Goal: Task Accomplishment & Management: Manage account settings

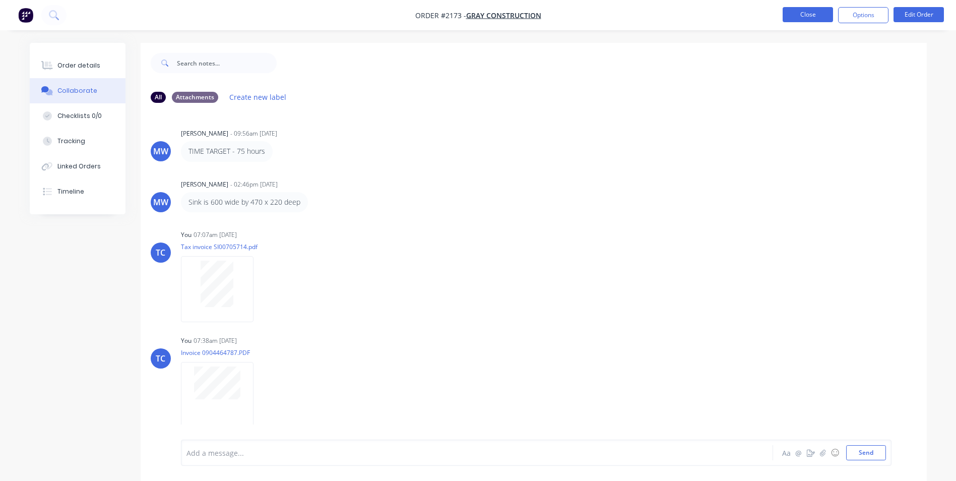
drag, startPoint x: 0, startPoint y: 0, endPoint x: 790, endPoint y: 16, distance: 789.7
click at [790, 16] on button "Close" at bounding box center [808, 14] width 50 height 15
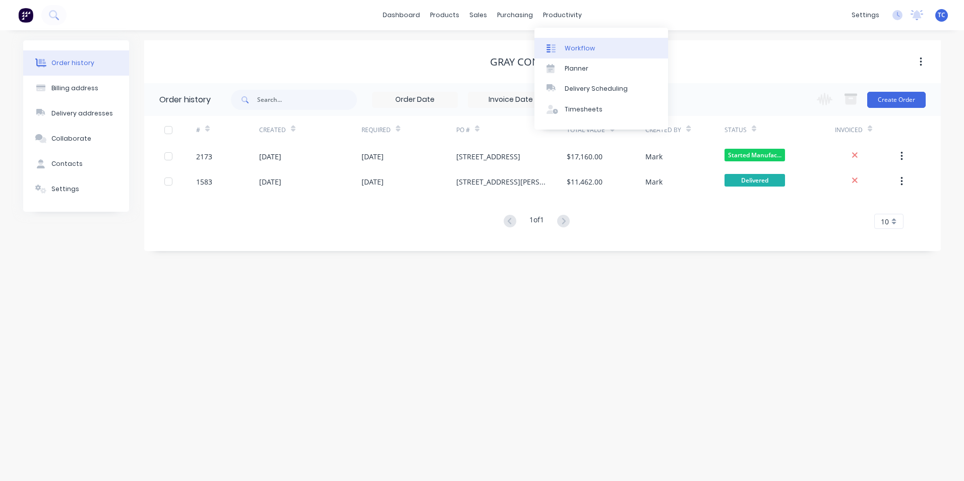
click at [572, 46] on div "Workflow" at bounding box center [580, 48] width 30 height 9
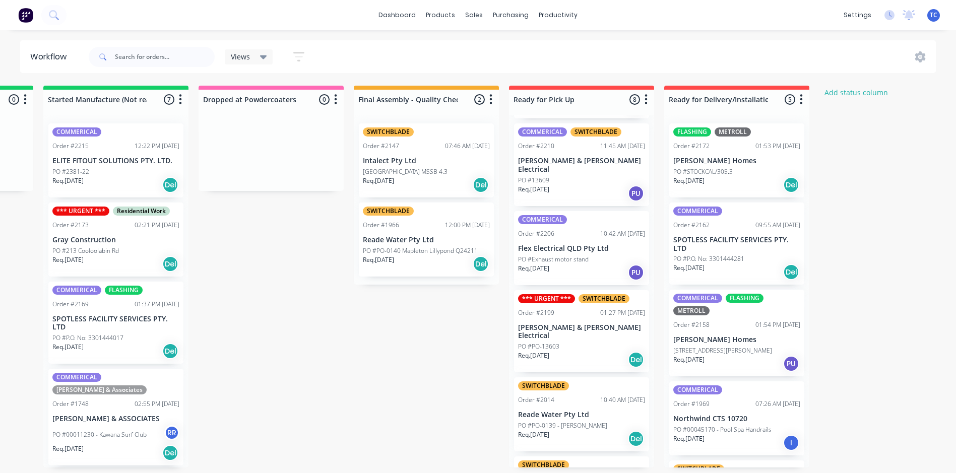
scroll to position [252, 0]
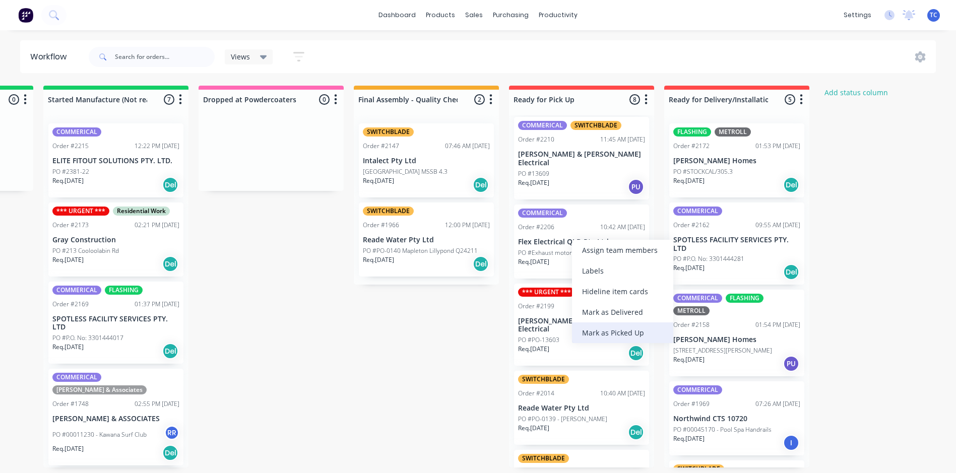
click at [615, 332] on div "Mark as Picked Up" at bounding box center [622, 333] width 101 height 21
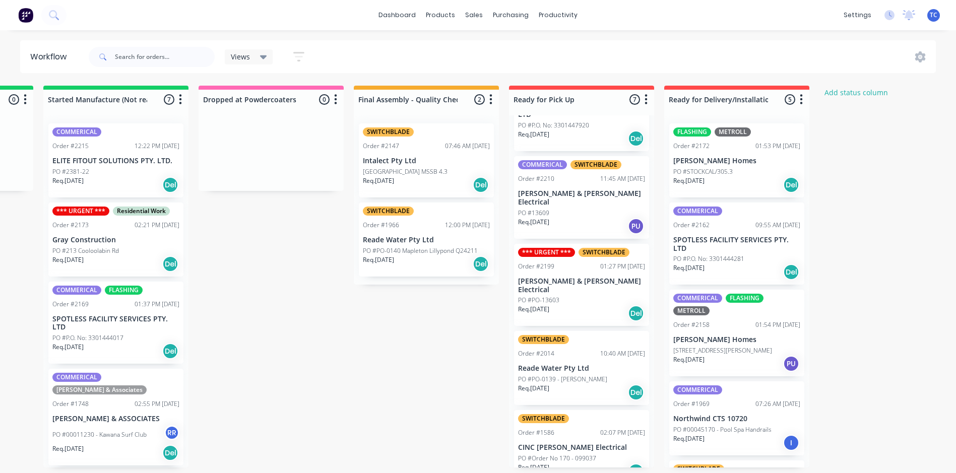
click at [711, 167] on p "PO #STOCKCAL/305.3" at bounding box center [703, 171] width 59 height 9
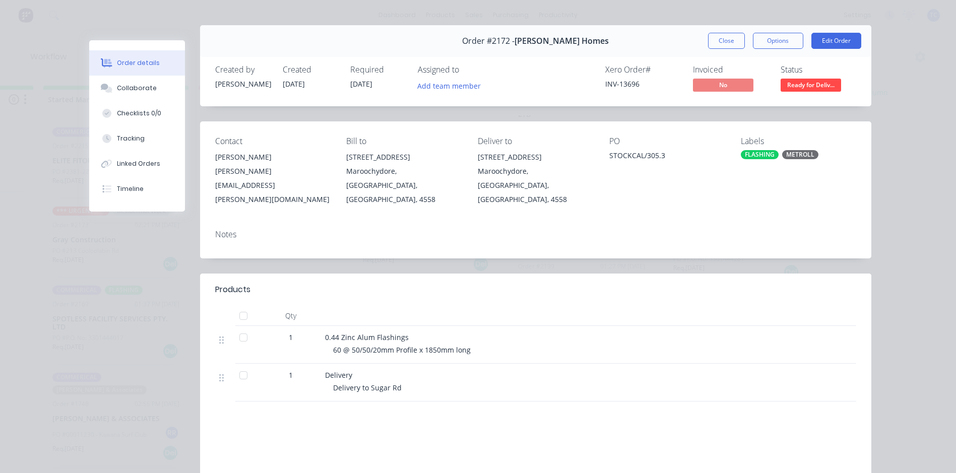
scroll to position [0, 0]
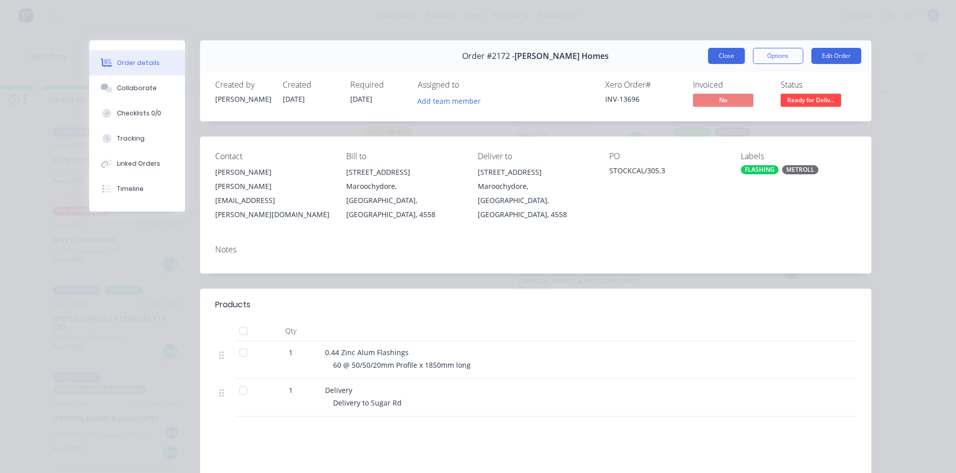
click at [723, 54] on button "Close" at bounding box center [726, 56] width 37 height 16
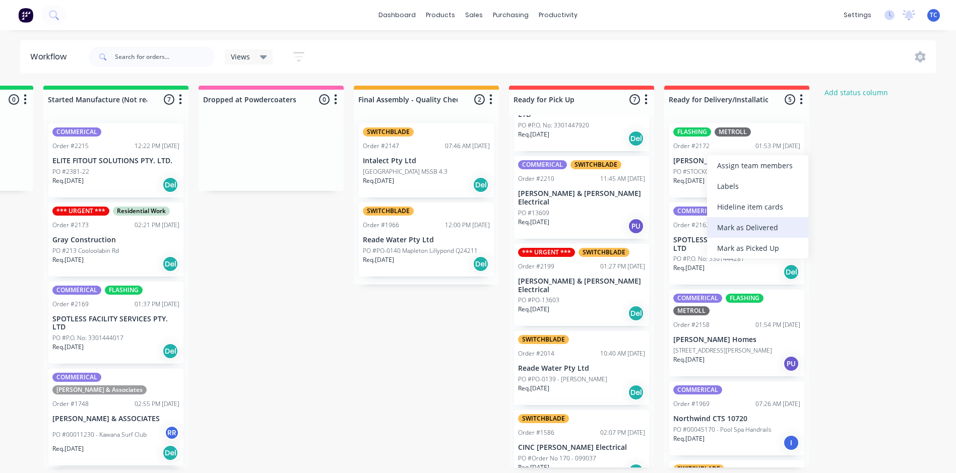
click at [741, 227] on div "Mark as Delivered" at bounding box center [757, 227] width 101 height 21
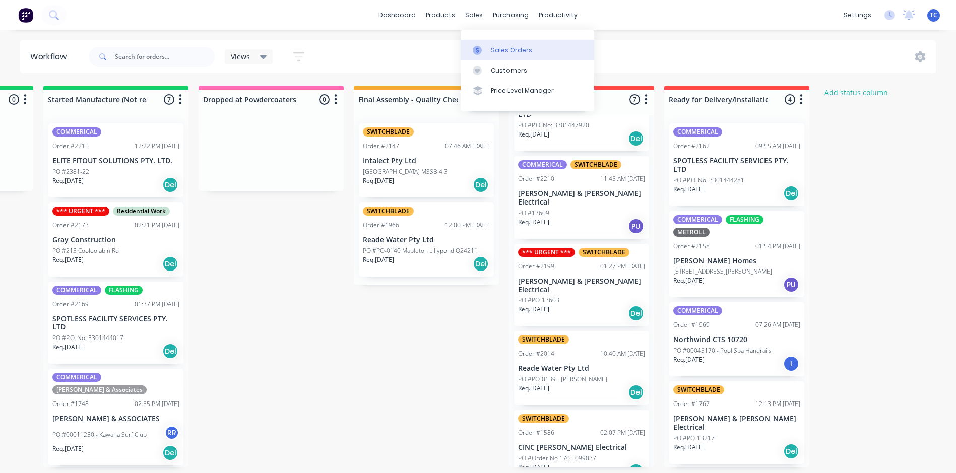
click at [501, 46] on div "Sales Orders" at bounding box center [511, 50] width 41 height 9
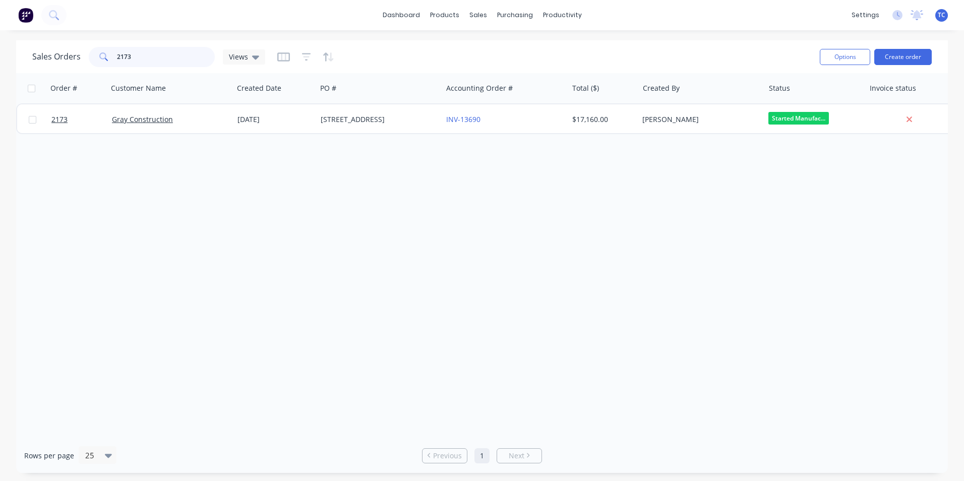
drag, startPoint x: 130, startPoint y: 57, endPoint x: 113, endPoint y: 50, distance: 17.9
click at [115, 51] on div "2173" at bounding box center [152, 57] width 126 height 20
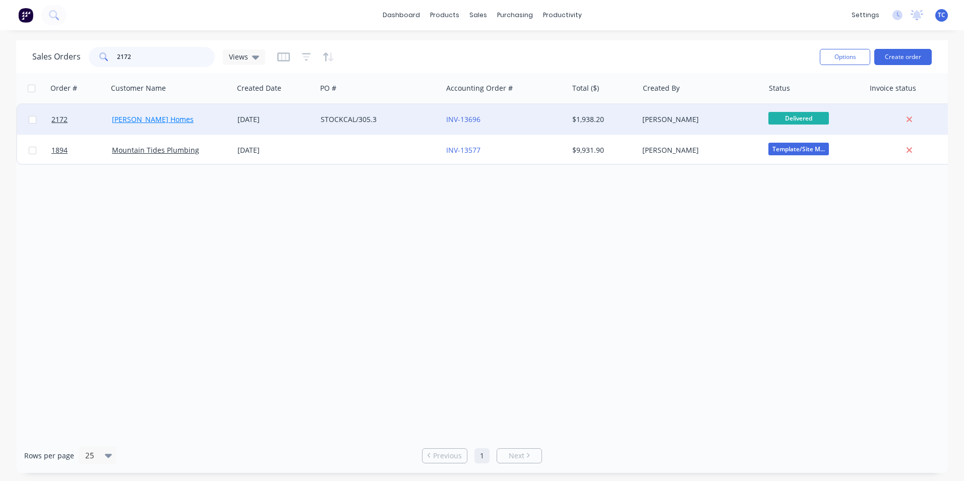
type input "2172"
click at [147, 120] on link "[PERSON_NAME] Homes" at bounding box center [153, 119] width 82 height 10
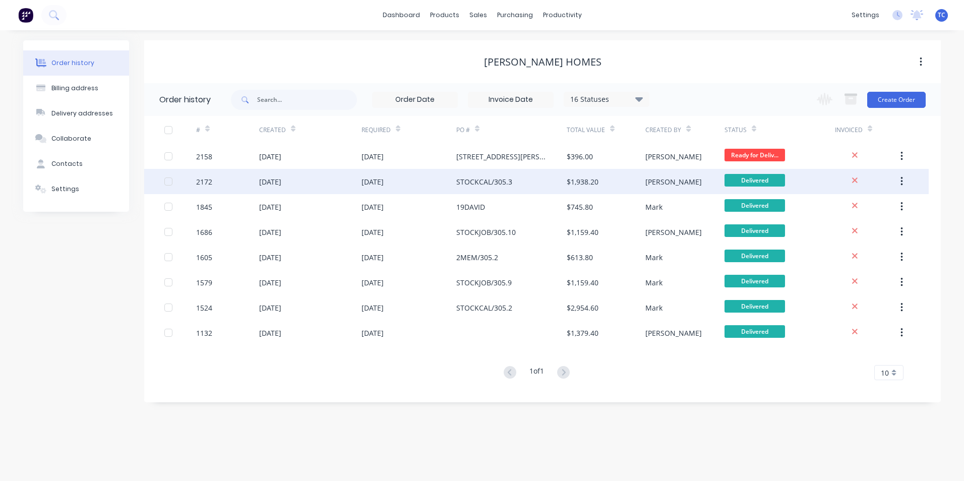
click at [281, 183] on div "[DATE]" at bounding box center [270, 181] width 22 height 11
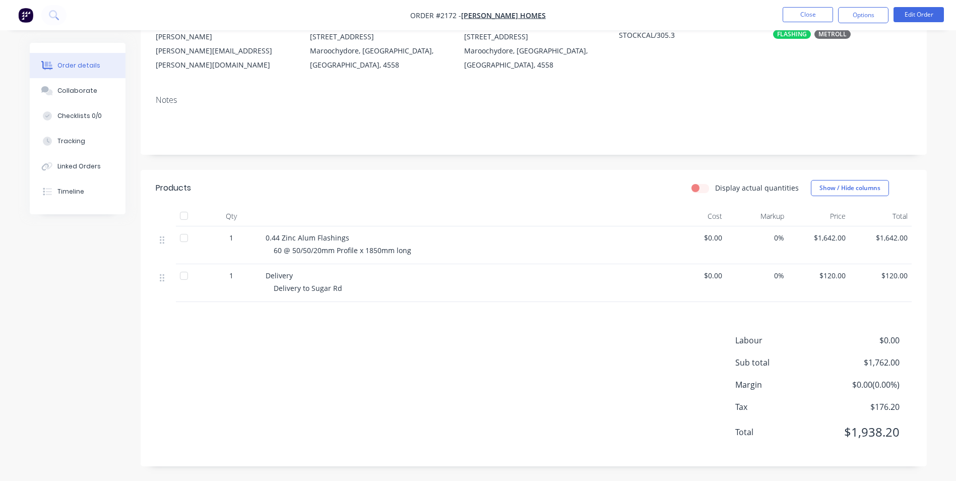
scroll to position [111, 0]
click at [808, 13] on button "Close" at bounding box center [808, 14] width 50 height 15
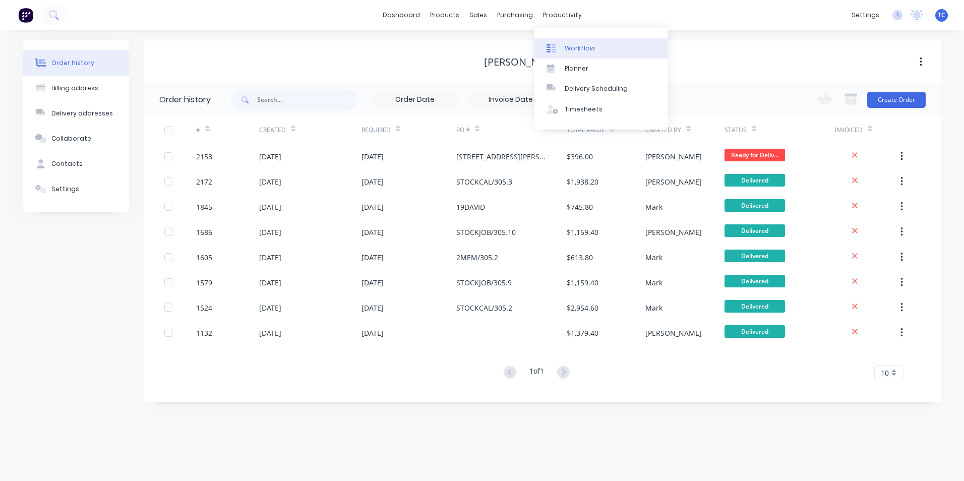
click at [579, 48] on div "Workflow" at bounding box center [580, 48] width 30 height 9
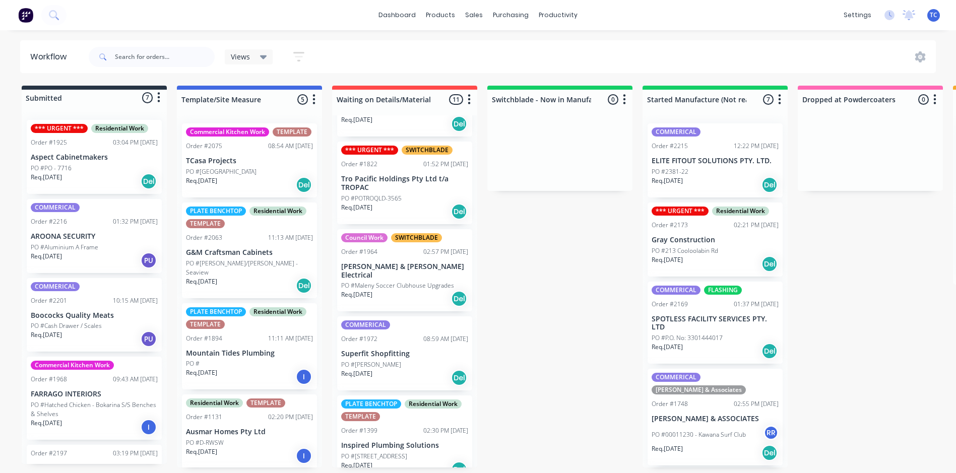
scroll to position [337, 0]
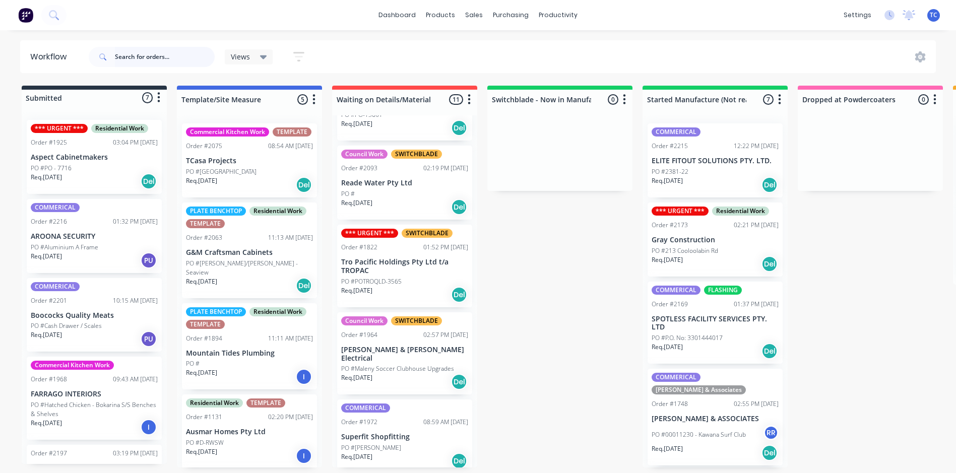
click at [143, 57] on input "text" at bounding box center [165, 57] width 100 height 20
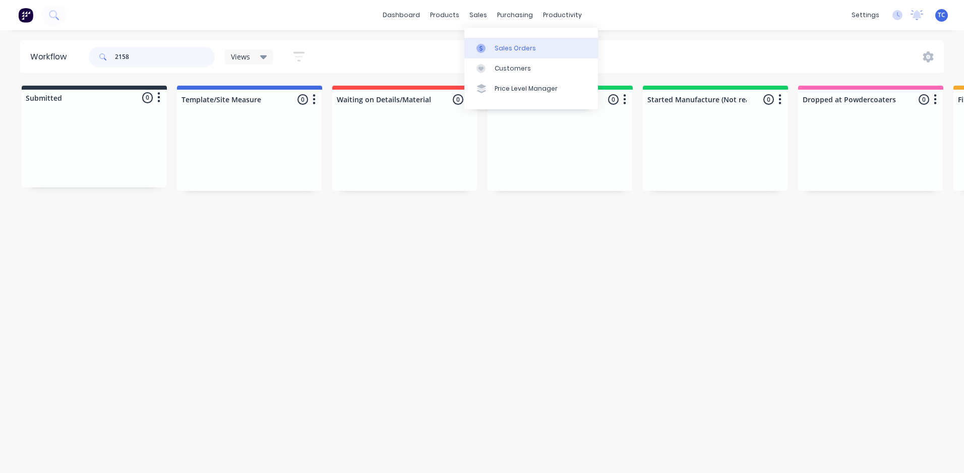
type input "2158"
click at [499, 44] on div "Sales Orders" at bounding box center [515, 48] width 41 height 9
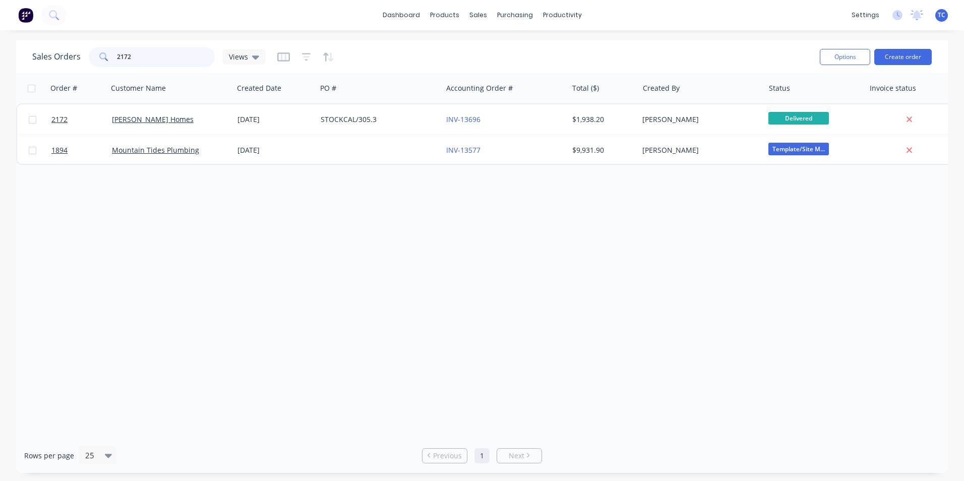
click at [114, 52] on div "2172" at bounding box center [152, 57] width 126 height 20
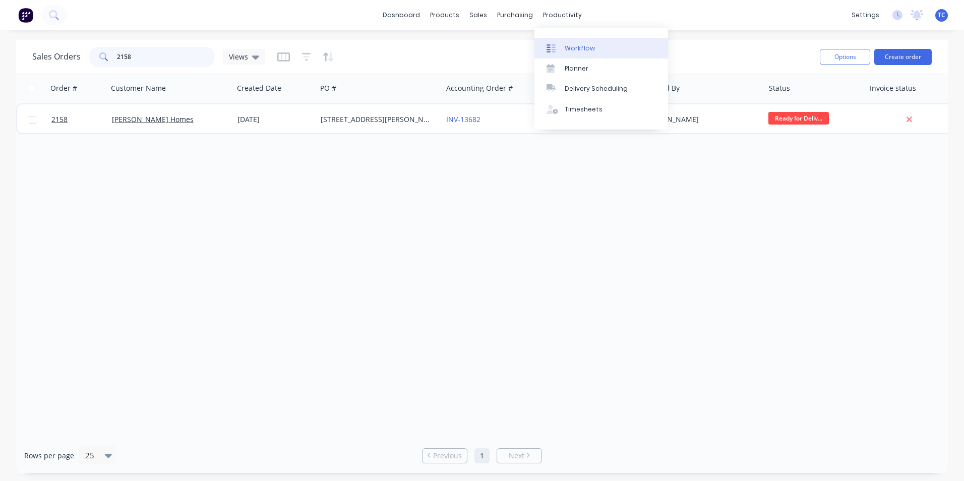
type input "2158"
click at [577, 46] on div "Workflow" at bounding box center [580, 48] width 30 height 9
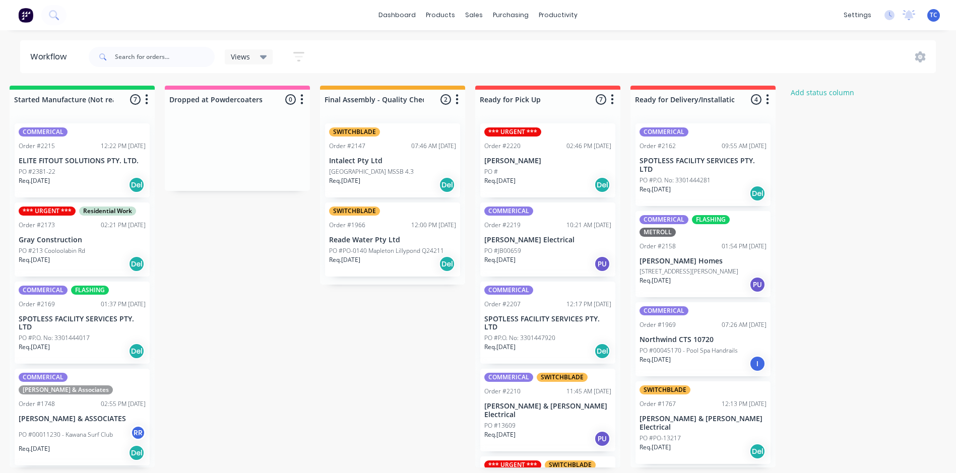
scroll to position [0, 638]
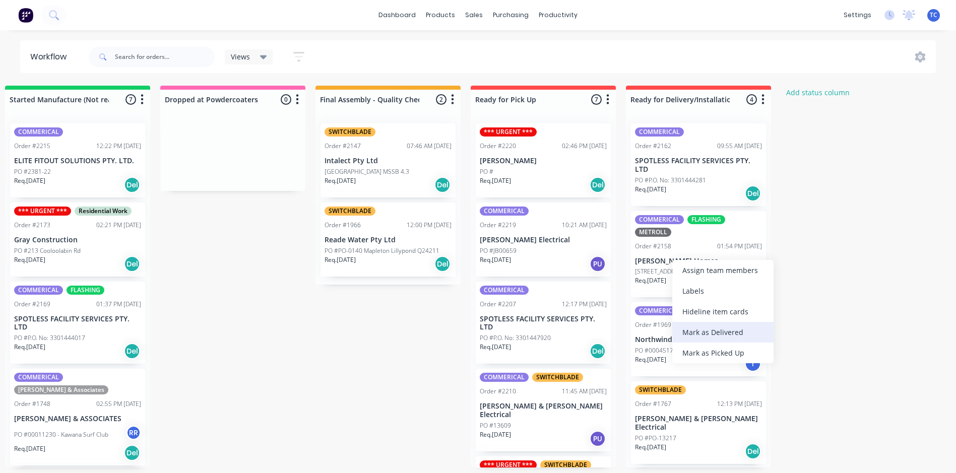
click at [714, 332] on div "Mark as Delivered" at bounding box center [723, 332] width 101 height 21
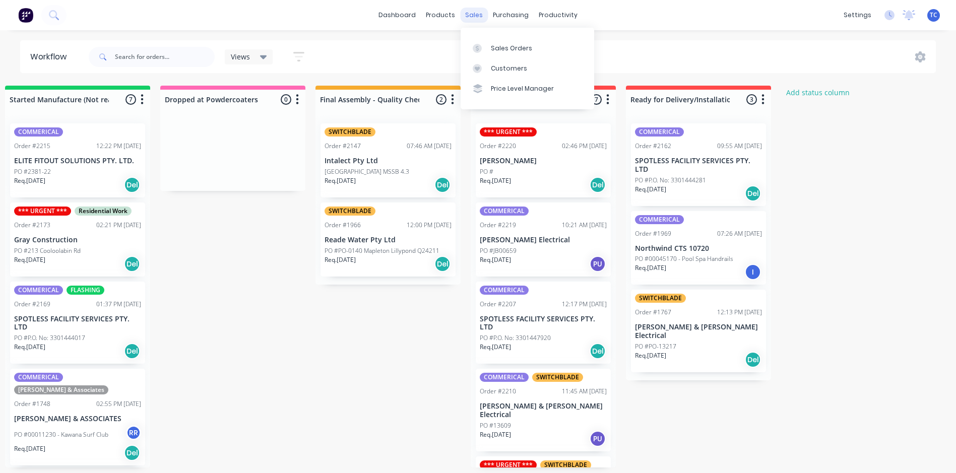
click at [472, 12] on div "sales" at bounding box center [474, 15] width 28 height 15
click at [498, 46] on div "Sales Orders" at bounding box center [511, 48] width 41 height 9
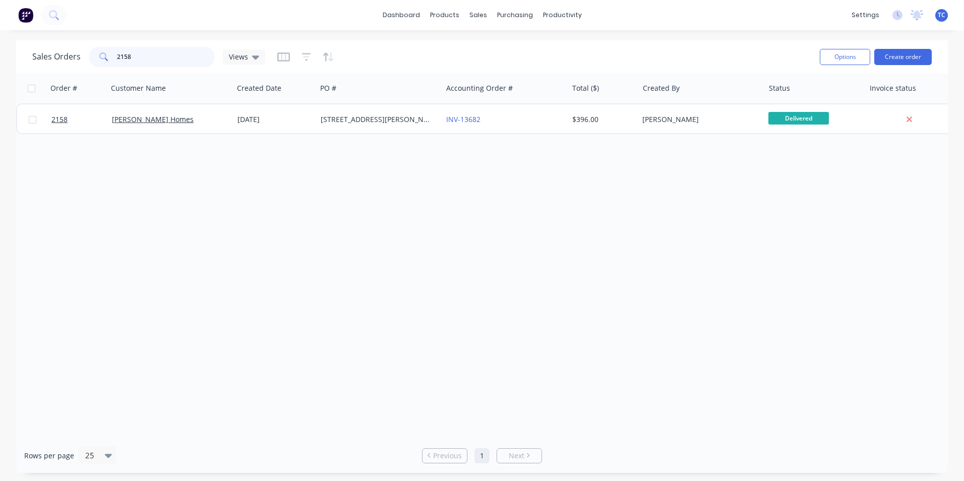
drag, startPoint x: 133, startPoint y: 54, endPoint x: 110, endPoint y: 54, distance: 22.7
click at [110, 54] on div "2158" at bounding box center [152, 57] width 126 height 20
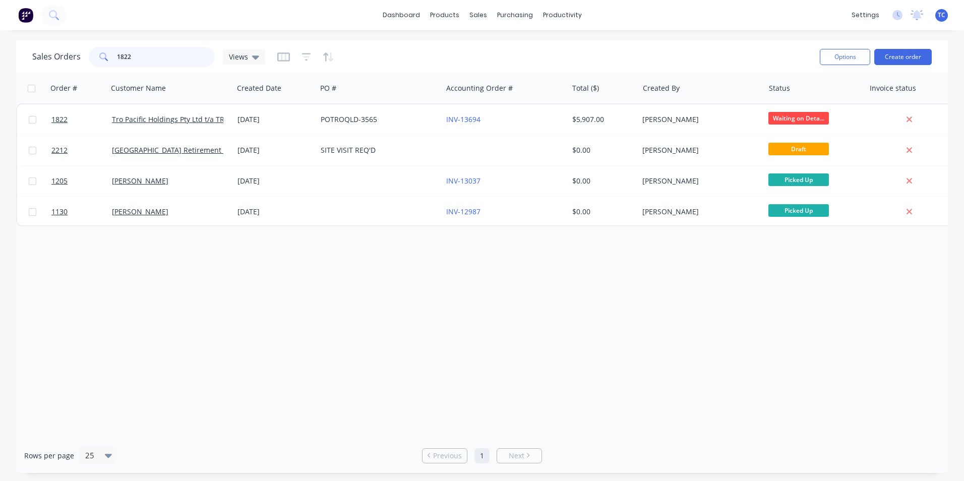
type input "1822"
click at [578, 47] on div "Workflow" at bounding box center [580, 48] width 30 height 9
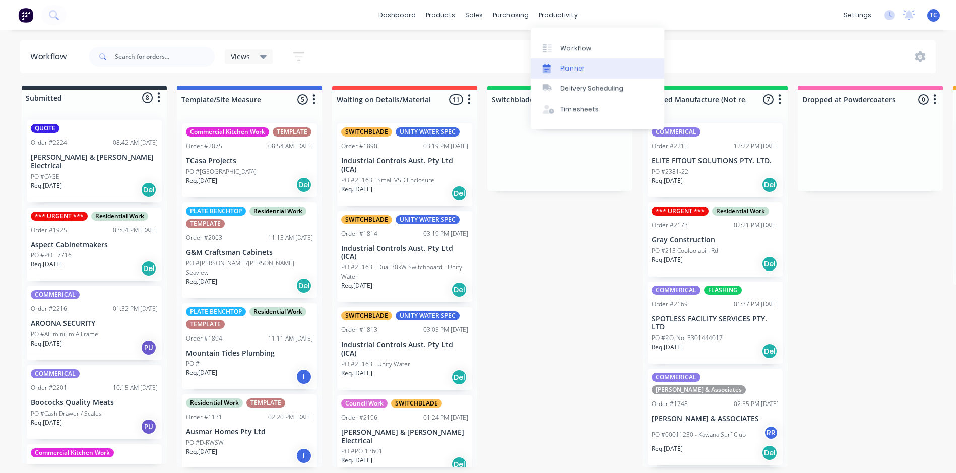
click at [575, 66] on div "Planner" at bounding box center [573, 68] width 24 height 9
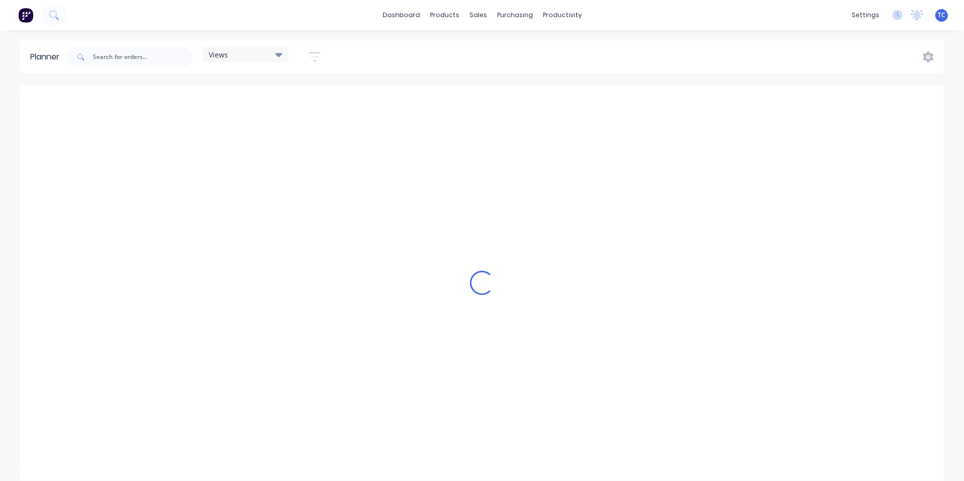
scroll to position [0, 323]
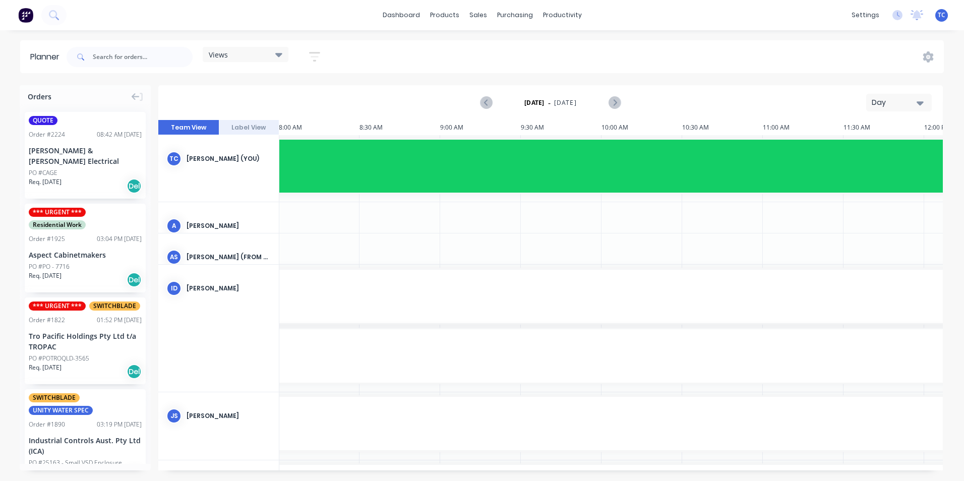
click at [923, 98] on icon "button" at bounding box center [920, 102] width 7 height 11
click at [862, 150] on div "Week" at bounding box center [881, 150] width 100 height 20
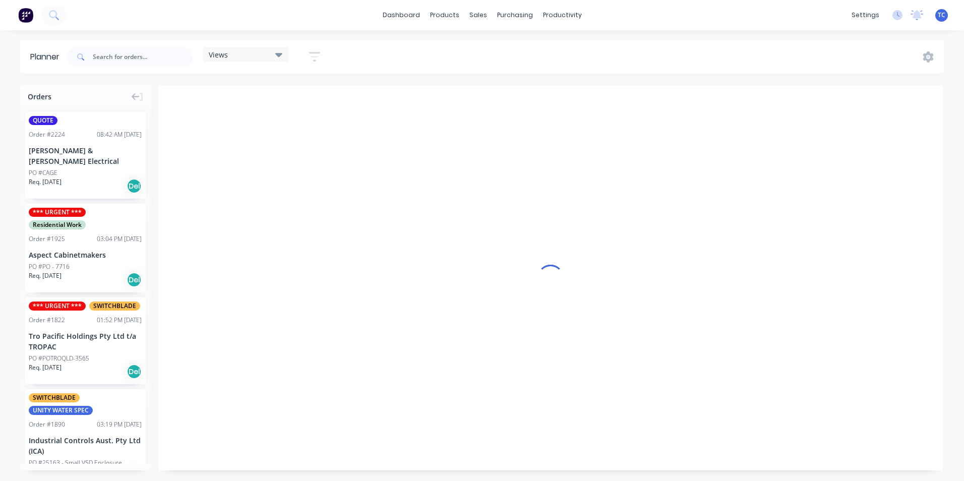
scroll to position [0, 1]
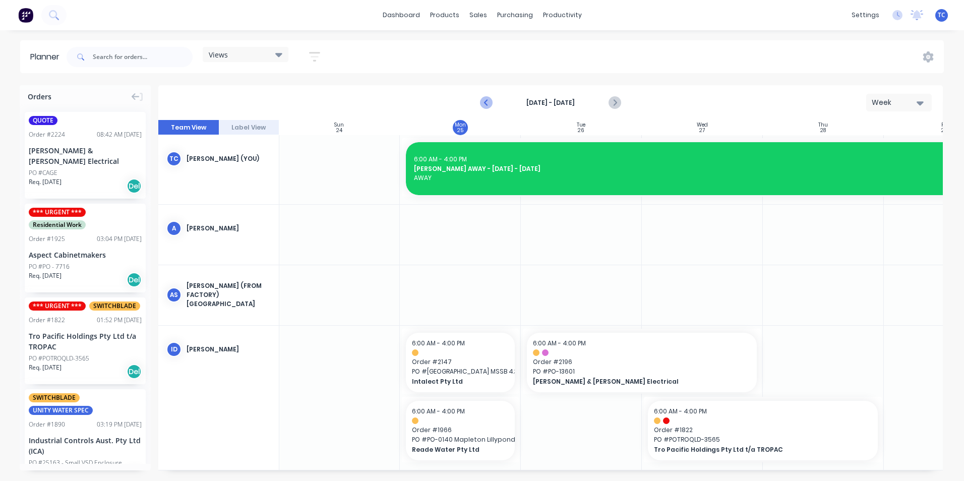
click at [487, 98] on icon "Previous page" at bounding box center [487, 103] width 12 height 12
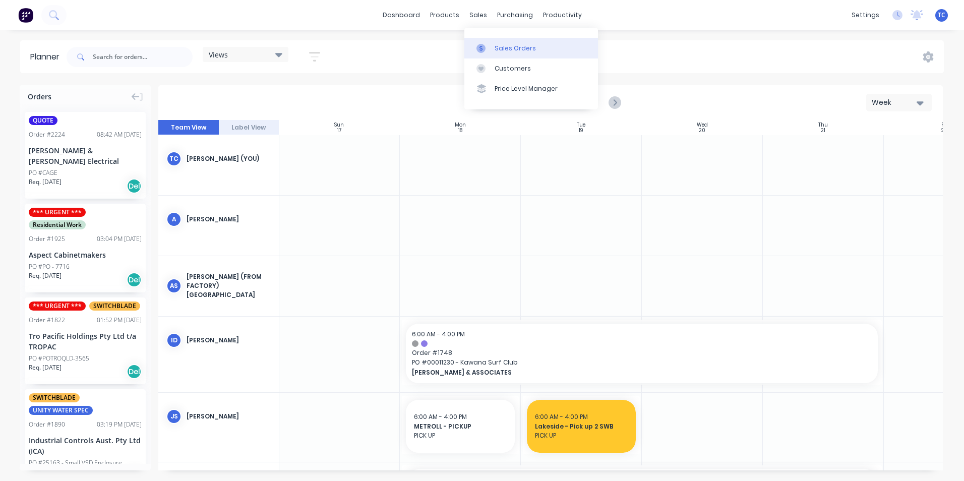
click at [506, 47] on div "Sales Orders" at bounding box center [515, 48] width 41 height 9
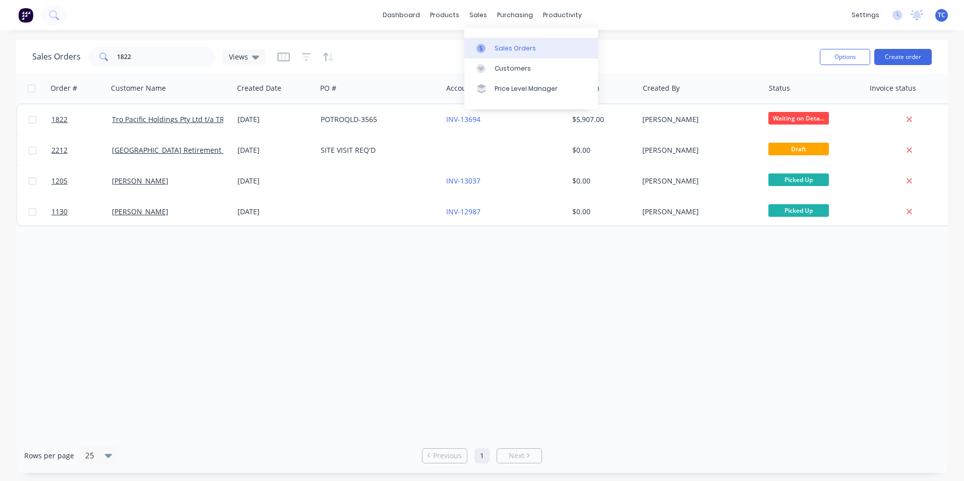
click at [505, 46] on div "Sales Orders" at bounding box center [515, 48] width 41 height 9
drag, startPoint x: 131, startPoint y: 55, endPoint x: 113, endPoint y: 55, distance: 17.7
click at [113, 55] on div "1822" at bounding box center [152, 57] width 126 height 20
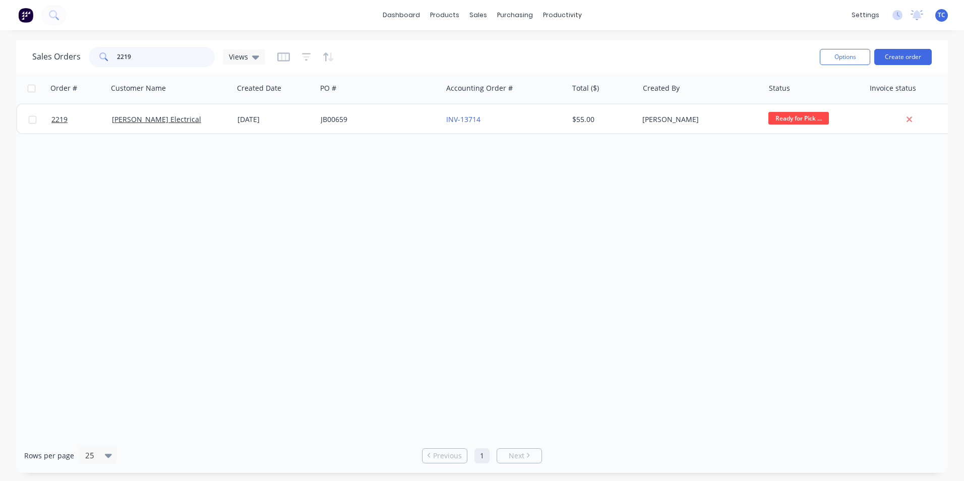
drag, startPoint x: 130, startPoint y: 55, endPoint x: 107, endPoint y: 55, distance: 22.2
click at [107, 55] on div "2219" at bounding box center [152, 57] width 126 height 20
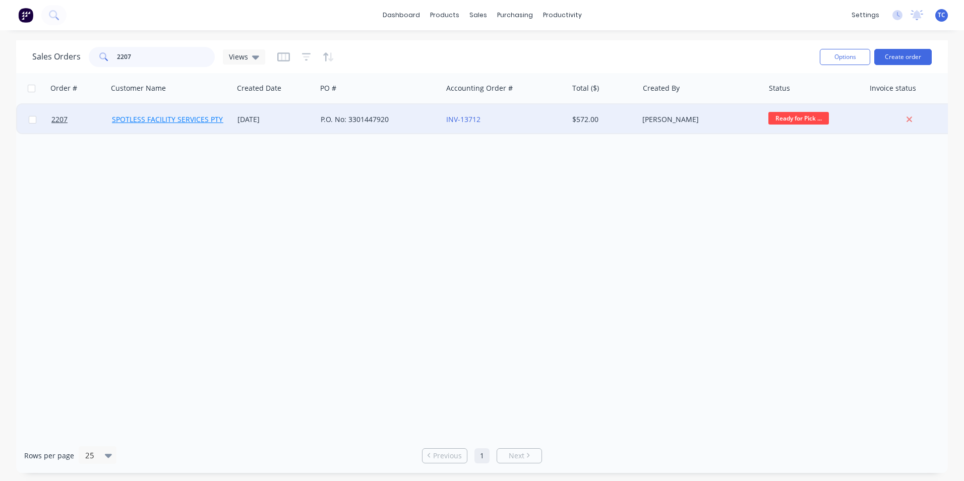
type input "2207"
click at [154, 119] on link "SPOTLESS FACILITY SERVICES PTY. LTD" at bounding box center [176, 119] width 128 height 10
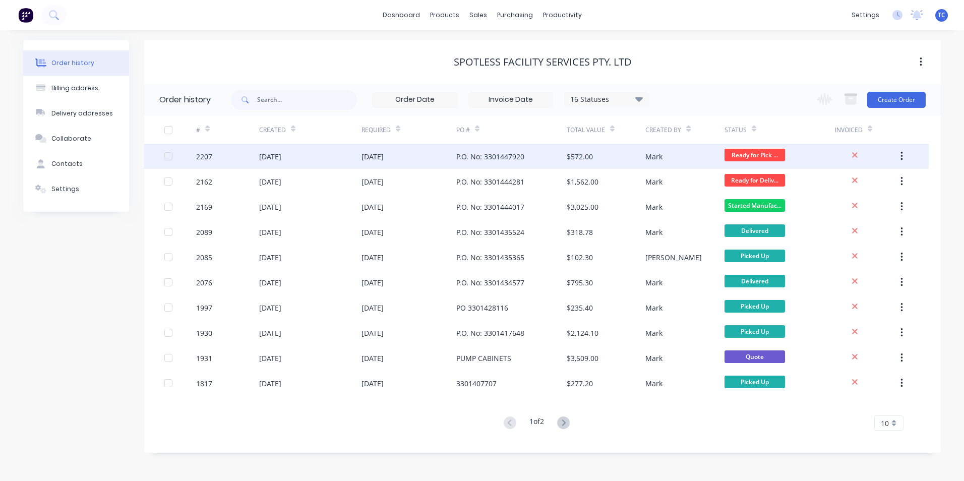
click at [281, 157] on div "[DATE]" at bounding box center [270, 156] width 22 height 11
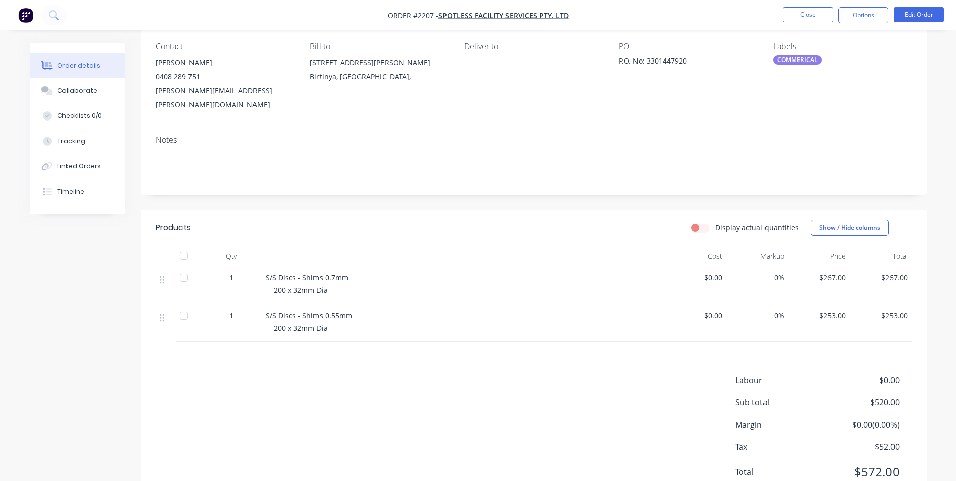
scroll to position [61, 0]
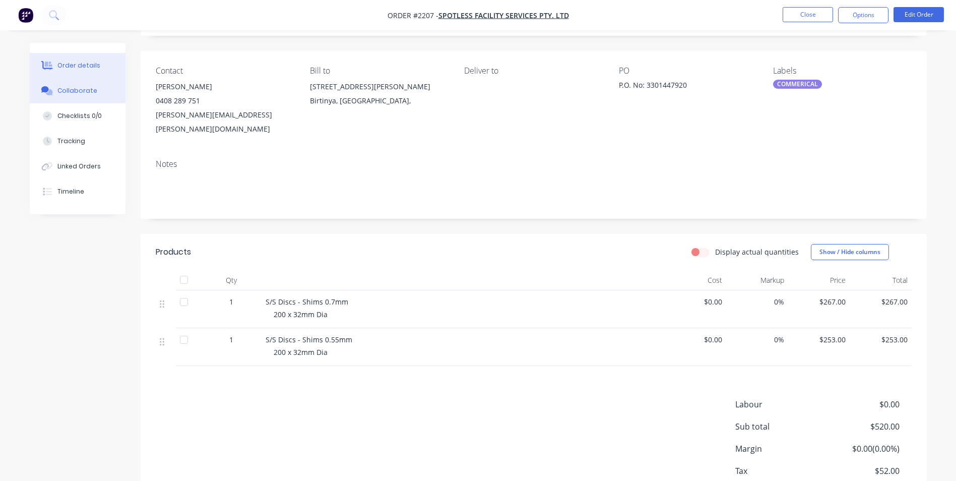
click at [76, 90] on div "Collaborate" at bounding box center [77, 90] width 40 height 9
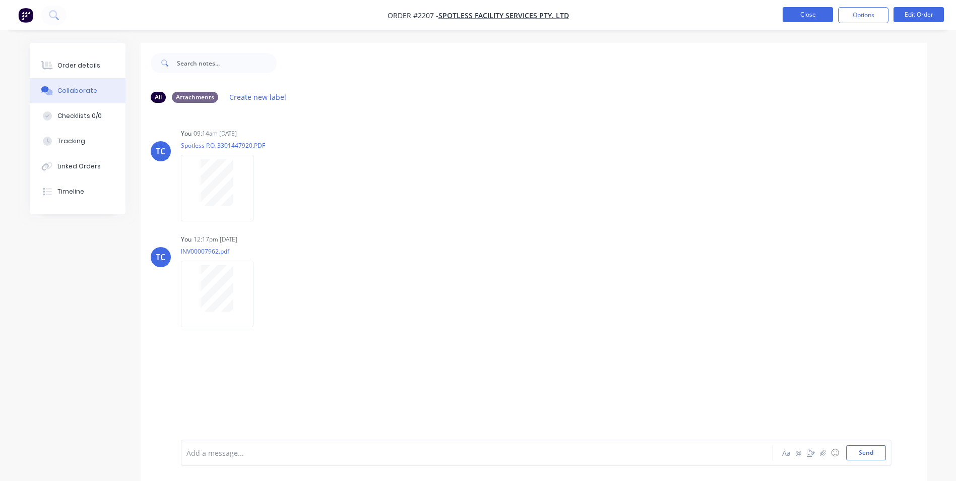
click at [810, 15] on button "Close" at bounding box center [808, 14] width 50 height 15
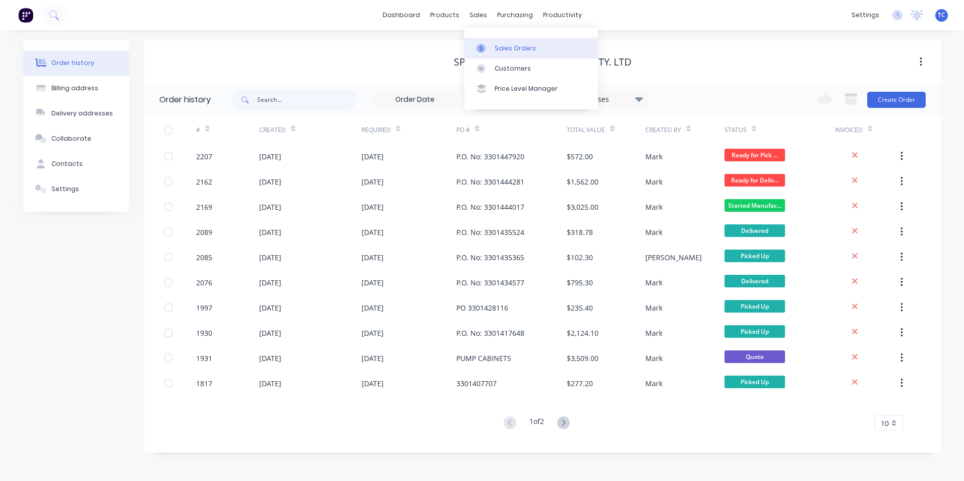
click at [516, 46] on div "Sales Orders" at bounding box center [515, 48] width 41 height 9
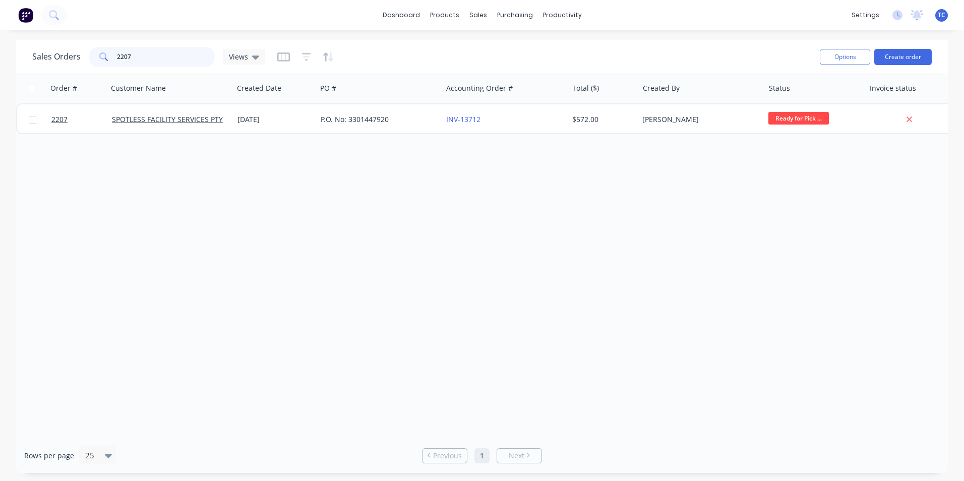
drag, startPoint x: 132, startPoint y: 54, endPoint x: 116, endPoint y: 53, distance: 16.2
click at [117, 53] on input "2207" at bounding box center [166, 57] width 98 height 20
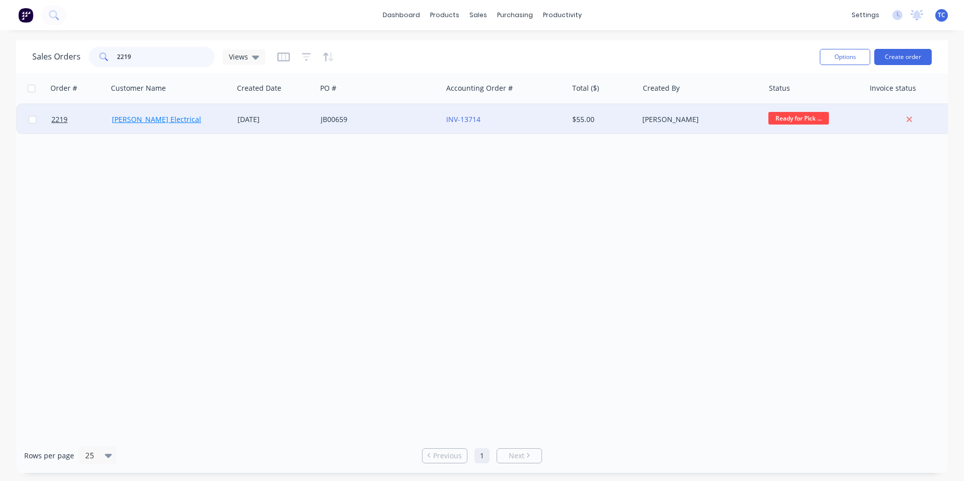
type input "2219"
click at [153, 119] on link "[PERSON_NAME] Electrical" at bounding box center [156, 119] width 89 height 10
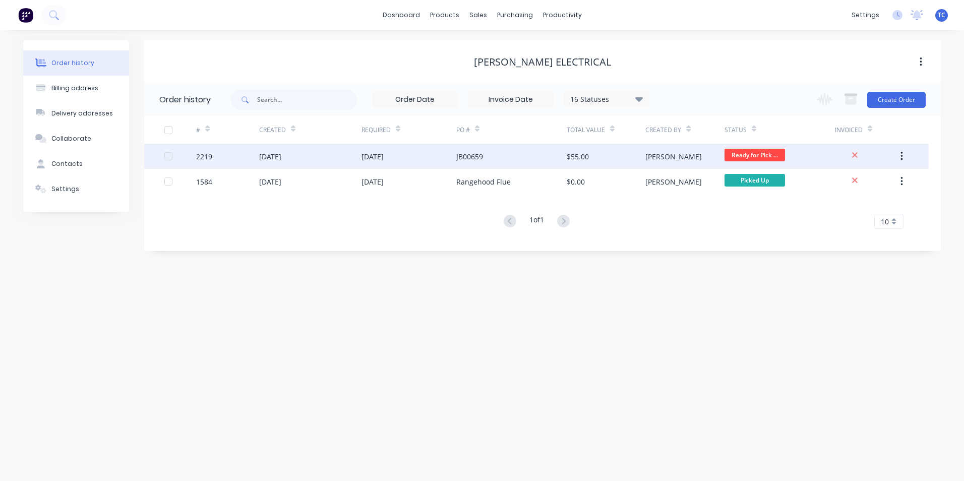
click at [281, 155] on div "[DATE]" at bounding box center [270, 156] width 22 height 11
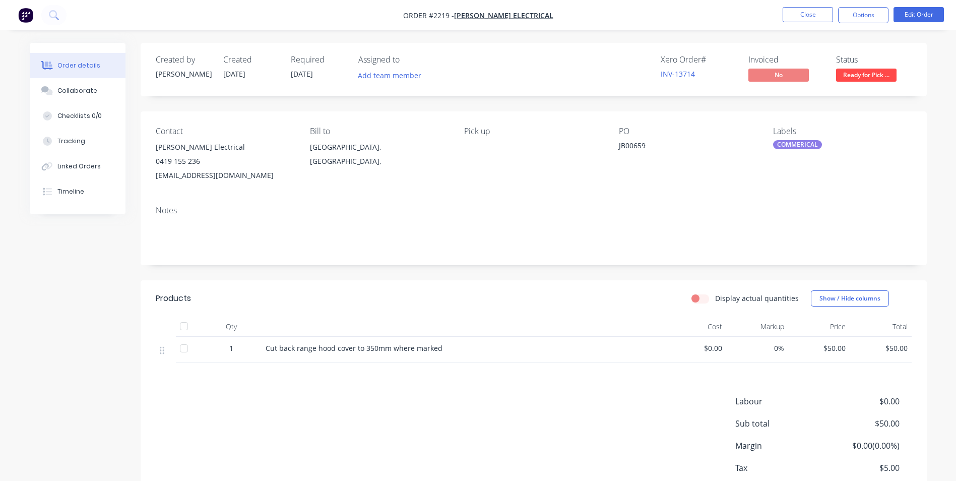
drag, startPoint x: 275, startPoint y: 173, endPoint x: 156, endPoint y: 169, distance: 119.1
click at [156, 169] on div "[EMAIL_ADDRESS][DOMAIN_NAME]" at bounding box center [225, 175] width 138 height 14
drag, startPoint x: 156, startPoint y: 169, endPoint x: 205, endPoint y: 172, distance: 49.5
copy div "[EMAIL_ADDRESS][DOMAIN_NAME]"
click at [807, 11] on button "Close" at bounding box center [808, 14] width 50 height 15
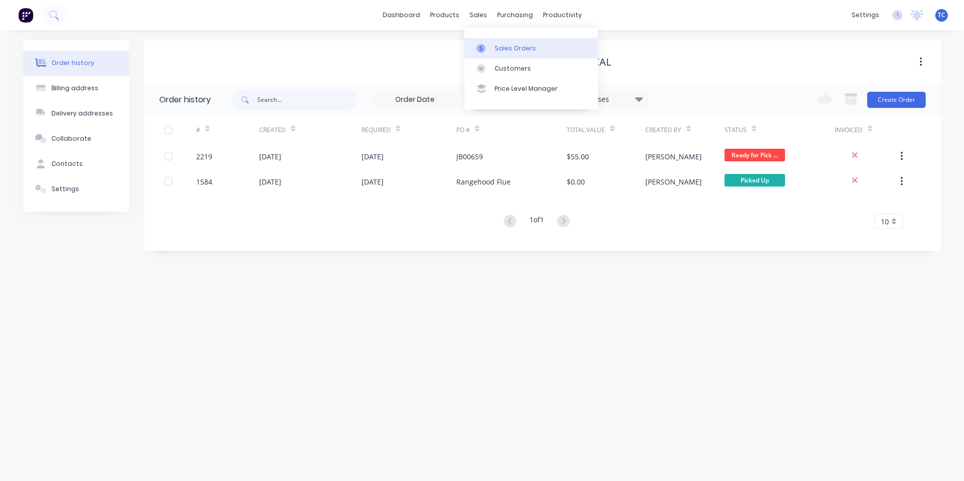
click at [505, 48] on div "Sales Orders" at bounding box center [515, 48] width 41 height 9
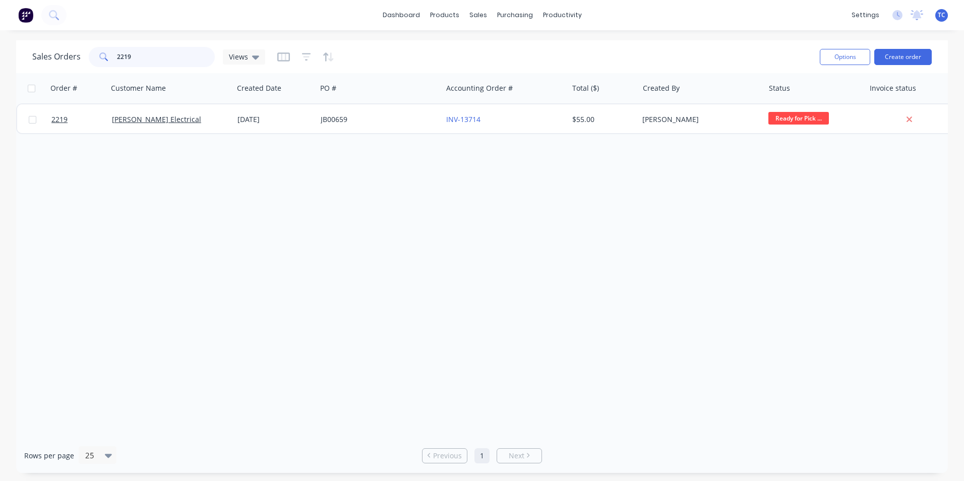
click at [127, 54] on input "2219" at bounding box center [166, 57] width 98 height 20
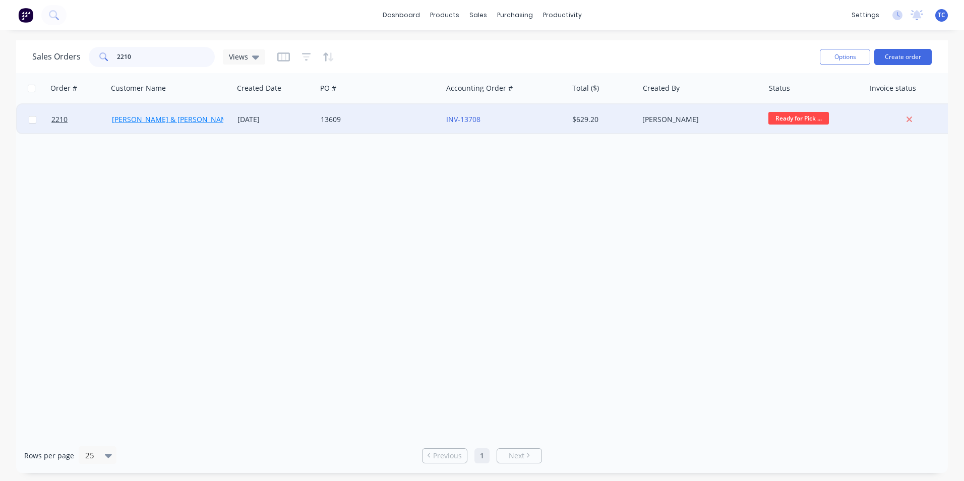
type input "2210"
click at [162, 119] on link "[PERSON_NAME] & [PERSON_NAME] Electrical" at bounding box center [189, 119] width 155 height 10
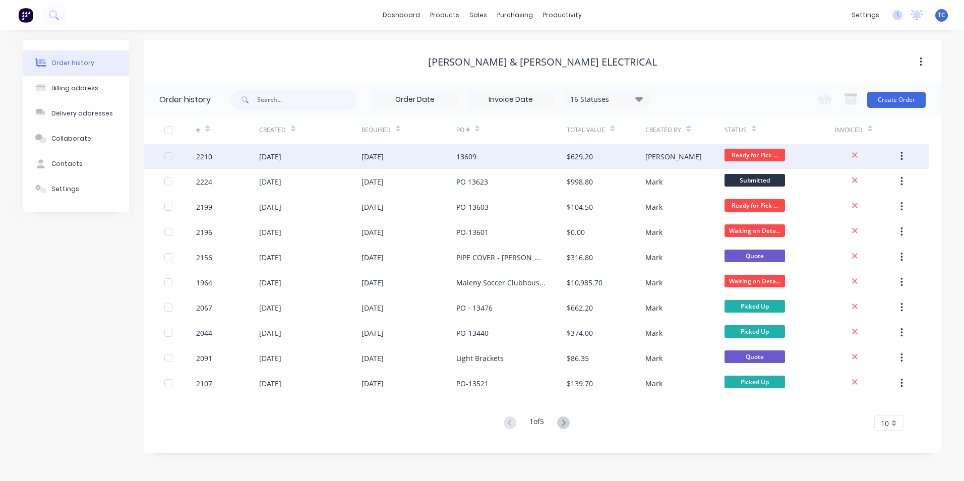
click at [278, 156] on div "[DATE]" at bounding box center [270, 156] width 22 height 11
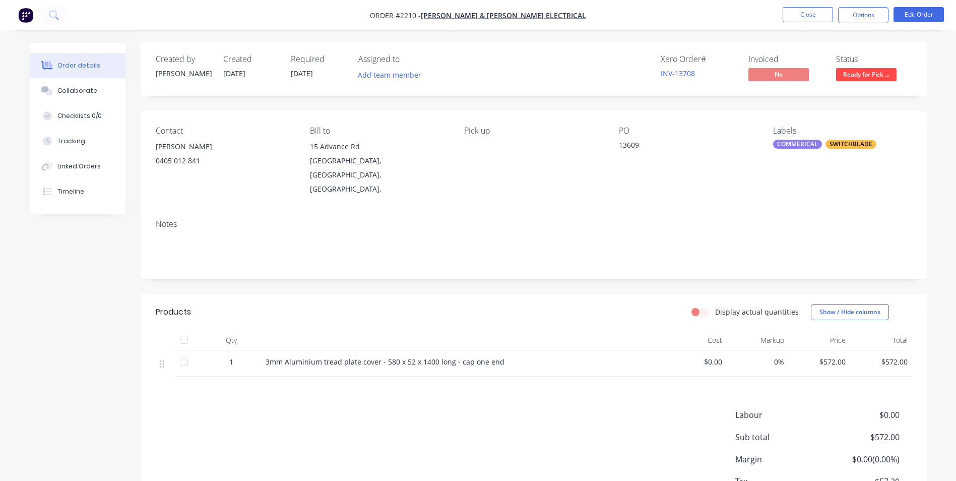
scroll to position [51, 0]
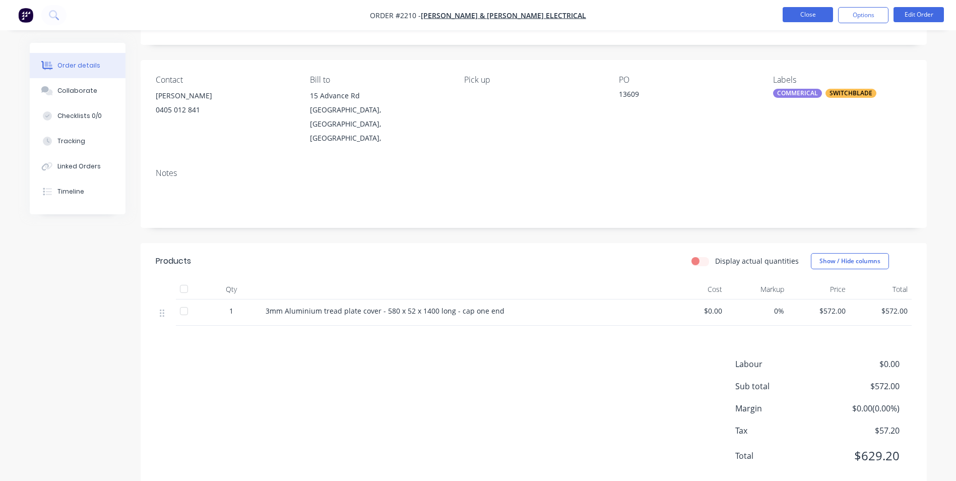
click at [803, 11] on button "Close" at bounding box center [808, 14] width 50 height 15
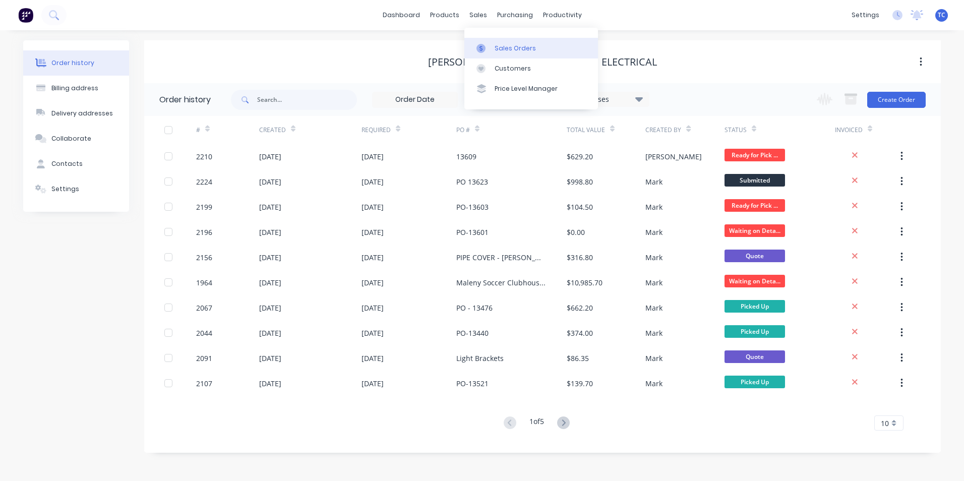
click at [515, 47] on div "Sales Orders" at bounding box center [515, 48] width 41 height 9
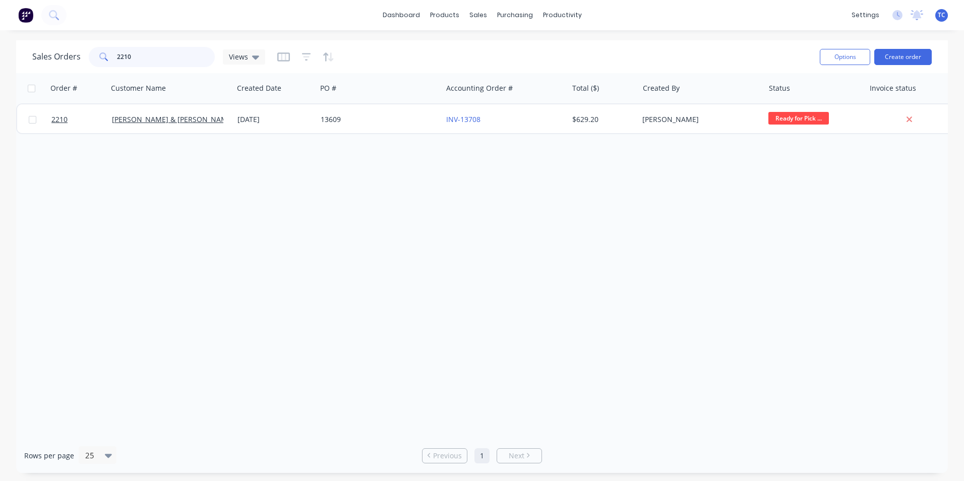
drag, startPoint x: 131, startPoint y: 53, endPoint x: 114, endPoint y: 52, distance: 17.2
click at [114, 52] on div "2210" at bounding box center [152, 57] width 126 height 20
type input "2217"
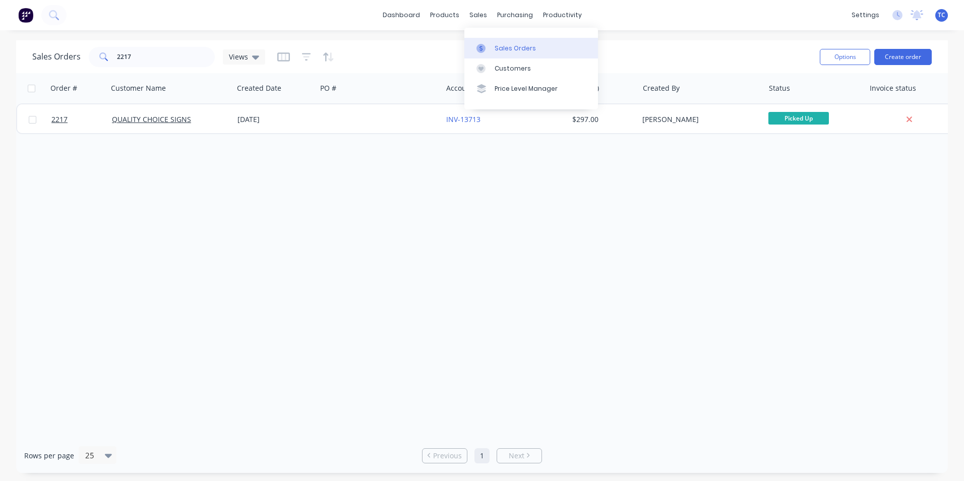
click at [502, 44] on div "Sales Orders" at bounding box center [515, 48] width 41 height 9
click at [409, 14] on link "dashboard" at bounding box center [401, 15] width 47 height 15
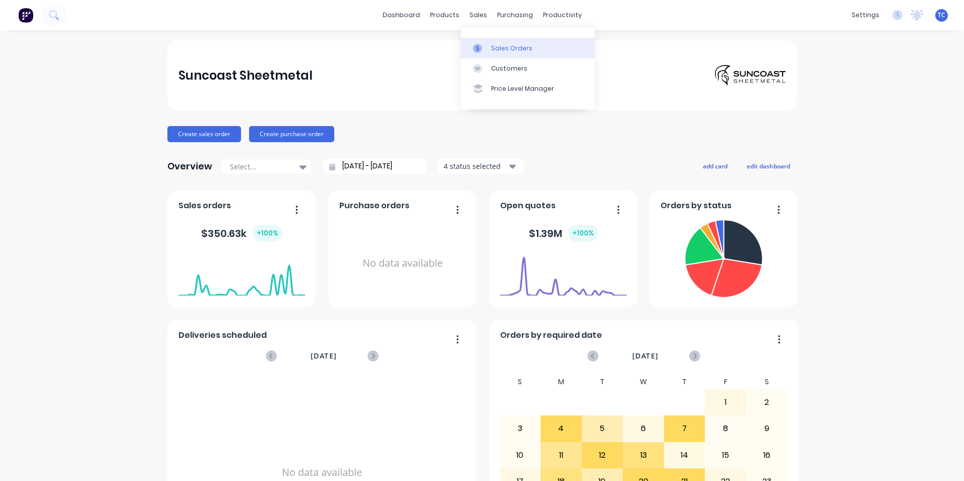
click at [503, 45] on div "Sales Orders" at bounding box center [511, 48] width 41 height 9
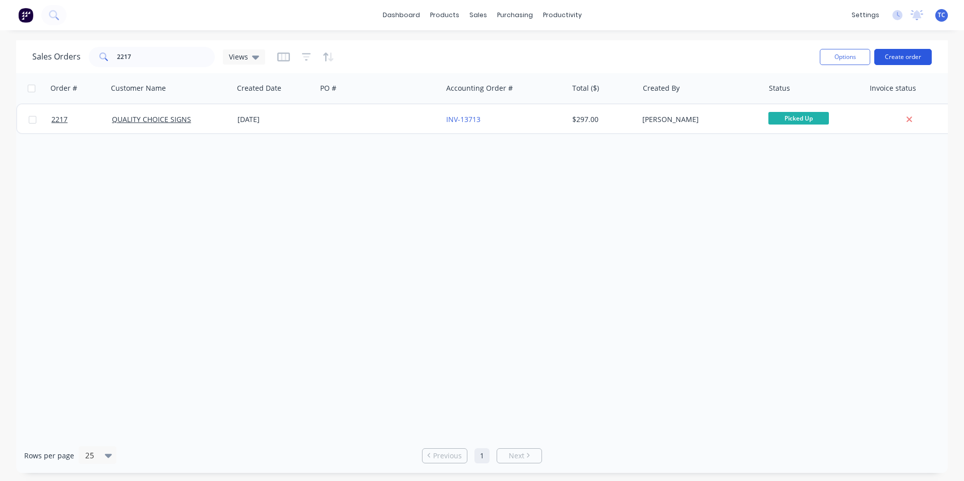
click at [898, 54] on button "Create order" at bounding box center [902, 57] width 57 height 16
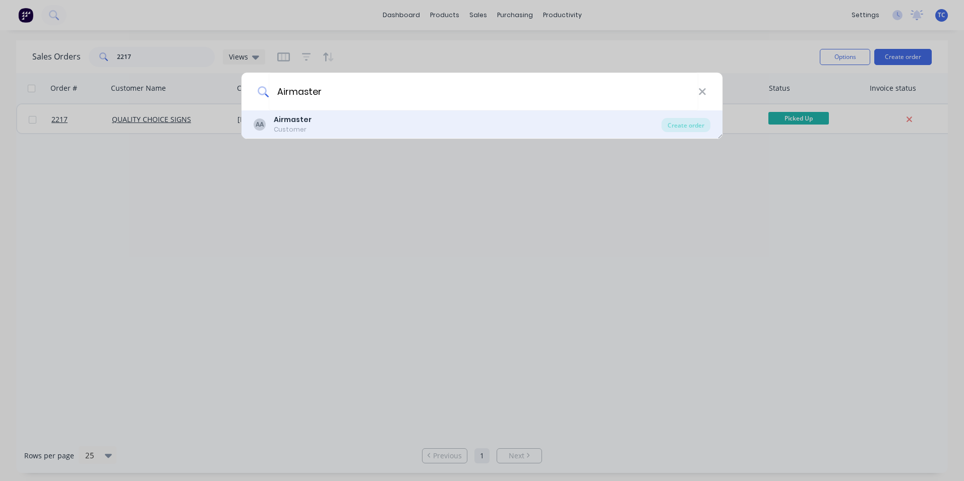
type input "Airmaster"
click at [296, 118] on b "Airmaster" at bounding box center [293, 119] width 38 height 10
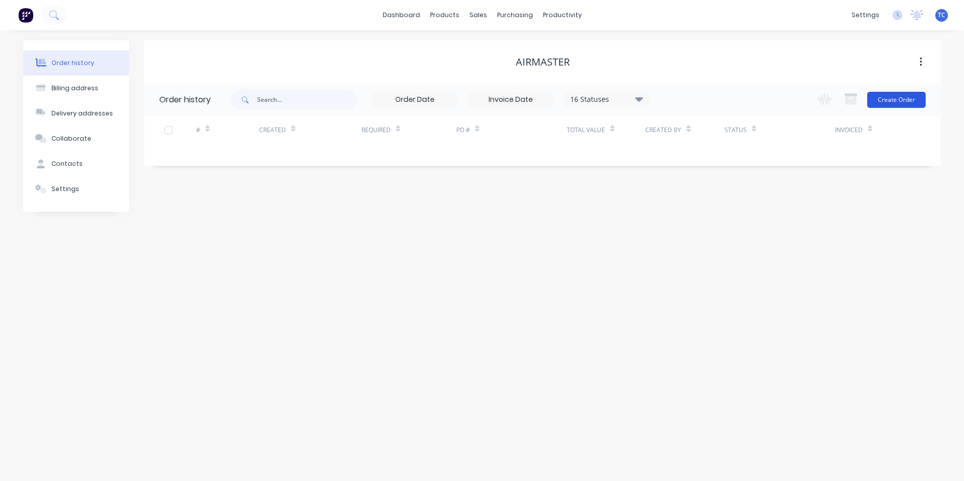
click at [897, 97] on button "Create Order" at bounding box center [896, 100] width 58 height 16
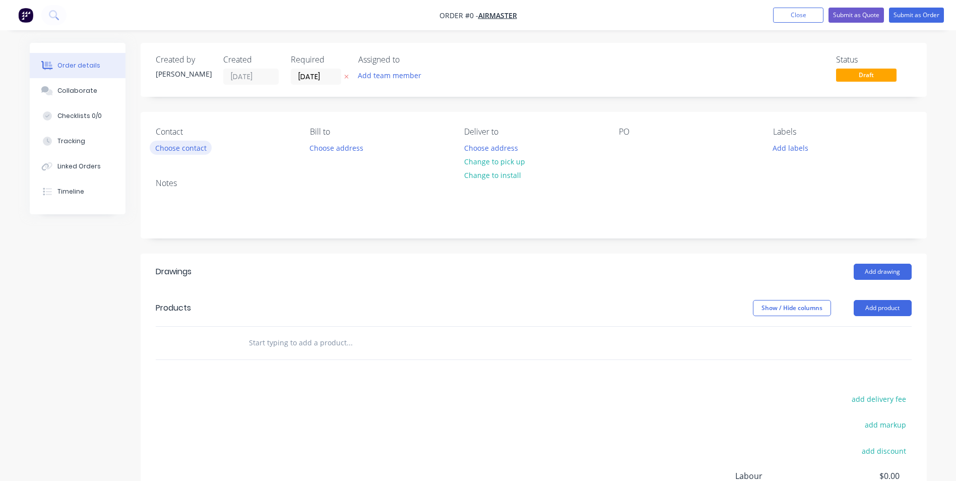
click at [177, 147] on button "Choose contact" at bounding box center [181, 148] width 62 height 14
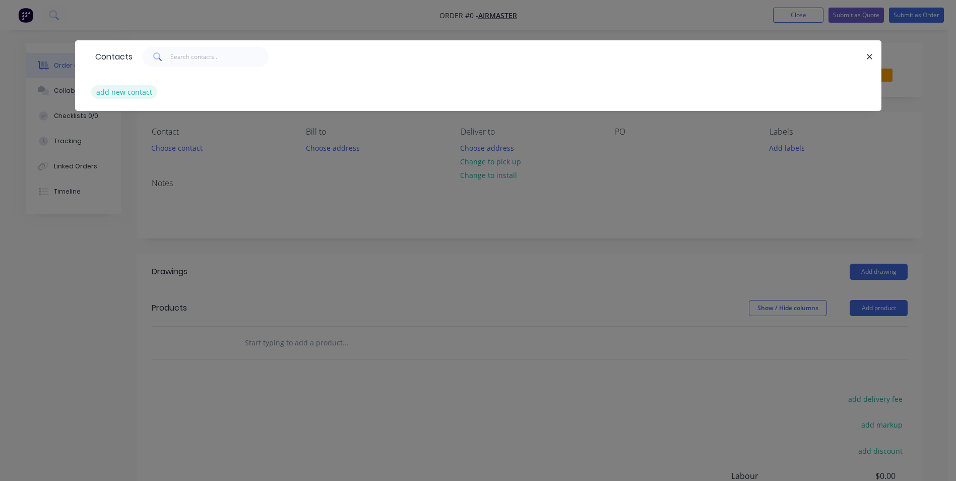
click at [117, 90] on button "add new contact" at bounding box center [124, 92] width 67 height 14
select select "AU"
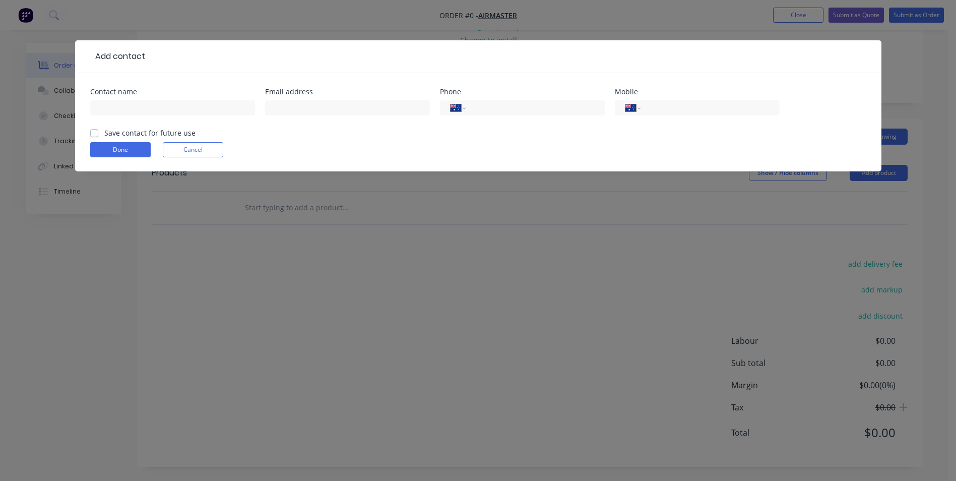
scroll to position [136, 0]
click at [105, 103] on input "text" at bounding box center [172, 107] width 165 height 15
type input "[PERSON_NAME]"
click at [274, 109] on input "text" at bounding box center [347, 107] width 165 height 15
click at [274, 106] on input "text" at bounding box center [347, 107] width 165 height 15
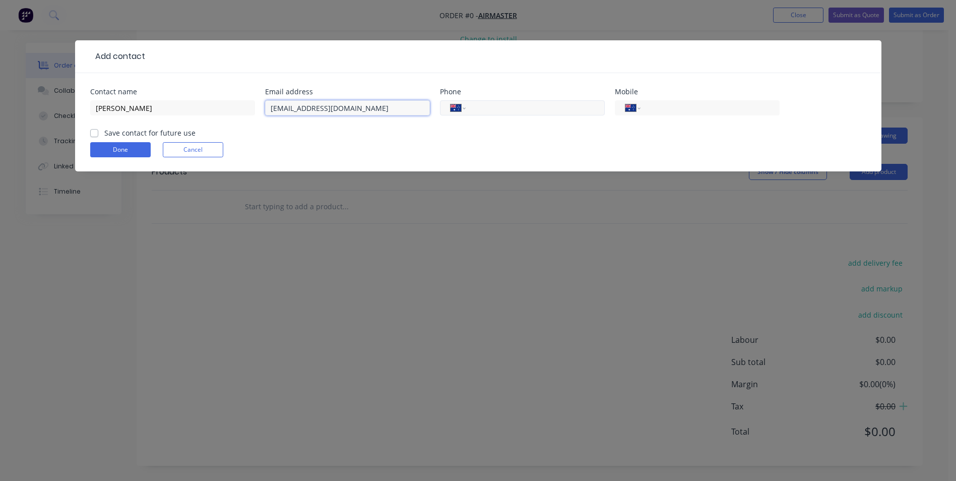
type input "[EMAIL_ADDRESS][DOMAIN_NAME]"
click at [473, 106] on input "tel" at bounding box center [533, 108] width 121 height 12
type input "[PHONE_NUMBER]"
click at [648, 104] on input "tel" at bounding box center [708, 108] width 121 height 12
type input "0418 227 562"
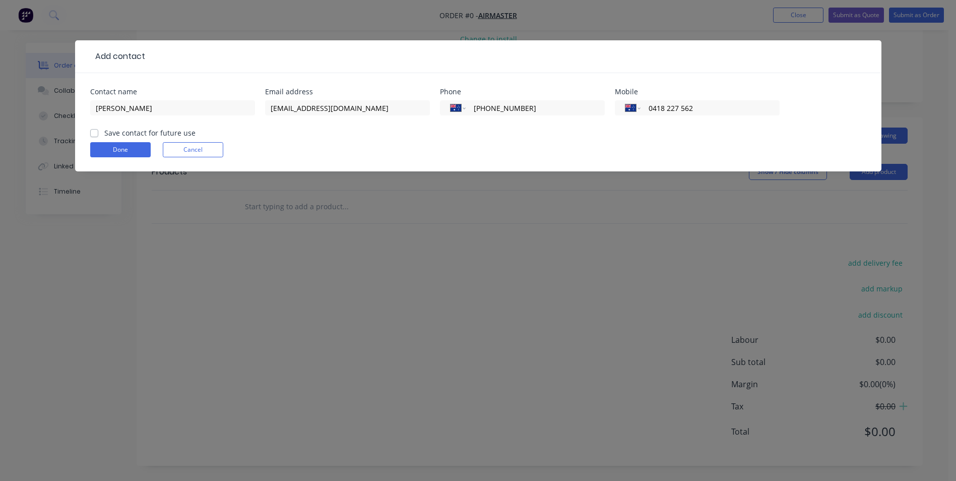
click at [104, 134] on label "Save contact for future use" at bounding box center [149, 133] width 91 height 11
click at [94, 134] on input "Save contact for future use" at bounding box center [94, 133] width 8 height 10
checkbox input "true"
click at [116, 149] on button "Done" at bounding box center [120, 149] width 61 height 15
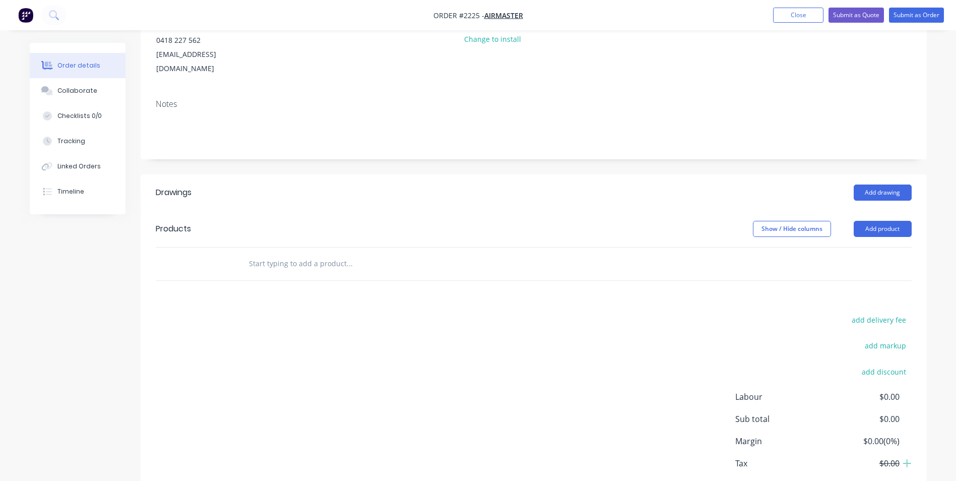
paste input "Can I please have the following flashing made up. I dont mind what thickness, I…"
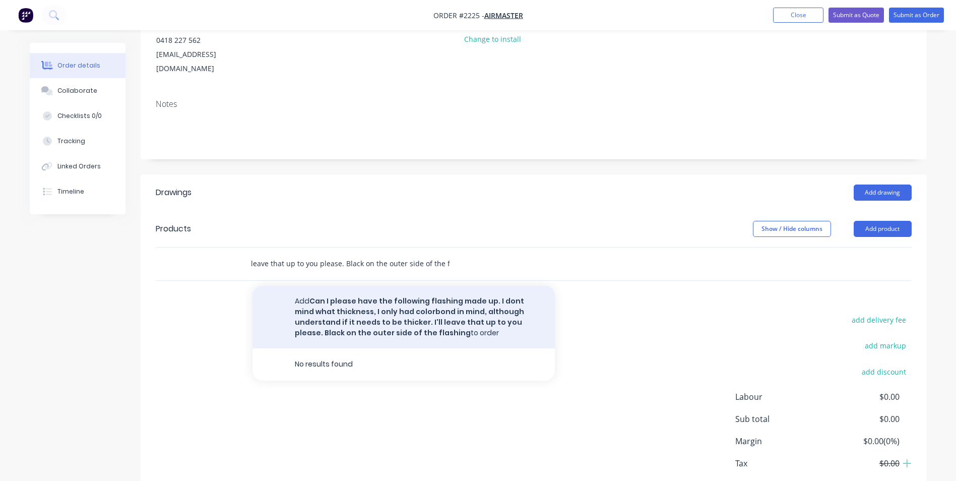
type input "Can I please have the following flashing made up. I dont mind what thickness, I…"
click at [350, 302] on button "Add Can I please have the following flashing made up. I dont mind what thicknes…" at bounding box center [404, 317] width 303 height 63
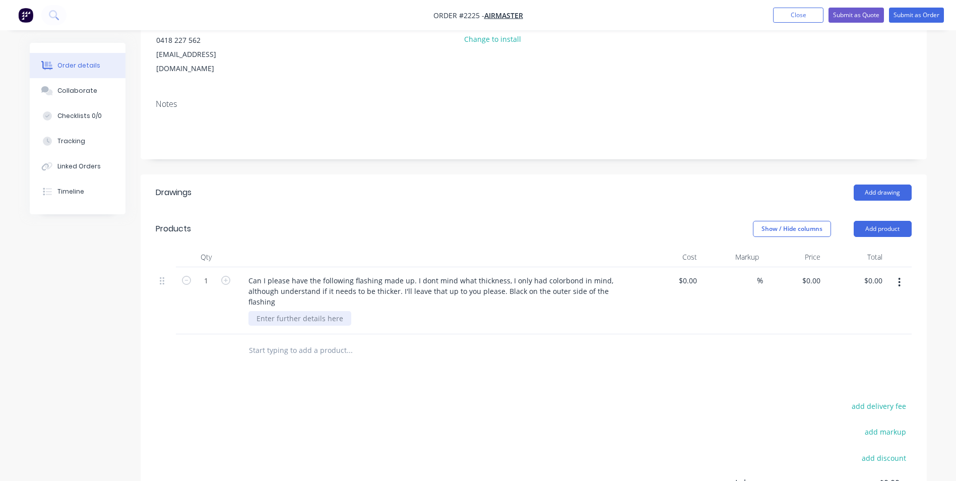
click at [272, 311] on div at bounding box center [300, 318] width 103 height 15
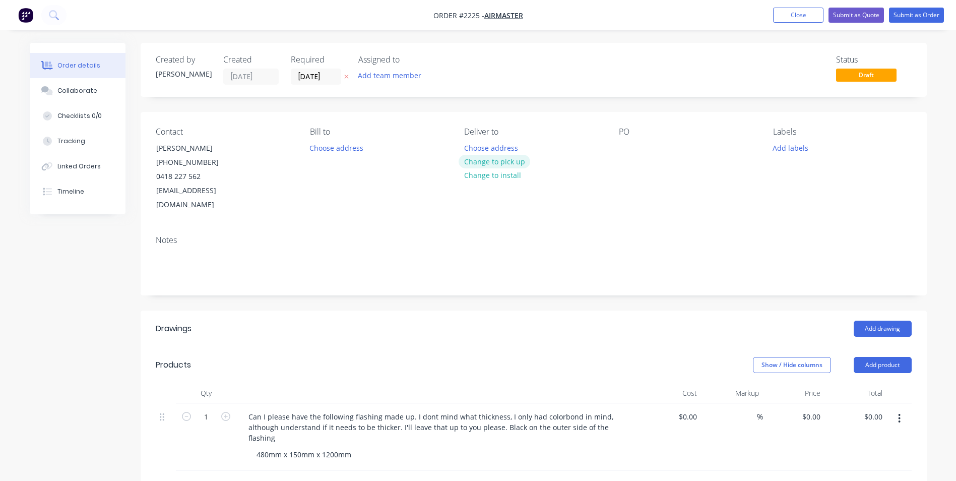
click at [492, 162] on button "Change to pick up" at bounding box center [495, 162] width 72 height 14
click at [631, 153] on div at bounding box center [627, 148] width 16 height 15
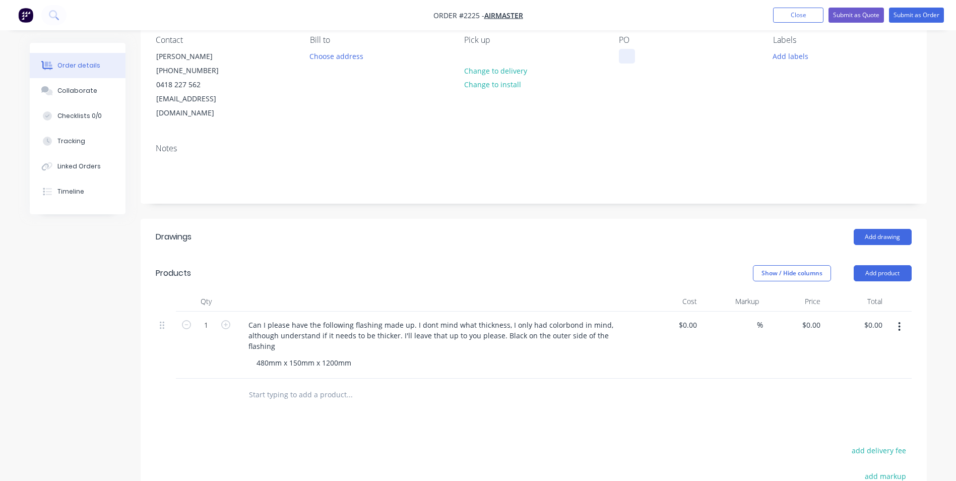
scroll to position [3, 0]
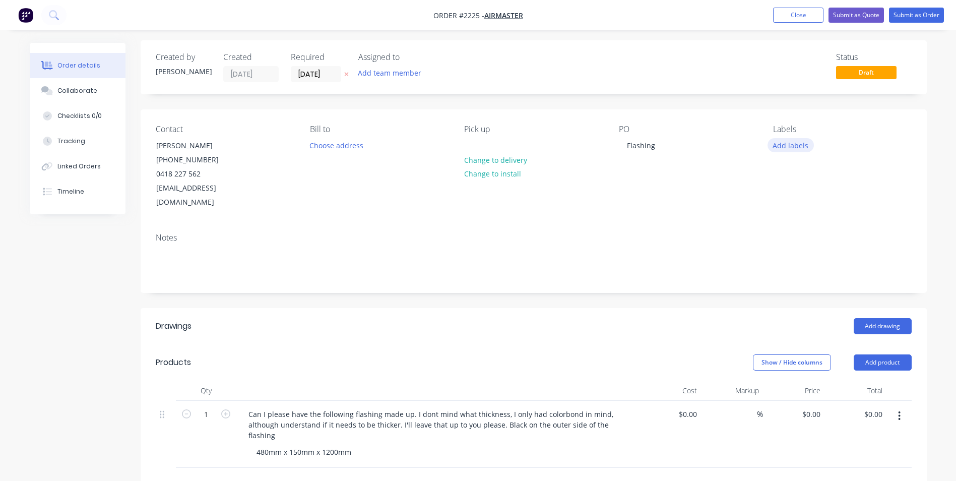
click at [793, 145] on button "Add labels" at bounding box center [791, 145] width 46 height 14
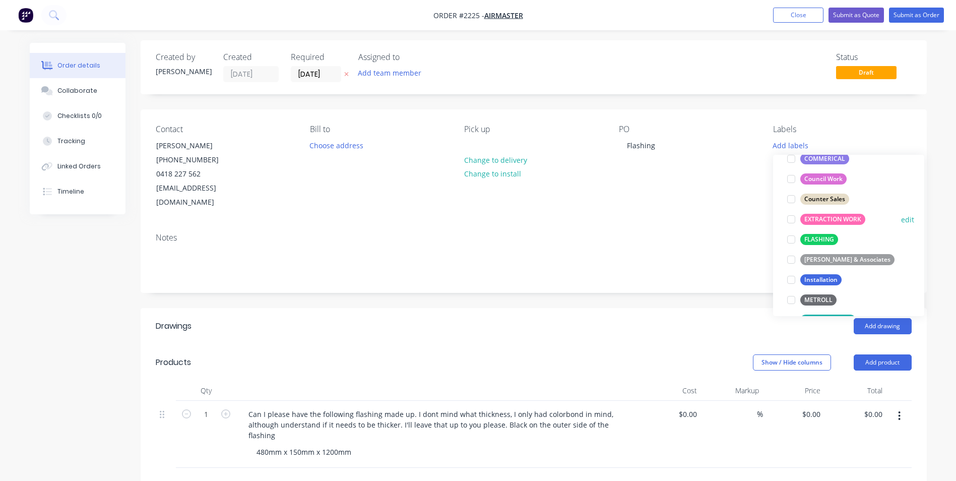
scroll to position [202, 0]
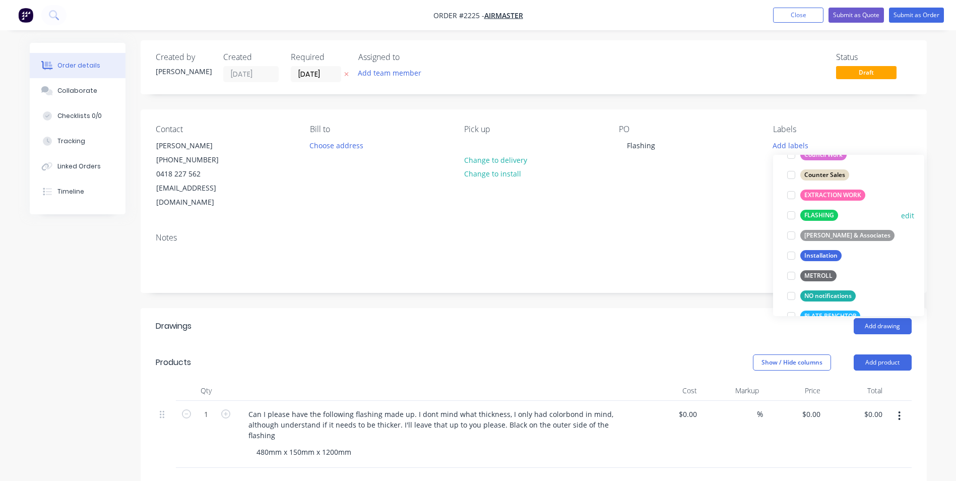
drag, startPoint x: 793, startPoint y: 212, endPoint x: 794, endPoint y: 218, distance: 5.7
click at [793, 214] on div at bounding box center [792, 215] width 20 height 20
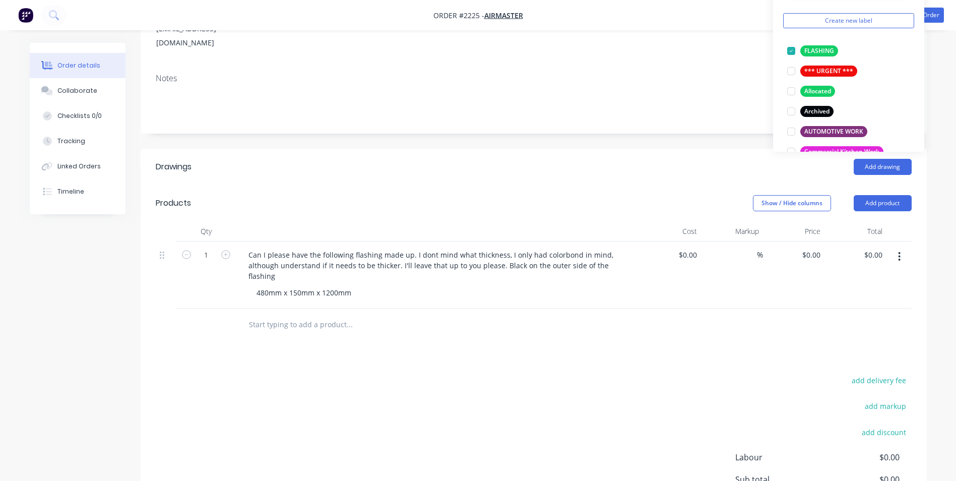
scroll to position [3, 0]
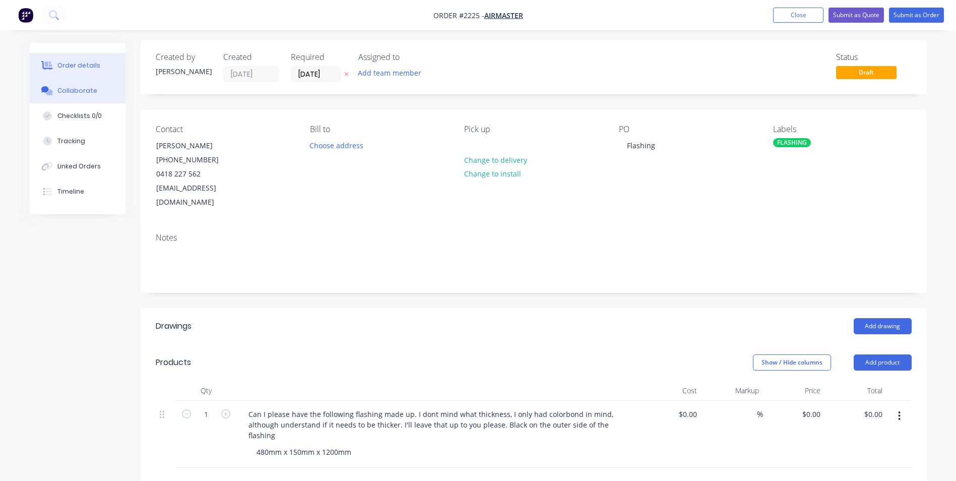
click at [85, 90] on div "Collaborate" at bounding box center [77, 90] width 40 height 9
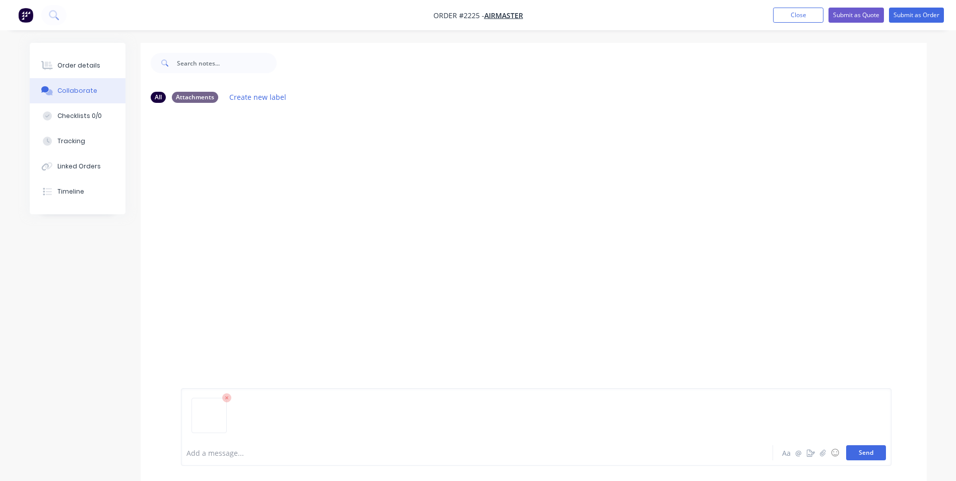
click at [864, 453] on button "Send" at bounding box center [867, 452] width 40 height 15
click at [77, 63] on div "Order details" at bounding box center [78, 65] width 43 height 9
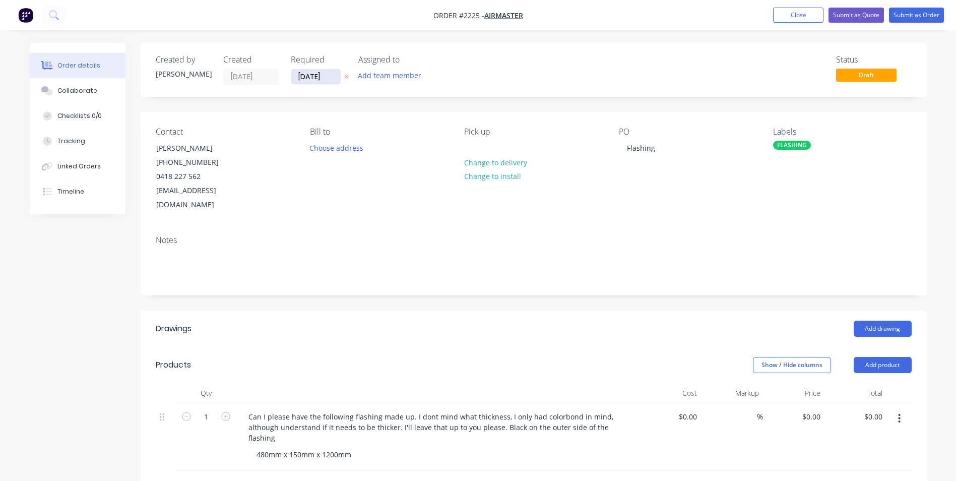
click at [321, 74] on input "[DATE]" at bounding box center [315, 76] width 49 height 15
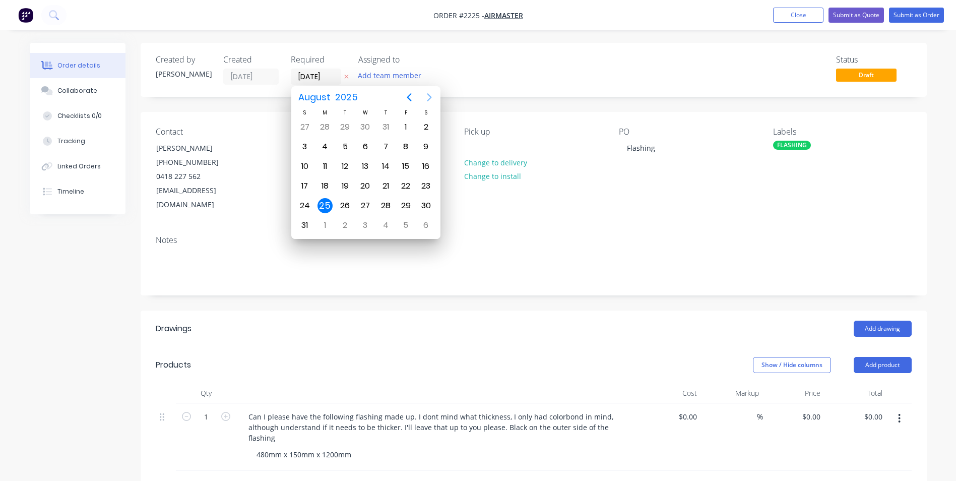
click at [429, 98] on icon "Next page" at bounding box center [430, 97] width 12 height 12
click at [316, 144] on div "8" at bounding box center [325, 146] width 20 height 19
type input "[DATE]"
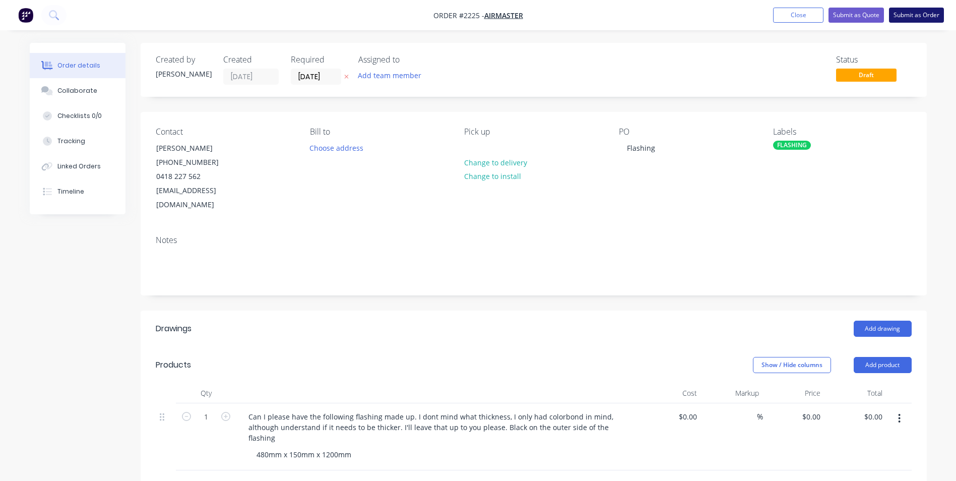
click at [917, 13] on button "Submit as Order" at bounding box center [916, 15] width 55 height 15
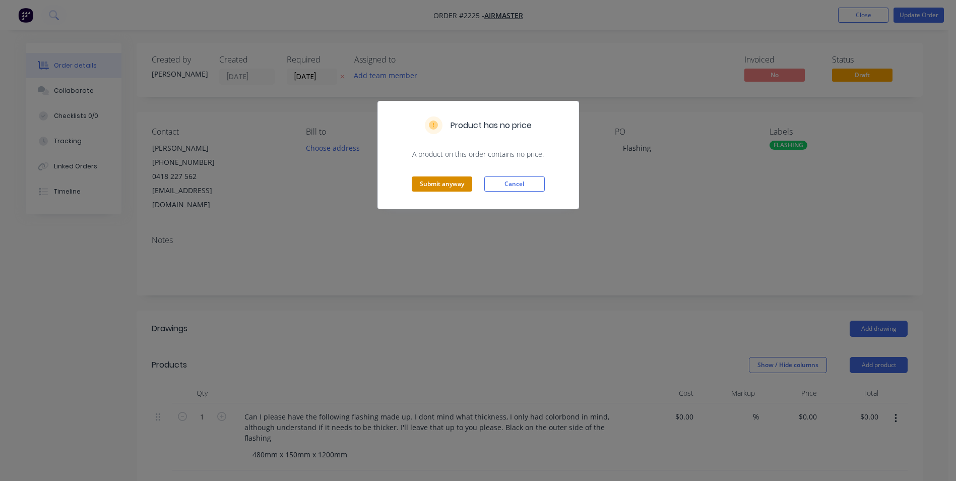
click at [445, 182] on button "Submit anyway" at bounding box center [442, 183] width 61 height 15
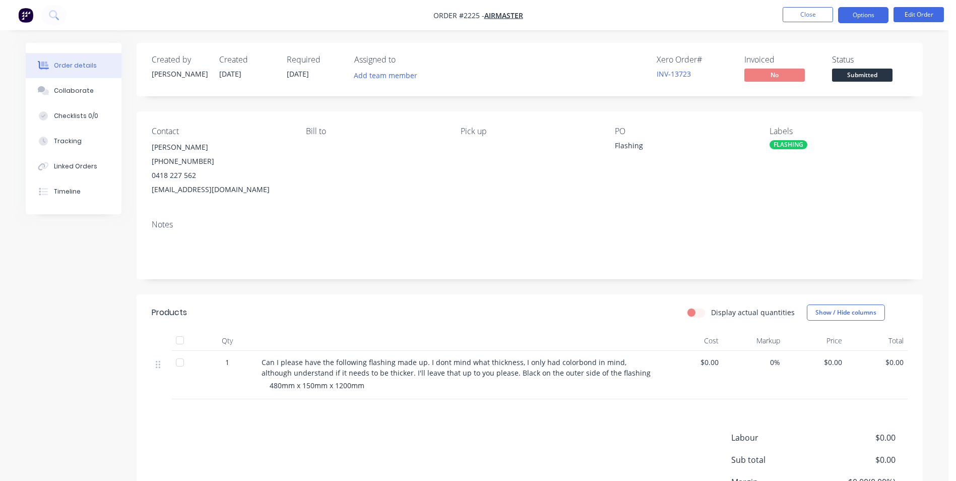
click at [866, 14] on button "Options" at bounding box center [863, 15] width 50 height 16
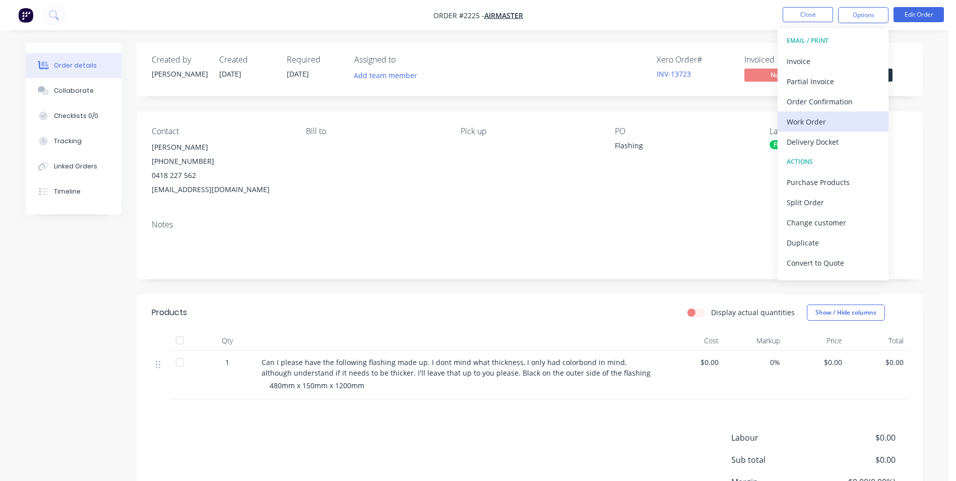
click at [810, 119] on div "Work Order" at bounding box center [833, 121] width 93 height 15
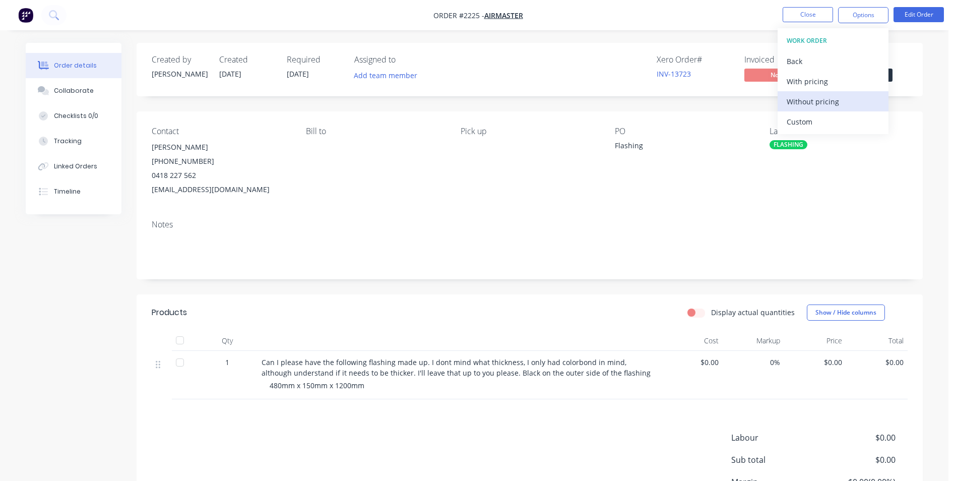
click at [817, 101] on div "Without pricing" at bounding box center [833, 101] width 93 height 15
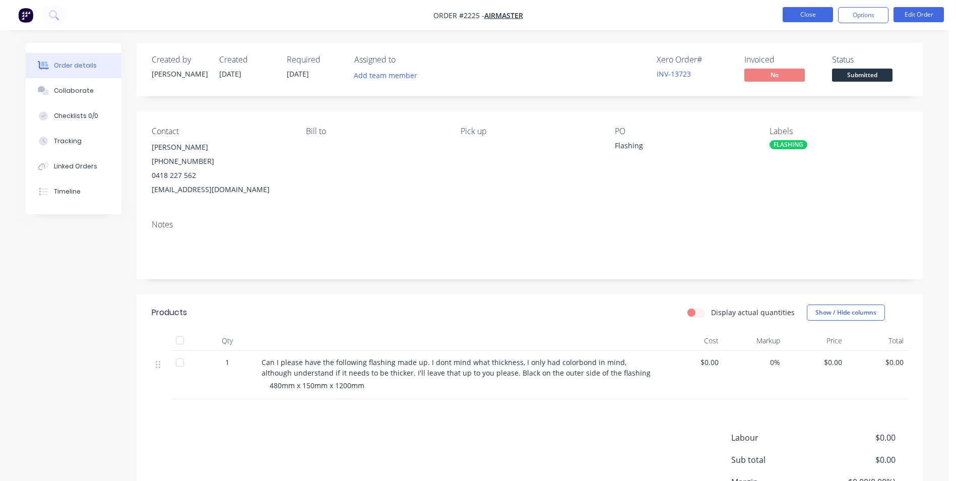
click at [809, 14] on button "Close" at bounding box center [808, 14] width 50 height 15
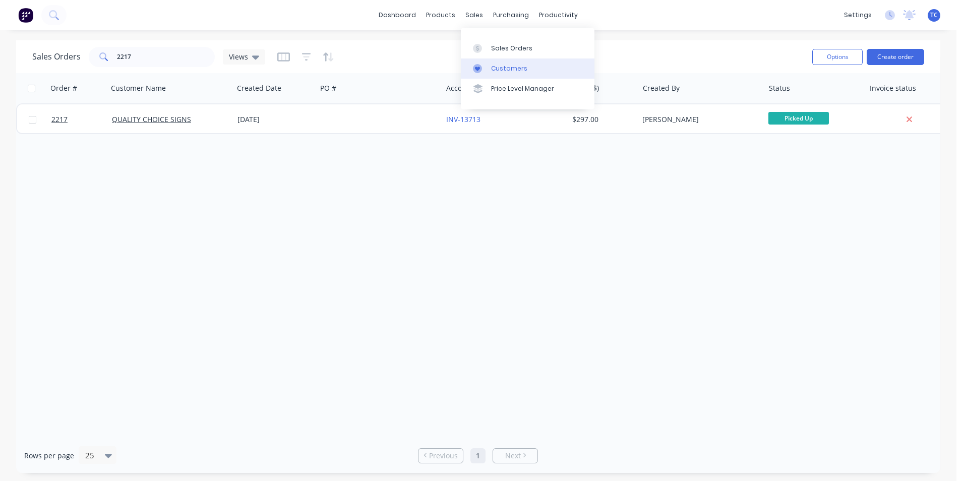
click at [508, 65] on div "Customers" at bounding box center [509, 68] width 36 height 9
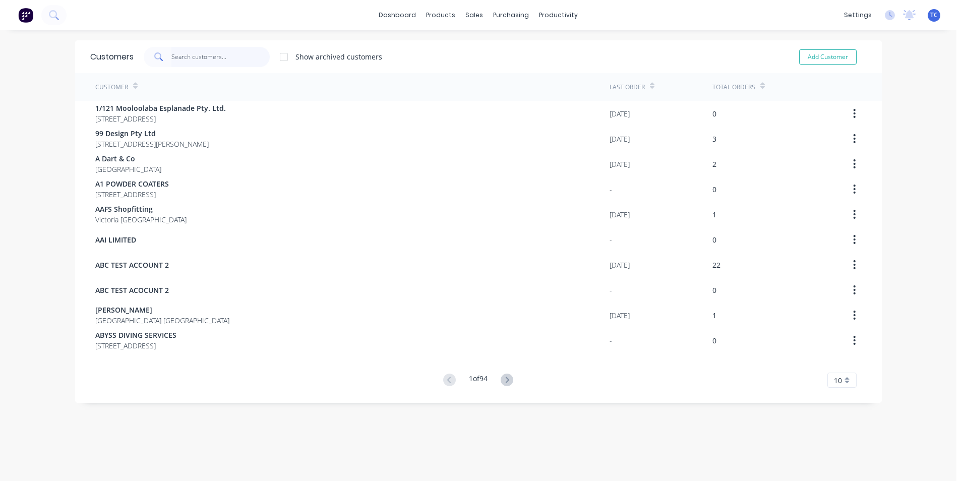
click at [179, 53] on input "text" at bounding box center [220, 57] width 98 height 20
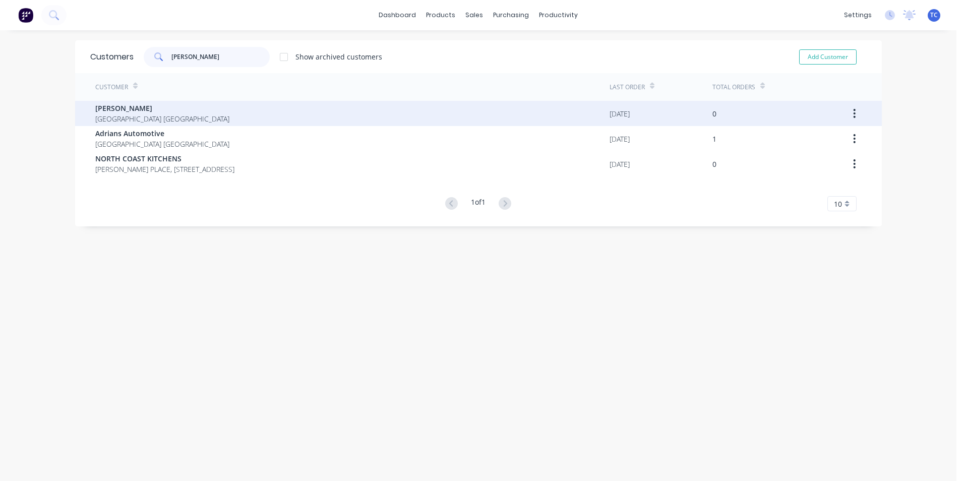
type input "[PERSON_NAME]"
click at [135, 111] on span "[PERSON_NAME]" at bounding box center [162, 108] width 134 height 11
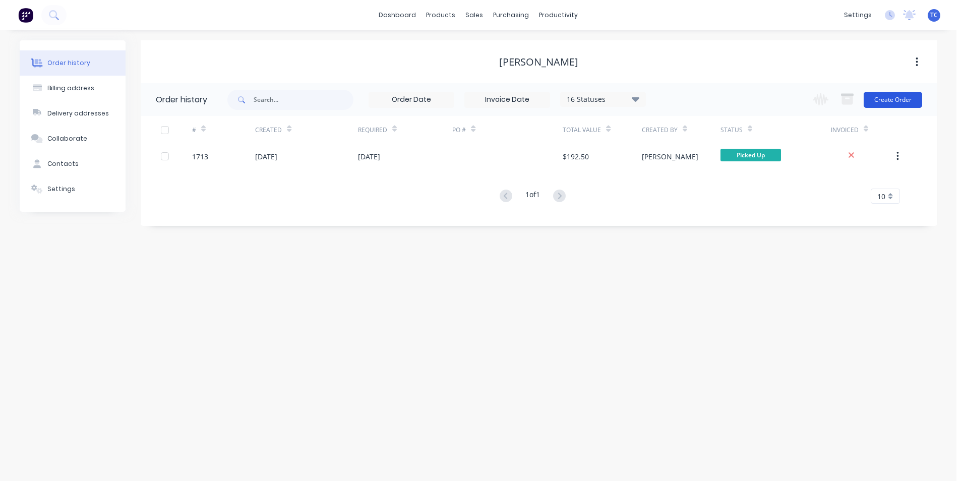
click at [886, 98] on button "Create Order" at bounding box center [893, 100] width 58 height 16
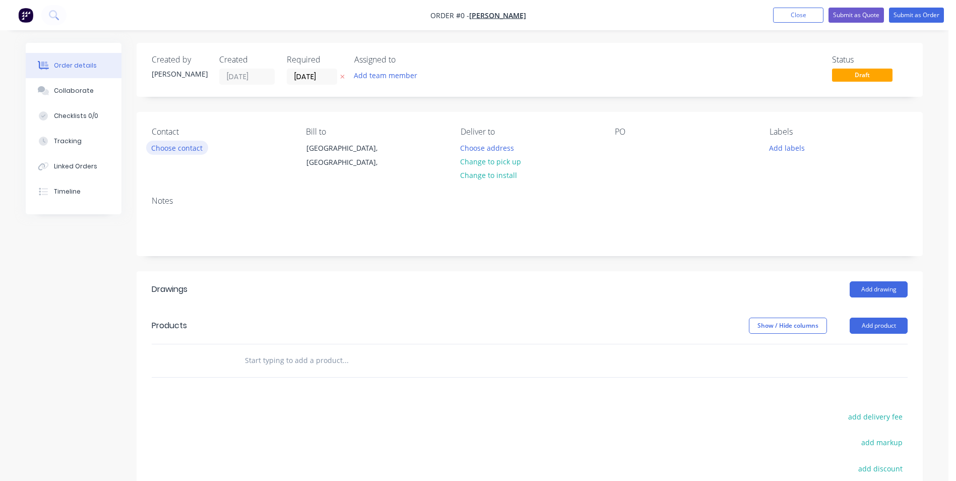
click at [180, 149] on button "Choose contact" at bounding box center [177, 148] width 62 height 14
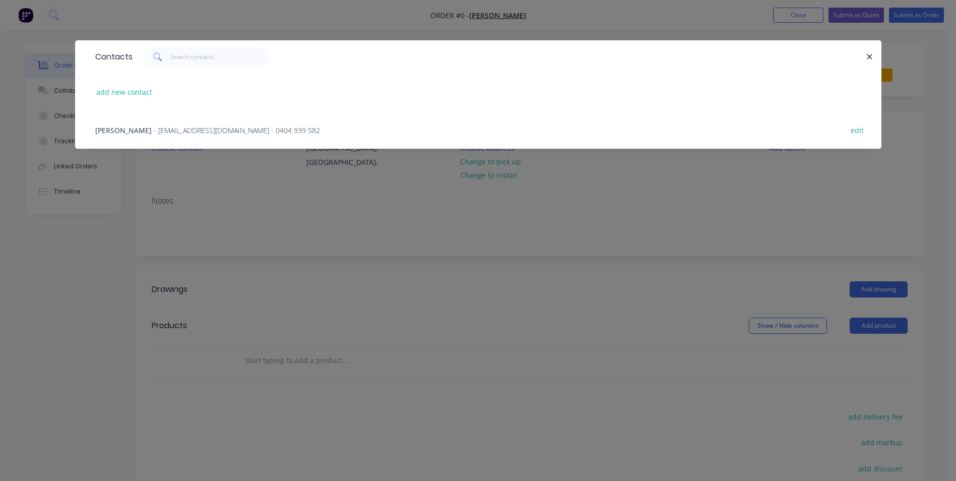
click at [165, 133] on span "- [EMAIL_ADDRESS][DOMAIN_NAME] - 0404 939 582" at bounding box center [237, 131] width 166 height 10
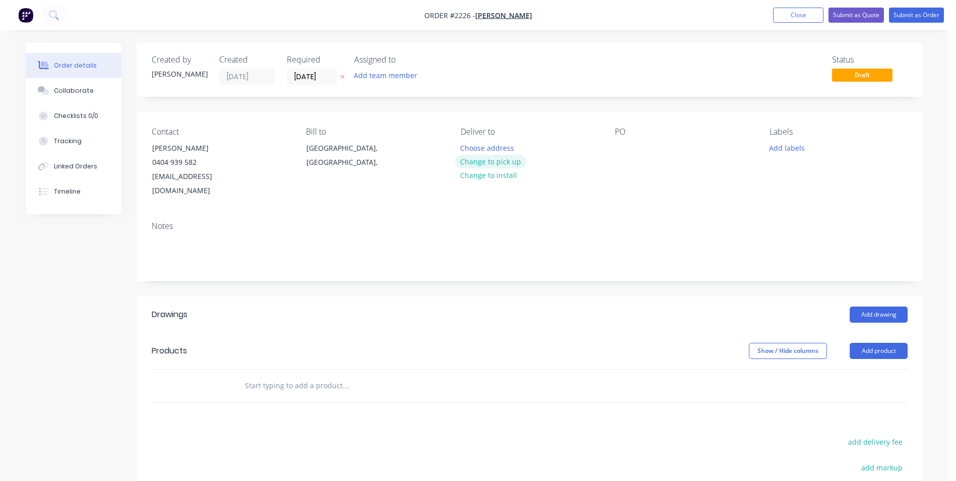
click at [490, 161] on button "Change to pick up" at bounding box center [491, 162] width 72 height 14
click at [621, 147] on div at bounding box center [623, 148] width 16 height 15
click at [783, 149] on button "Add labels" at bounding box center [787, 148] width 46 height 14
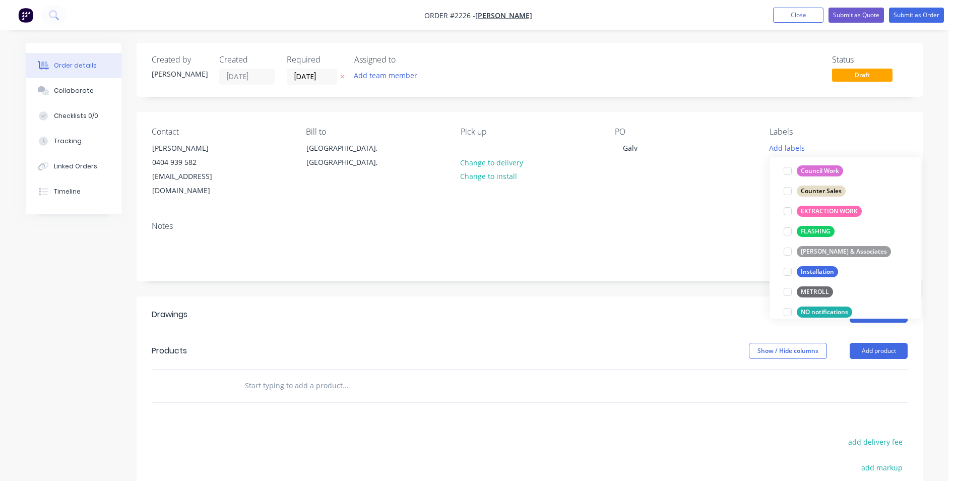
scroll to position [202, 0]
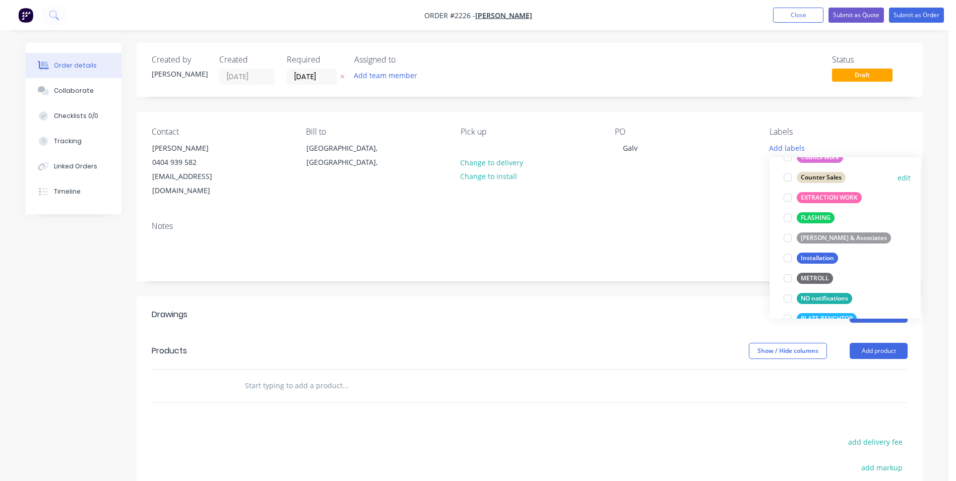
click at [788, 177] on div at bounding box center [788, 177] width 20 height 20
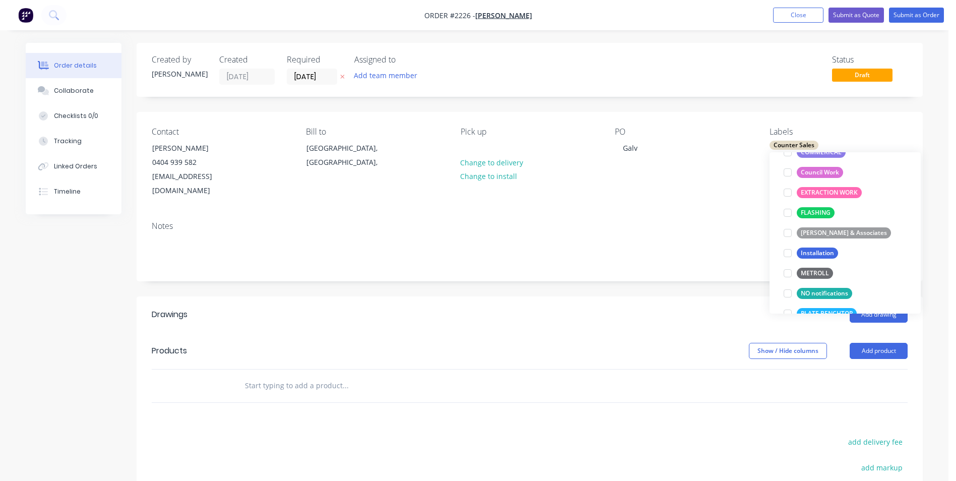
scroll to position [61, 0]
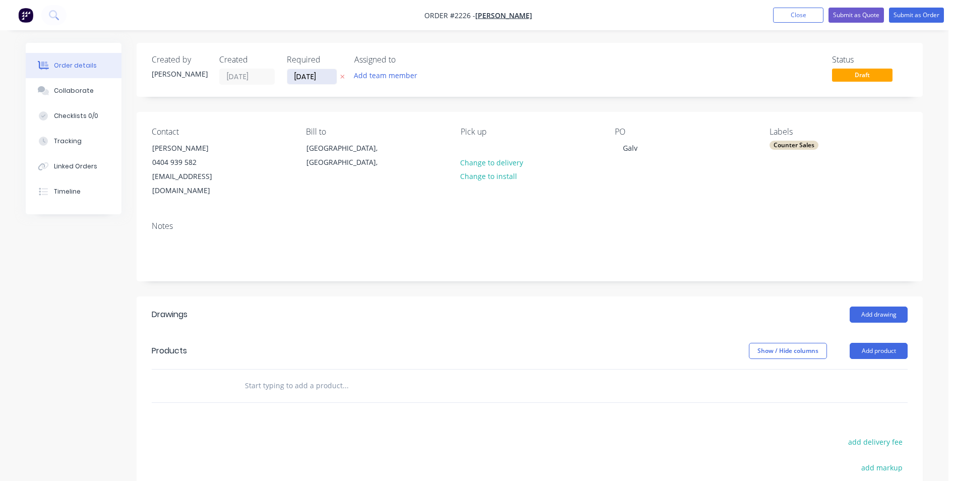
click at [315, 77] on input "[DATE]" at bounding box center [311, 76] width 49 height 15
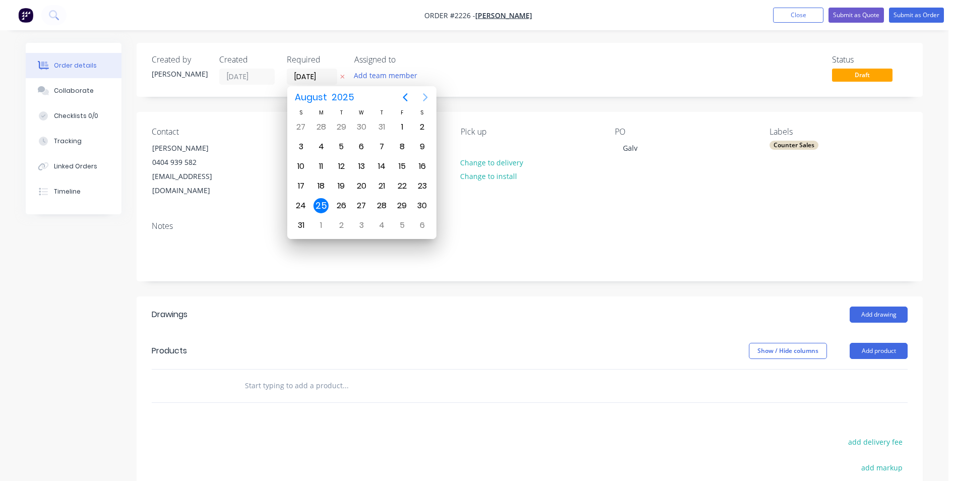
click at [424, 96] on icon "Next page" at bounding box center [426, 97] width 12 height 12
click at [319, 144] on div "8" at bounding box center [321, 146] width 15 height 15
type input "[DATE]"
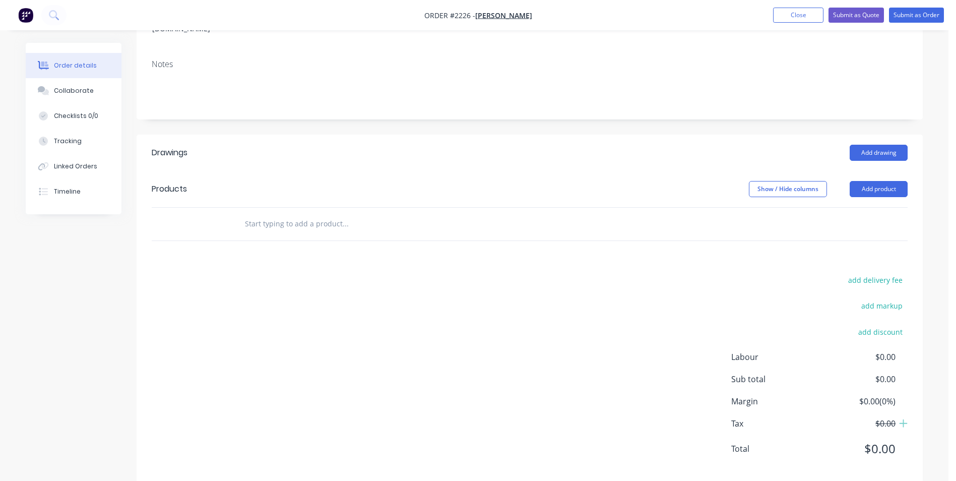
scroll to position [165, 0]
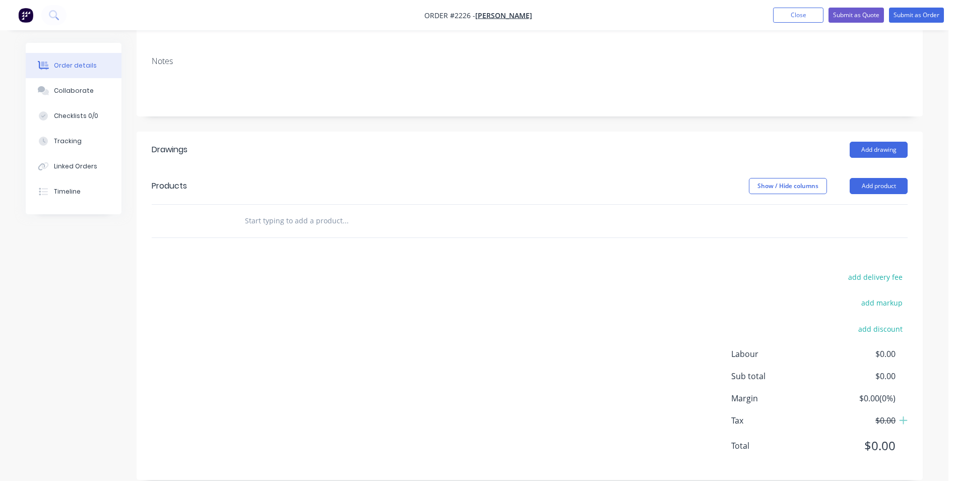
click at [266, 211] on input "text" at bounding box center [346, 221] width 202 height 20
click at [269, 211] on input "1.6mm 1200mm x 200mm" at bounding box center [346, 221] width 202 height 20
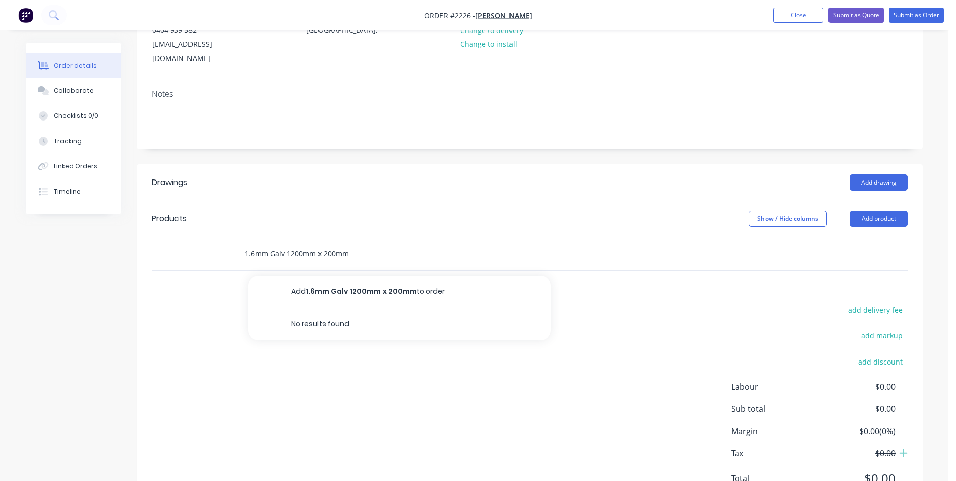
scroll to position [114, 0]
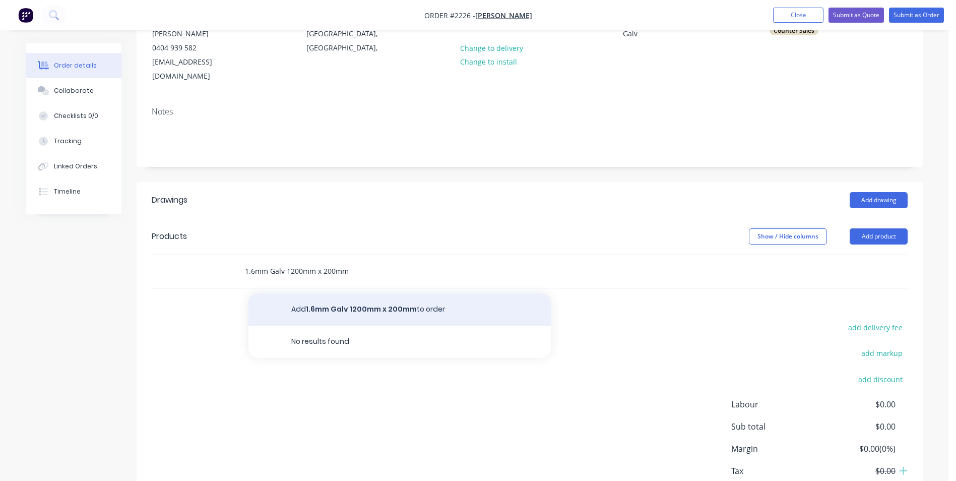
type input "1.6mm Galv 1200mm x 200mm"
click at [368, 296] on button "Add 1.6mm Galv 1200mm x 200mm to order" at bounding box center [400, 309] width 303 height 32
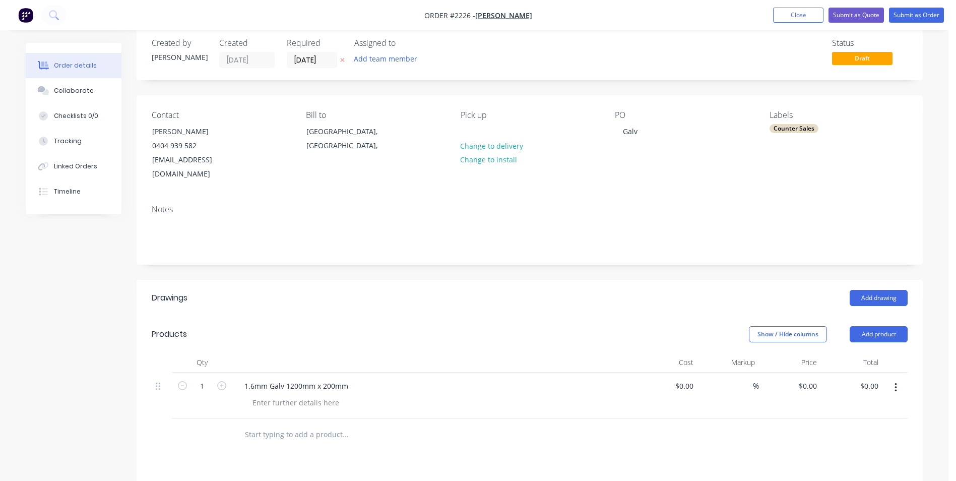
scroll to position [0, 0]
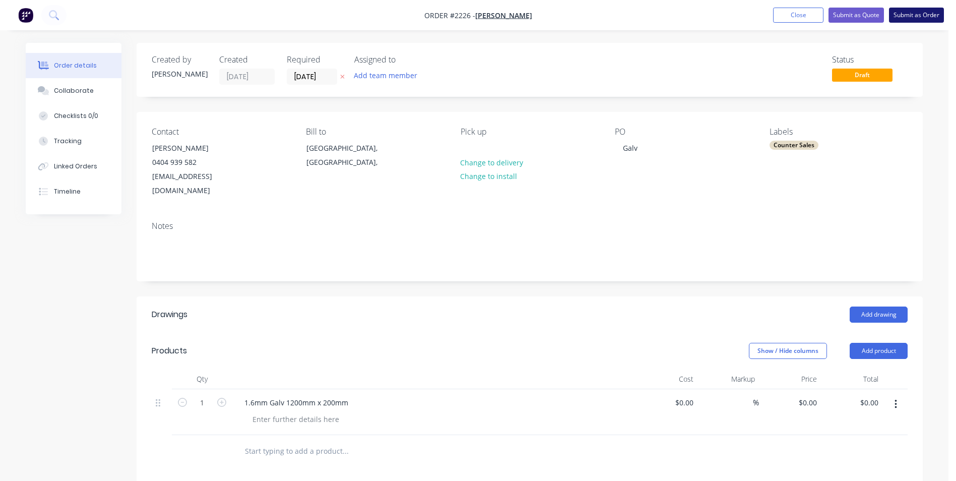
click at [919, 14] on button "Submit as Order" at bounding box center [916, 15] width 55 height 15
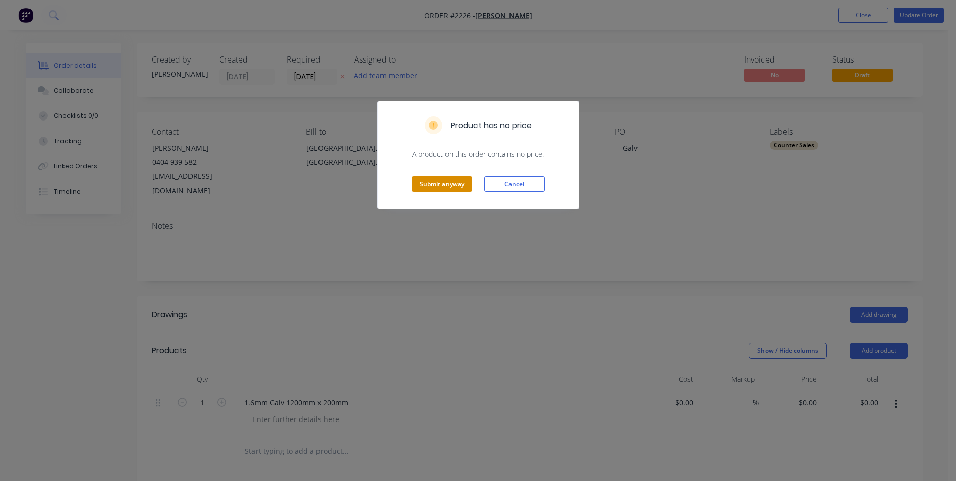
click at [438, 182] on button "Submit anyway" at bounding box center [442, 183] width 61 height 15
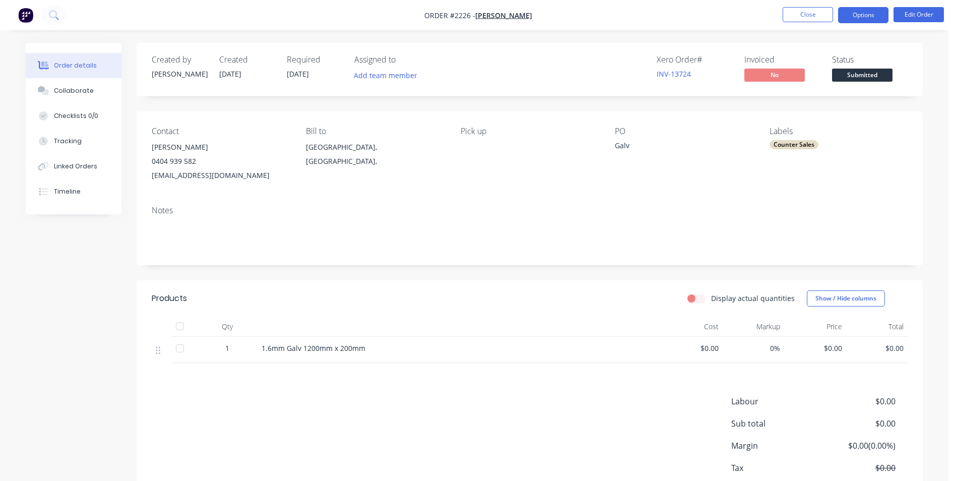
click at [864, 15] on button "Options" at bounding box center [863, 15] width 50 height 16
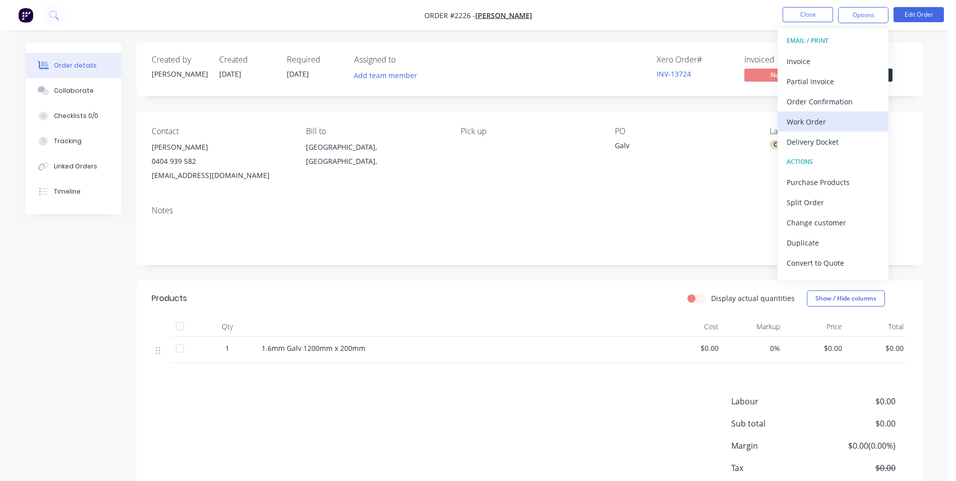
click at [810, 119] on div "Work Order" at bounding box center [833, 121] width 93 height 15
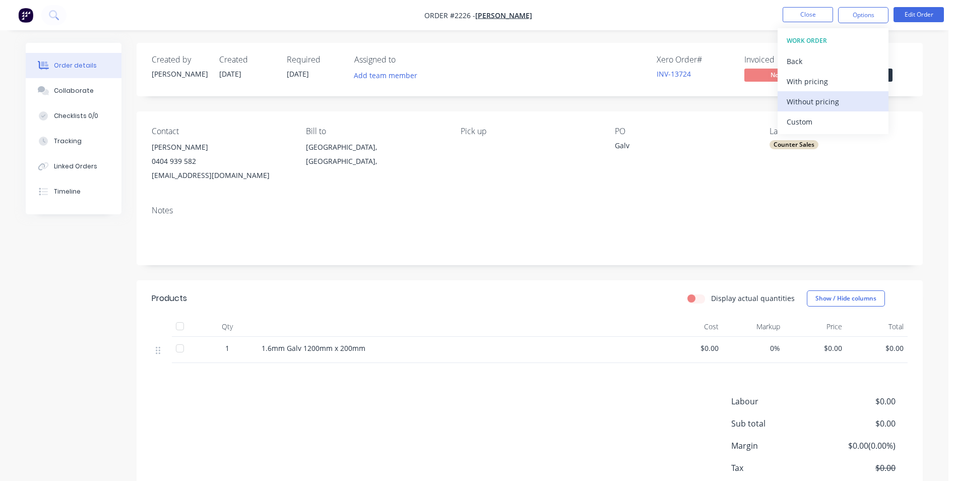
click at [822, 99] on div "Without pricing" at bounding box center [833, 101] width 93 height 15
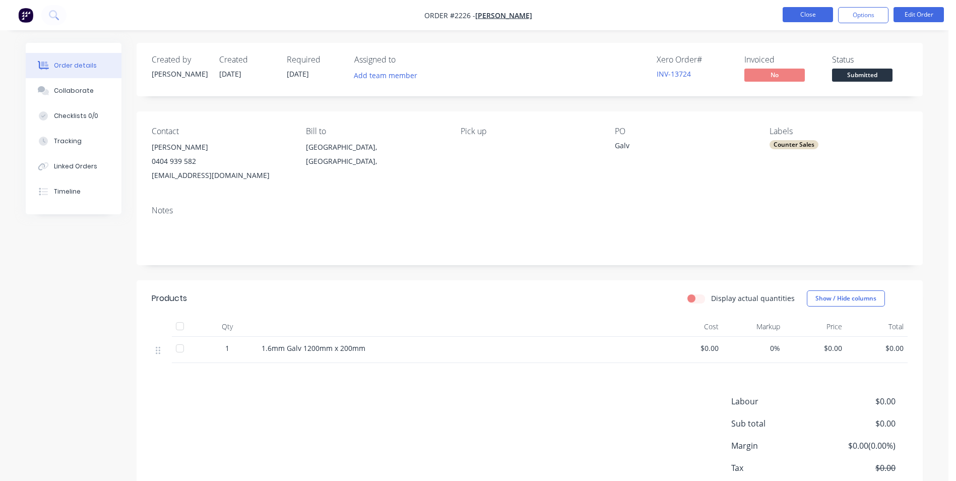
click at [804, 14] on button "Close" at bounding box center [808, 14] width 50 height 15
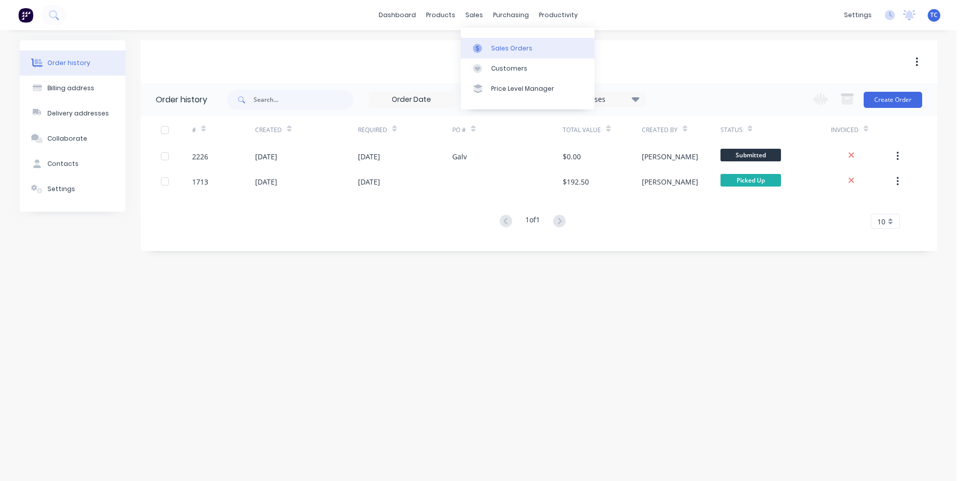
click at [517, 48] on div "Sales Orders" at bounding box center [511, 48] width 41 height 9
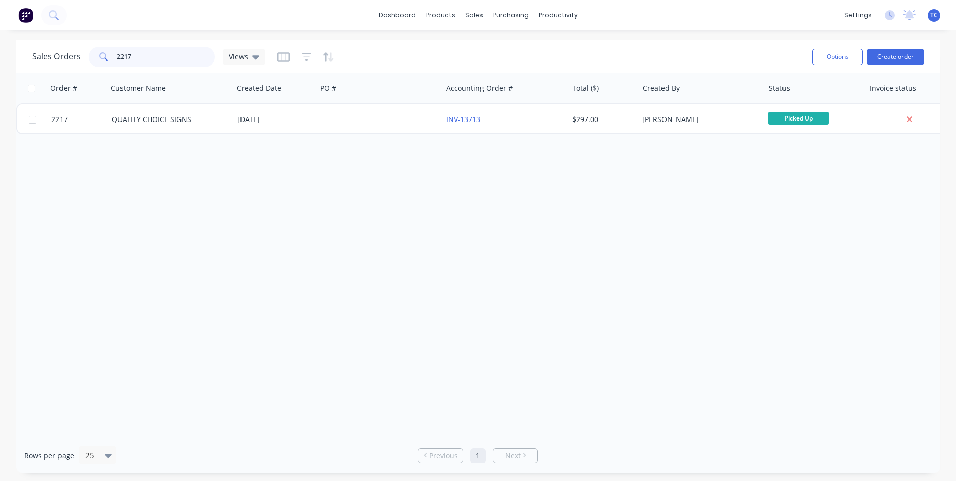
drag, startPoint x: 134, startPoint y: 55, endPoint x: 115, endPoint y: 54, distance: 18.7
click at [115, 54] on div "2217" at bounding box center [152, 57] width 126 height 20
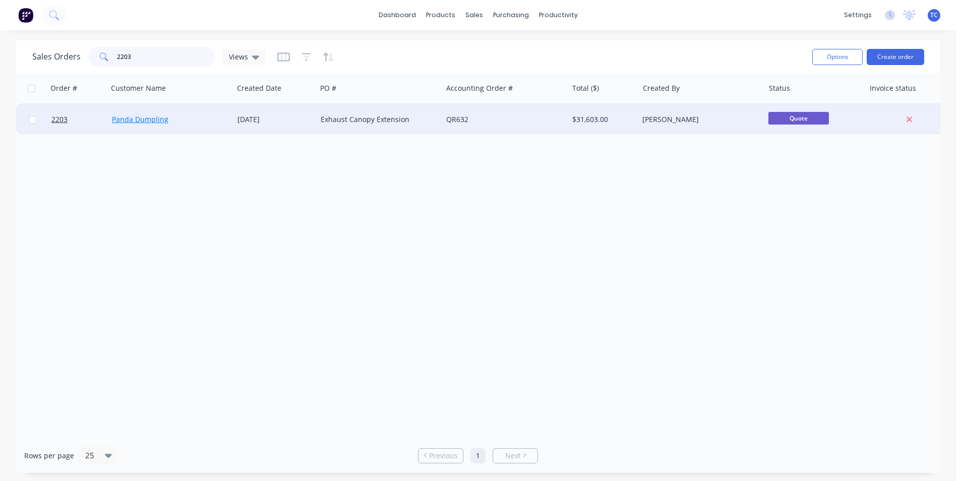
type input "2203"
click at [143, 119] on link "Panda Dumpling" at bounding box center [140, 119] width 56 height 10
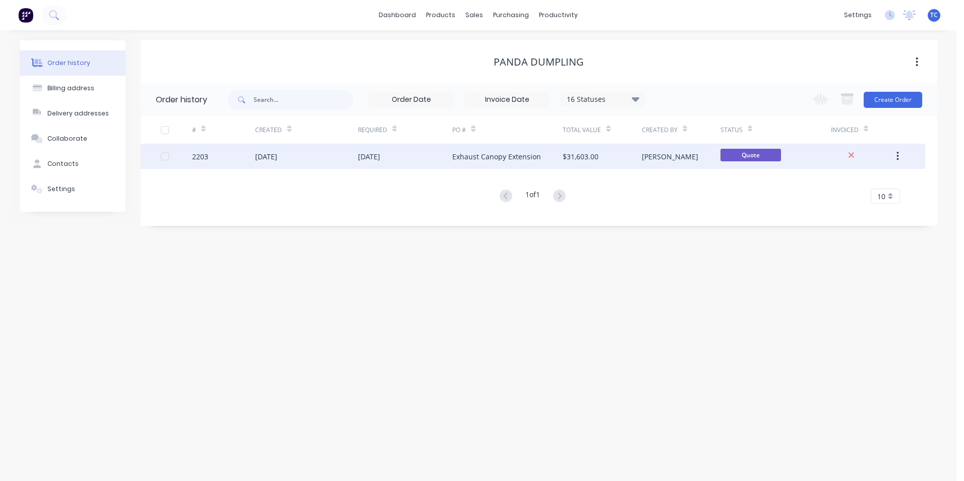
click at [298, 156] on div "[DATE]" at bounding box center [306, 156] width 102 height 25
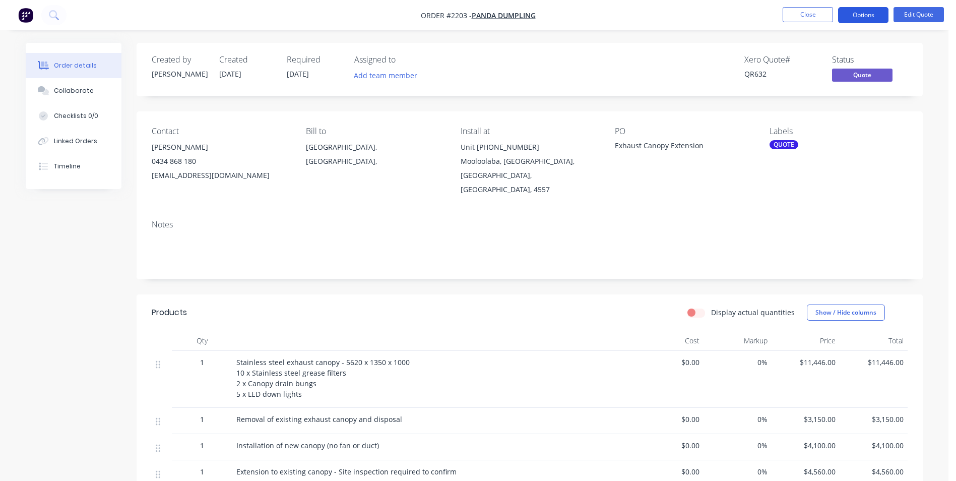
click at [859, 11] on button "Options" at bounding box center [863, 15] width 50 height 16
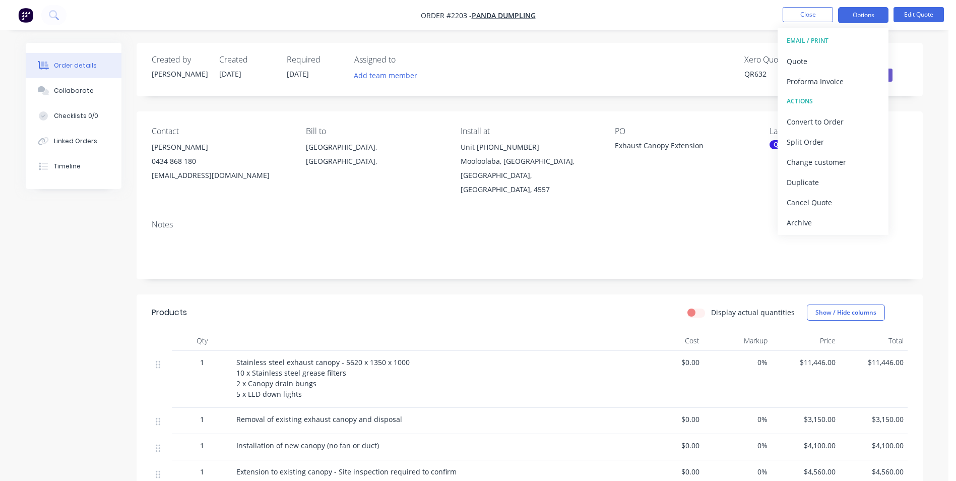
click at [713, 189] on div "Contact [PERSON_NAME] [PHONE_NUMBER] [EMAIL_ADDRESS][DOMAIN_NAME] Bill to [GEOG…" at bounding box center [530, 161] width 787 height 100
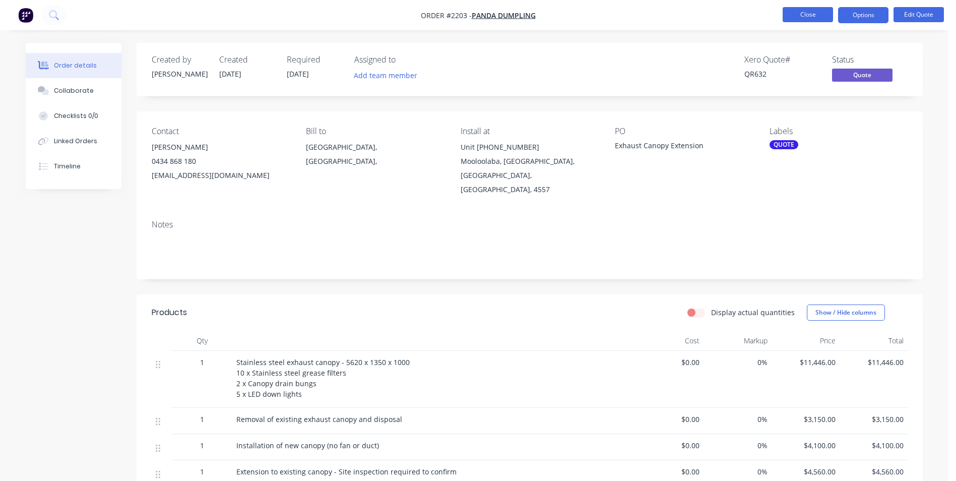
click at [803, 12] on button "Close" at bounding box center [808, 14] width 50 height 15
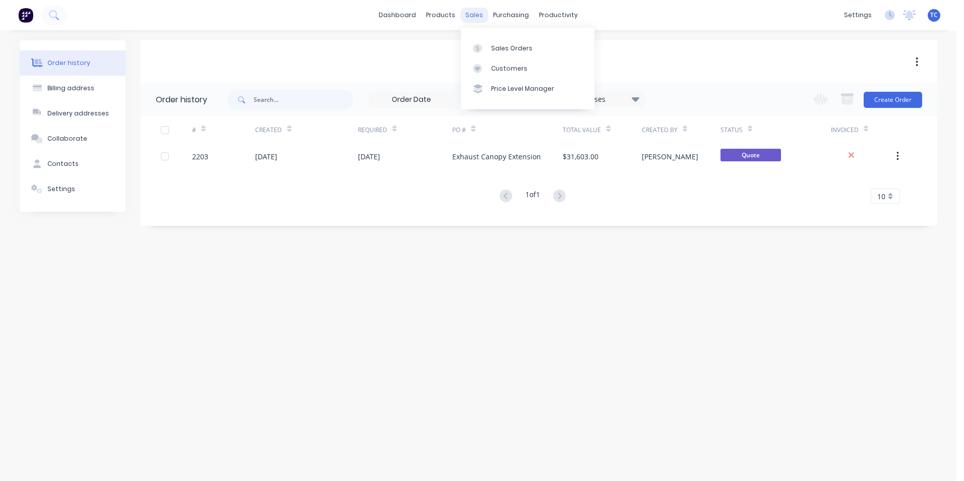
click at [472, 14] on div "sales" at bounding box center [474, 15] width 28 height 15
click at [270, 98] on input "text" at bounding box center [304, 100] width 100 height 20
type input "2206"
click at [472, 10] on div "sales" at bounding box center [474, 15] width 28 height 15
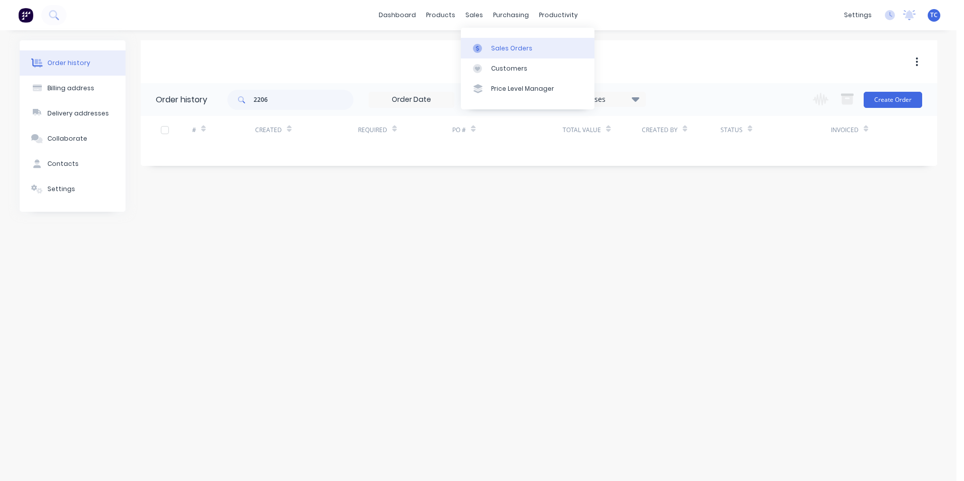
click at [499, 46] on div "Sales Orders" at bounding box center [511, 48] width 41 height 9
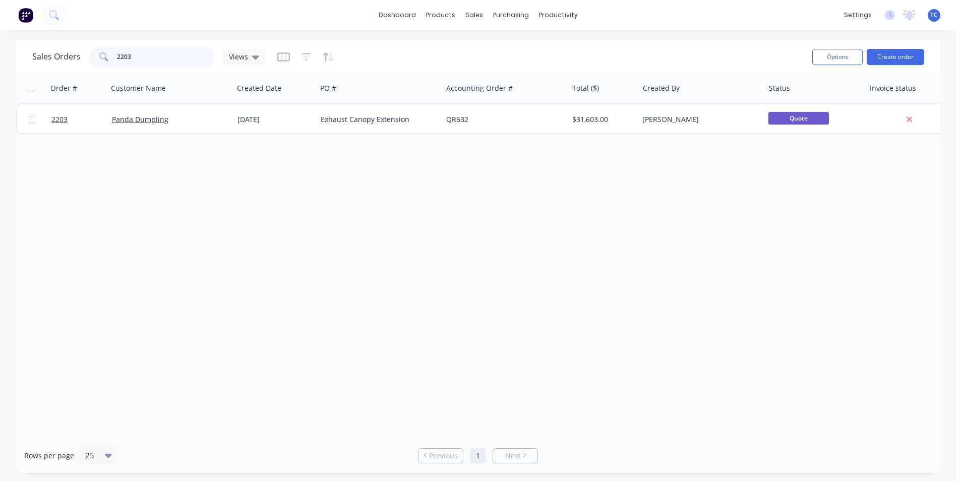
drag, startPoint x: 135, startPoint y: 54, endPoint x: 116, endPoint y: 54, distance: 18.7
click at [117, 54] on input "2203" at bounding box center [166, 57] width 98 height 20
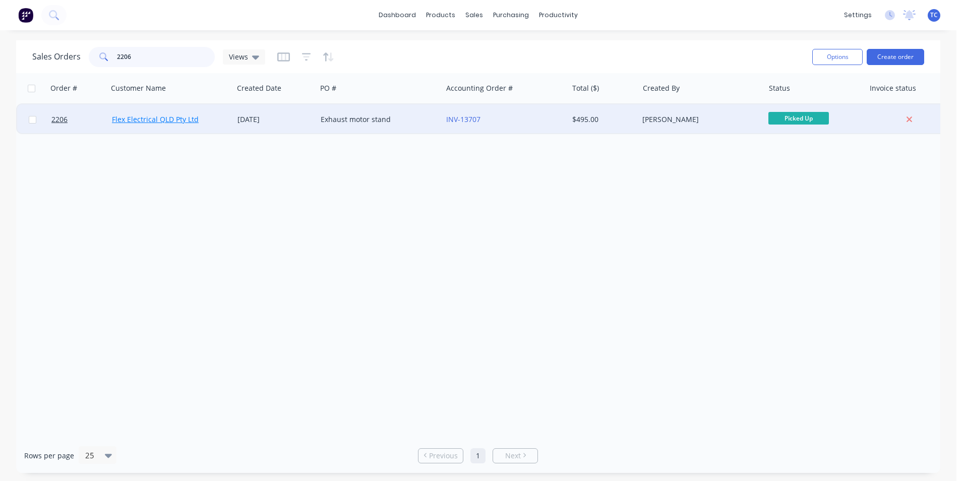
type input "2206"
click at [154, 117] on link "Flex Electrical QLD Pty Ltd" at bounding box center [155, 119] width 87 height 10
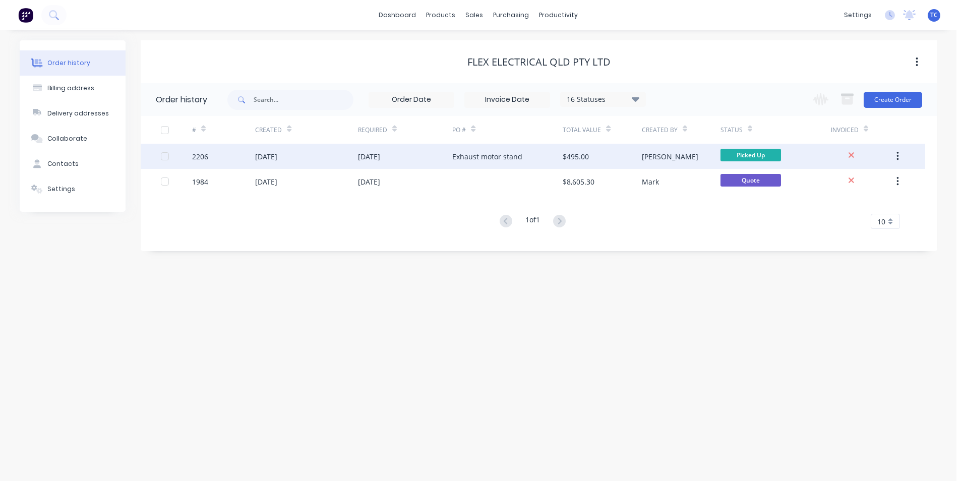
click at [277, 156] on div "[DATE]" at bounding box center [266, 156] width 22 height 11
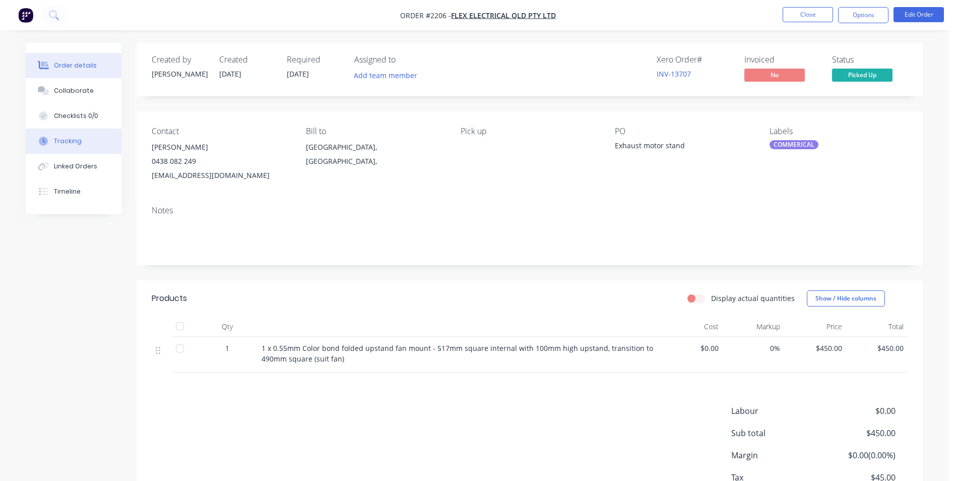
click at [65, 139] on div "Tracking" at bounding box center [68, 141] width 28 height 9
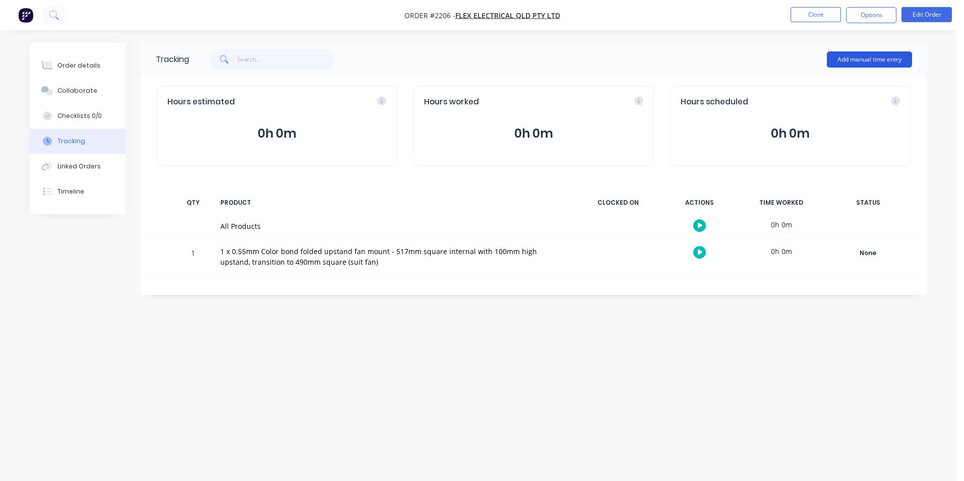
click at [874, 54] on button "Add manual time entry" at bounding box center [869, 59] width 85 height 16
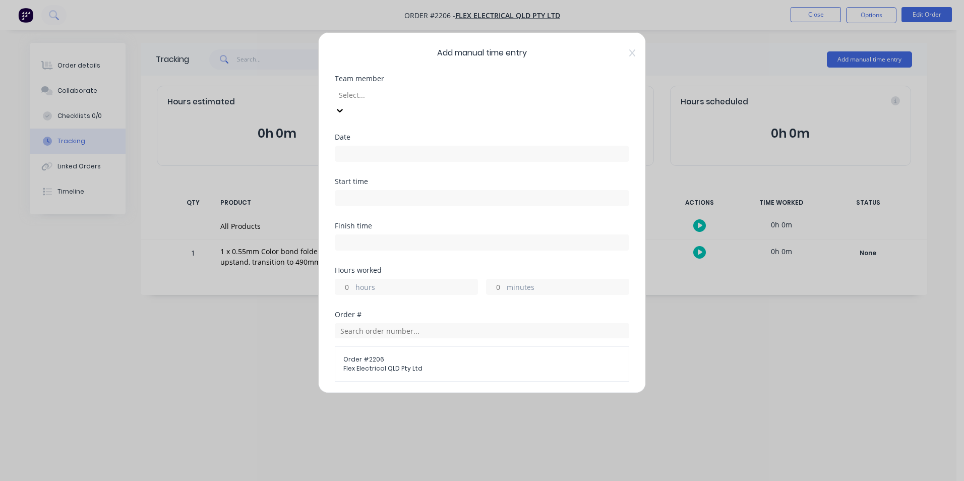
click at [369, 94] on div at bounding box center [410, 95] width 145 height 13
click at [352, 146] on input at bounding box center [481, 153] width 293 height 15
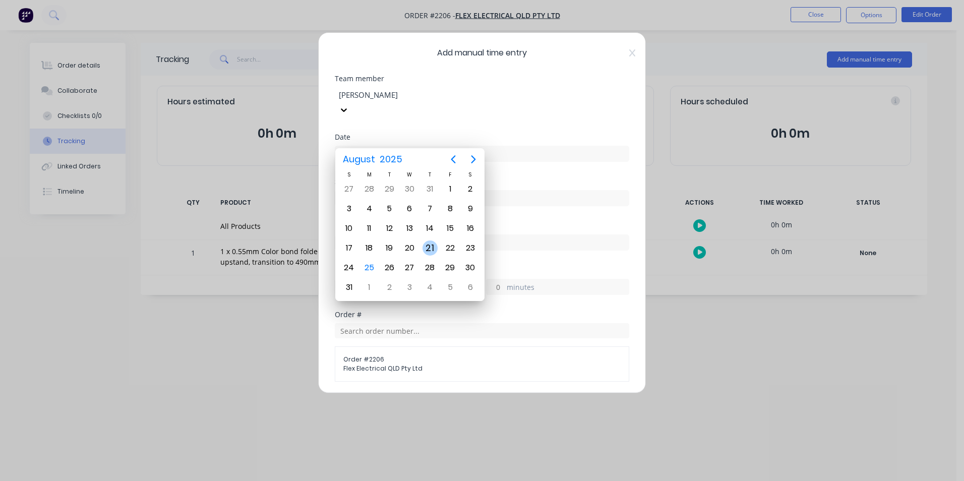
click at [428, 244] on div "21" at bounding box center [430, 248] width 15 height 15
type input "[DATE]"
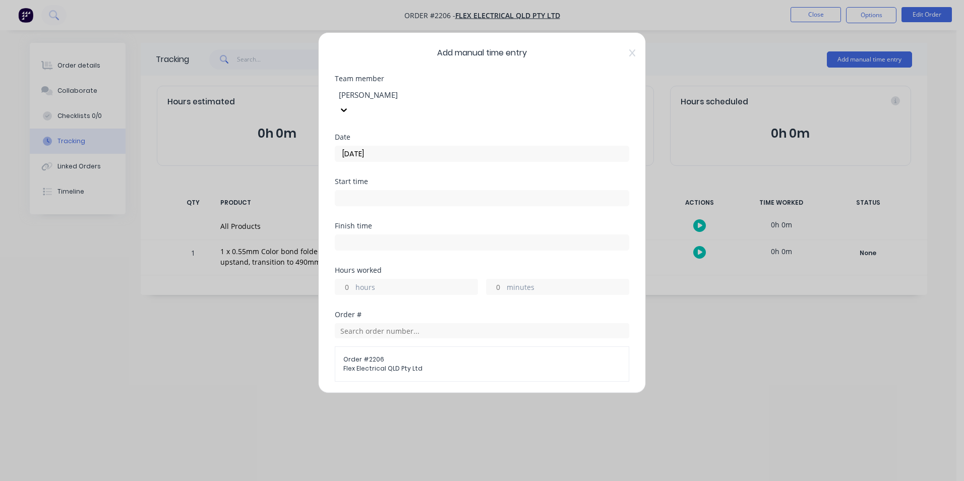
click at [344, 279] on input "hours" at bounding box center [344, 286] width 18 height 15
type input "5"
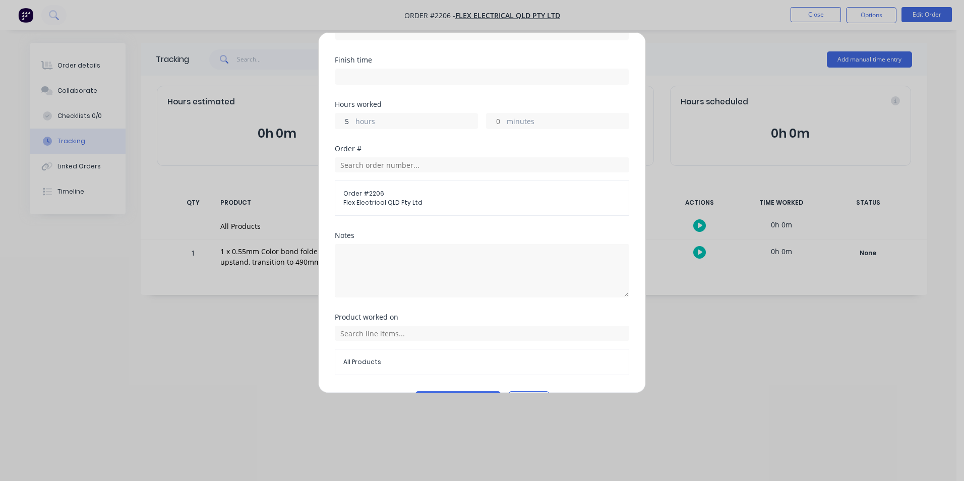
scroll to position [179, 0]
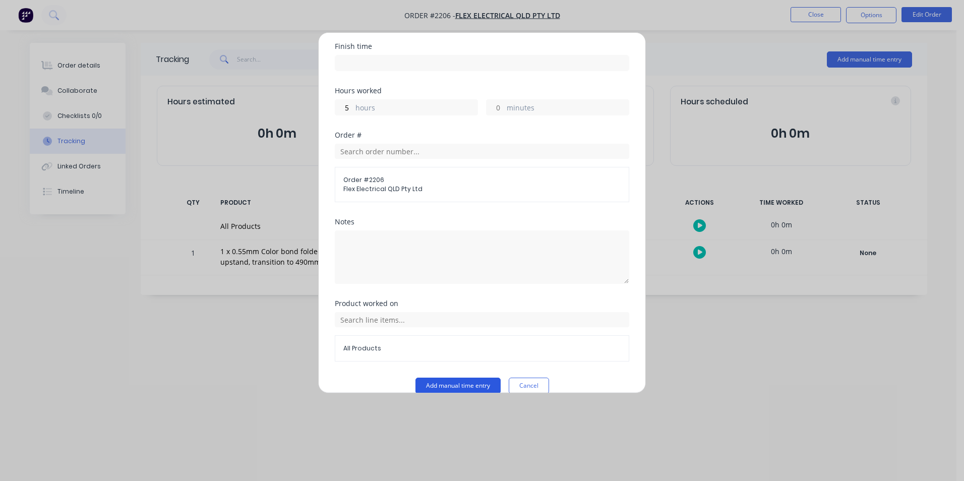
click at [456, 378] on button "Add manual time entry" at bounding box center [457, 386] width 85 height 16
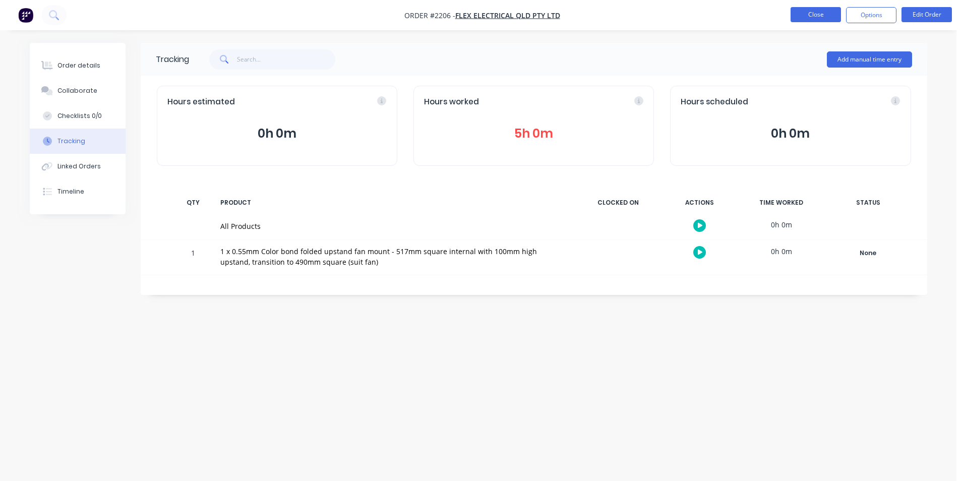
click at [810, 13] on button "Close" at bounding box center [816, 14] width 50 height 15
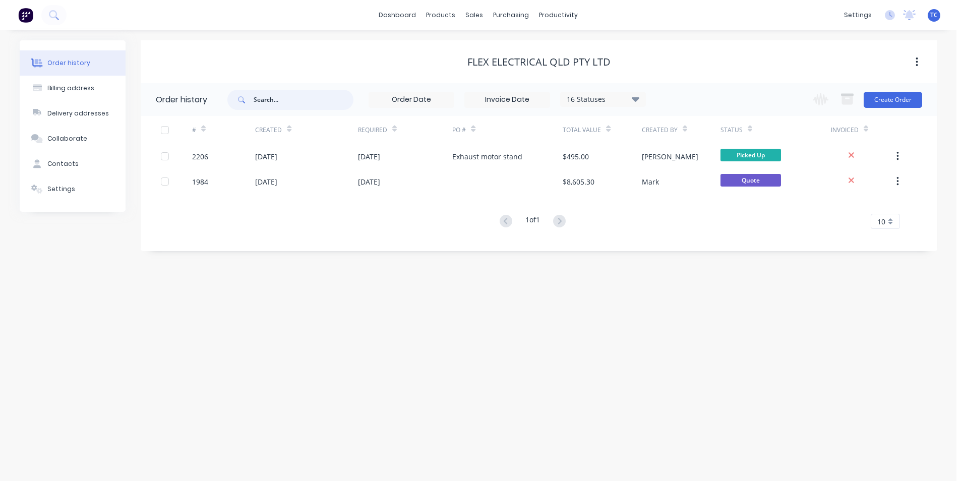
click at [266, 97] on input "text" at bounding box center [304, 100] width 100 height 20
type input "2173"
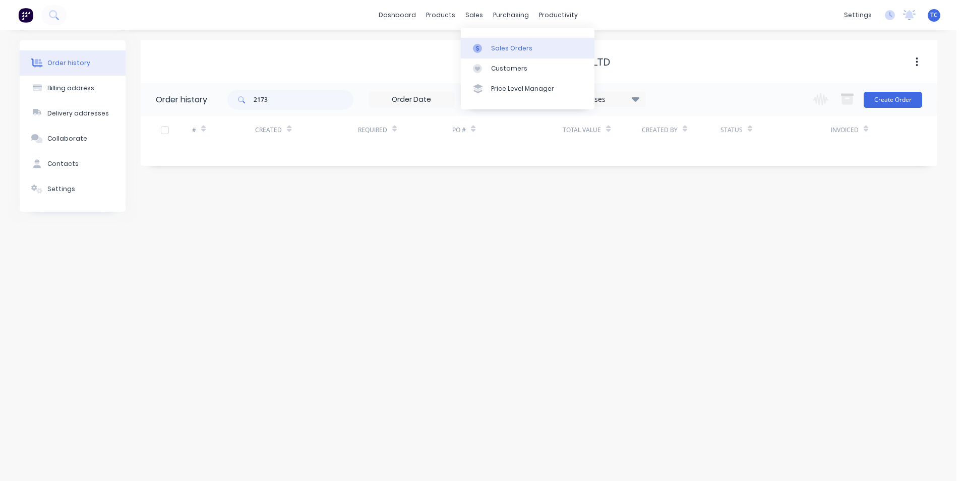
click at [503, 44] on div "Sales Orders" at bounding box center [511, 48] width 41 height 9
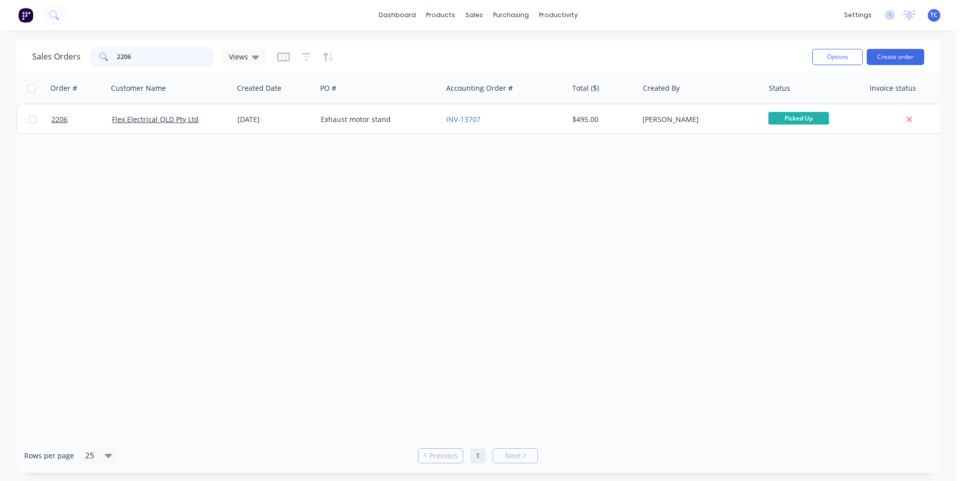
drag, startPoint x: 136, startPoint y: 54, endPoint x: 112, endPoint y: 53, distance: 23.2
click at [112, 53] on div "2206" at bounding box center [152, 57] width 126 height 20
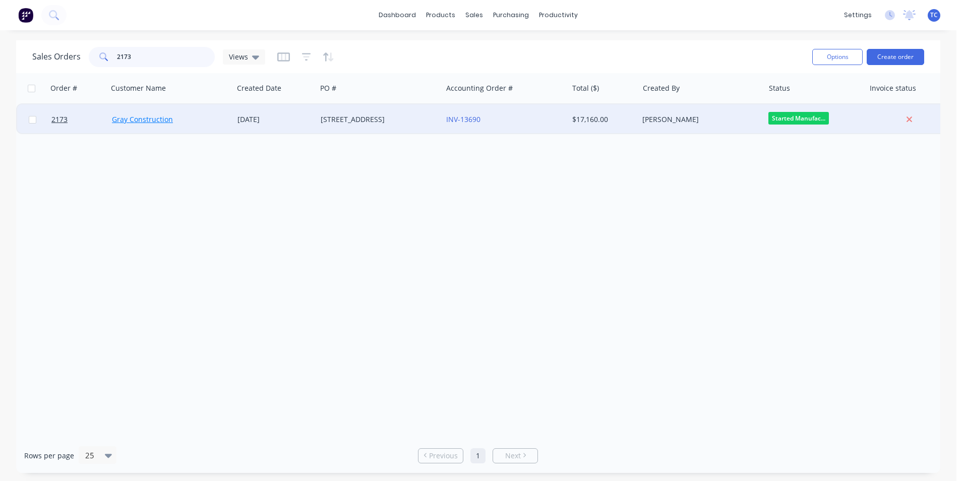
type input "2173"
click at [142, 118] on link "Gray Construction" at bounding box center [142, 119] width 61 height 10
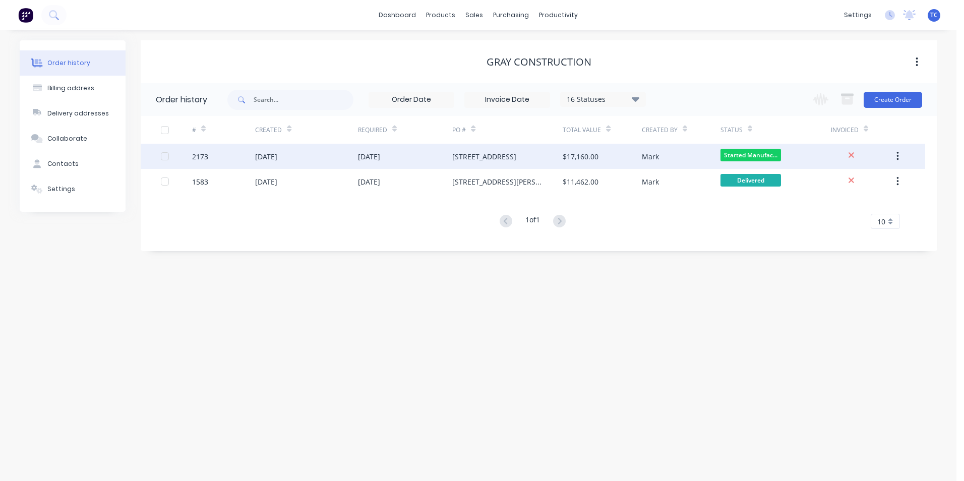
click at [277, 157] on div "[DATE]" at bounding box center [266, 156] width 22 height 11
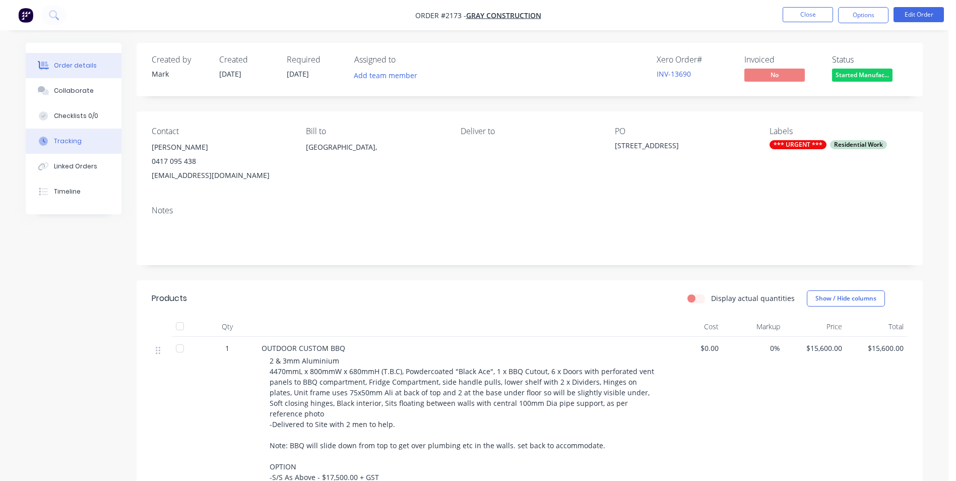
click at [68, 142] on div "Tracking" at bounding box center [68, 141] width 28 height 9
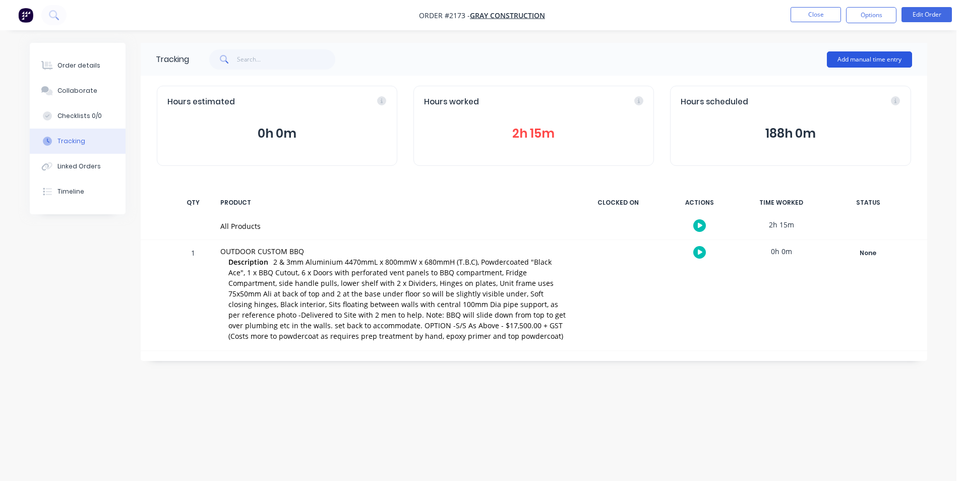
click at [866, 58] on button "Add manual time entry" at bounding box center [869, 59] width 85 height 16
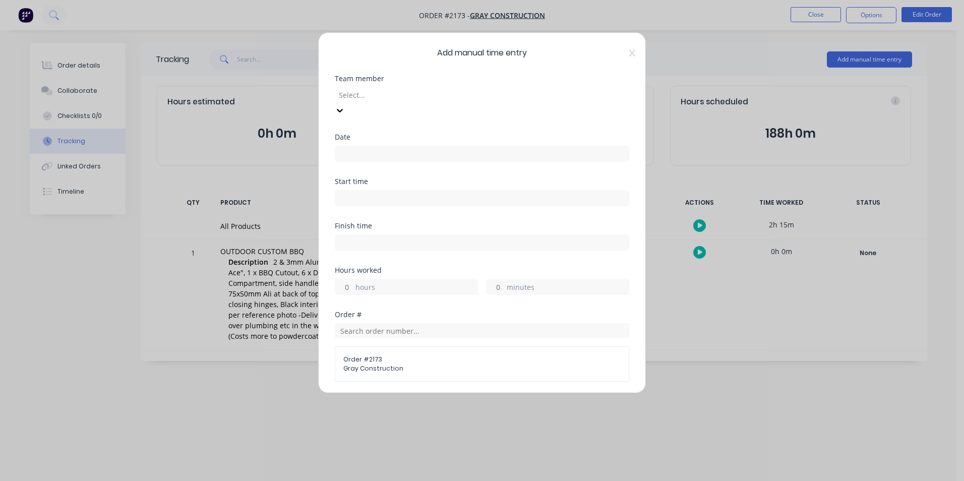
click at [367, 95] on div at bounding box center [410, 95] width 145 height 13
click at [350, 146] on input at bounding box center [481, 153] width 293 height 15
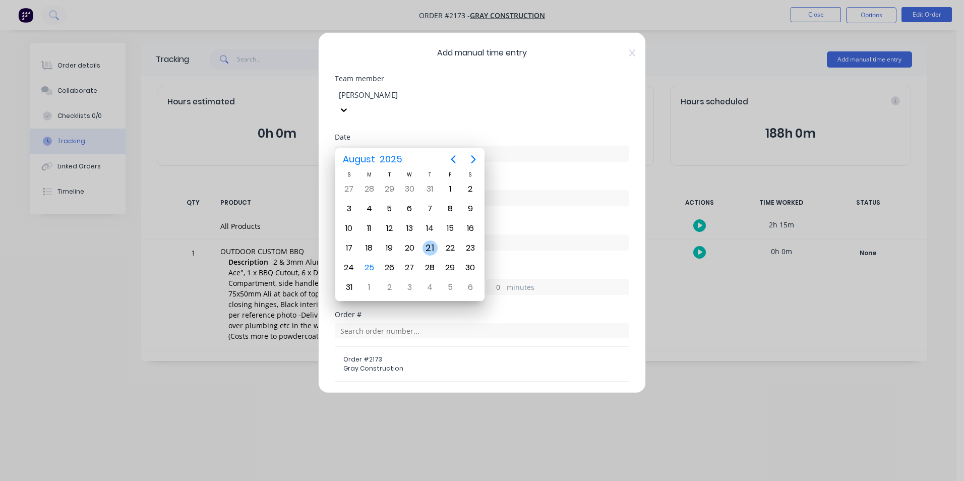
click at [431, 247] on div "21" at bounding box center [430, 248] width 15 height 15
type input "[DATE]"
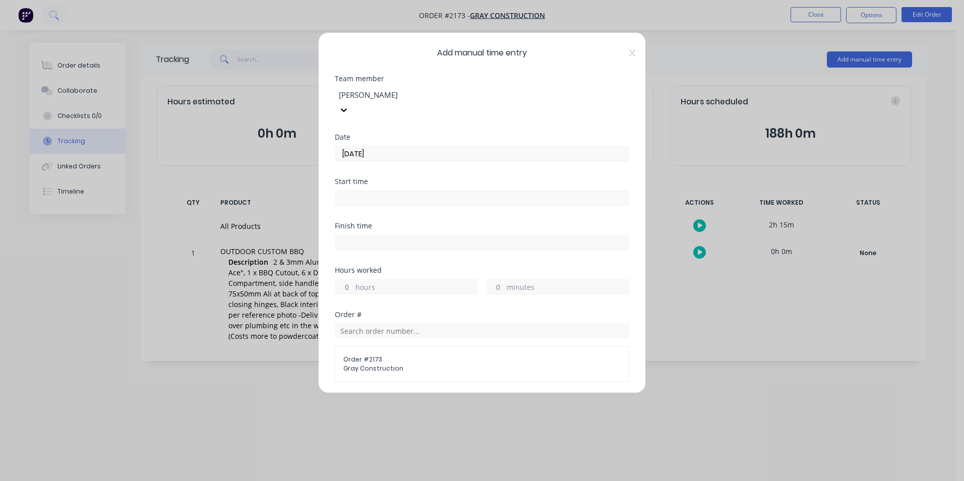
click at [348, 279] on input "hours" at bounding box center [344, 286] width 18 height 15
type input "1"
click at [502, 279] on div "minutes" at bounding box center [557, 287] width 143 height 16
click at [494, 279] on input "minutes" at bounding box center [496, 286] width 18 height 15
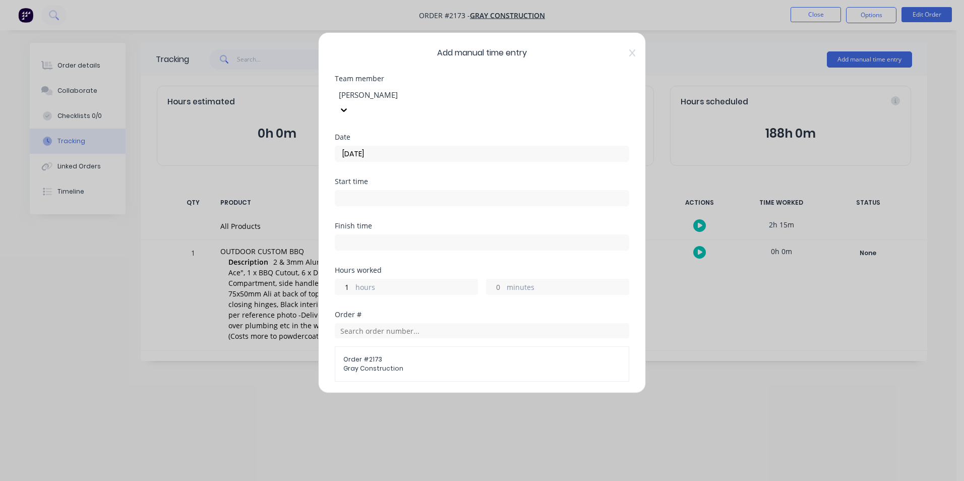
type input "30"
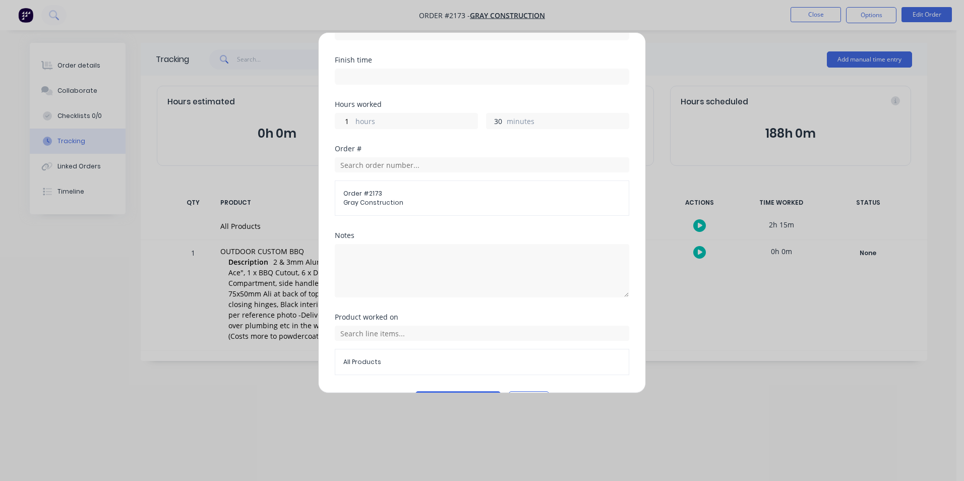
scroll to position [179, 0]
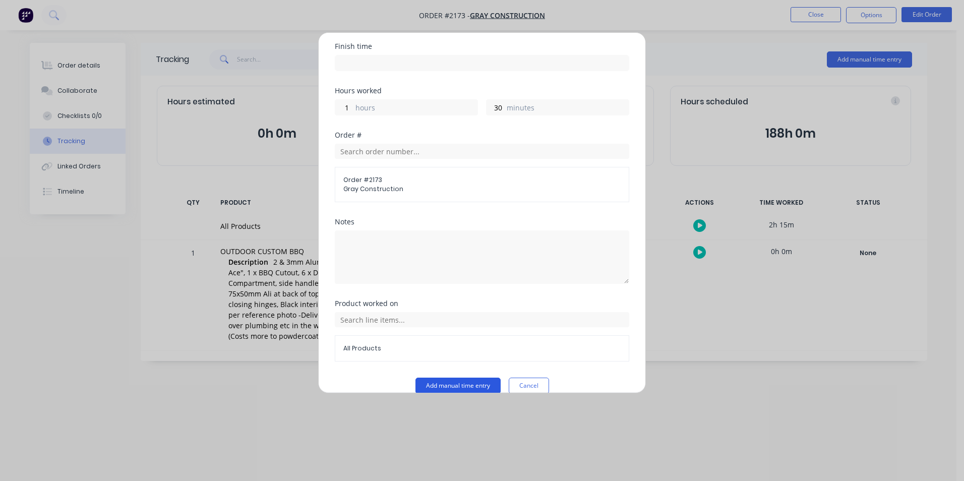
click at [454, 378] on button "Add manual time entry" at bounding box center [457, 386] width 85 height 16
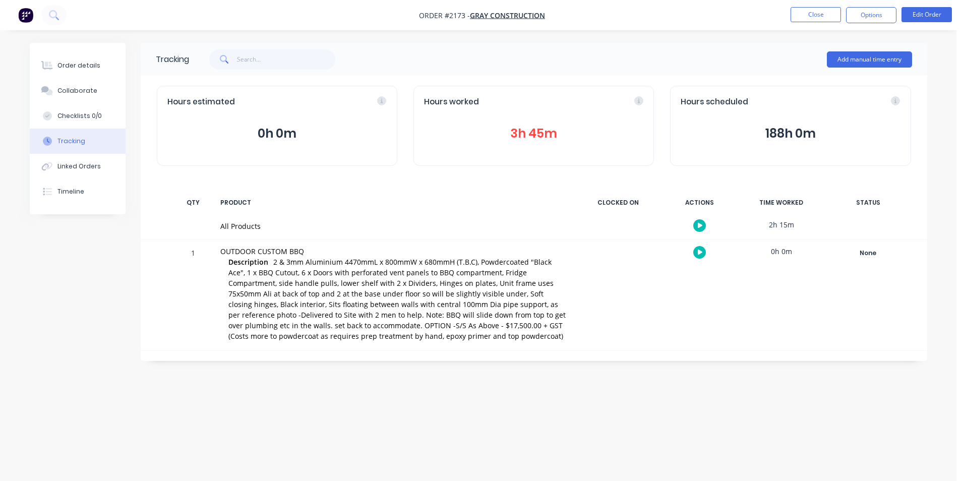
click at [533, 132] on button "3h 45m" at bounding box center [533, 133] width 219 height 19
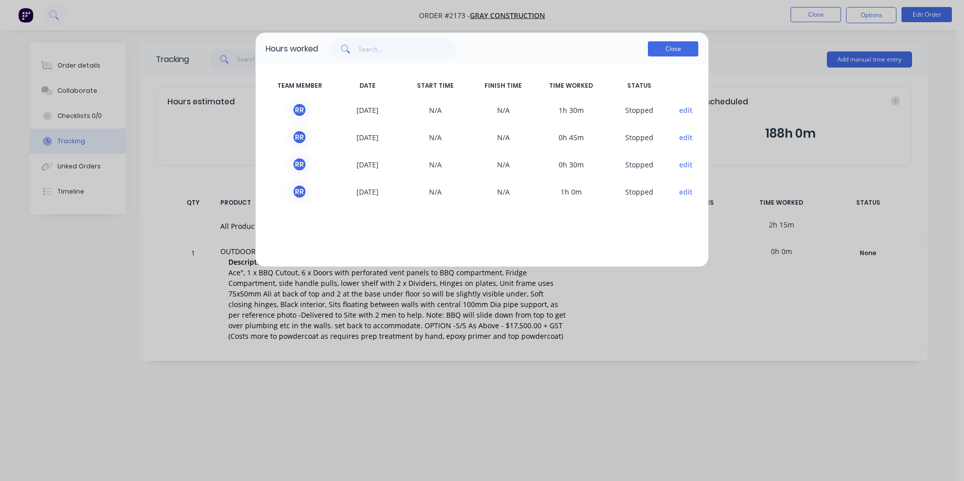
click at [667, 47] on button "Close" at bounding box center [673, 48] width 50 height 15
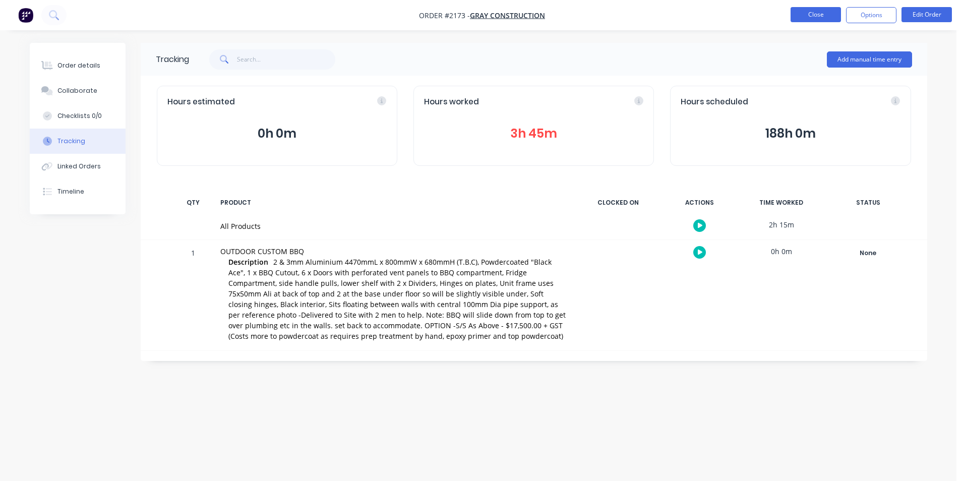
click at [818, 13] on button "Close" at bounding box center [816, 14] width 50 height 15
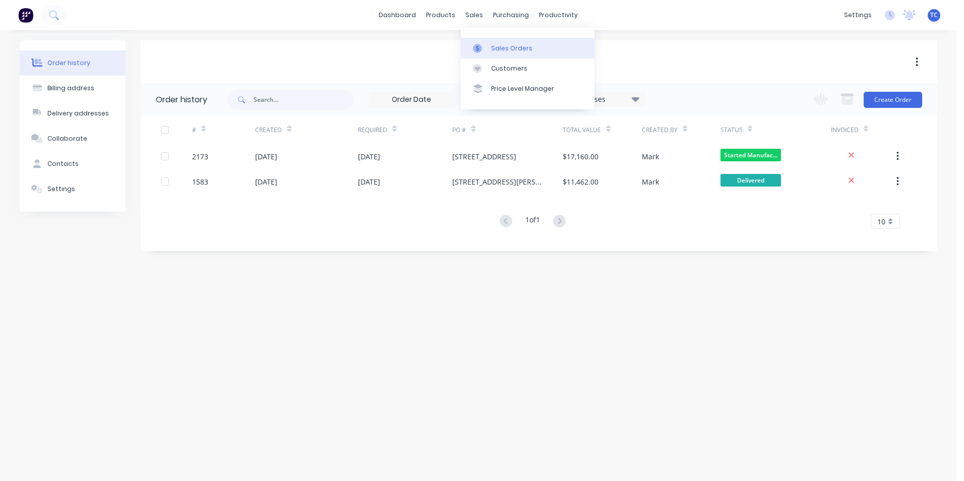
click at [503, 45] on div "Sales Orders" at bounding box center [511, 48] width 41 height 9
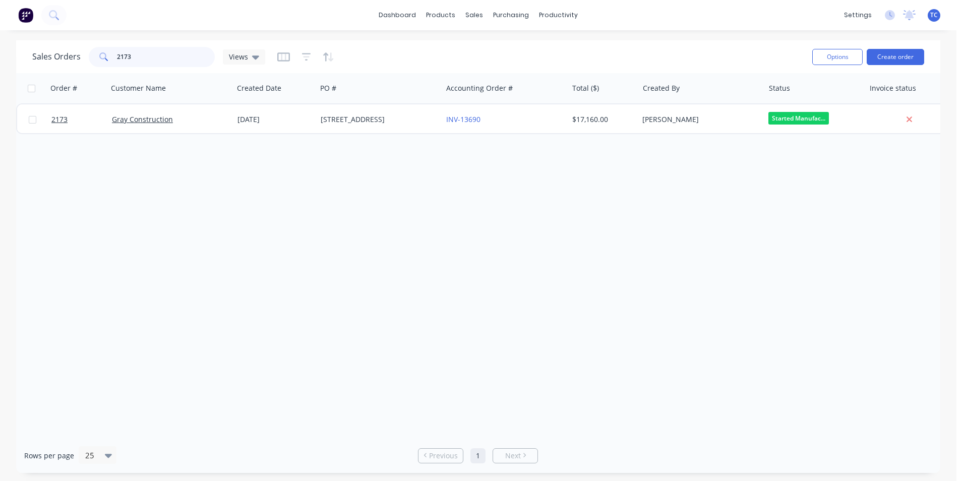
drag, startPoint x: 134, startPoint y: 58, endPoint x: 101, endPoint y: 63, distance: 32.6
click at [101, 63] on div "2173" at bounding box center [152, 57] width 126 height 20
click at [97, 61] on span at bounding box center [103, 57] width 28 height 20
drag, startPoint x: 131, startPoint y: 58, endPoint x: 113, endPoint y: 52, distance: 18.5
click at [113, 52] on div "2173" at bounding box center [152, 57] width 126 height 20
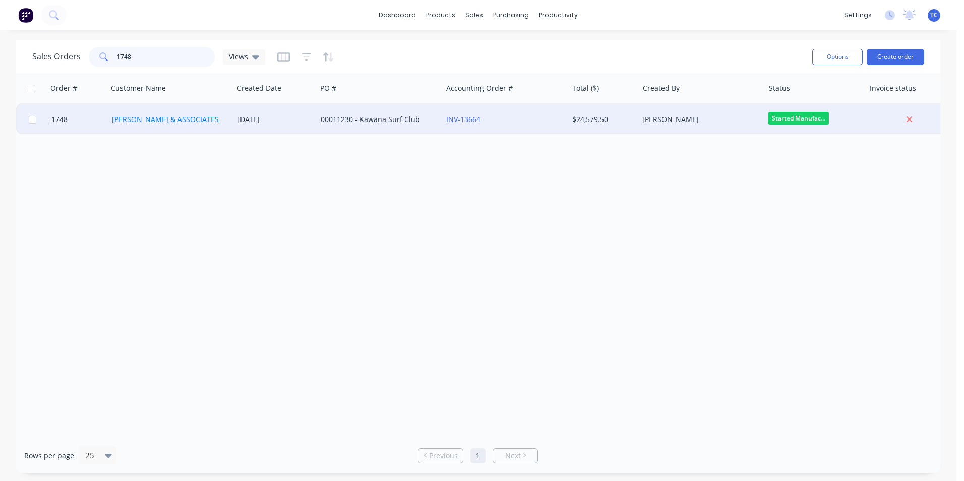
type input "1748"
click at [153, 118] on link "[PERSON_NAME] & ASSOCIATES" at bounding box center [165, 119] width 107 height 10
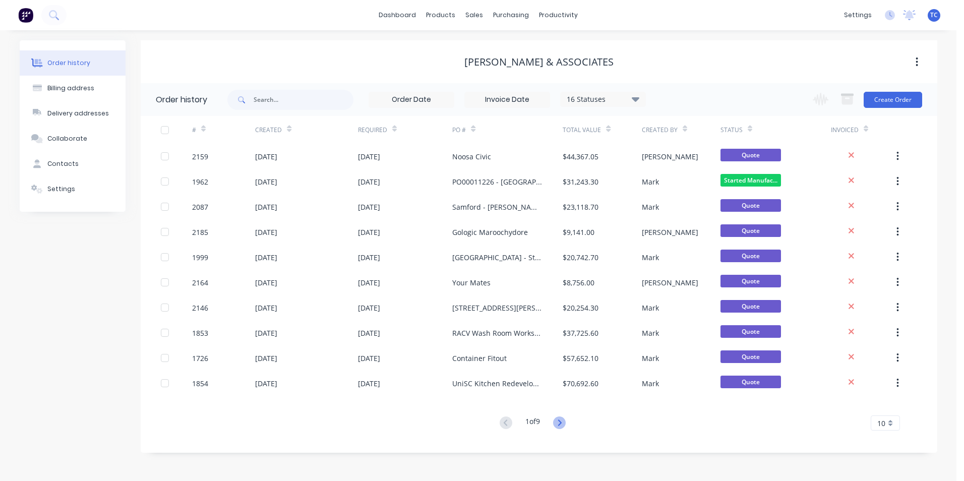
click at [560, 421] on icon at bounding box center [559, 422] width 13 height 13
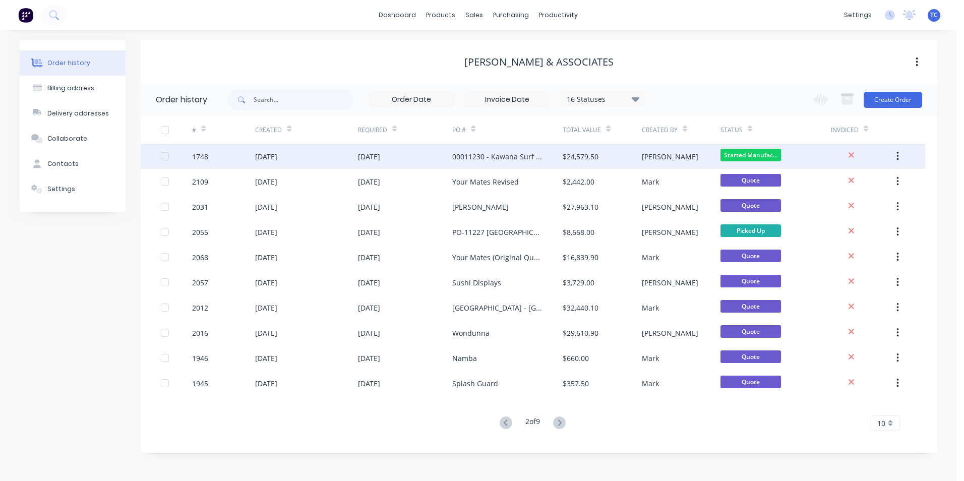
click at [276, 154] on div "[DATE]" at bounding box center [266, 156] width 22 height 11
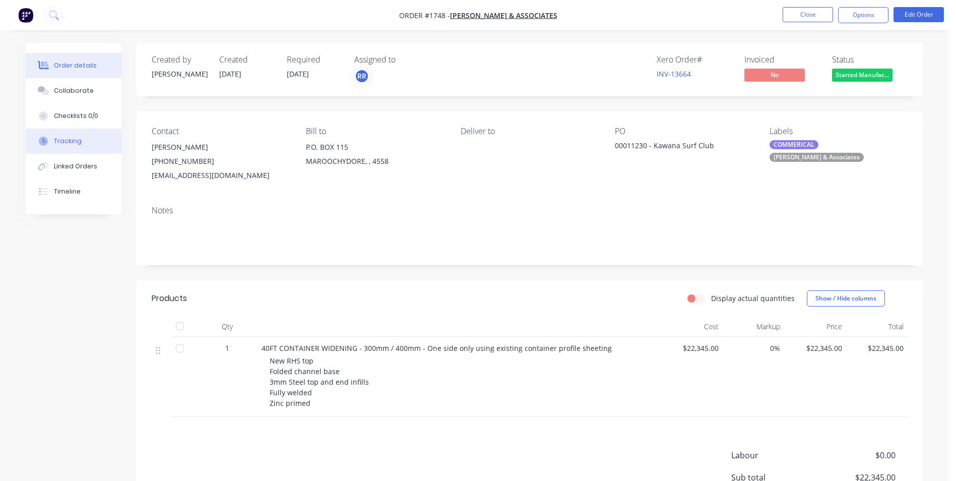
click at [69, 140] on div "Tracking" at bounding box center [68, 141] width 28 height 9
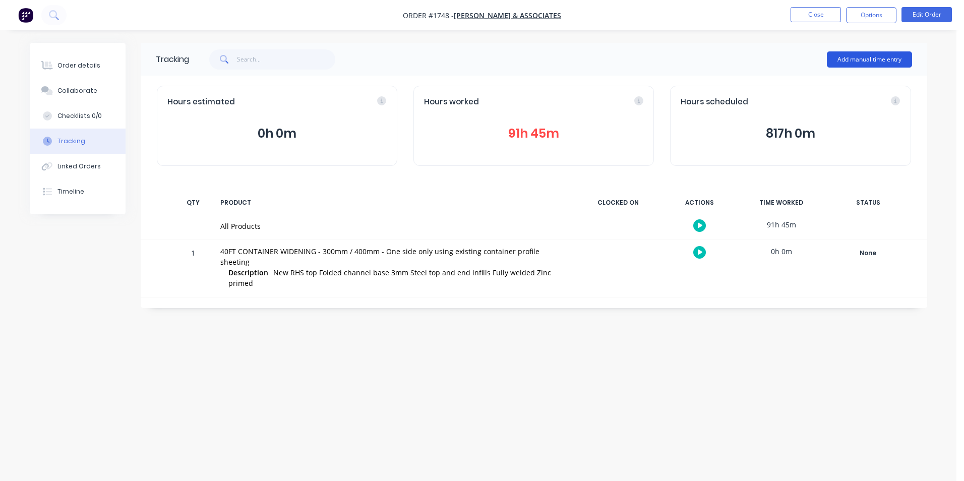
click at [869, 58] on button "Add manual time entry" at bounding box center [869, 59] width 85 height 16
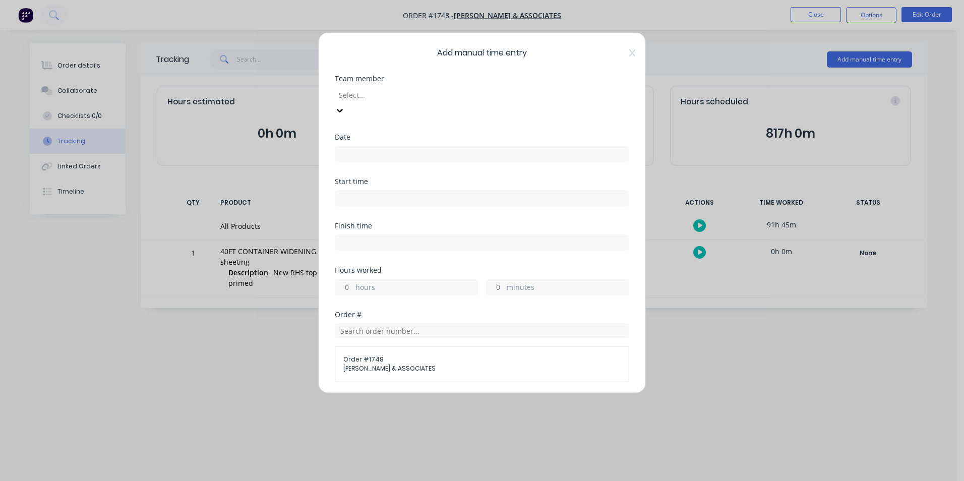
click at [355, 94] on div at bounding box center [410, 95] width 145 height 13
click at [358, 146] on input at bounding box center [481, 153] width 293 height 15
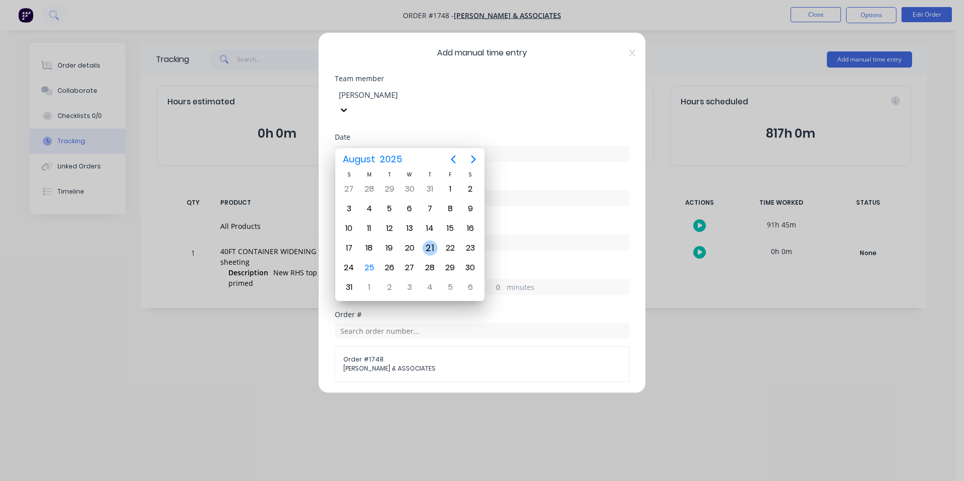
click at [429, 247] on div "21" at bounding box center [430, 248] width 15 height 15
type input "[DATE]"
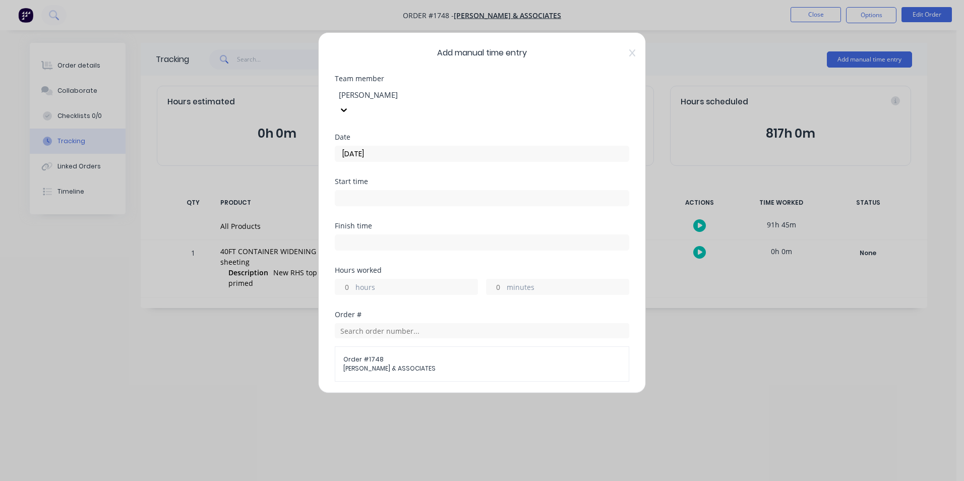
click at [347, 279] on input "hours" at bounding box center [344, 286] width 18 height 15
type input "9"
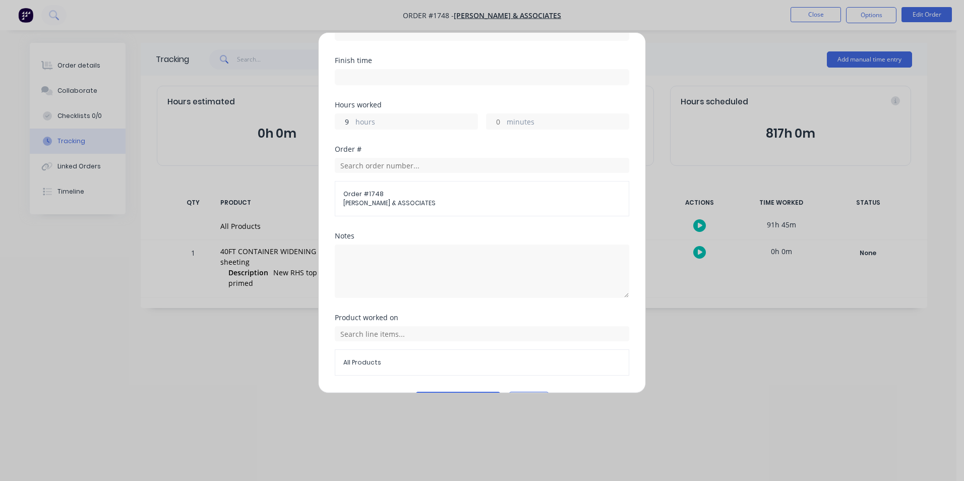
scroll to position [179, 0]
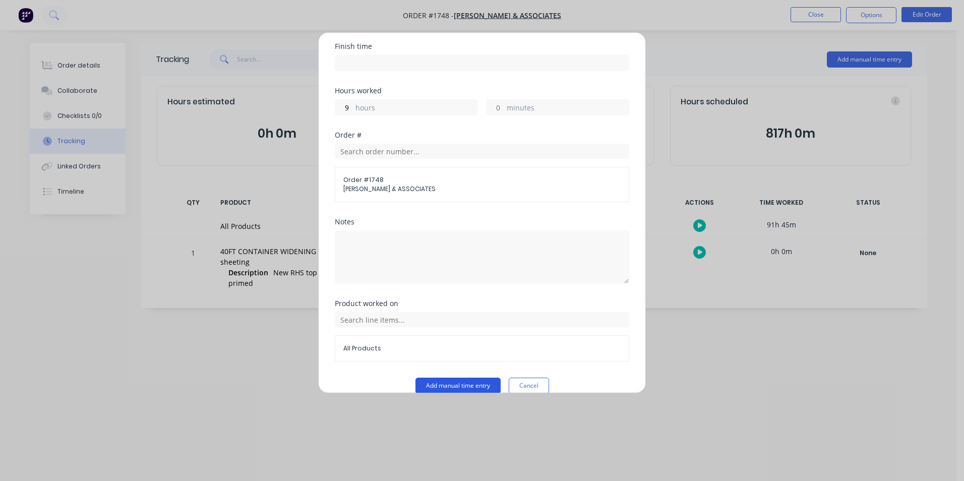
click at [448, 378] on button "Add manual time entry" at bounding box center [457, 386] width 85 height 16
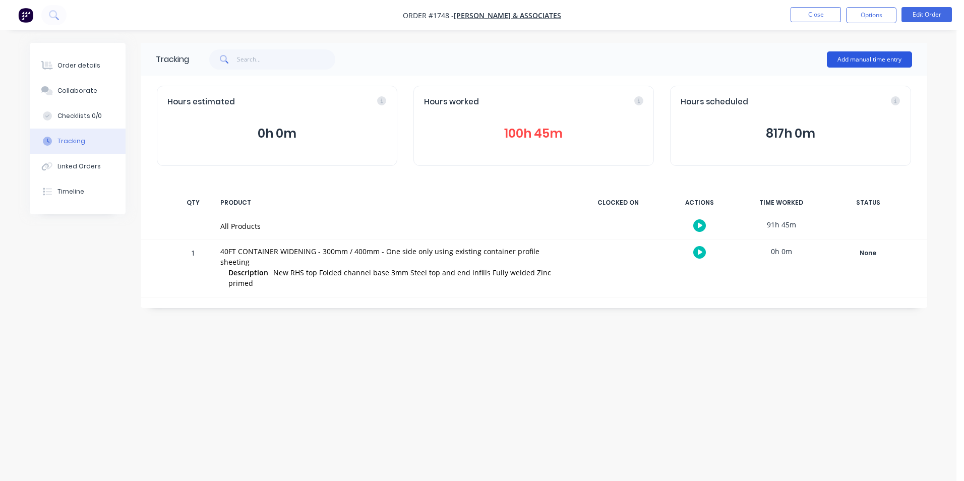
click at [864, 56] on button "Add manual time entry" at bounding box center [869, 59] width 85 height 16
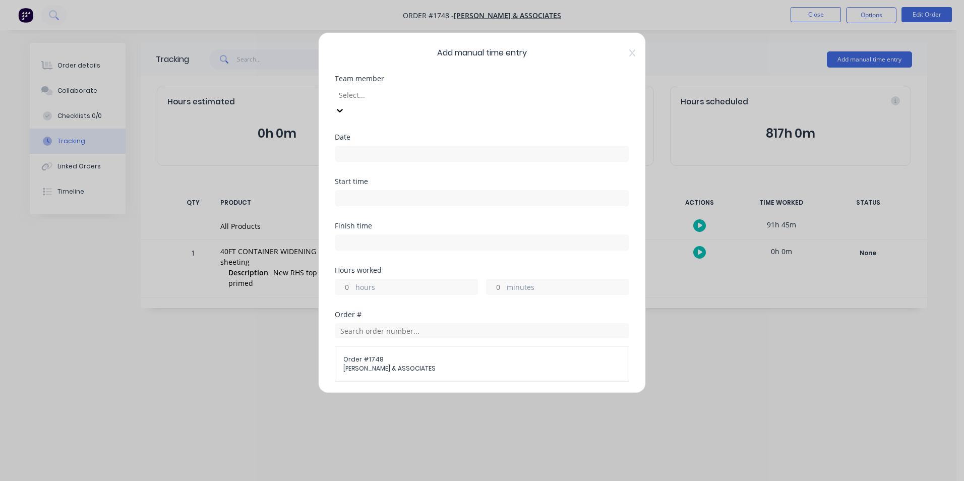
click at [359, 93] on div at bounding box center [410, 95] width 145 height 13
click at [351, 146] on input at bounding box center [481, 153] width 293 height 15
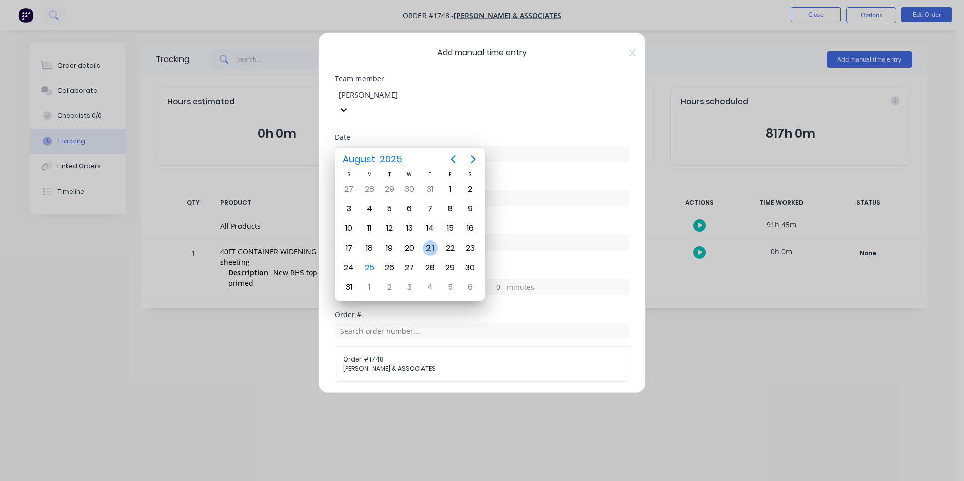
click at [428, 247] on div "21" at bounding box center [430, 248] width 15 height 15
type input "[DATE]"
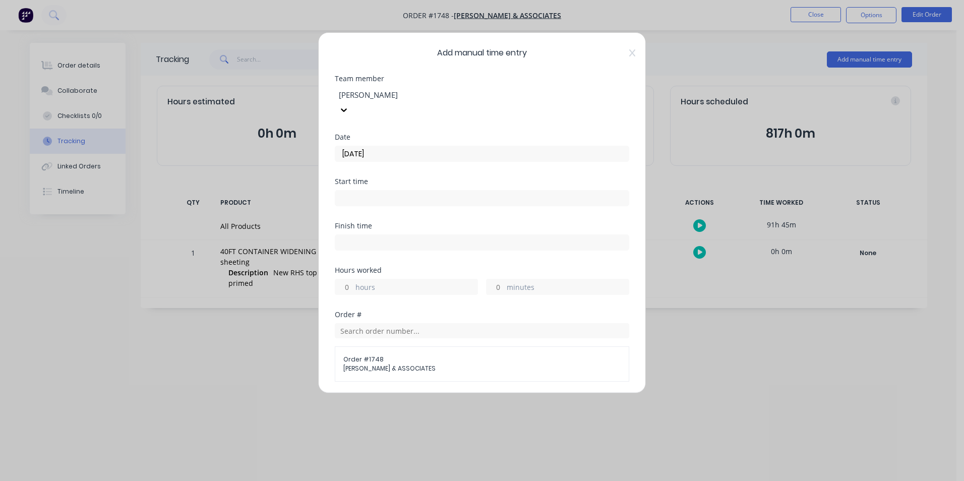
click at [347, 279] on input "hours" at bounding box center [344, 286] width 18 height 15
type input "9"
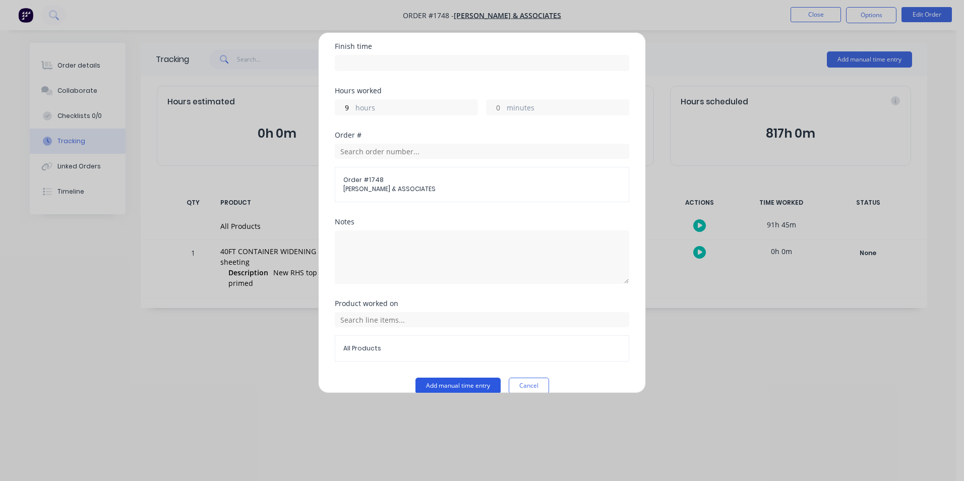
click at [460, 378] on button "Add manual time entry" at bounding box center [457, 386] width 85 height 16
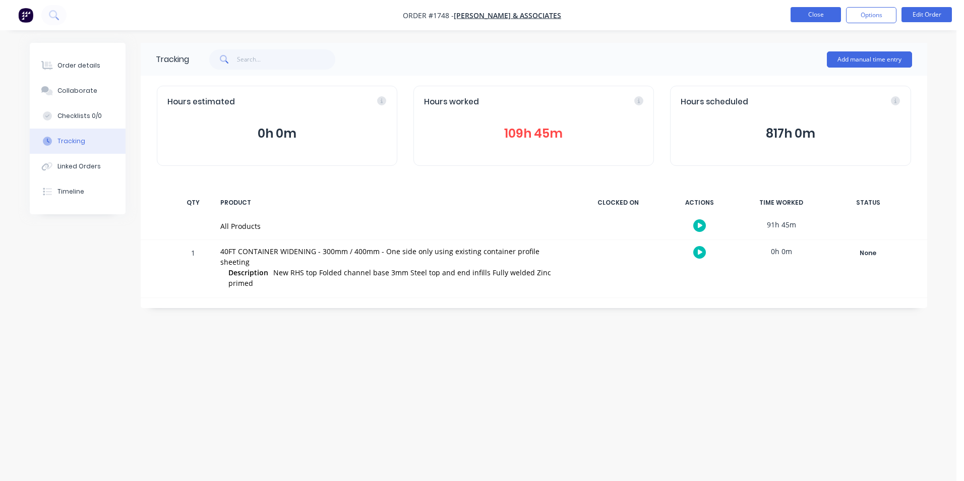
click at [813, 11] on button "Close" at bounding box center [816, 14] width 50 height 15
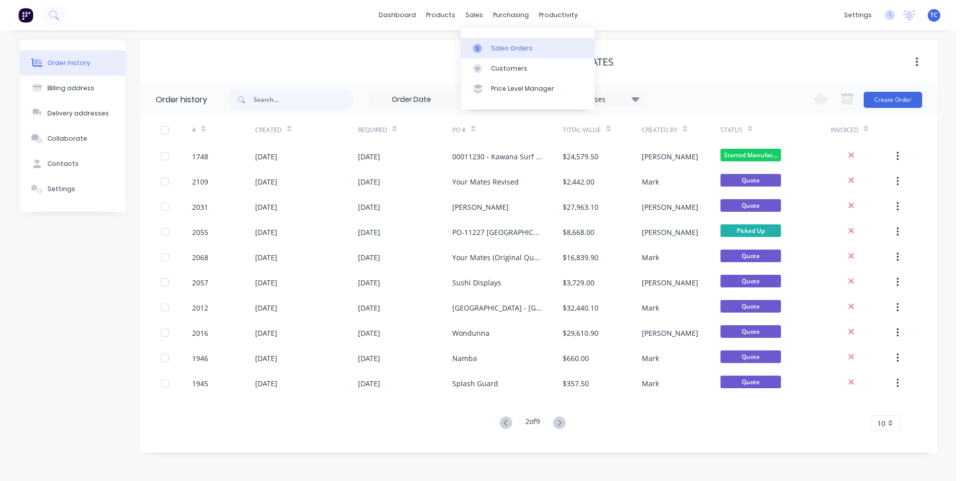
click at [496, 46] on div "Sales Orders" at bounding box center [511, 48] width 41 height 9
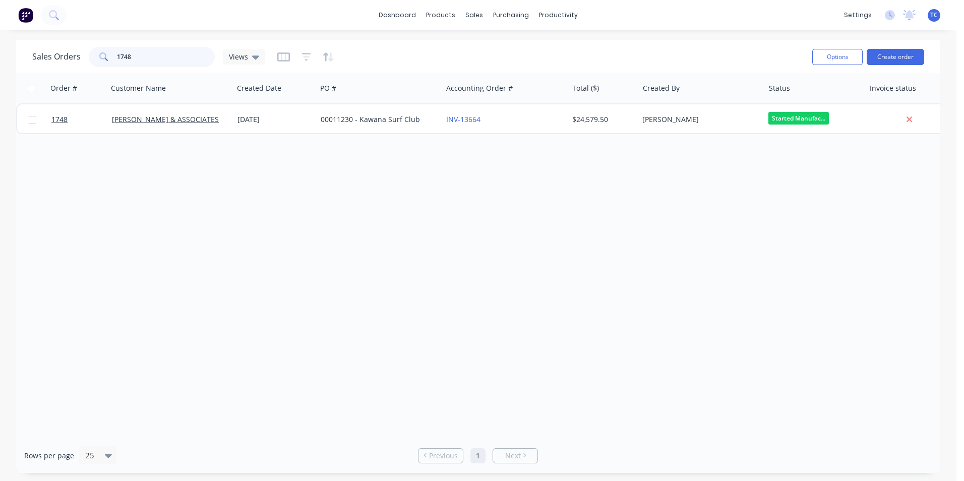
drag, startPoint x: 132, startPoint y: 54, endPoint x: 114, endPoint y: 54, distance: 17.6
click at [114, 54] on div "1748" at bounding box center [152, 57] width 126 height 20
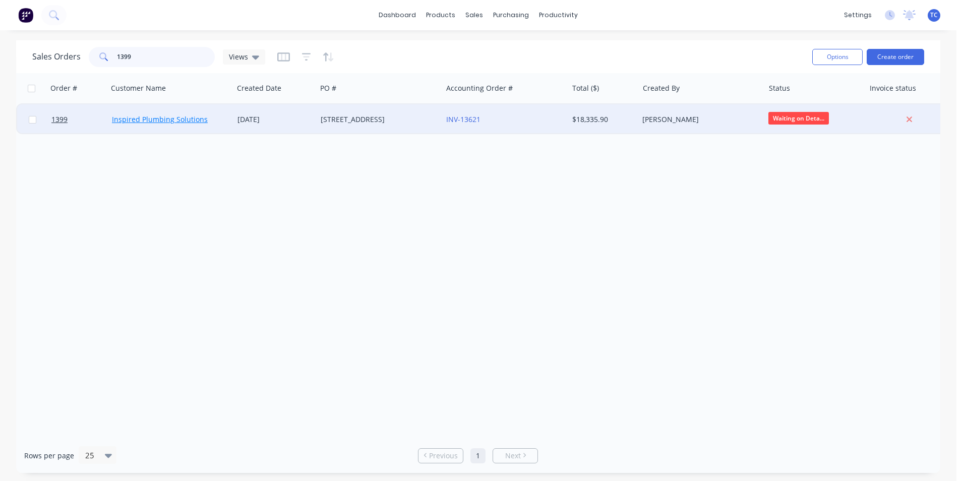
type input "1399"
click at [163, 119] on link "Inspired Plumbing Solutions" at bounding box center [160, 119] width 96 height 10
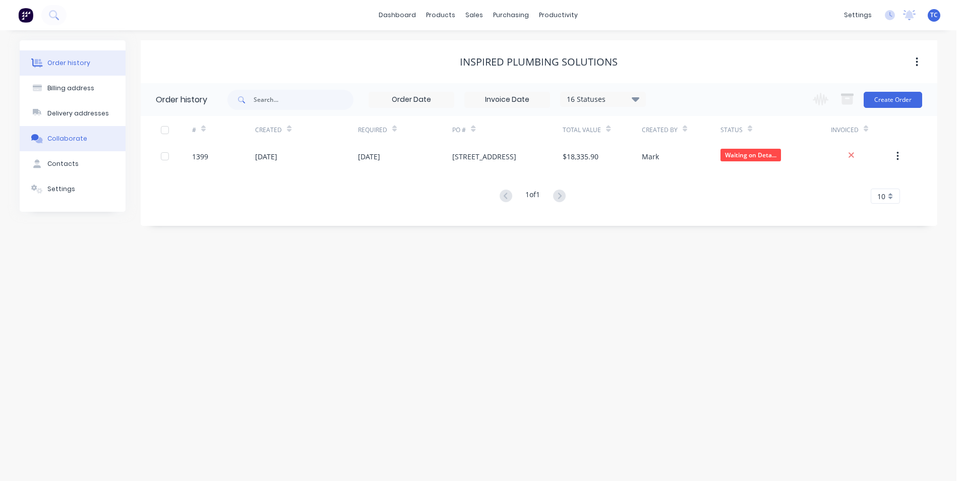
click at [70, 137] on div "Collaborate" at bounding box center [67, 138] width 40 height 9
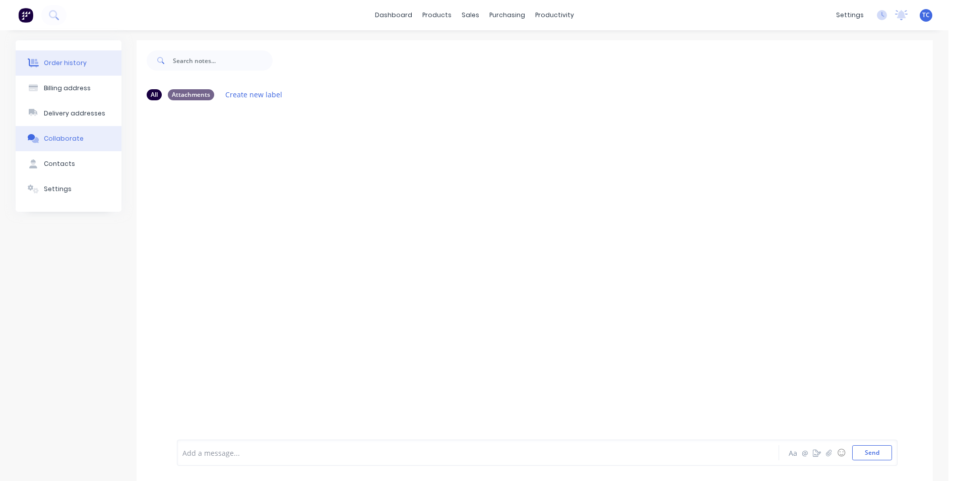
click at [55, 62] on div "Order history" at bounding box center [65, 62] width 43 height 9
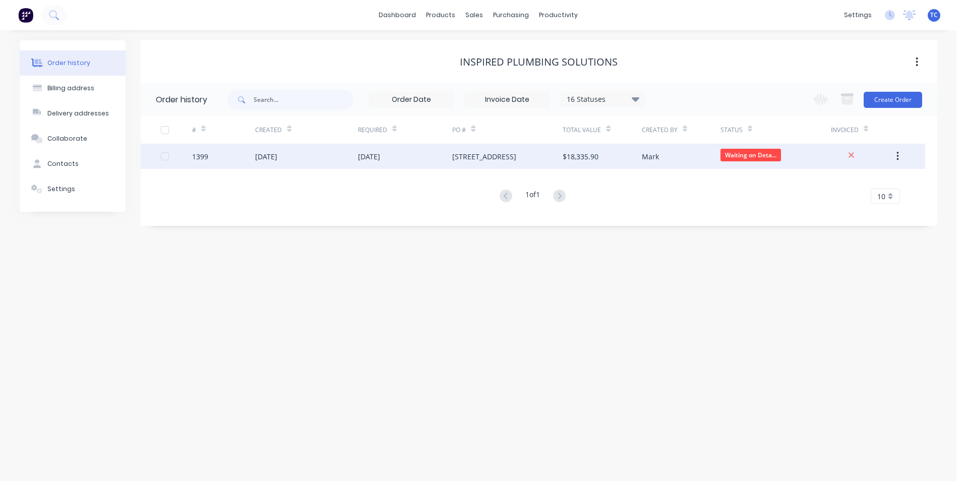
click at [270, 153] on div "[DATE]" at bounding box center [266, 156] width 22 height 11
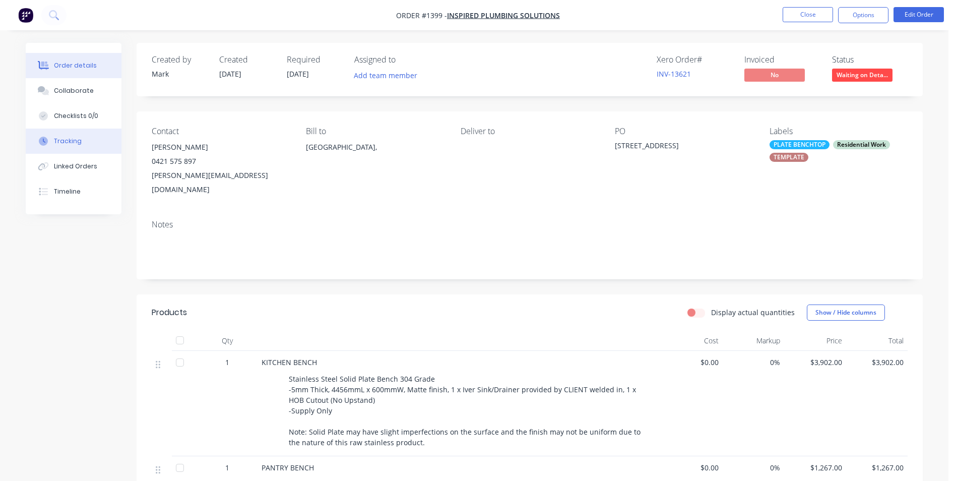
click at [72, 139] on div "Tracking" at bounding box center [68, 141] width 28 height 9
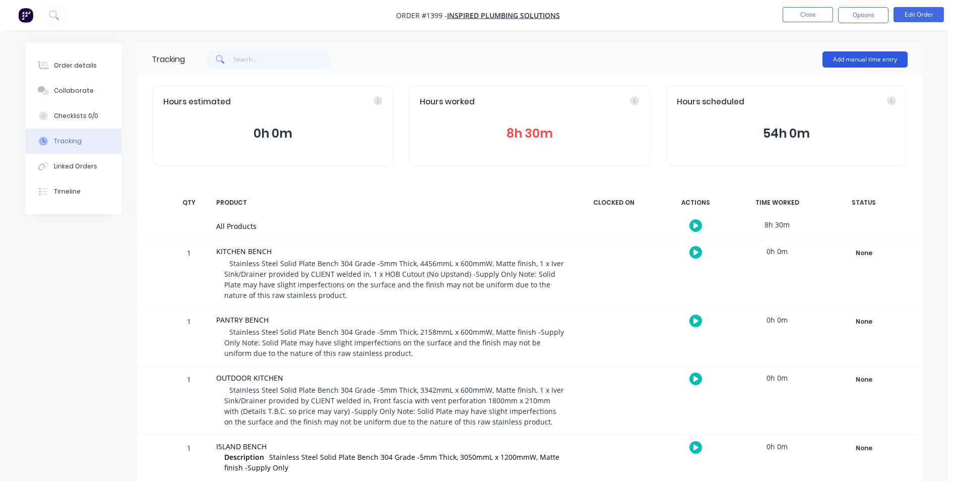
click at [848, 57] on button "Add manual time entry" at bounding box center [865, 59] width 85 height 16
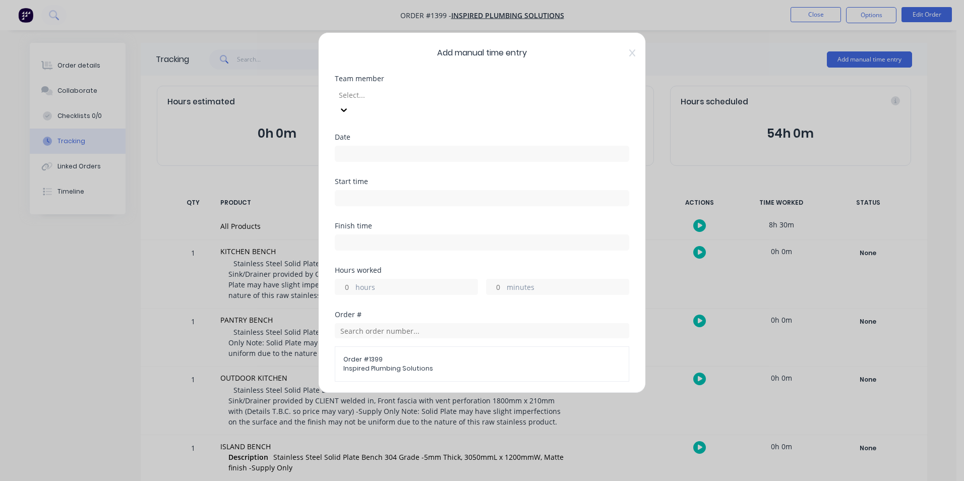
click at [372, 95] on div at bounding box center [410, 95] width 145 height 13
click at [349, 146] on input at bounding box center [481, 153] width 293 height 15
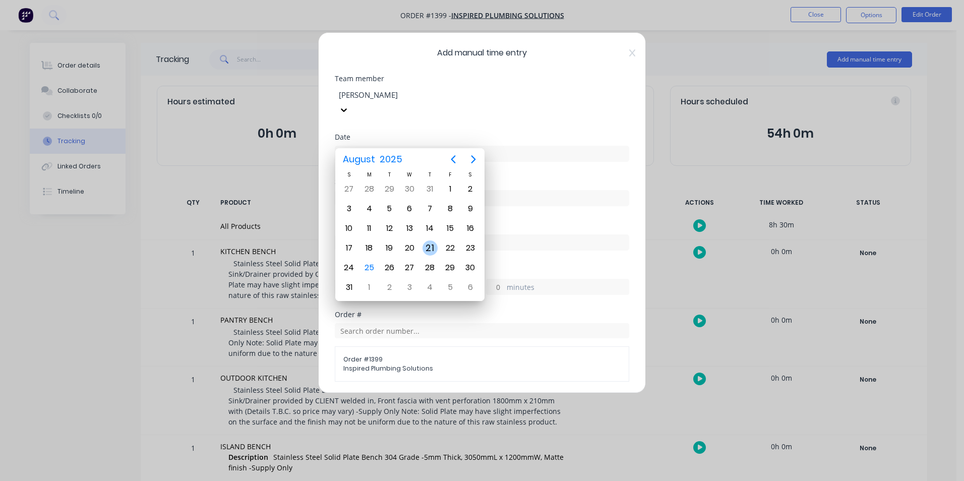
click at [431, 245] on div "21" at bounding box center [430, 248] width 15 height 15
type input "[DATE]"
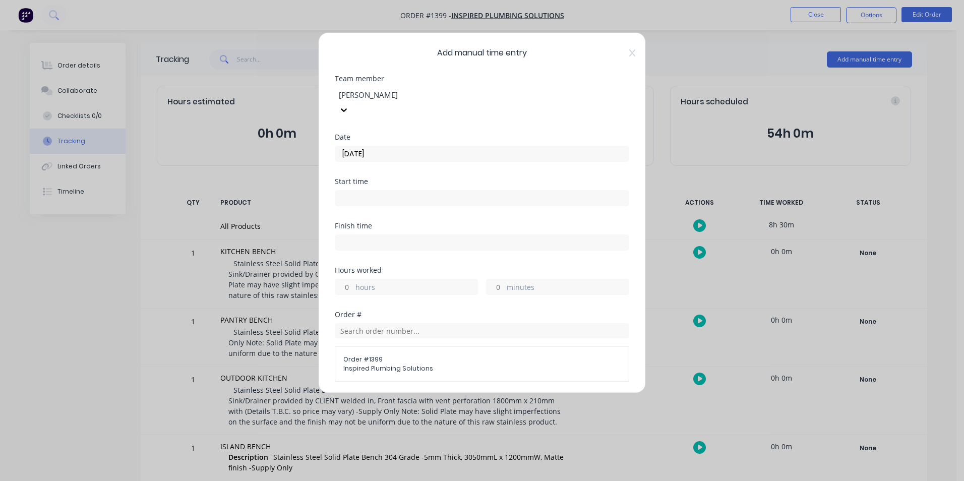
click at [357, 282] on label "hours" at bounding box center [416, 288] width 122 height 13
click at [353, 279] on input "hours" at bounding box center [344, 286] width 18 height 15
click at [345, 279] on input "hours" at bounding box center [344, 286] width 18 height 15
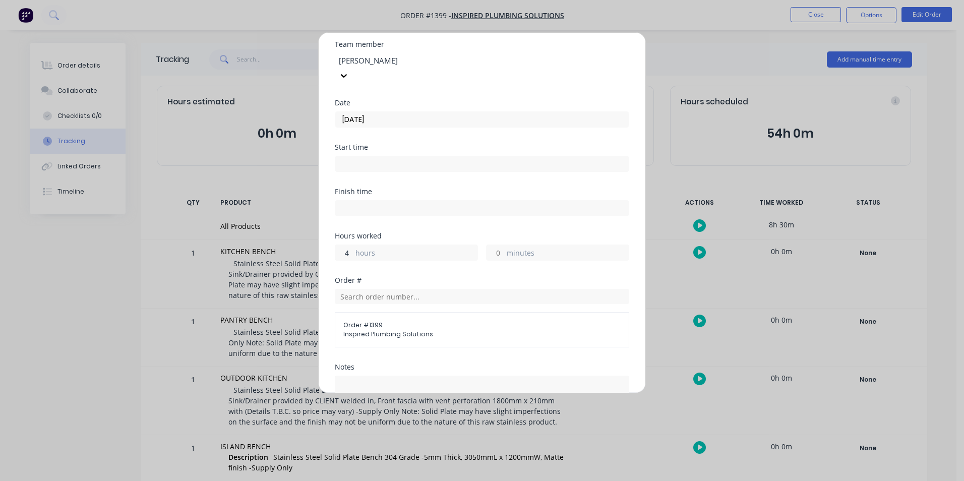
scroll to position [179, 0]
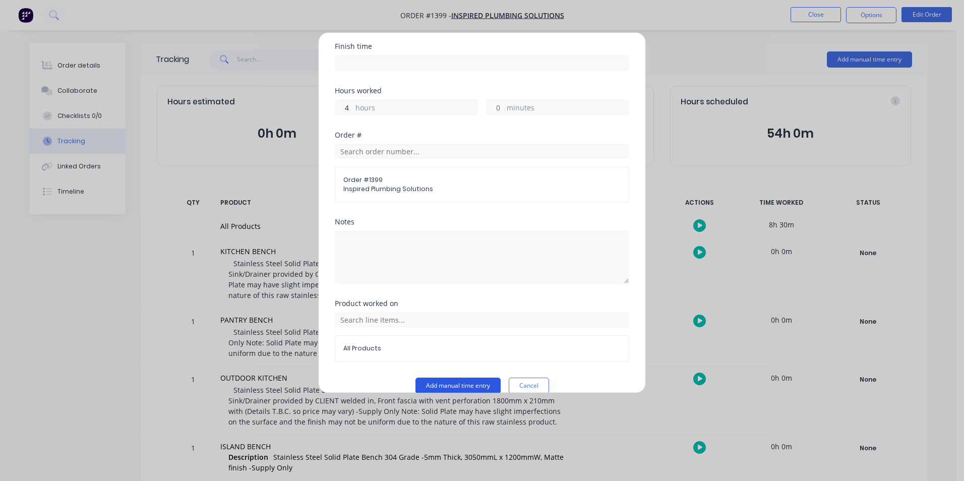
type input "4"
click at [450, 378] on button "Add manual time entry" at bounding box center [457, 386] width 85 height 16
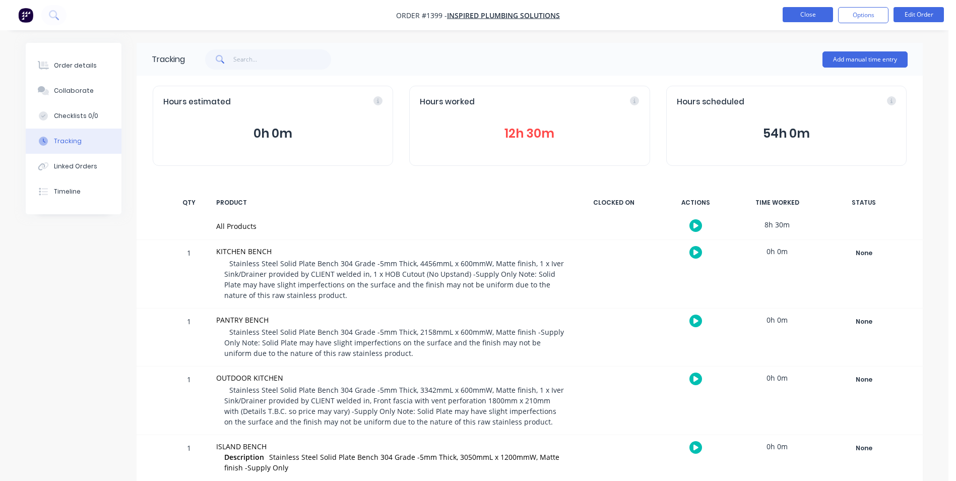
click at [809, 11] on button "Close" at bounding box center [808, 14] width 50 height 15
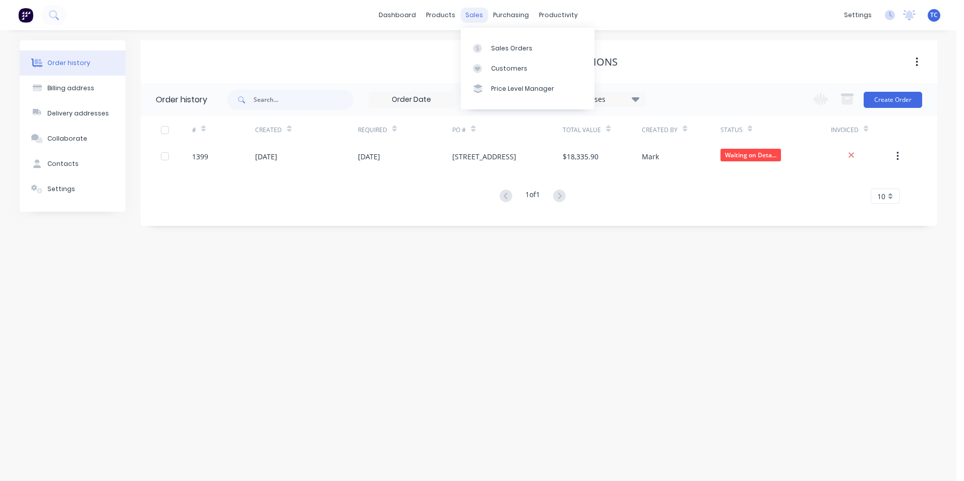
click at [480, 13] on div "sales" at bounding box center [474, 15] width 28 height 15
click at [496, 47] on div "Sales Orders" at bounding box center [511, 48] width 41 height 9
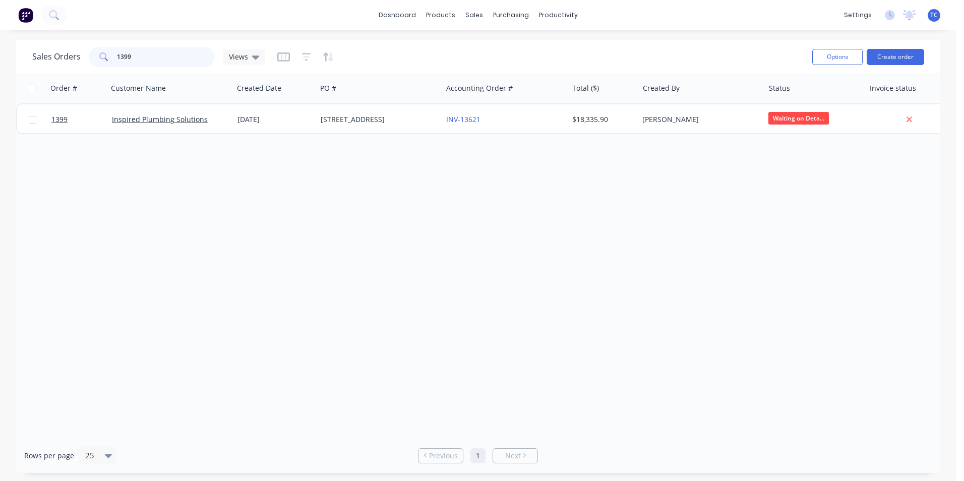
drag, startPoint x: 133, startPoint y: 54, endPoint x: 116, endPoint y: 53, distance: 16.7
click at [117, 53] on input "1399" at bounding box center [166, 57] width 98 height 20
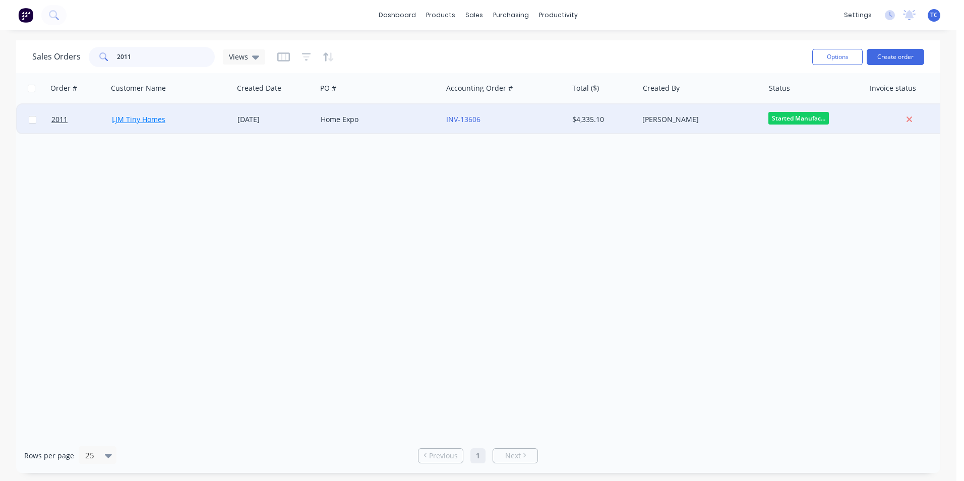
type input "2011"
click at [144, 120] on link "LJM Tiny Homes" at bounding box center [138, 119] width 53 height 10
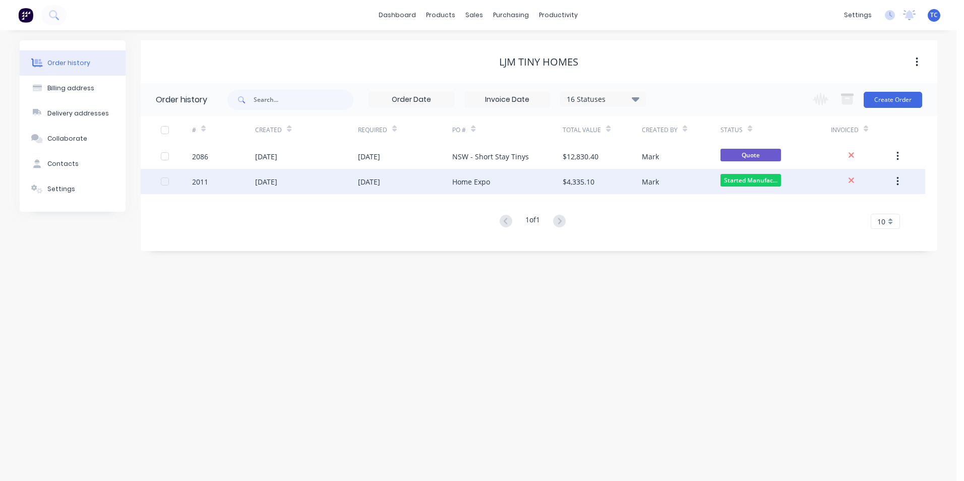
click at [265, 180] on div "[DATE]" at bounding box center [266, 181] width 22 height 11
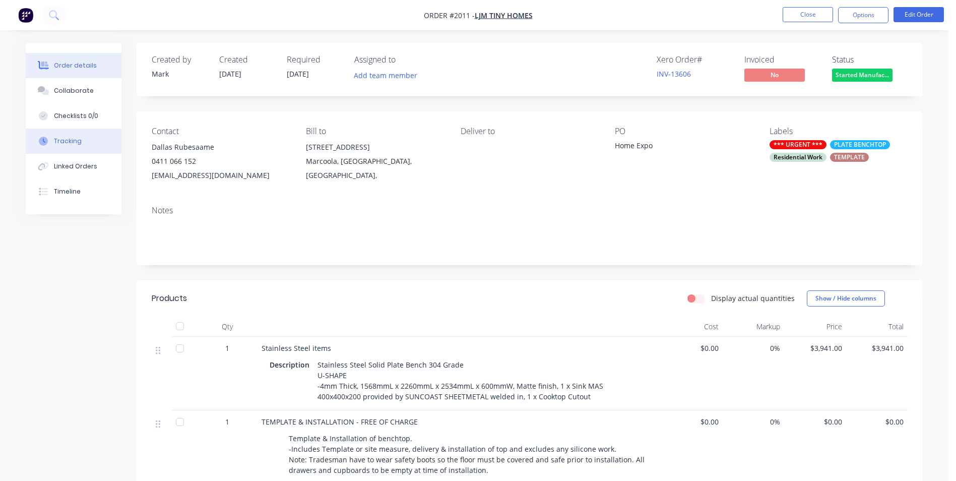
click at [68, 139] on div "Tracking" at bounding box center [68, 141] width 28 height 9
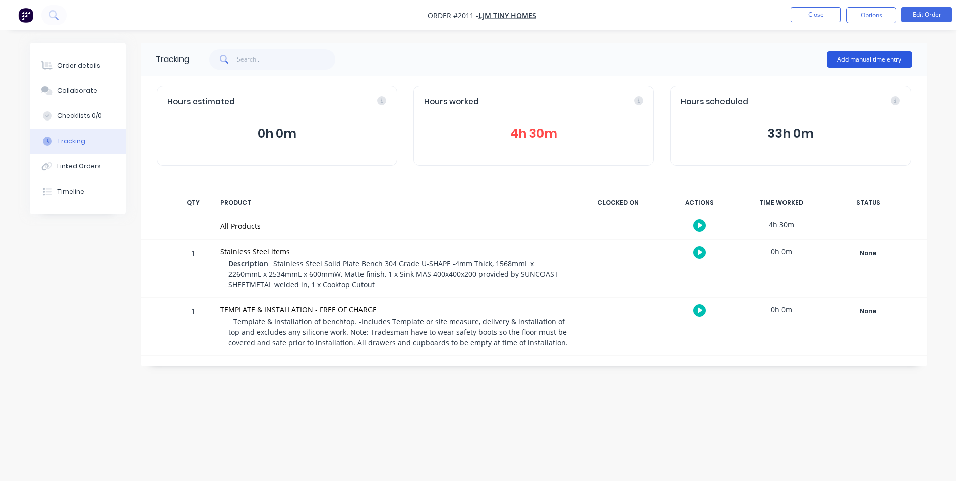
click at [860, 56] on button "Add manual time entry" at bounding box center [869, 59] width 85 height 16
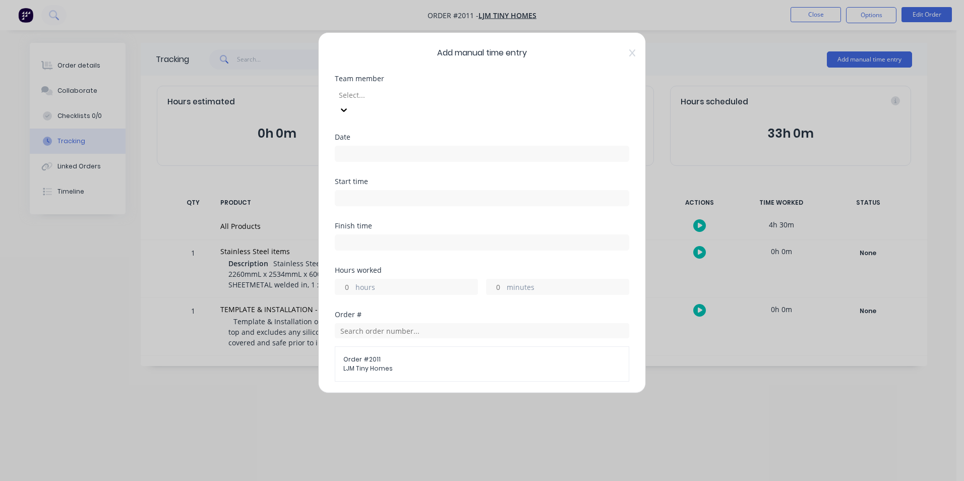
click at [360, 92] on div at bounding box center [410, 95] width 145 height 13
click at [351, 146] on input at bounding box center [481, 153] width 293 height 15
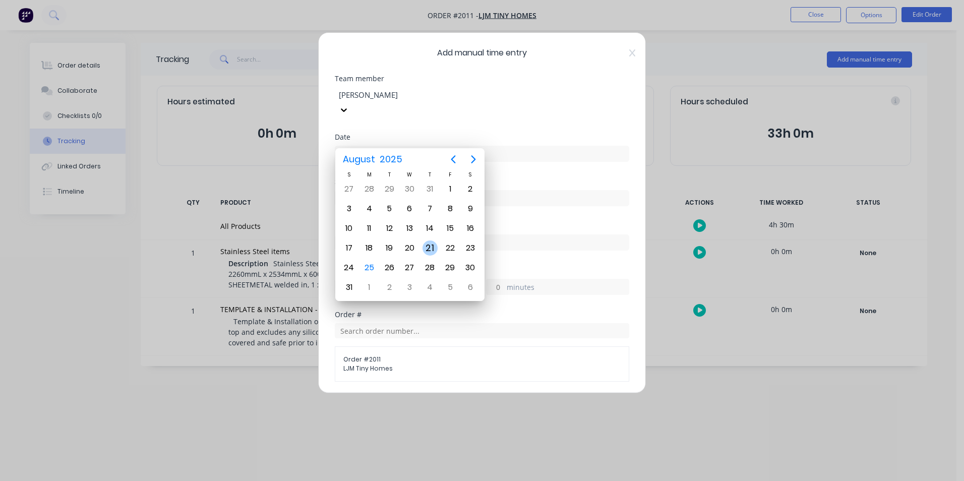
click at [433, 246] on div "21" at bounding box center [430, 248] width 15 height 15
type input "[DATE]"
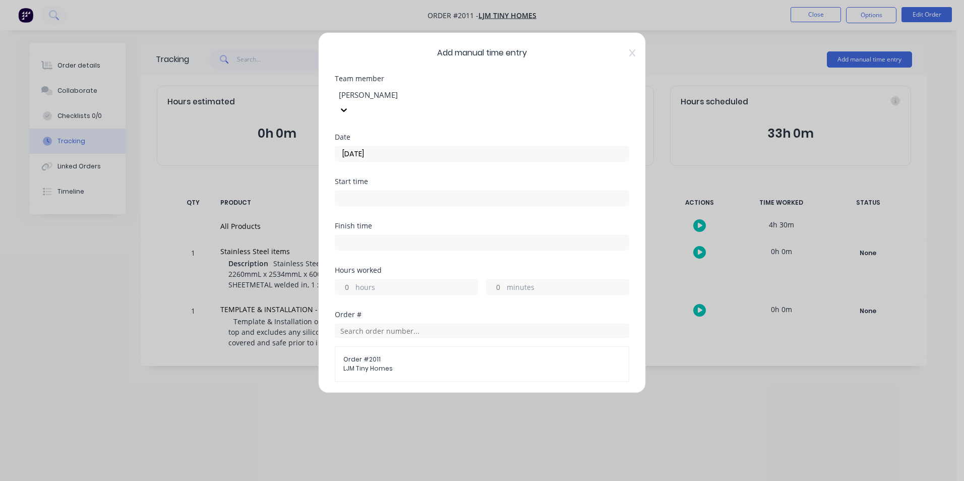
click at [346, 279] on input "hours" at bounding box center [344, 286] width 18 height 15
type input "4"
click at [496, 279] on input "minutes" at bounding box center [496, 286] width 18 height 15
type input "30"
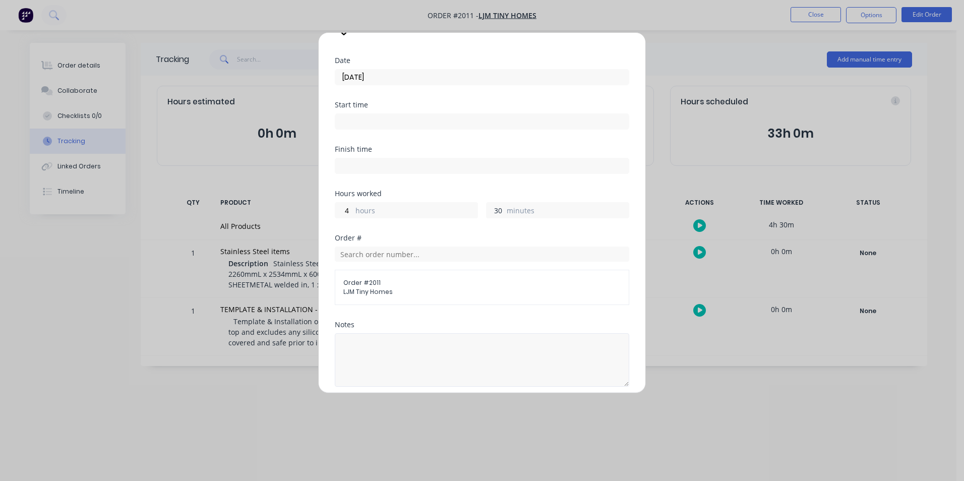
scroll to position [179, 0]
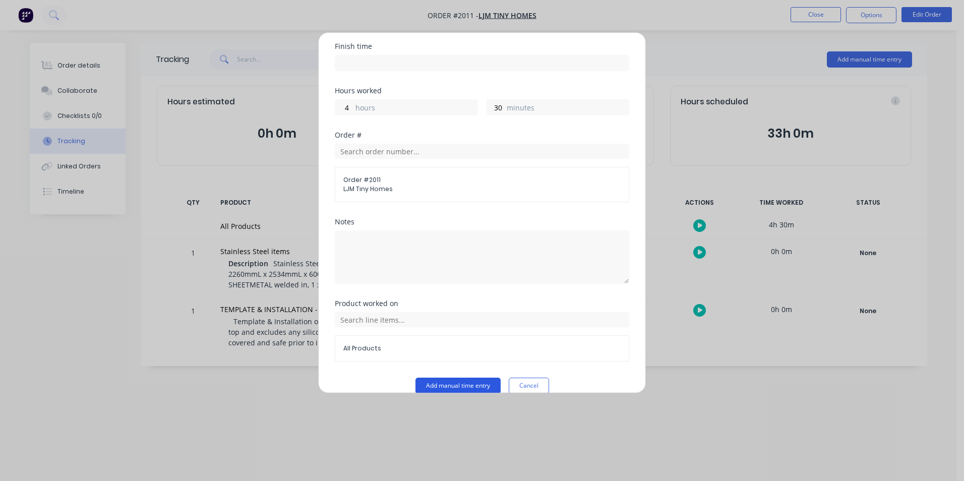
click at [451, 378] on button "Add manual time entry" at bounding box center [457, 386] width 85 height 16
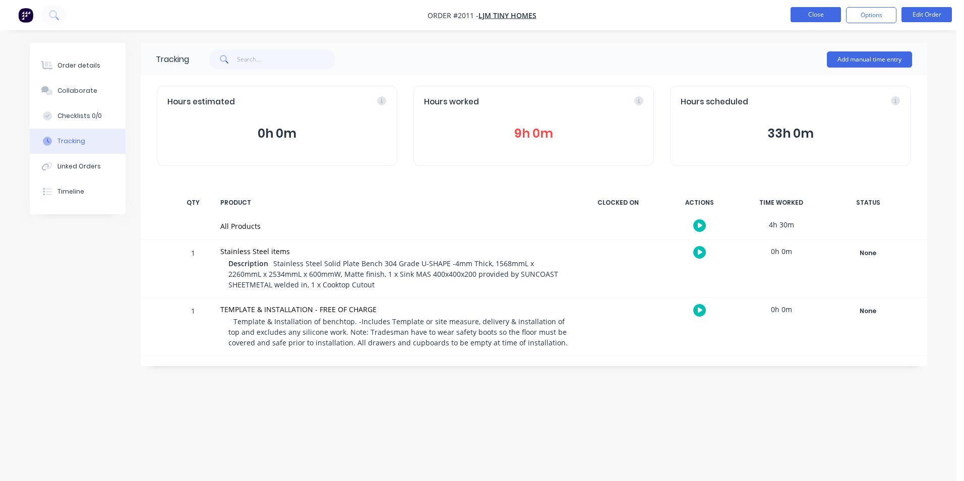
click at [807, 13] on button "Close" at bounding box center [816, 14] width 50 height 15
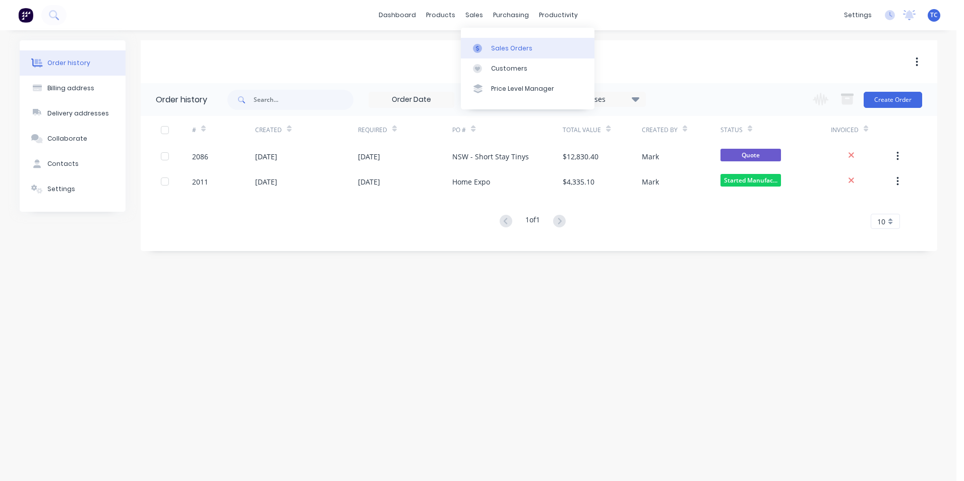
click at [518, 45] on div "Sales Orders" at bounding box center [511, 48] width 41 height 9
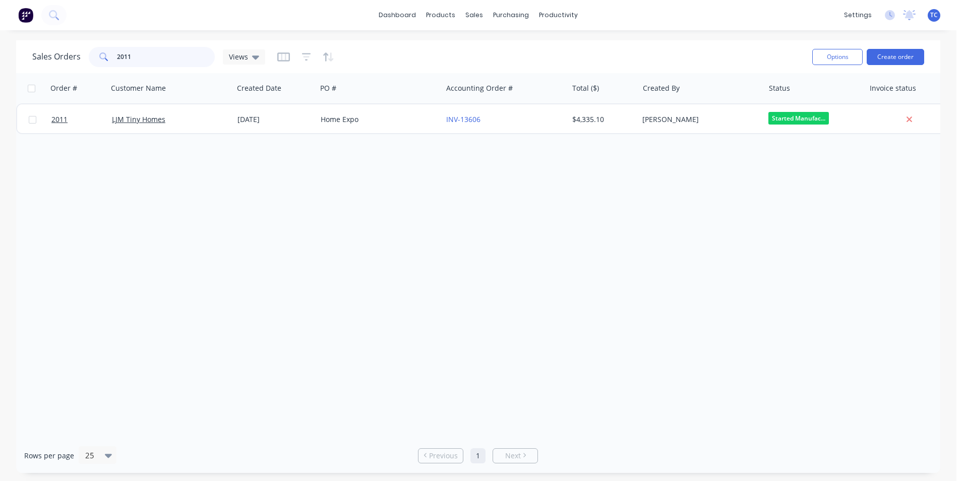
drag, startPoint x: 130, startPoint y: 57, endPoint x: 113, endPoint y: 53, distance: 17.0
click at [113, 53] on div "2011" at bounding box center [152, 57] width 126 height 20
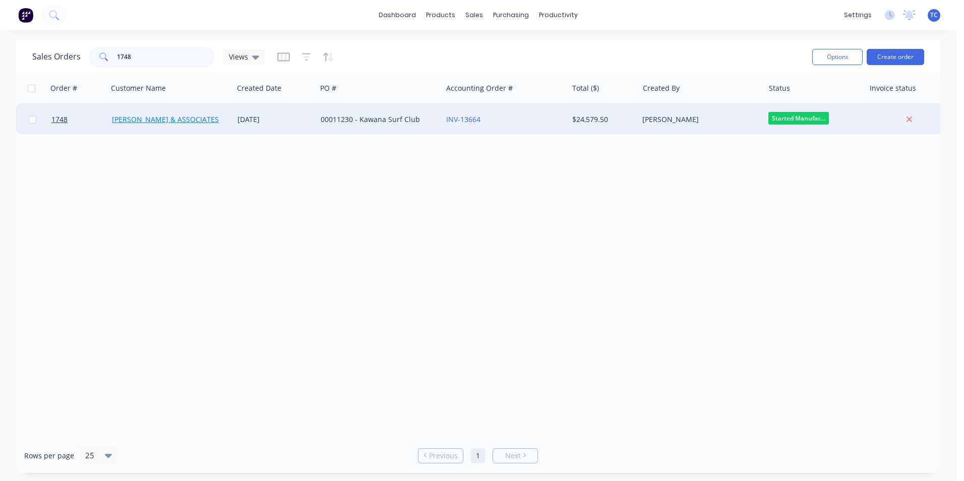
type input "1748"
click at [140, 117] on link "[PERSON_NAME] & ASSOCIATES" at bounding box center [165, 119] width 107 height 10
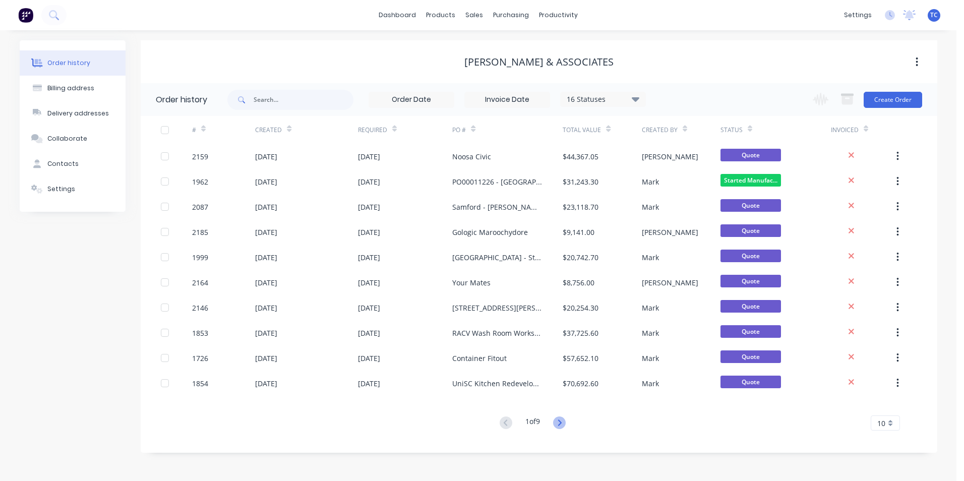
click at [560, 422] on icon at bounding box center [559, 422] width 13 height 13
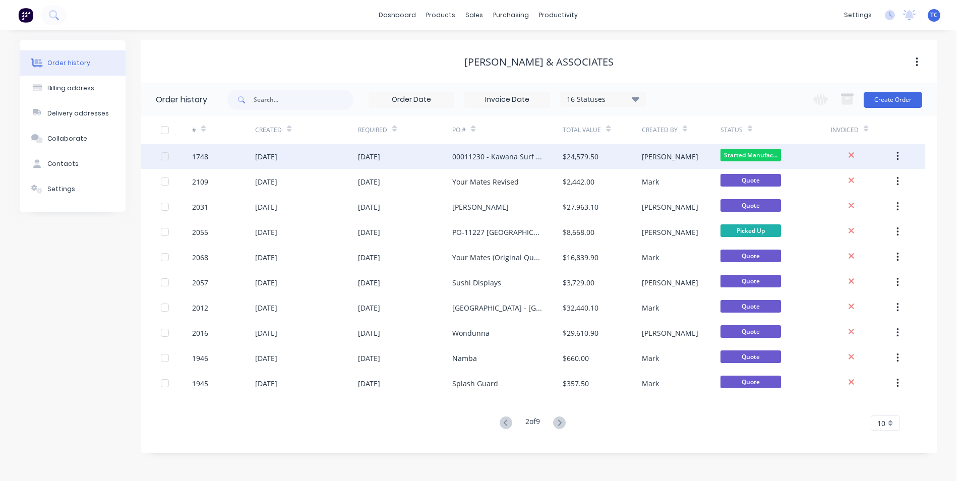
click at [277, 154] on div "[DATE]" at bounding box center [266, 156] width 22 height 11
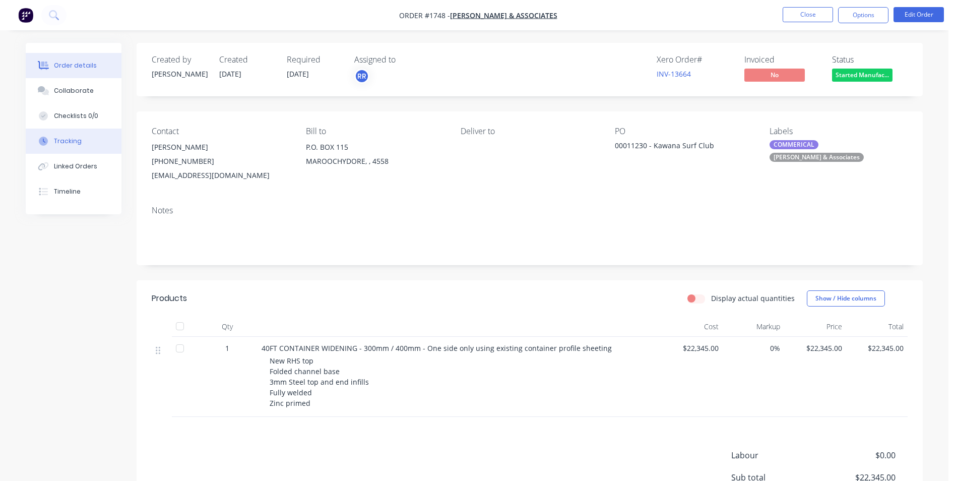
click at [65, 139] on div "Tracking" at bounding box center [68, 141] width 28 height 9
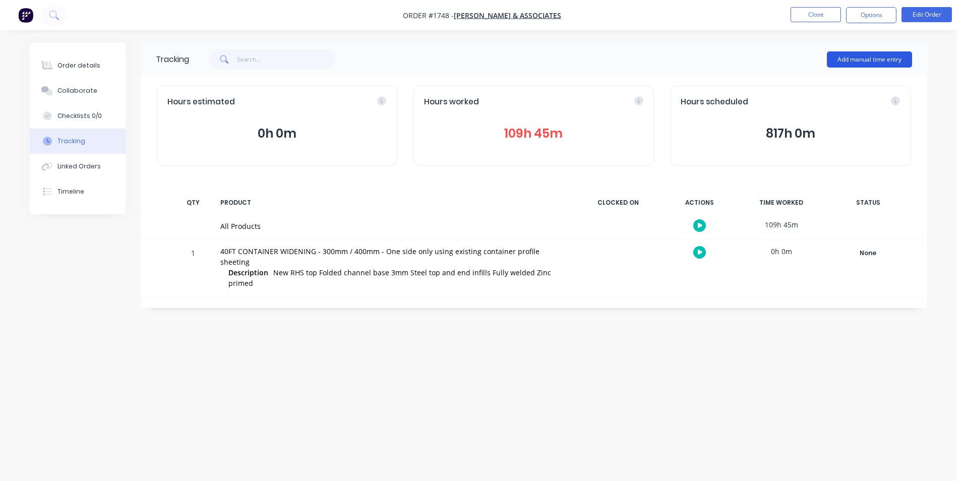
click at [863, 54] on button "Add manual time entry" at bounding box center [869, 59] width 85 height 16
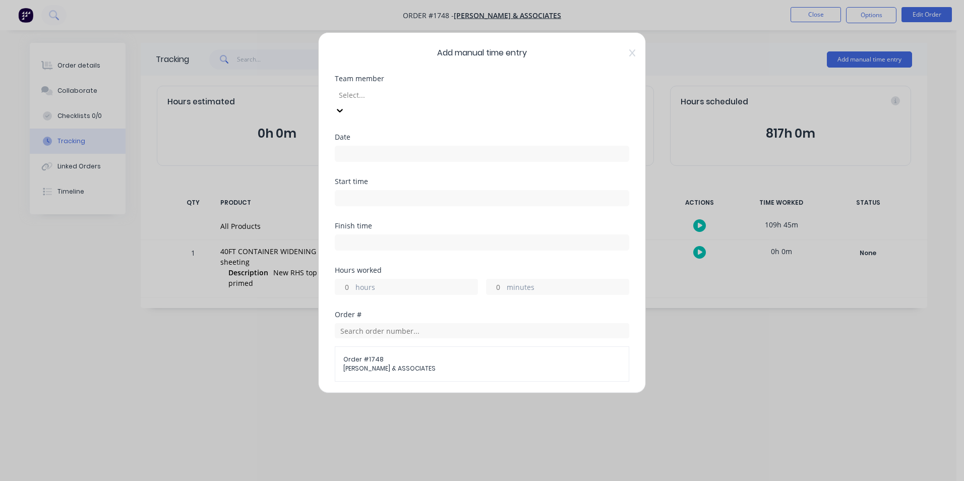
click at [361, 92] on div at bounding box center [410, 95] width 145 height 13
click at [353, 146] on input at bounding box center [481, 153] width 293 height 15
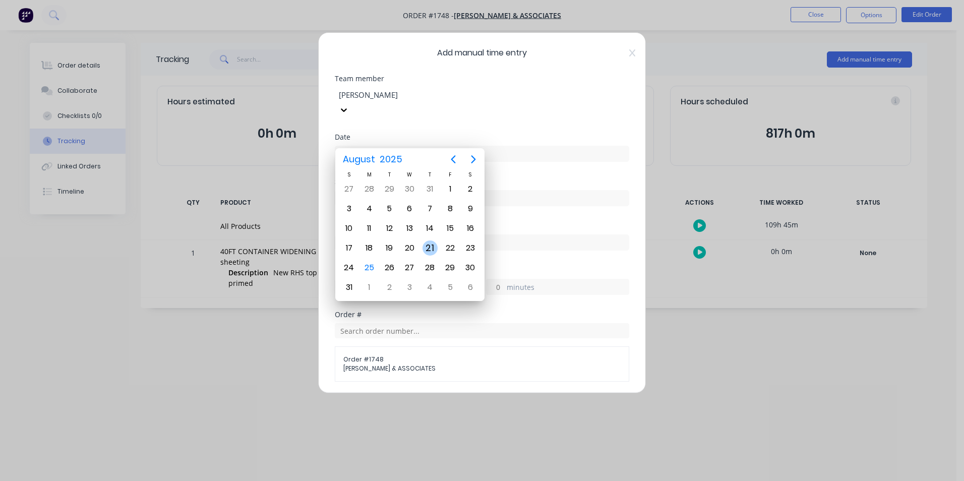
click at [433, 248] on div "21" at bounding box center [430, 248] width 15 height 15
type input "[DATE]"
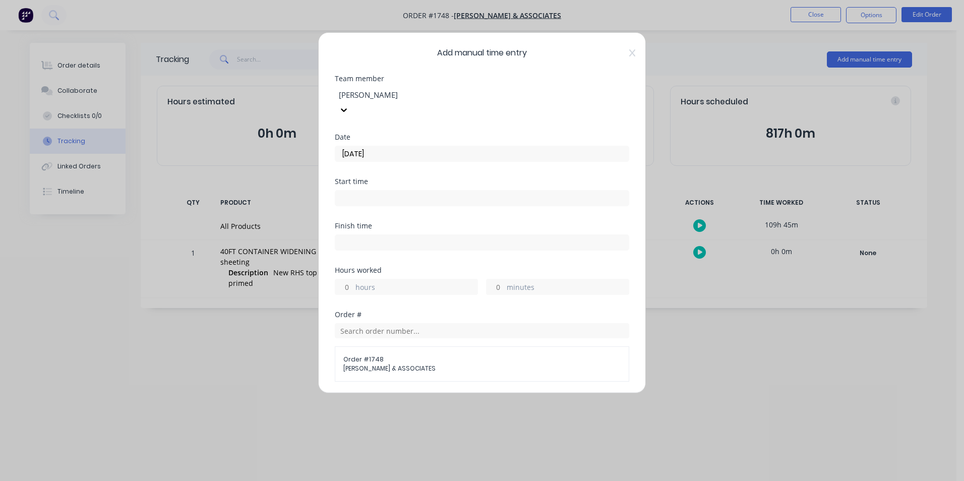
click at [347, 279] on input "hours" at bounding box center [344, 286] width 18 height 15
type input "9"
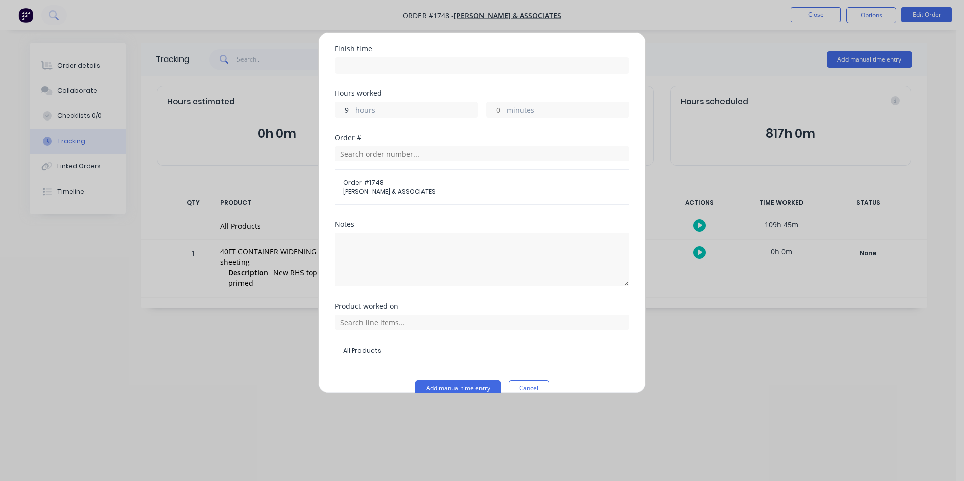
scroll to position [179, 0]
click at [456, 378] on button "Add manual time entry" at bounding box center [457, 386] width 85 height 16
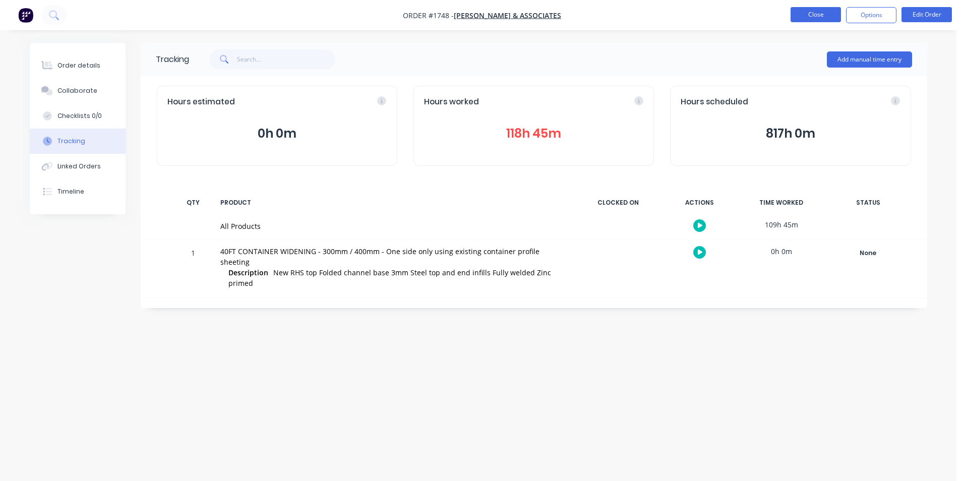
click at [816, 10] on button "Close" at bounding box center [816, 14] width 50 height 15
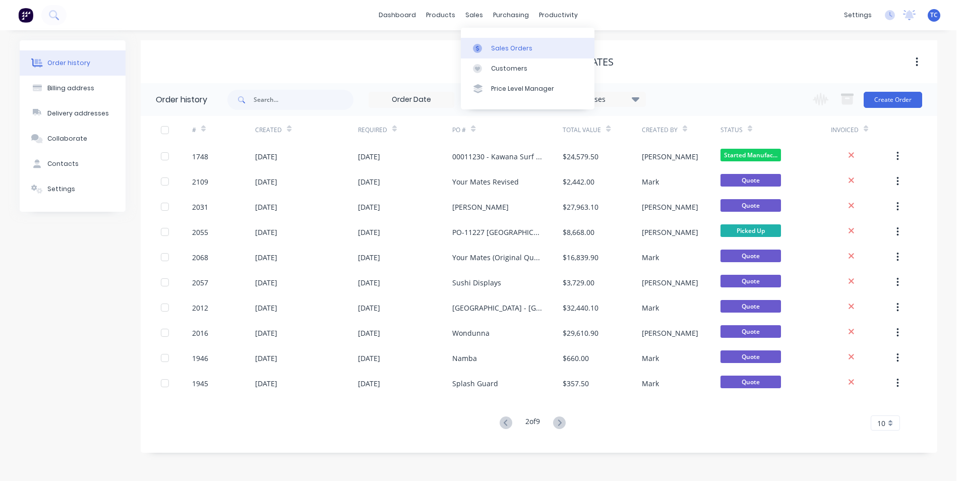
click at [496, 46] on div "Sales Orders" at bounding box center [511, 48] width 41 height 9
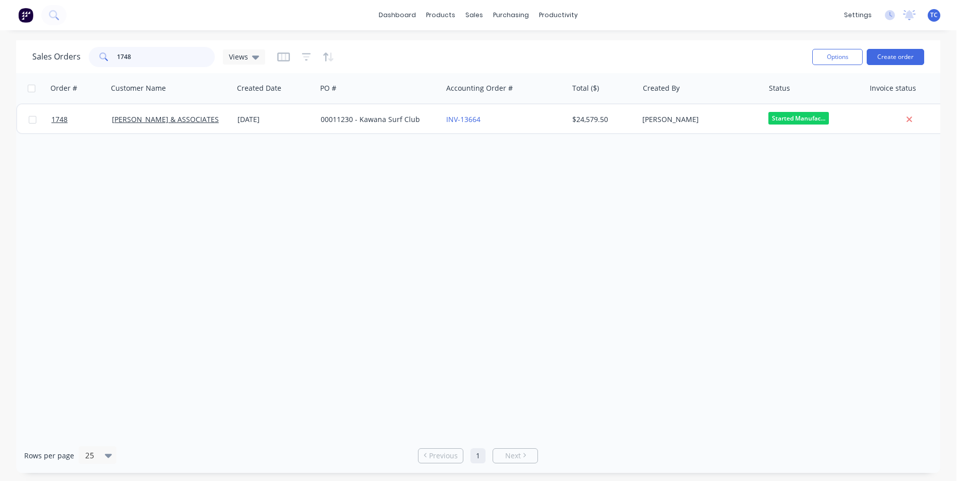
drag, startPoint x: 133, startPoint y: 54, endPoint x: 114, endPoint y: 51, distance: 18.3
click at [115, 51] on div "1748" at bounding box center [152, 57] width 126 height 20
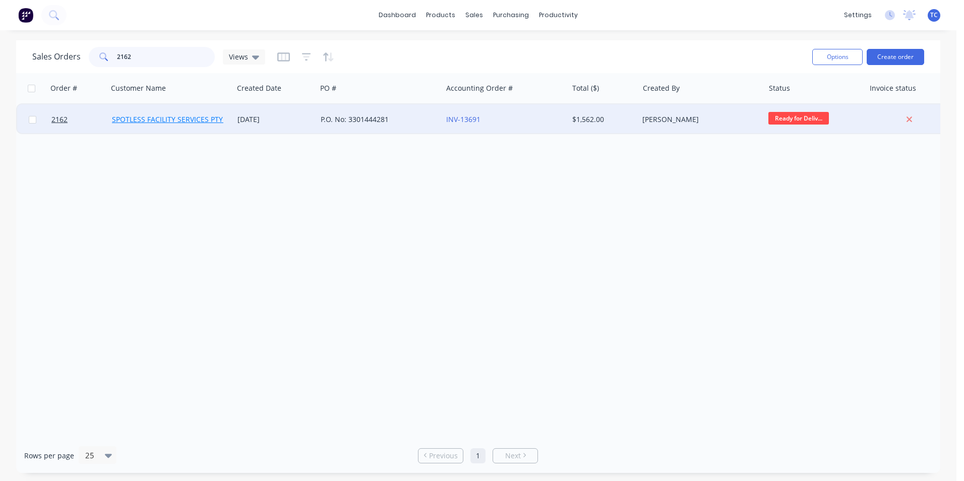
type input "2162"
click at [178, 121] on link "SPOTLESS FACILITY SERVICES PTY. LTD" at bounding box center [176, 119] width 128 height 10
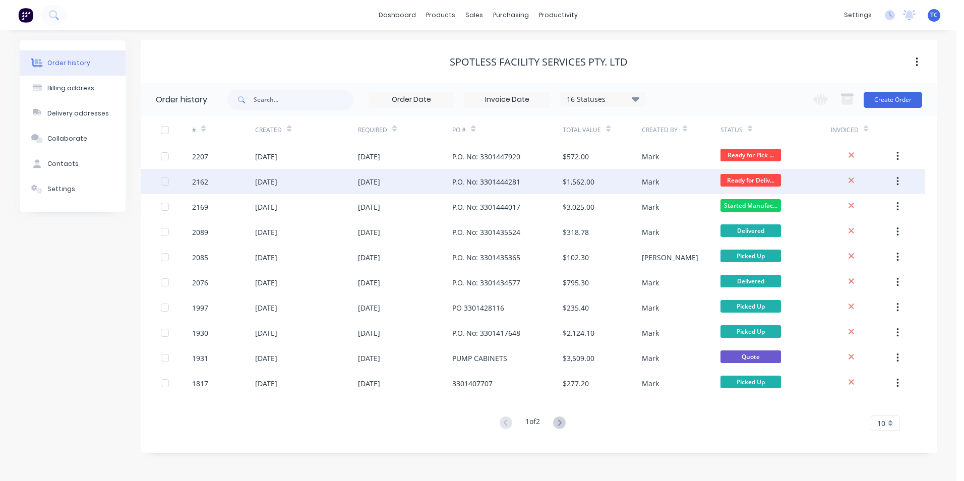
click at [277, 181] on div "[DATE]" at bounding box center [266, 181] width 22 height 11
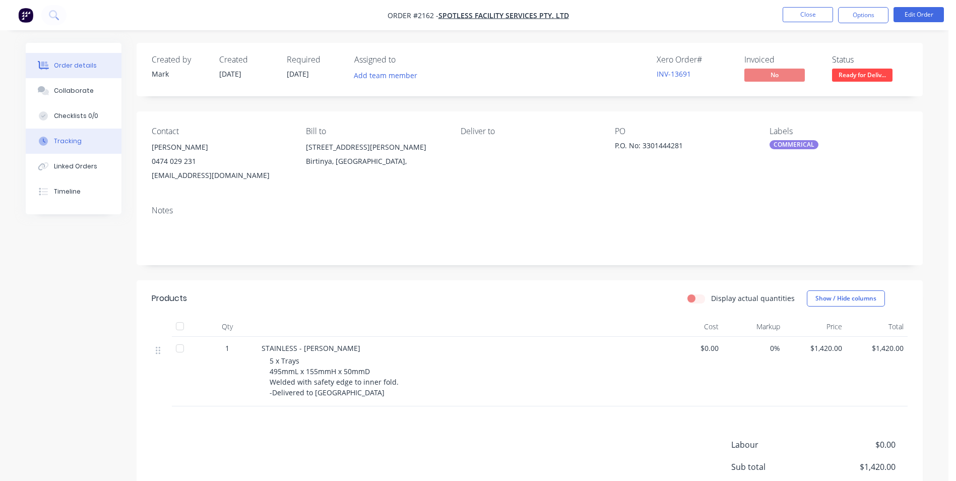
click at [65, 138] on div "Tracking" at bounding box center [68, 141] width 28 height 9
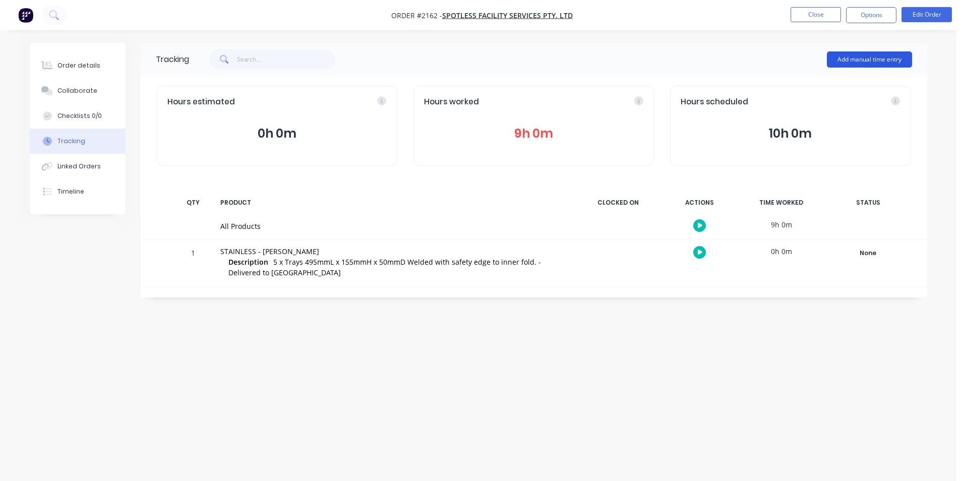
click at [858, 56] on button "Add manual time entry" at bounding box center [869, 59] width 85 height 16
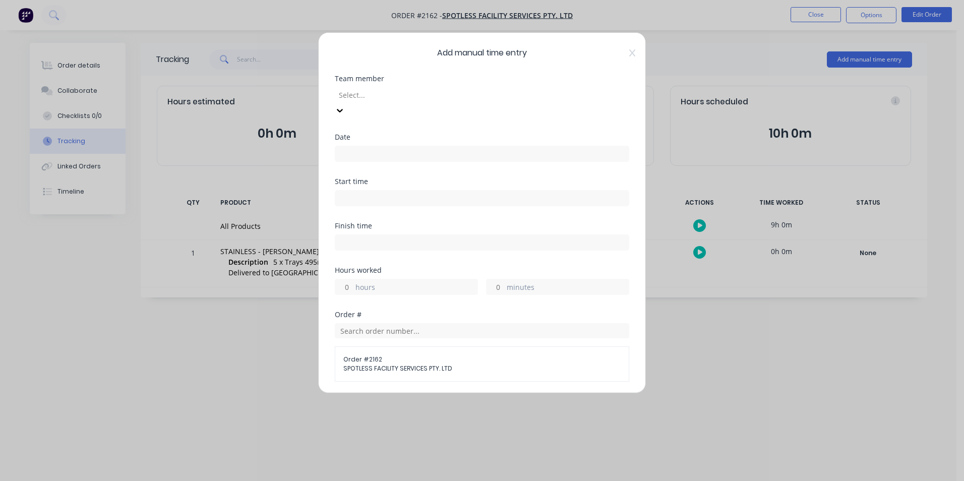
click at [359, 92] on div at bounding box center [410, 95] width 145 height 13
click at [347, 146] on input at bounding box center [481, 153] width 293 height 15
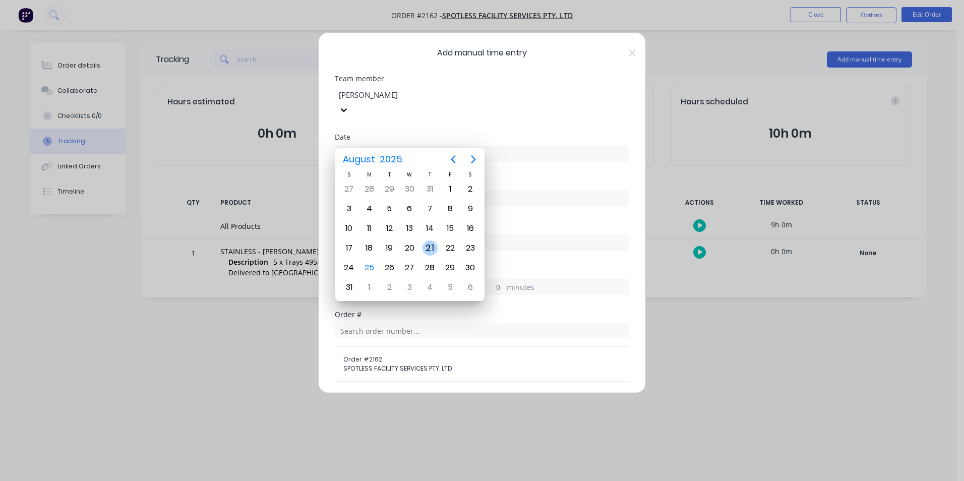
click at [427, 247] on div "21" at bounding box center [430, 248] width 15 height 15
type input "[DATE]"
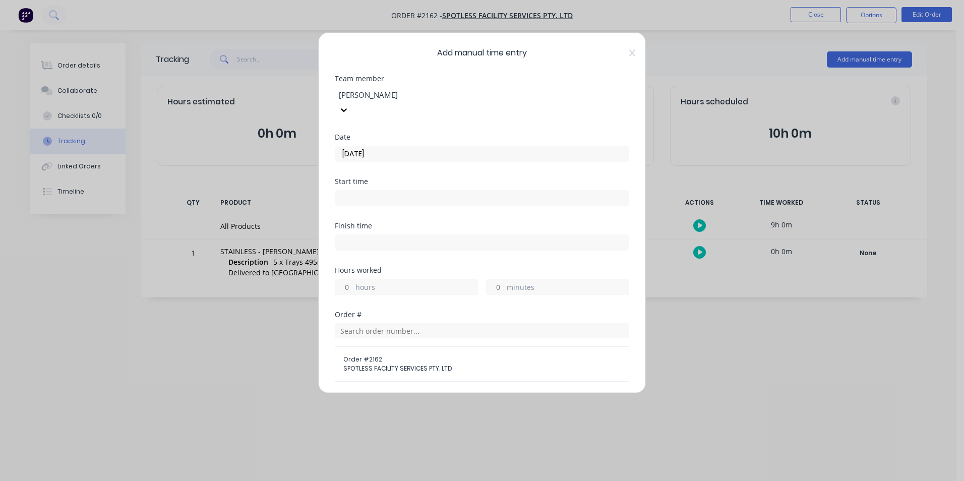
click at [350, 279] on input "hours" at bounding box center [344, 286] width 18 height 15
type input "2"
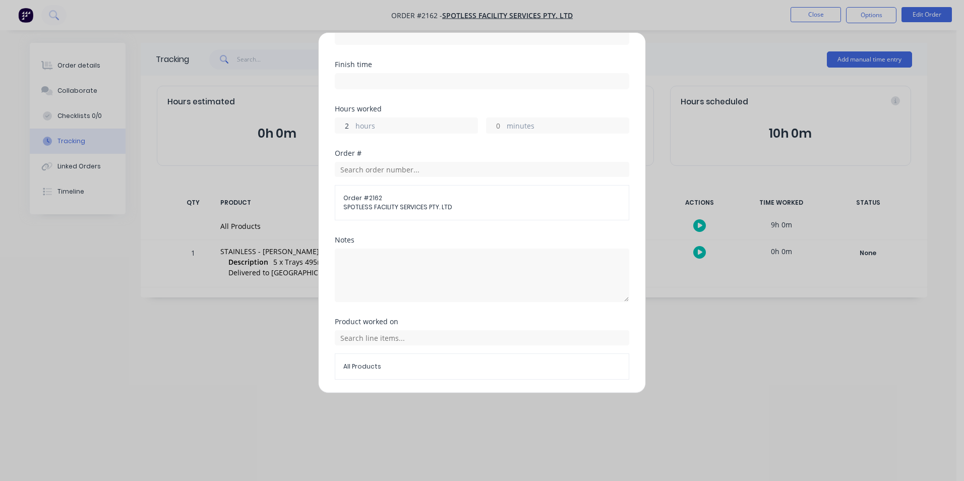
scroll to position [179, 0]
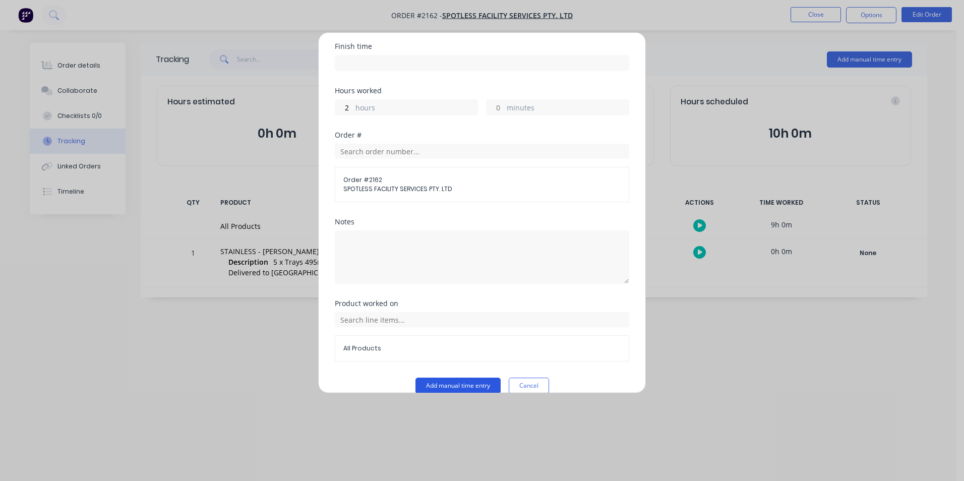
click at [446, 378] on button "Add manual time entry" at bounding box center [457, 386] width 85 height 16
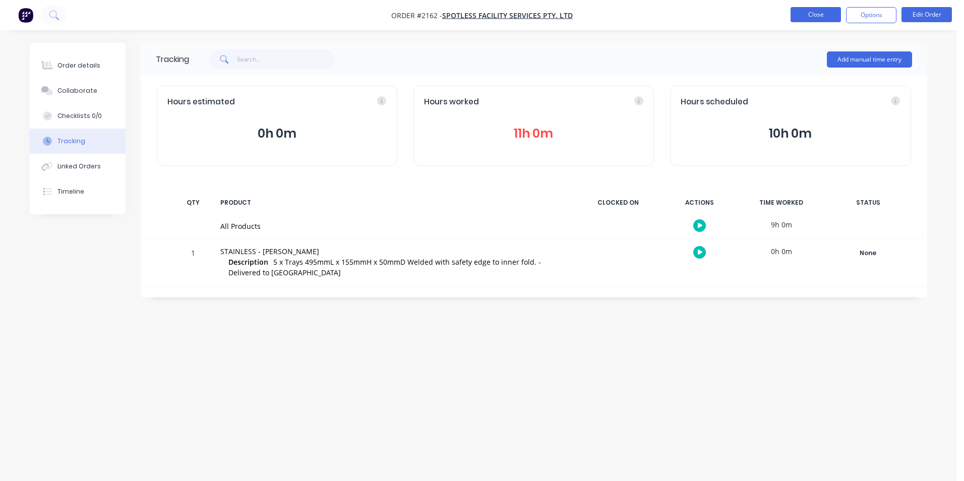
click at [814, 15] on button "Close" at bounding box center [816, 14] width 50 height 15
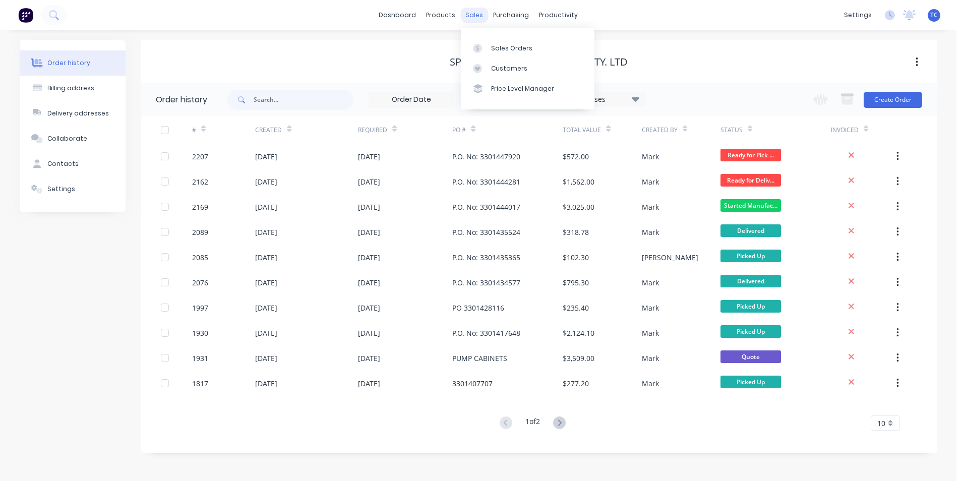
click at [473, 14] on div "sales" at bounding box center [474, 15] width 28 height 15
click at [506, 49] on div "Sales Orders" at bounding box center [511, 48] width 41 height 9
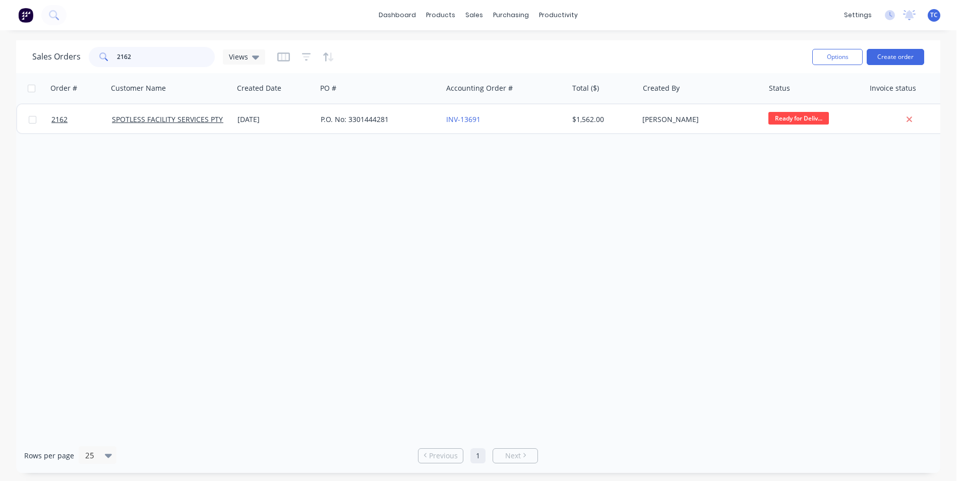
drag, startPoint x: 129, startPoint y: 56, endPoint x: 113, endPoint y: 54, distance: 15.7
click at [113, 54] on div "2162" at bounding box center [152, 57] width 126 height 20
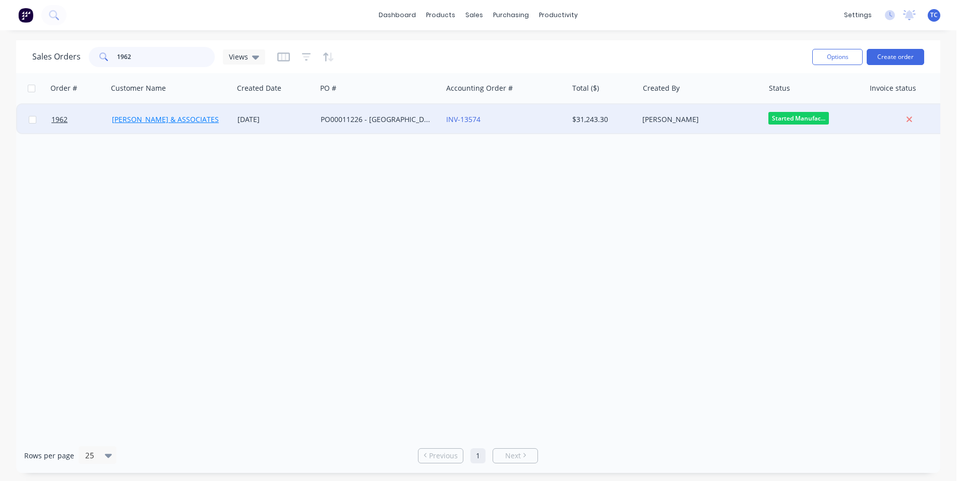
type input "1962"
click at [149, 118] on link "[PERSON_NAME] & ASSOCIATES" at bounding box center [165, 119] width 107 height 10
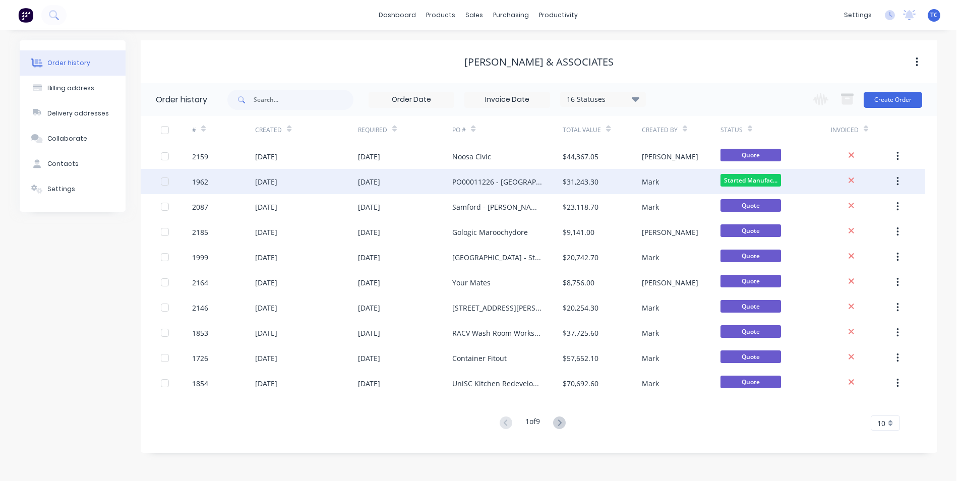
click at [277, 183] on div "[DATE]" at bounding box center [266, 181] width 22 height 11
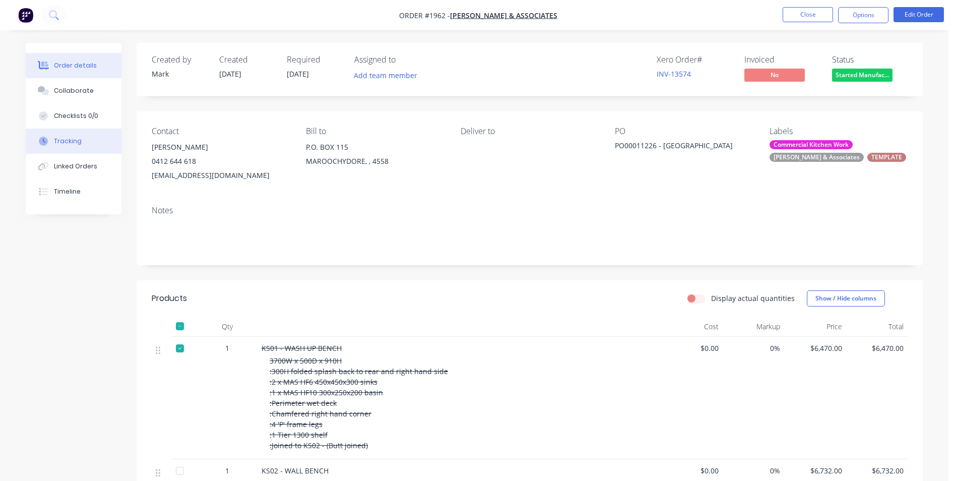
click at [70, 140] on div "Tracking" at bounding box center [68, 141] width 28 height 9
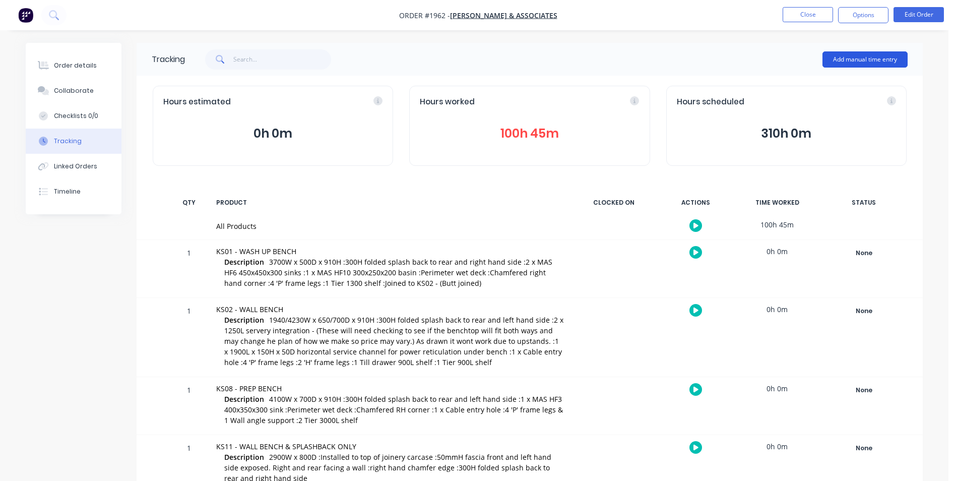
click at [863, 57] on button "Add manual time entry" at bounding box center [865, 59] width 85 height 16
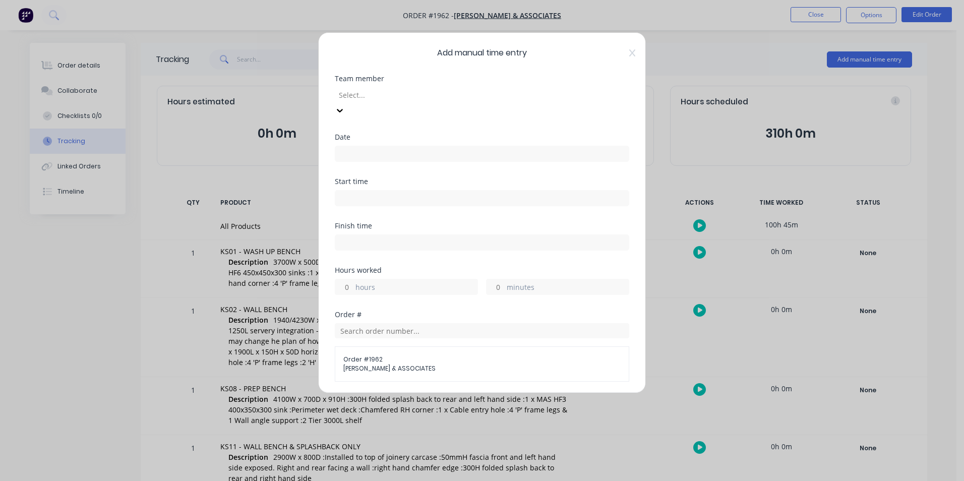
click at [363, 93] on div at bounding box center [410, 95] width 145 height 13
click at [350, 146] on input at bounding box center [481, 153] width 293 height 15
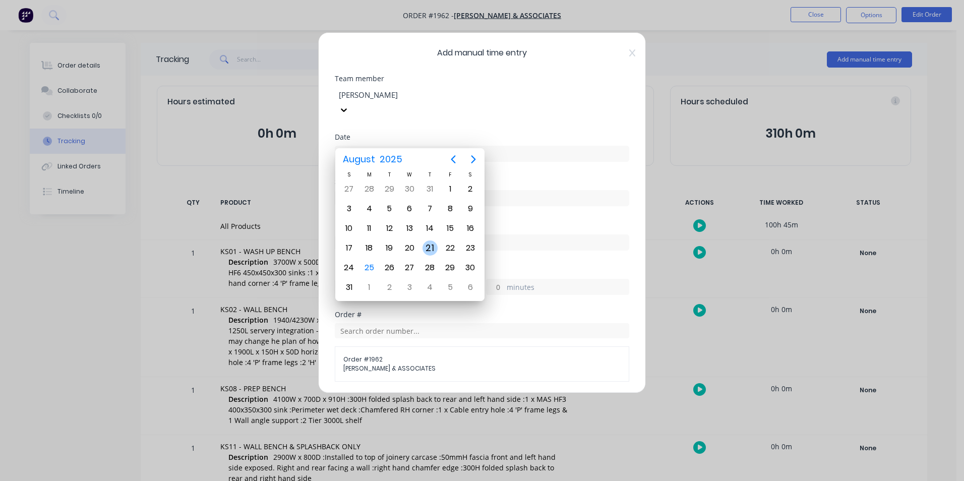
click at [433, 246] on div "21" at bounding box center [430, 248] width 15 height 15
type input "[DATE]"
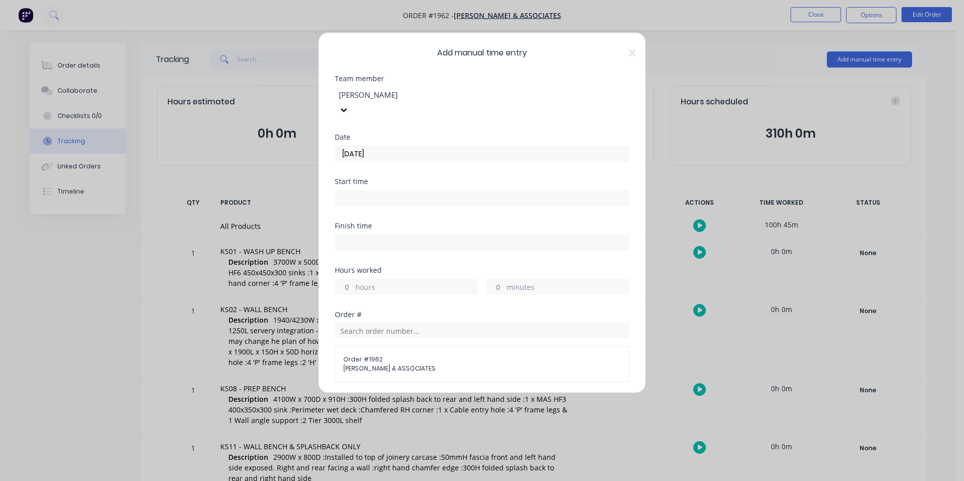
click at [353, 279] on div "hours" at bounding box center [406, 287] width 143 height 16
click at [347, 279] on input "hours" at bounding box center [344, 286] width 18 height 15
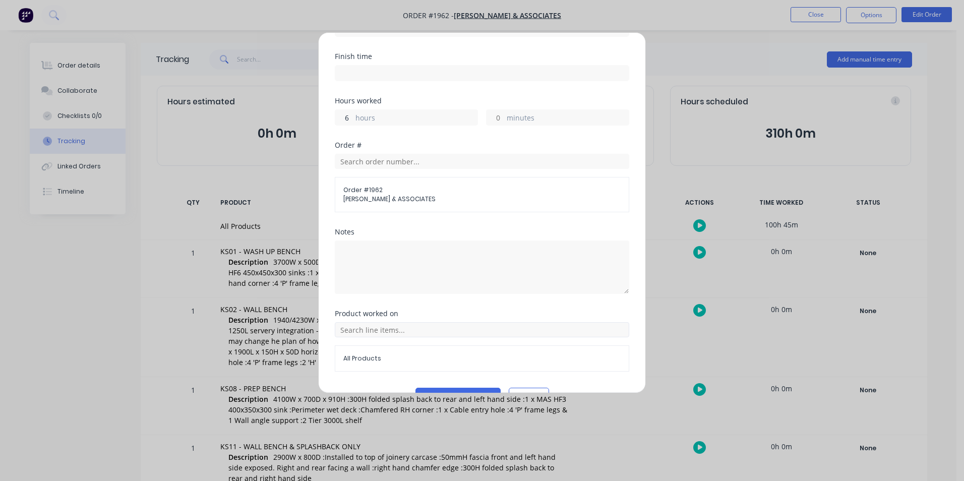
scroll to position [179, 0]
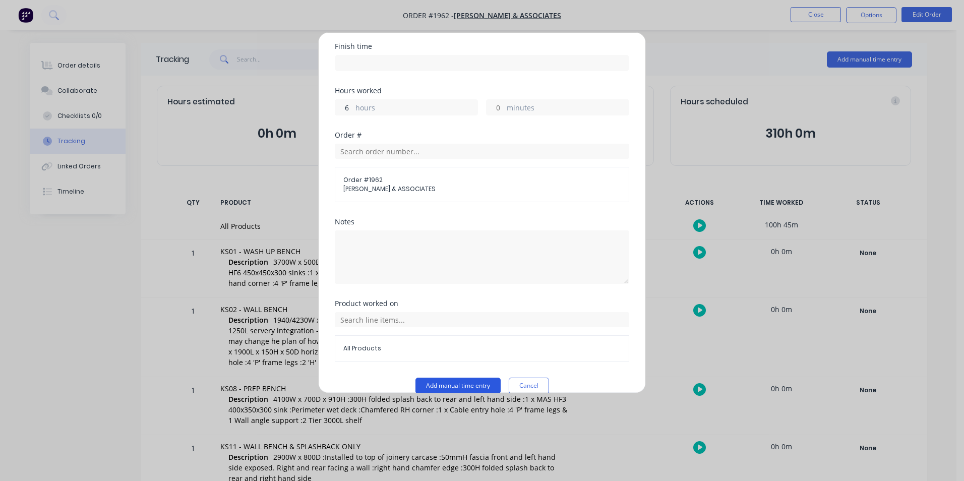
type input "6"
click at [448, 378] on button "Add manual time entry" at bounding box center [457, 386] width 85 height 16
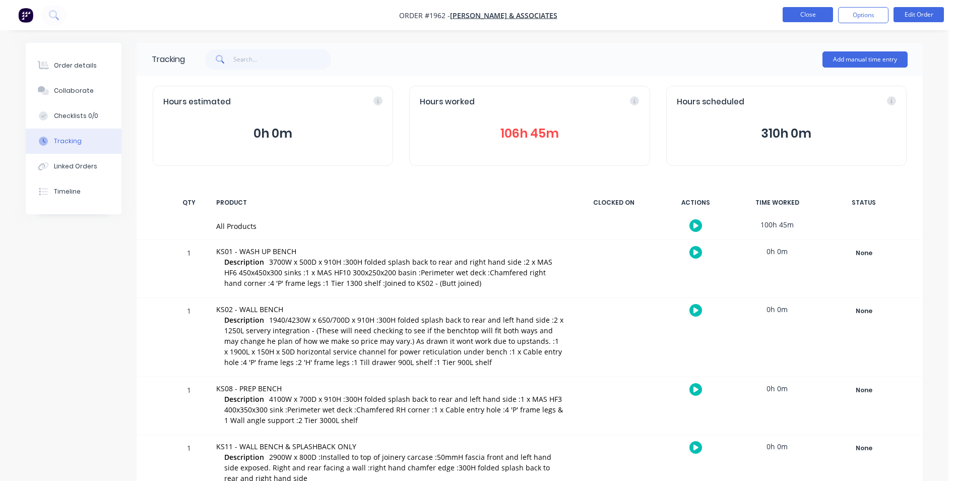
click at [807, 12] on button "Close" at bounding box center [808, 14] width 50 height 15
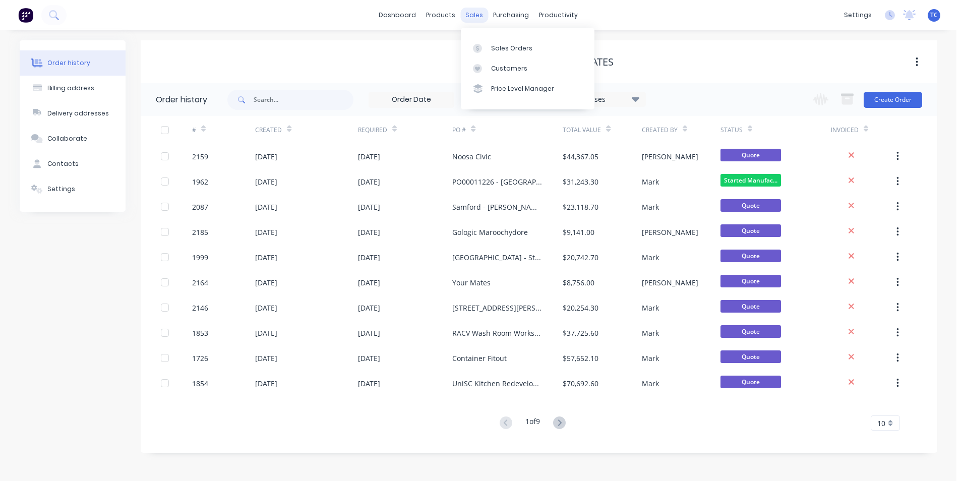
click at [472, 13] on div "sales" at bounding box center [474, 15] width 28 height 15
click at [502, 44] on div "Sales Orders" at bounding box center [511, 48] width 41 height 9
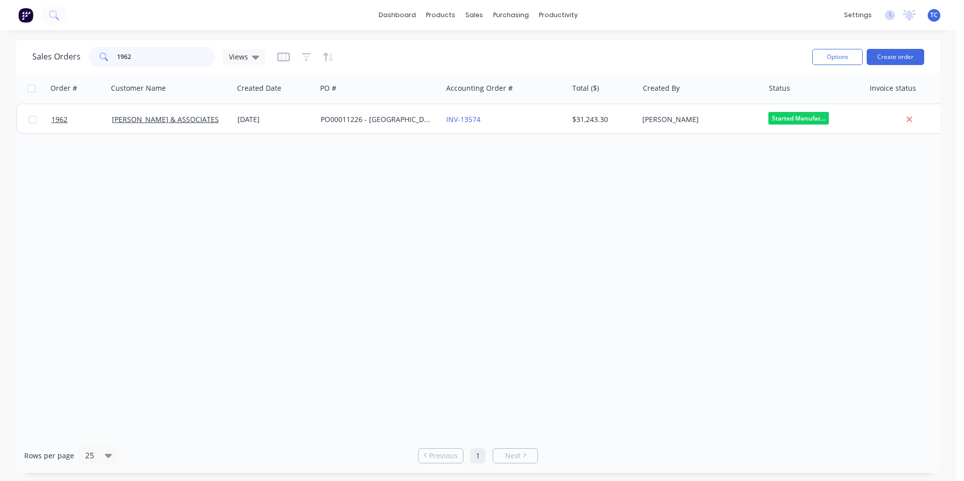
drag, startPoint x: 133, startPoint y: 53, endPoint x: 114, endPoint y: 56, distance: 18.4
click at [114, 56] on div "1962" at bounding box center [152, 57] width 126 height 20
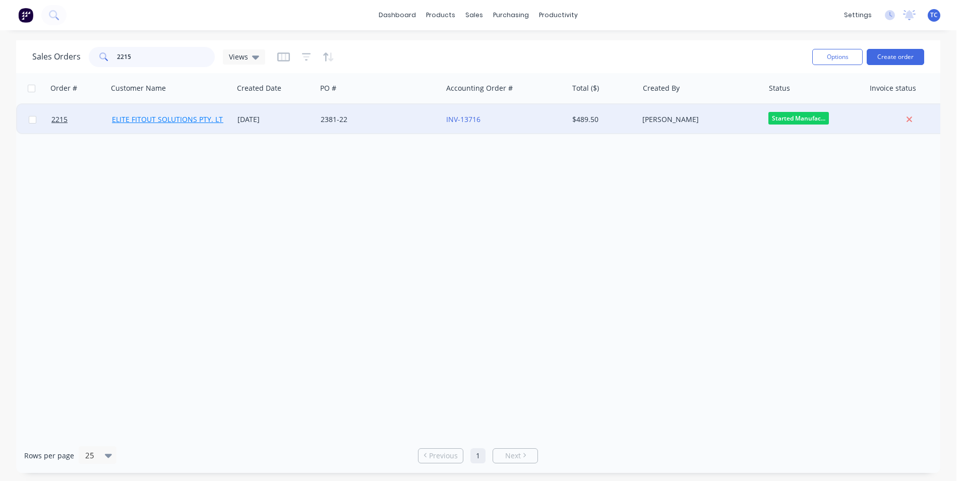
type input "2215"
click at [161, 117] on link "ELITE FITOUT SOLUTIONS PTY. LTD." at bounding box center [171, 119] width 118 height 10
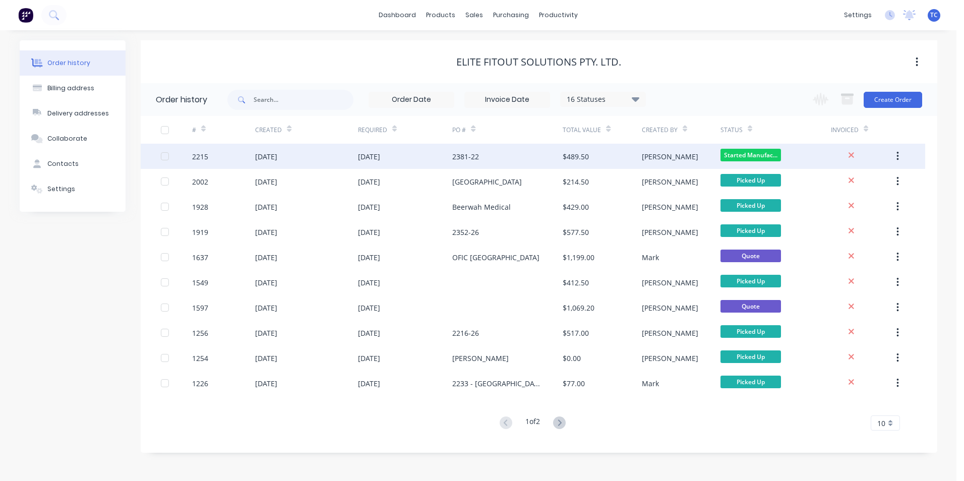
click at [273, 157] on div "[DATE]" at bounding box center [266, 156] width 22 height 11
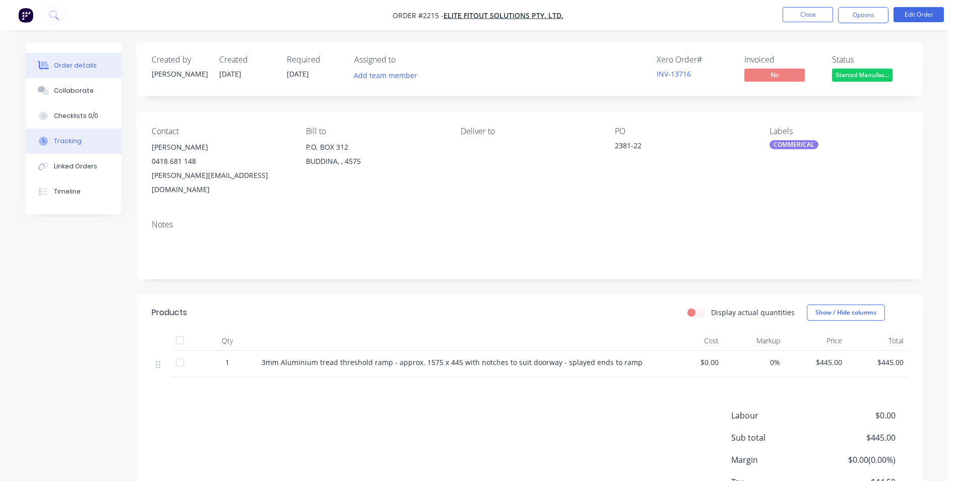
click at [70, 138] on div "Tracking" at bounding box center [68, 141] width 28 height 9
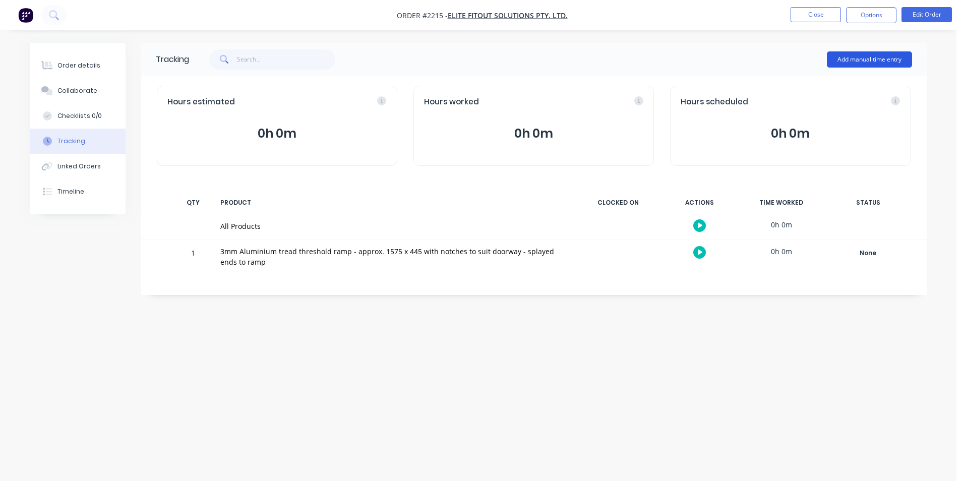
click at [858, 58] on button "Add manual time entry" at bounding box center [869, 59] width 85 height 16
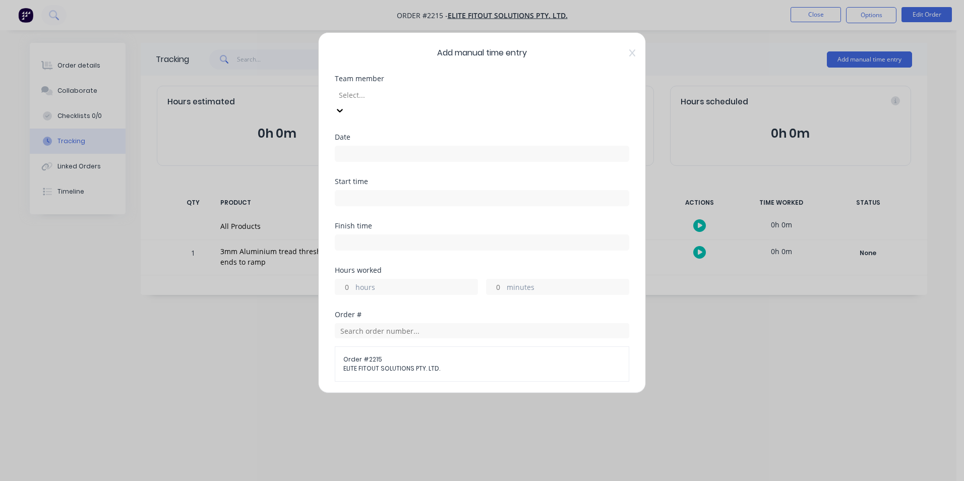
click at [353, 93] on div at bounding box center [410, 95] width 145 height 13
click at [352, 146] on input at bounding box center [481, 153] width 293 height 15
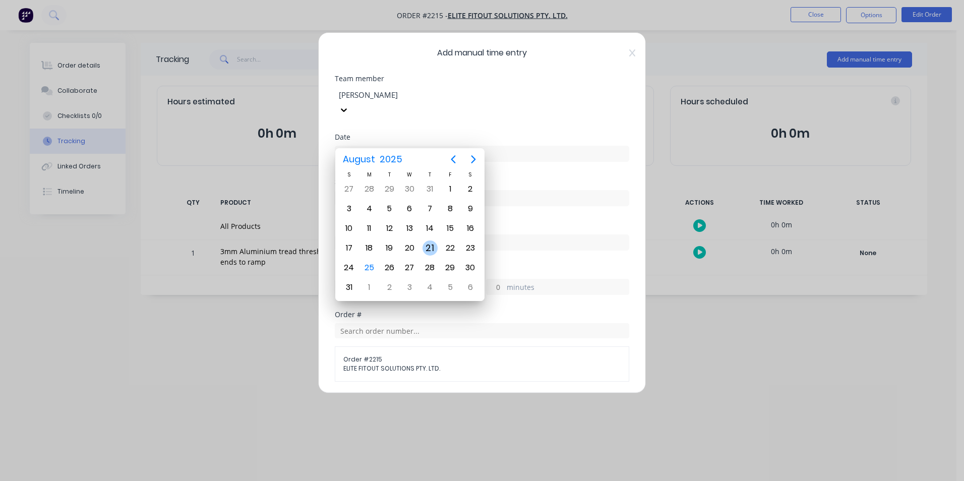
click at [430, 247] on div "21" at bounding box center [430, 248] width 15 height 15
type input "[DATE]"
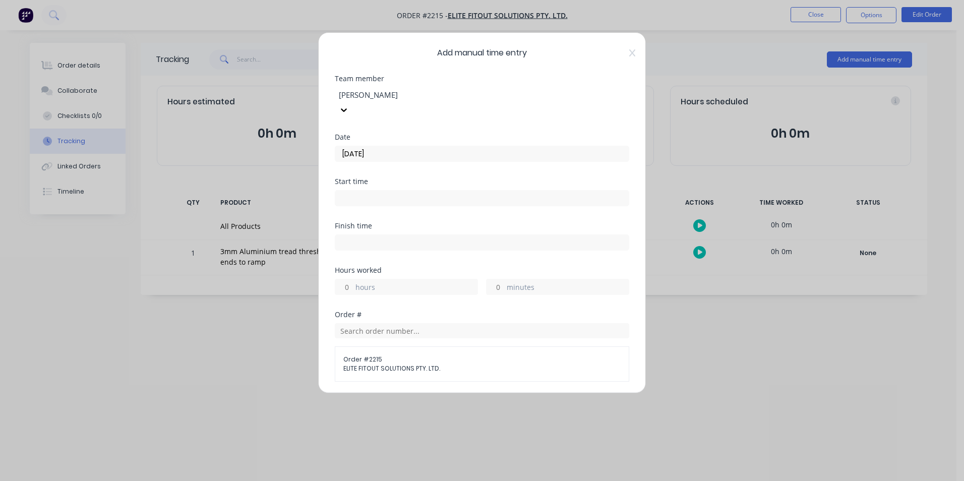
click at [348, 279] on input "hours" at bounding box center [344, 286] width 18 height 15
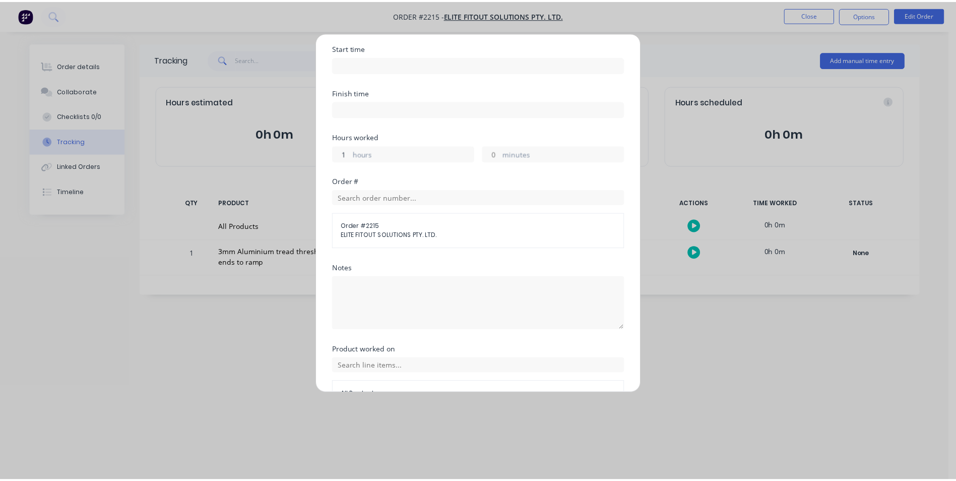
scroll to position [179, 0]
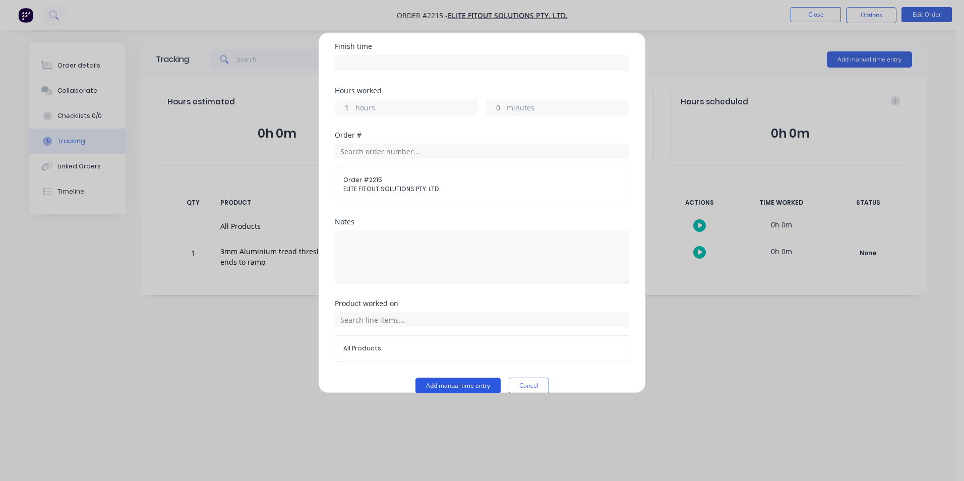
type input "1"
click at [449, 378] on button "Add manual time entry" at bounding box center [457, 386] width 85 height 16
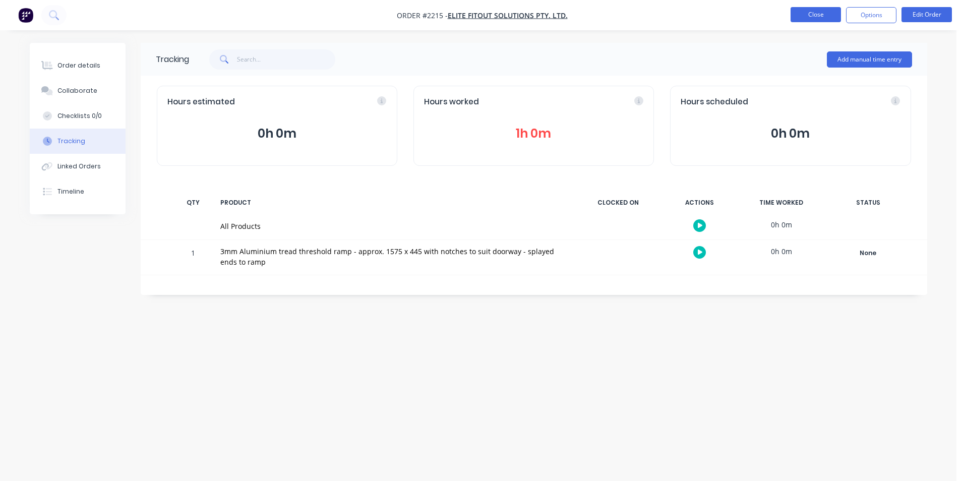
click at [817, 12] on button "Close" at bounding box center [816, 14] width 50 height 15
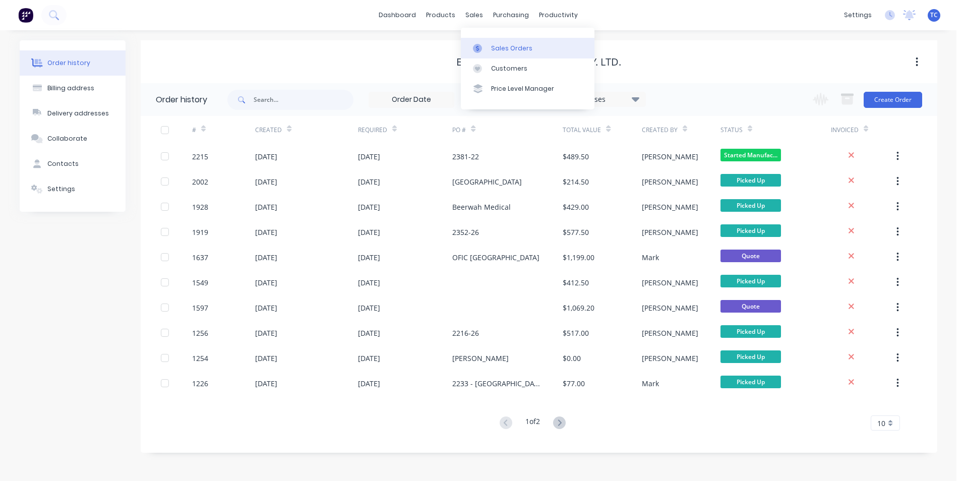
click at [501, 47] on div "Sales Orders" at bounding box center [511, 48] width 41 height 9
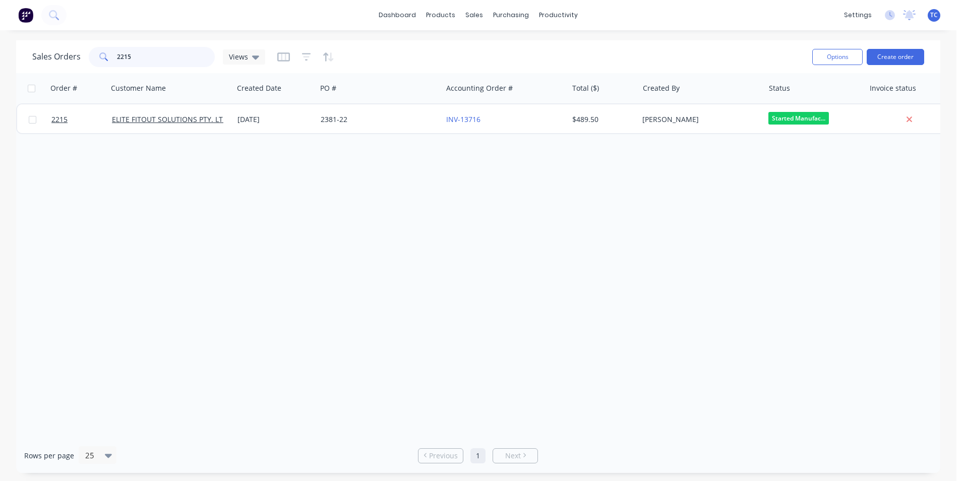
drag, startPoint x: 133, startPoint y: 54, endPoint x: 113, endPoint y: 55, distance: 20.2
click at [113, 55] on div "2215" at bounding box center [152, 57] width 126 height 20
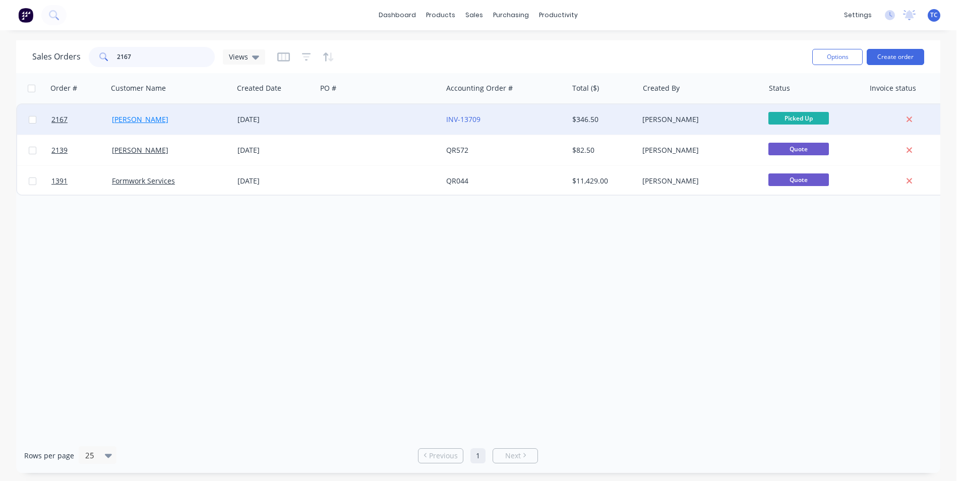
type input "2167"
click at [132, 120] on link "[PERSON_NAME]" at bounding box center [140, 119] width 56 height 10
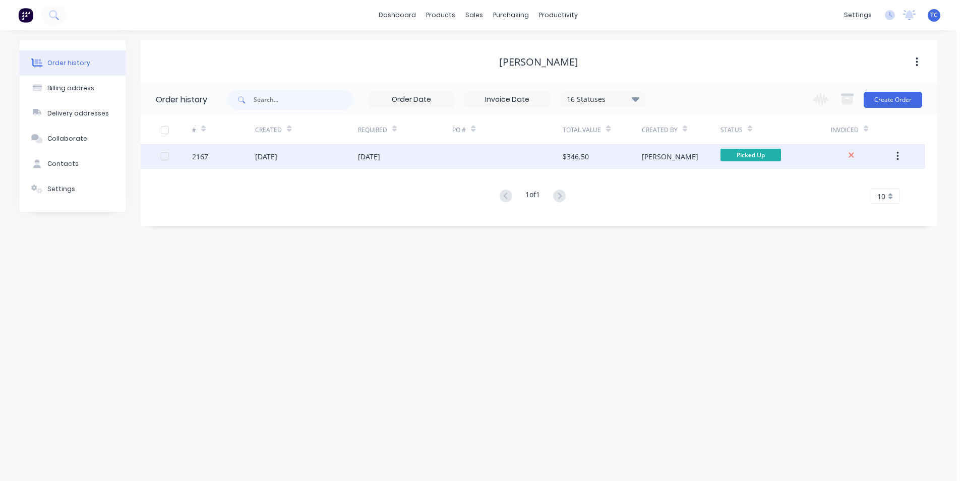
click at [273, 156] on div "[DATE]" at bounding box center [266, 156] width 22 height 11
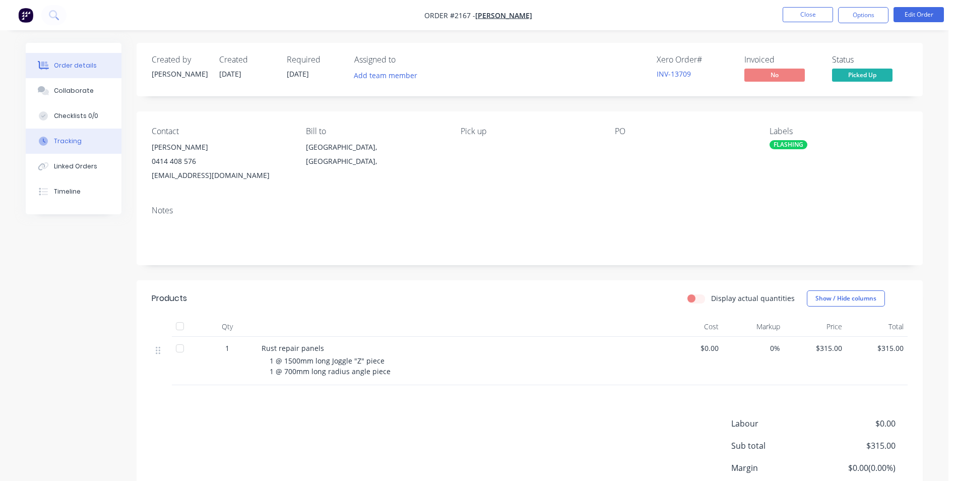
click at [63, 141] on div "Tracking" at bounding box center [68, 141] width 28 height 9
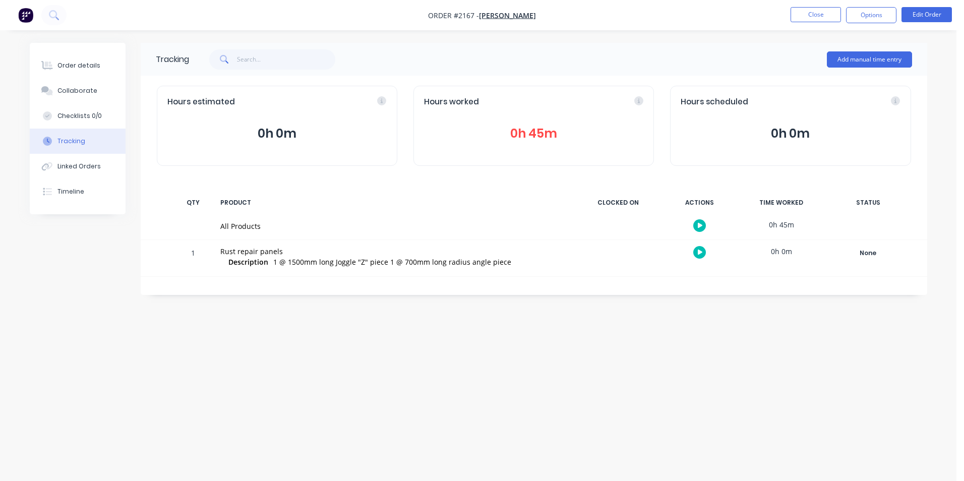
click at [530, 134] on button "0h 45m" at bounding box center [533, 133] width 219 height 19
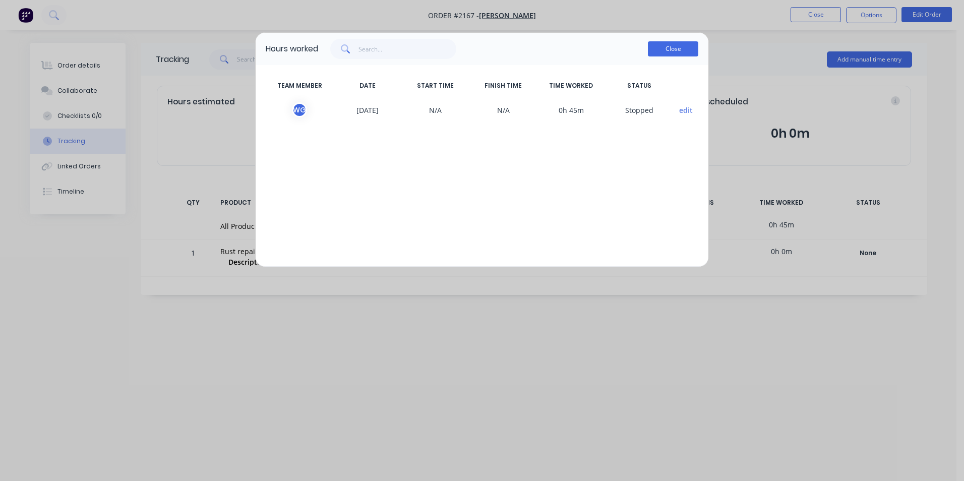
click at [663, 48] on button "Close" at bounding box center [673, 48] width 50 height 15
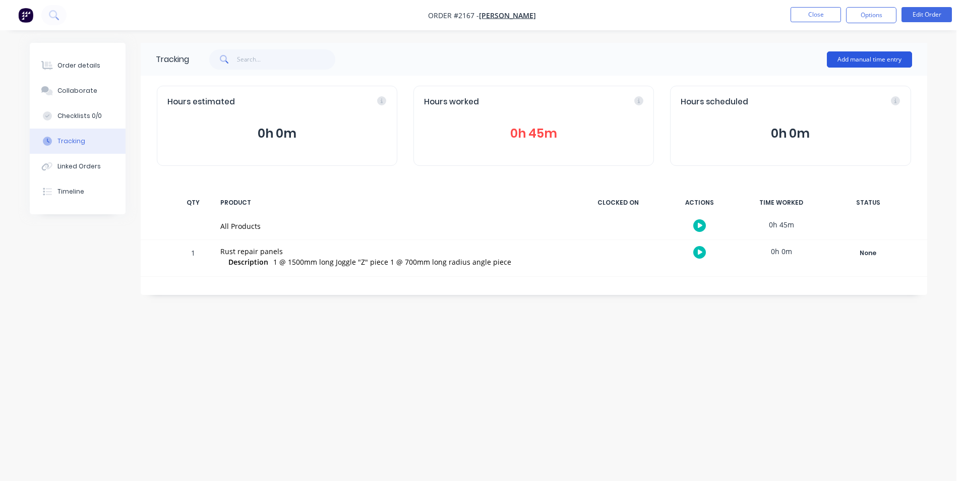
click at [848, 57] on button "Add manual time entry" at bounding box center [869, 59] width 85 height 16
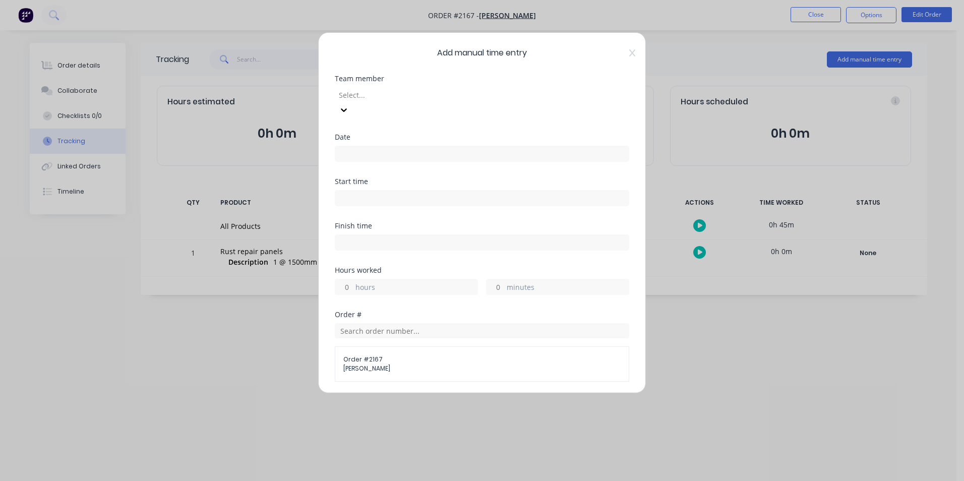
click at [357, 94] on div at bounding box center [410, 95] width 145 height 13
click at [348, 146] on input at bounding box center [481, 153] width 293 height 15
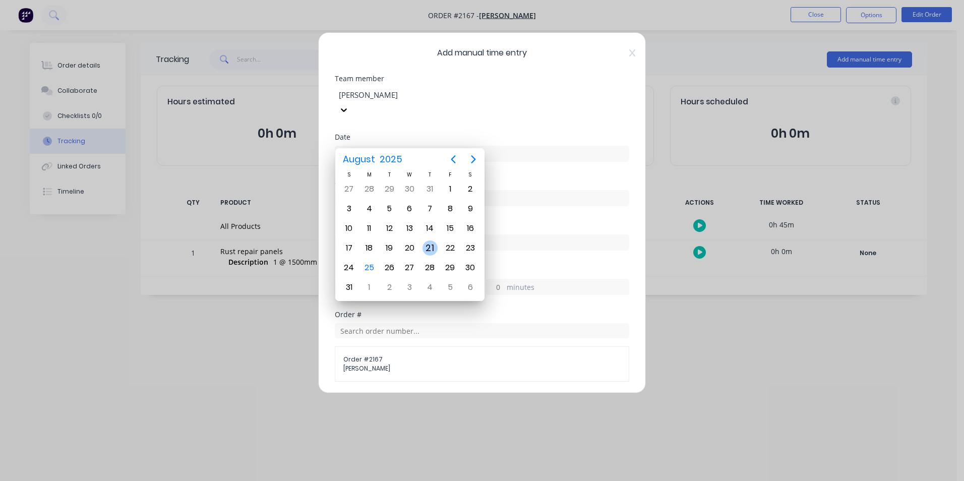
click at [429, 246] on div "21" at bounding box center [430, 248] width 15 height 15
type input "[DATE]"
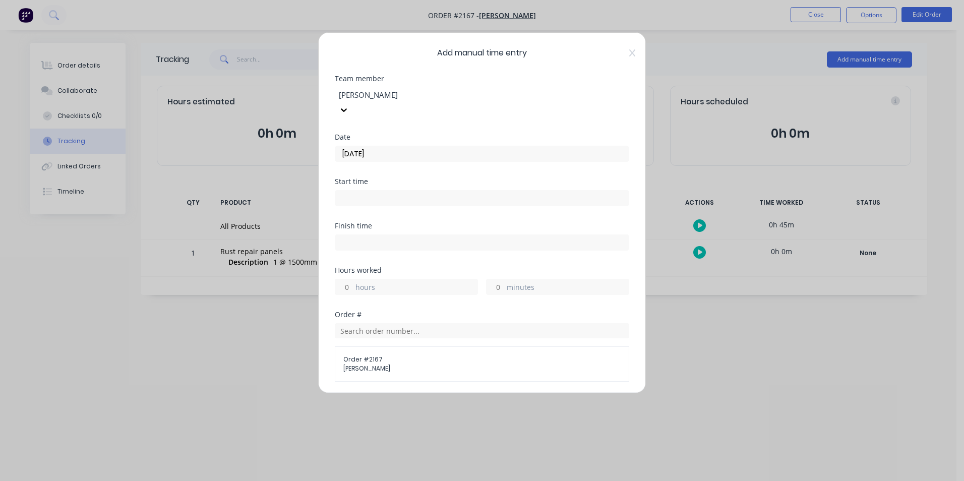
click at [356, 282] on label "hours" at bounding box center [416, 288] width 122 height 13
click at [353, 279] on input "hours" at bounding box center [344, 286] width 18 height 15
type input "2"
click at [499, 279] on input "minutes" at bounding box center [496, 286] width 18 height 15
type input "15"
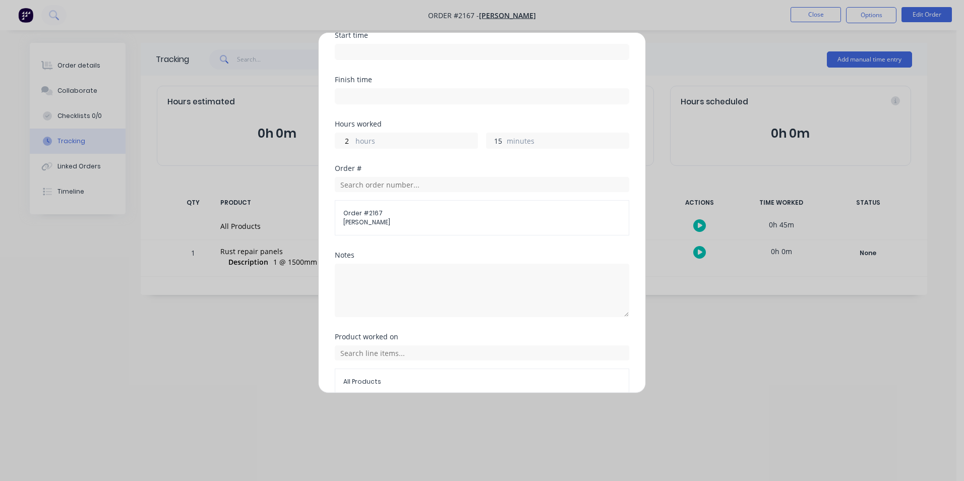
scroll to position [179, 0]
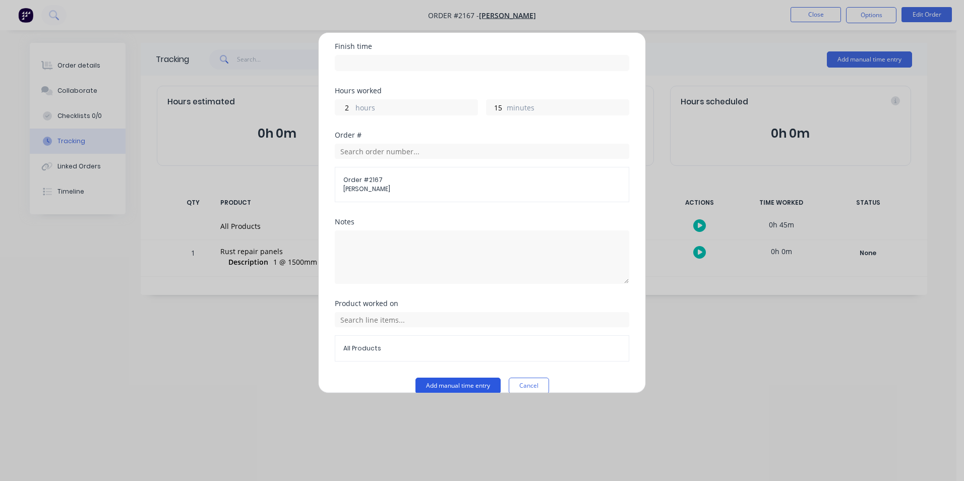
click at [447, 378] on button "Add manual time entry" at bounding box center [457, 386] width 85 height 16
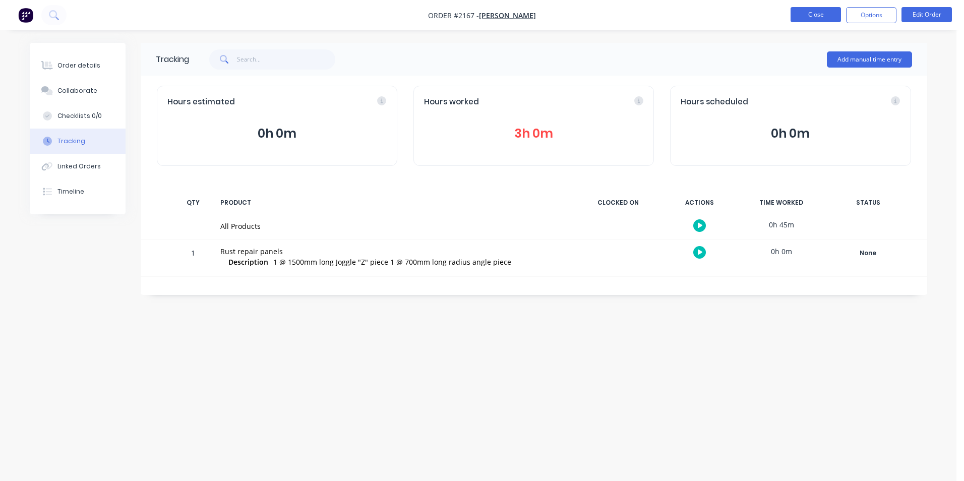
click at [811, 14] on button "Close" at bounding box center [816, 14] width 50 height 15
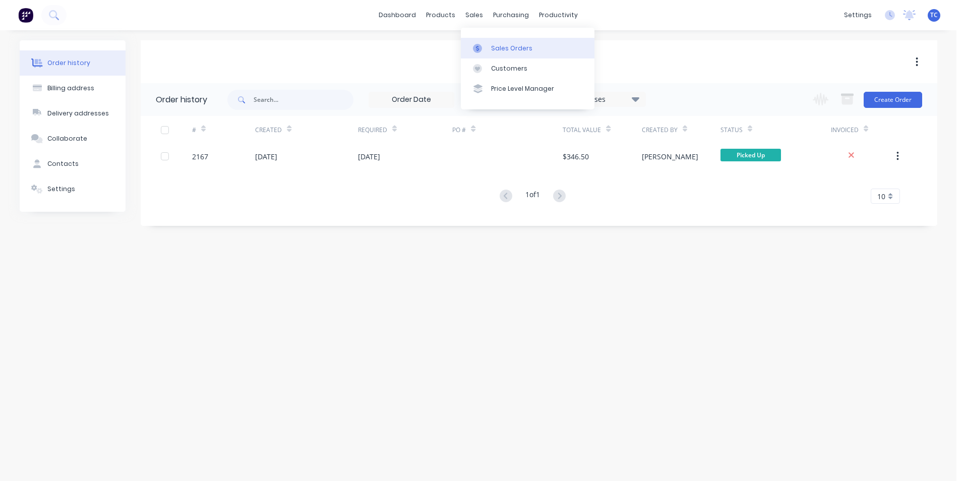
click at [493, 47] on div "Sales Orders" at bounding box center [511, 48] width 41 height 9
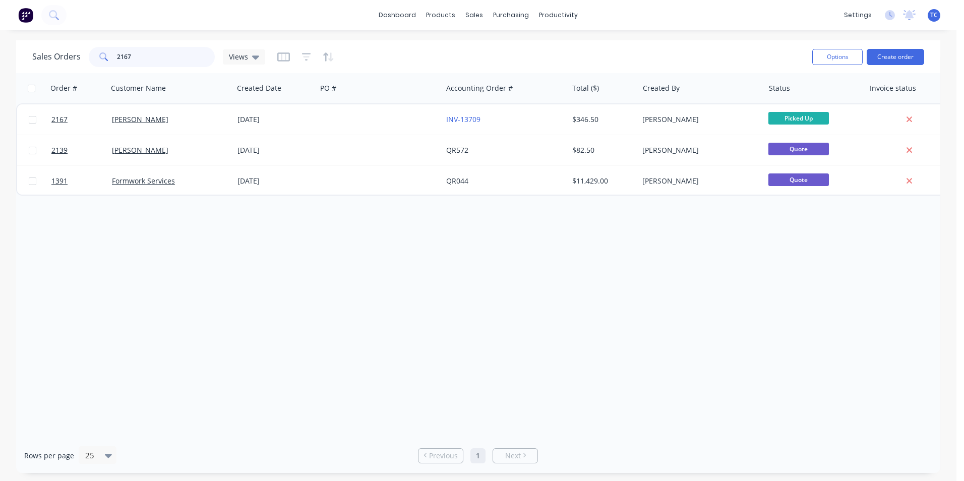
drag, startPoint x: 132, startPoint y: 53, endPoint x: 115, endPoint y: 55, distance: 16.8
click at [117, 55] on input "2167" at bounding box center [166, 57] width 98 height 20
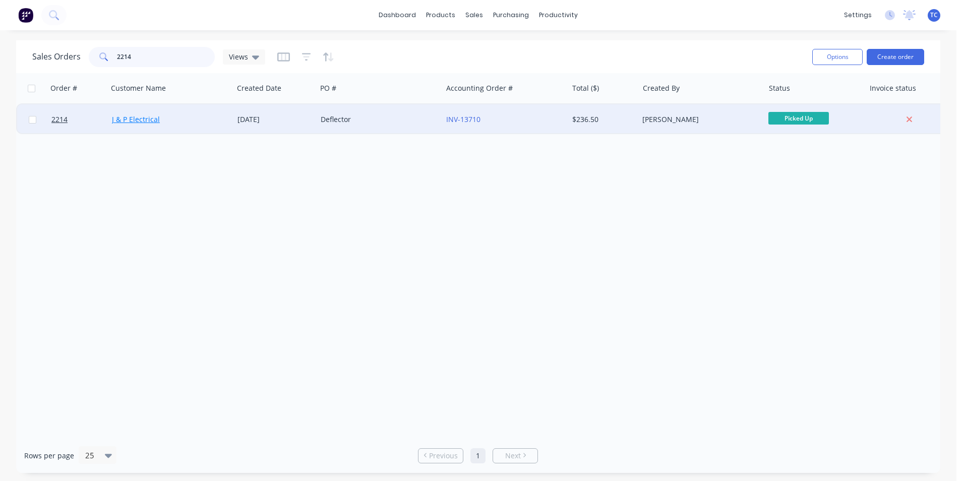
type input "2214"
click at [146, 121] on link "J & P Electrical" at bounding box center [136, 119] width 48 height 10
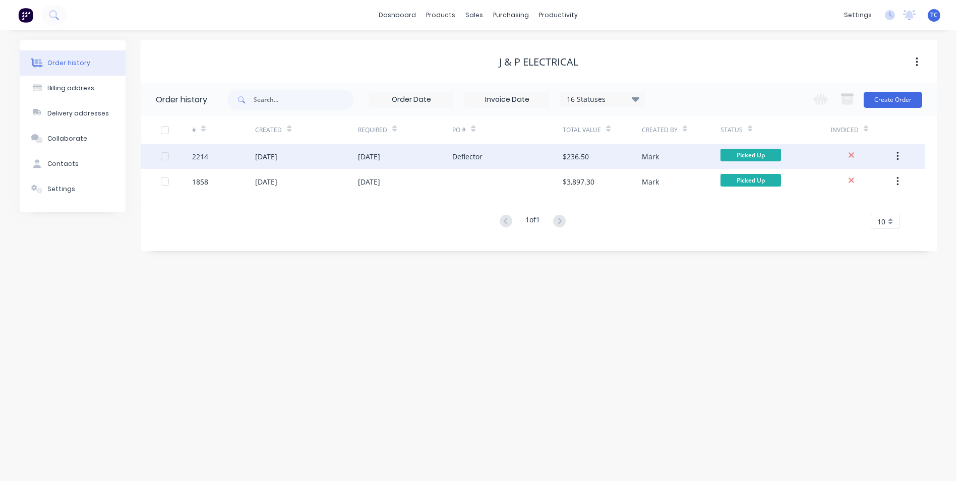
click at [277, 156] on div "[DATE]" at bounding box center [266, 156] width 22 height 11
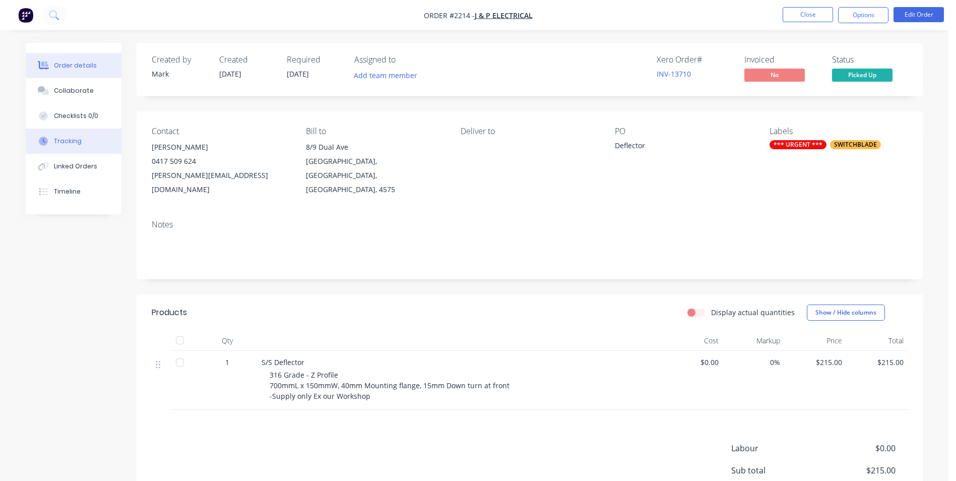
click at [66, 138] on div "Tracking" at bounding box center [68, 141] width 28 height 9
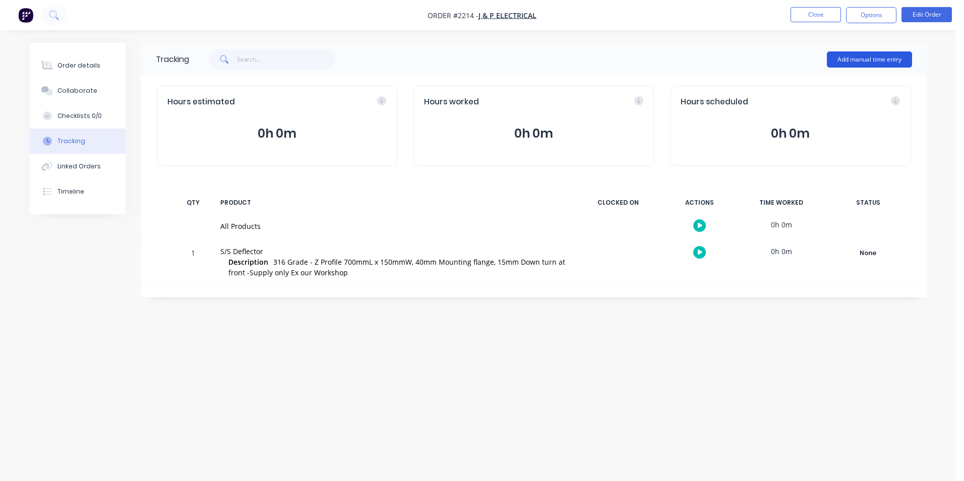
click at [867, 56] on button "Add manual time entry" at bounding box center [869, 59] width 85 height 16
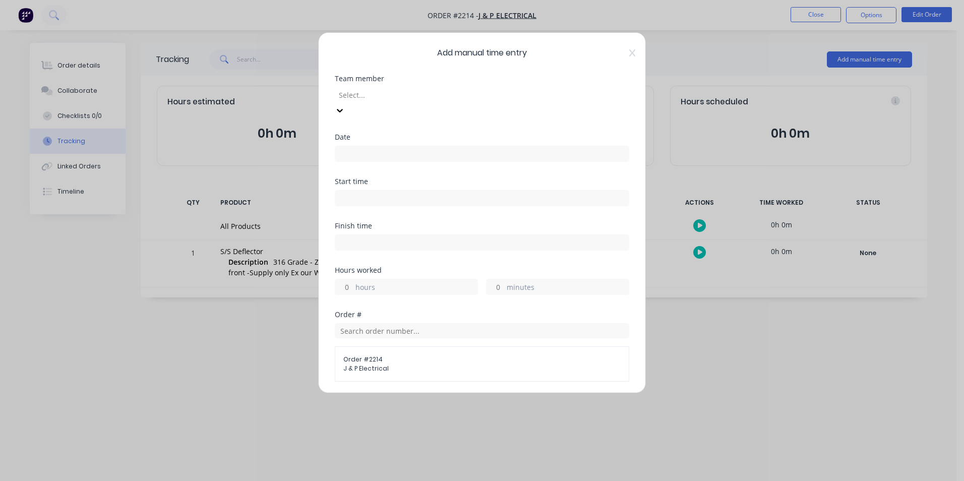
click at [363, 92] on div at bounding box center [410, 95] width 145 height 13
click at [363, 481] on div "[PERSON_NAME]" at bounding box center [478, 486] width 956 height 11
click at [352, 146] on input at bounding box center [481, 153] width 293 height 15
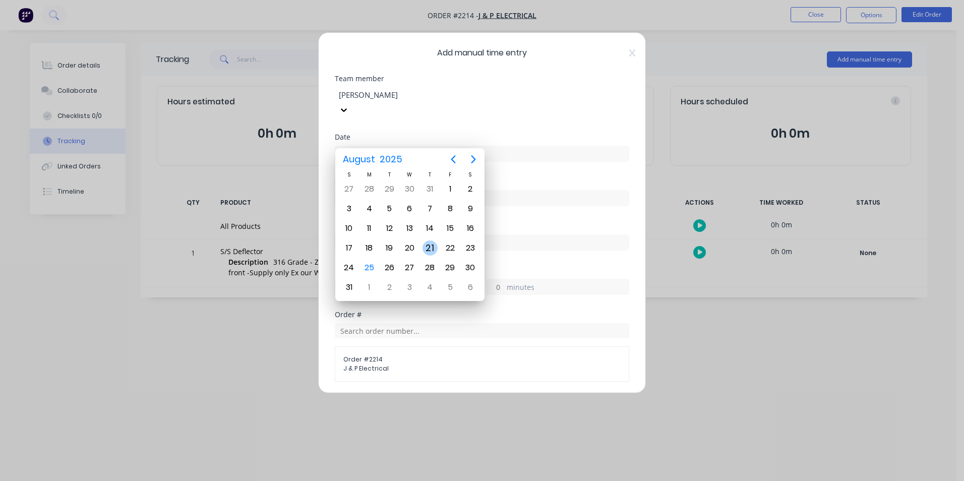
click at [433, 248] on div "21" at bounding box center [430, 248] width 15 height 15
type input "[DATE]"
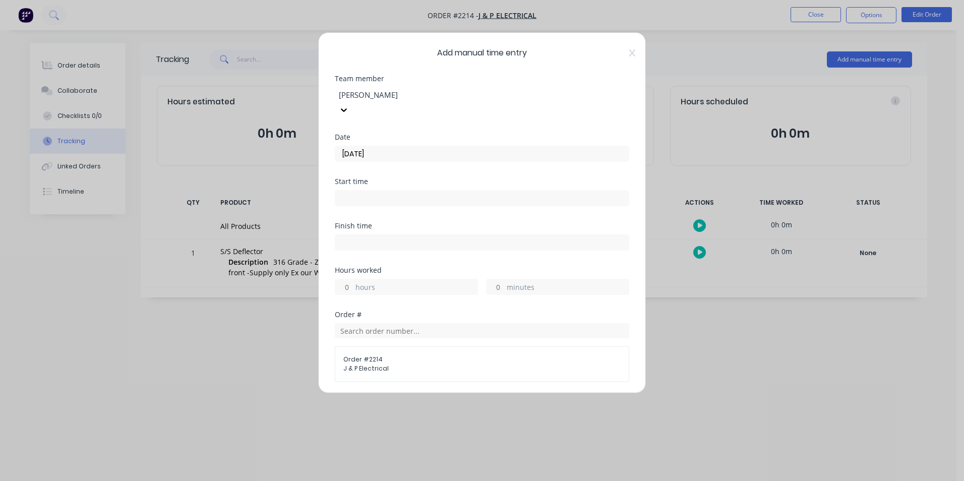
click at [497, 279] on input "minutes" at bounding box center [496, 286] width 18 height 15
type input "45"
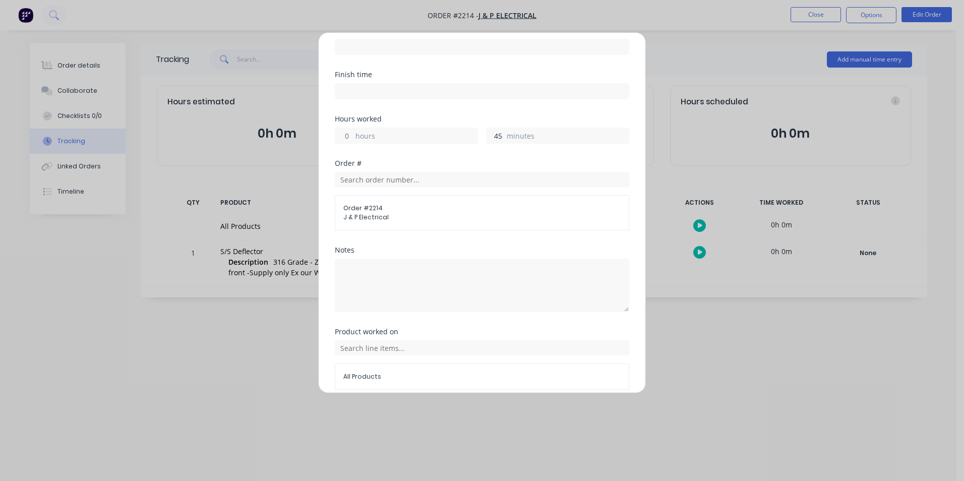
scroll to position [179, 0]
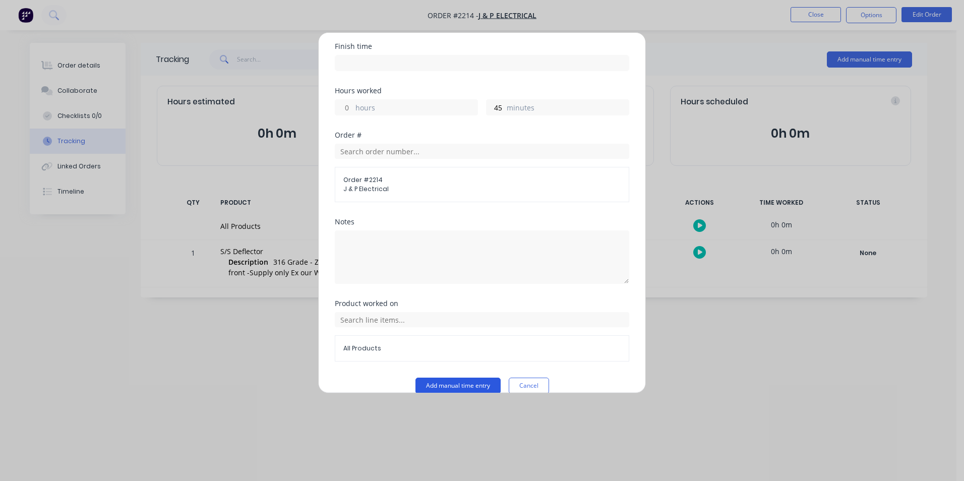
click at [458, 378] on button "Add manual time entry" at bounding box center [457, 386] width 85 height 16
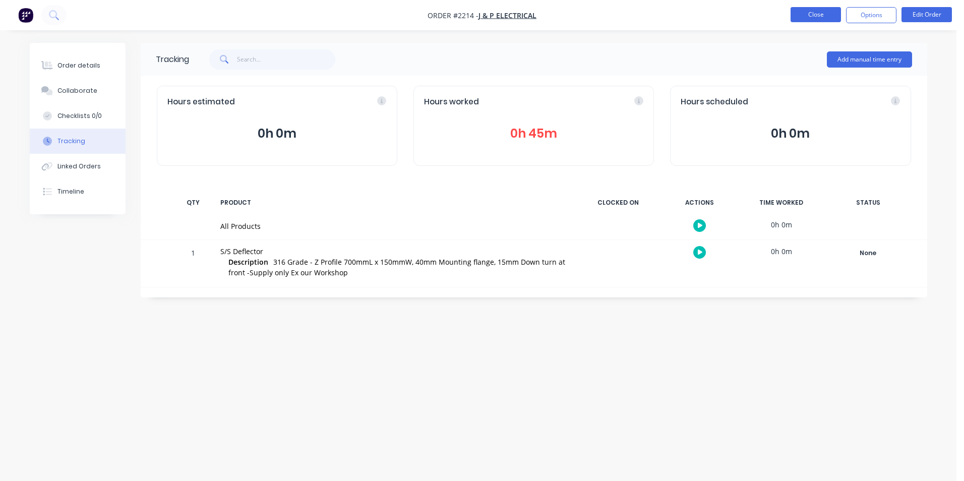
click at [824, 12] on button "Close" at bounding box center [816, 14] width 50 height 15
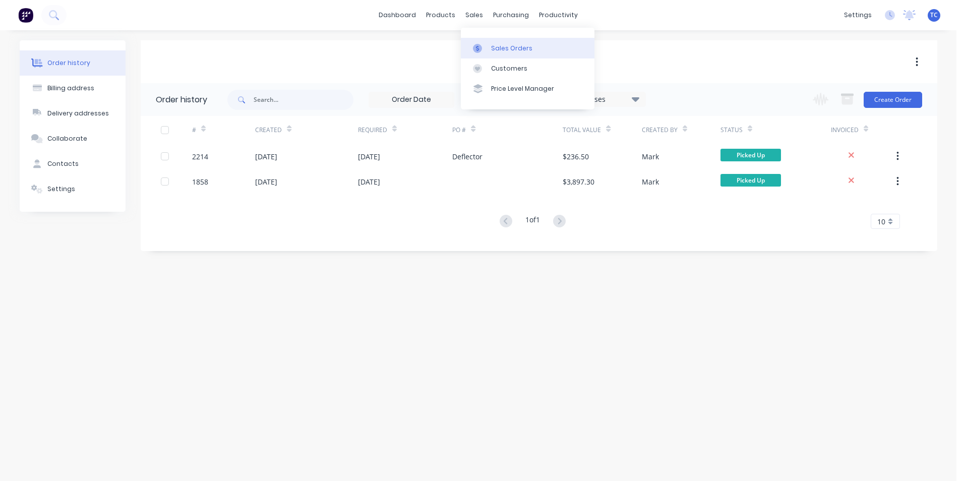
click at [505, 46] on div "Sales Orders" at bounding box center [511, 48] width 41 height 9
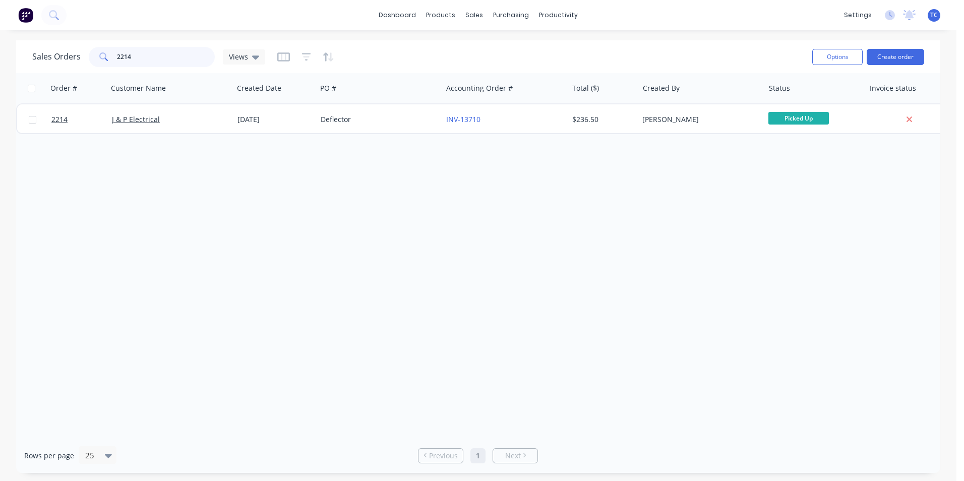
drag, startPoint x: 131, startPoint y: 53, endPoint x: 110, endPoint y: 53, distance: 21.2
click at [110, 53] on div "2214" at bounding box center [152, 57] width 126 height 20
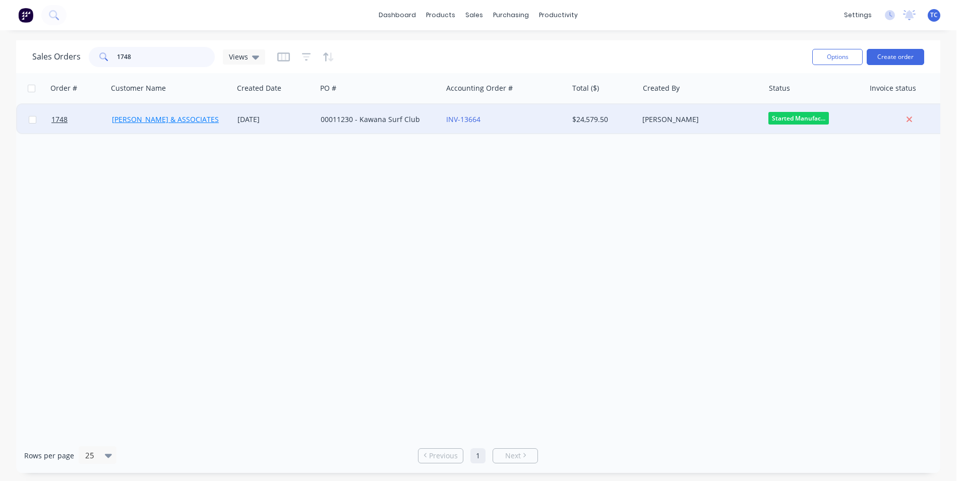
type input "1748"
click at [147, 118] on link "[PERSON_NAME] & ASSOCIATES" at bounding box center [165, 119] width 107 height 10
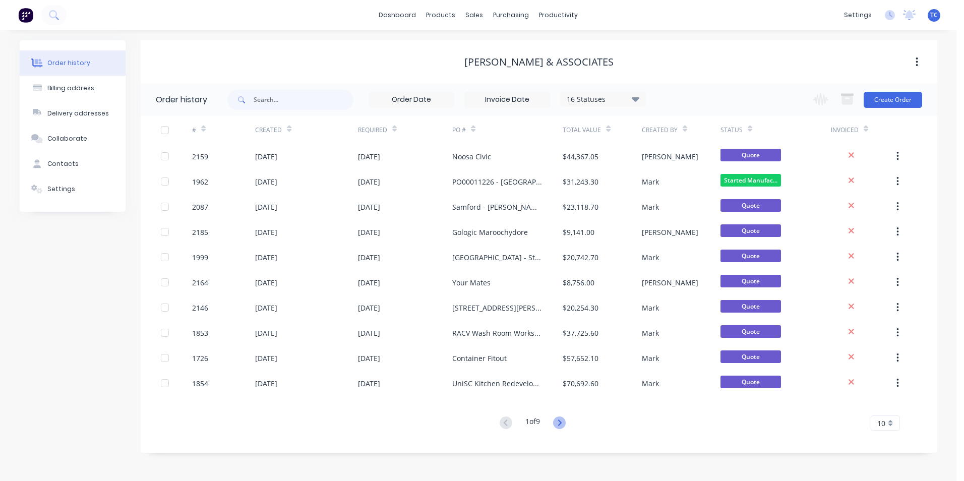
click at [559, 421] on icon at bounding box center [559, 422] width 13 height 13
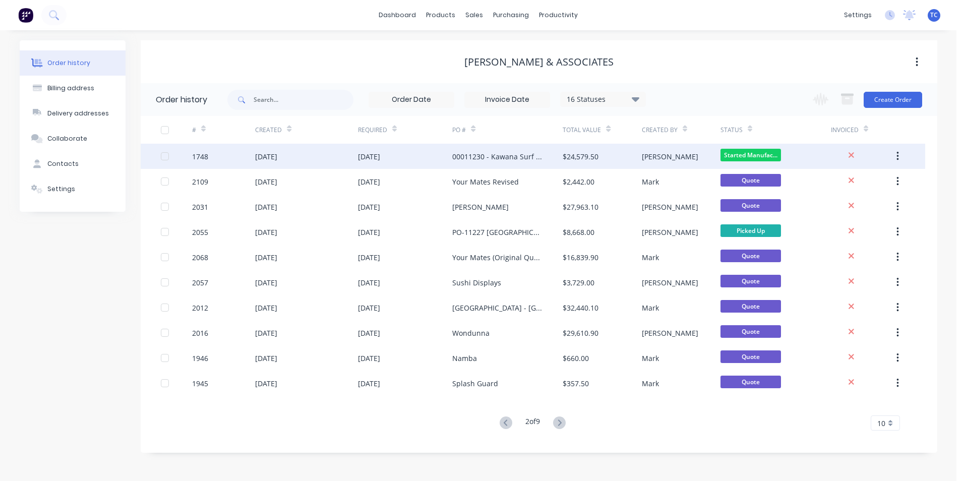
click at [269, 155] on div "[DATE]" at bounding box center [266, 156] width 22 height 11
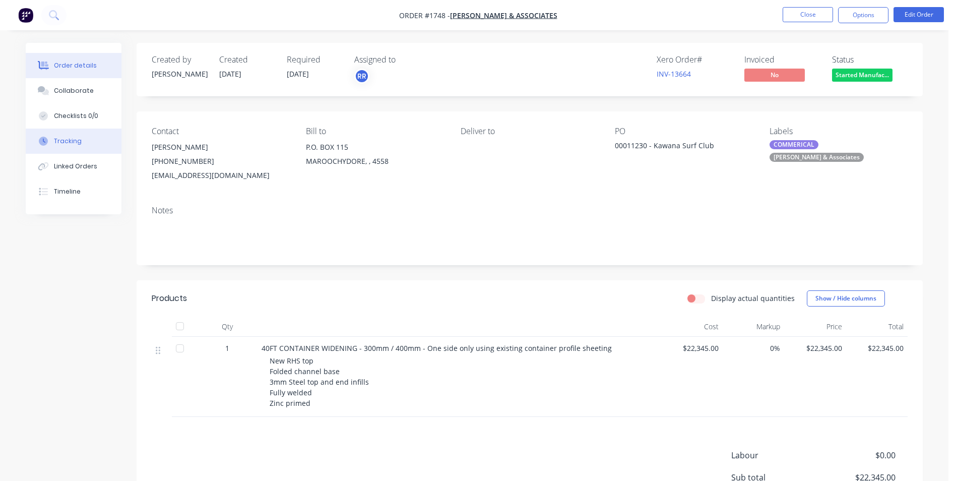
click at [69, 141] on div "Tracking" at bounding box center [68, 141] width 28 height 9
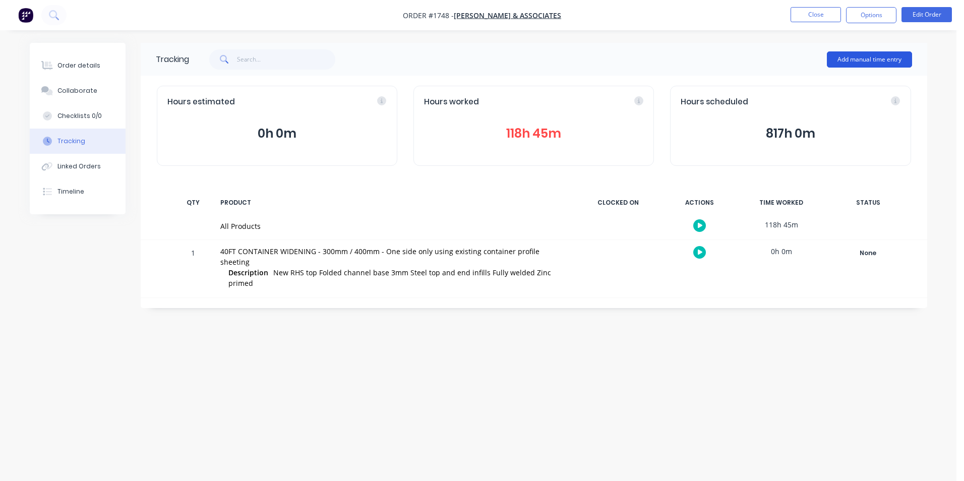
click at [872, 59] on button "Add manual time entry" at bounding box center [869, 59] width 85 height 16
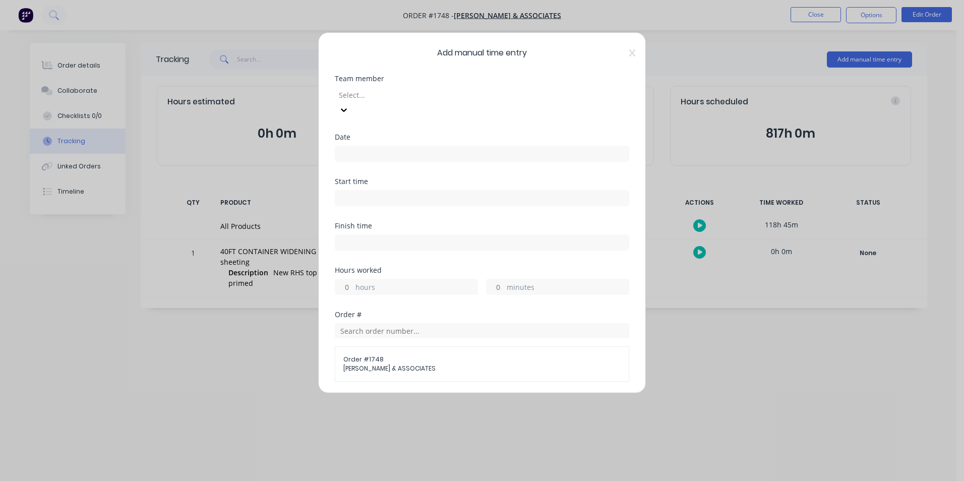
click at [366, 93] on div at bounding box center [410, 95] width 145 height 13
click at [364, 481] on div "[PERSON_NAME]" at bounding box center [478, 486] width 956 height 11
click at [353, 146] on input at bounding box center [481, 153] width 293 height 15
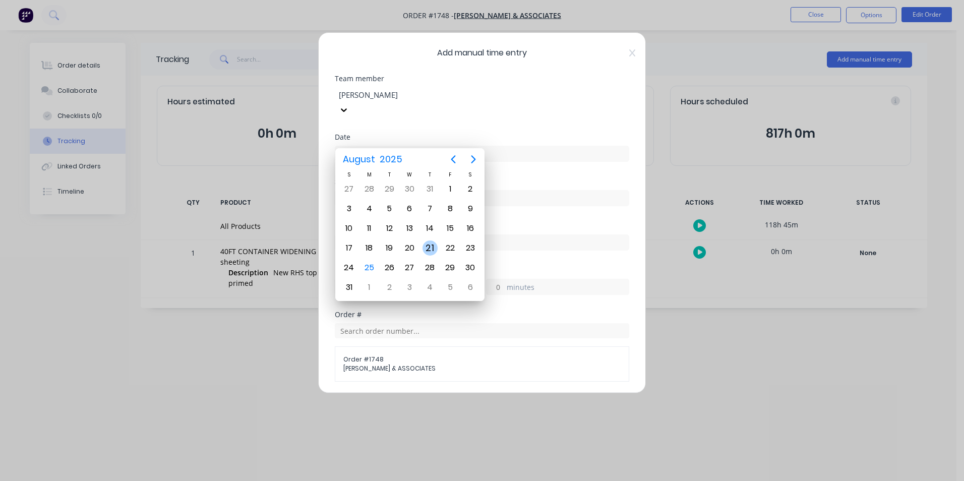
click at [429, 248] on div "21" at bounding box center [430, 248] width 15 height 15
type input "[DATE]"
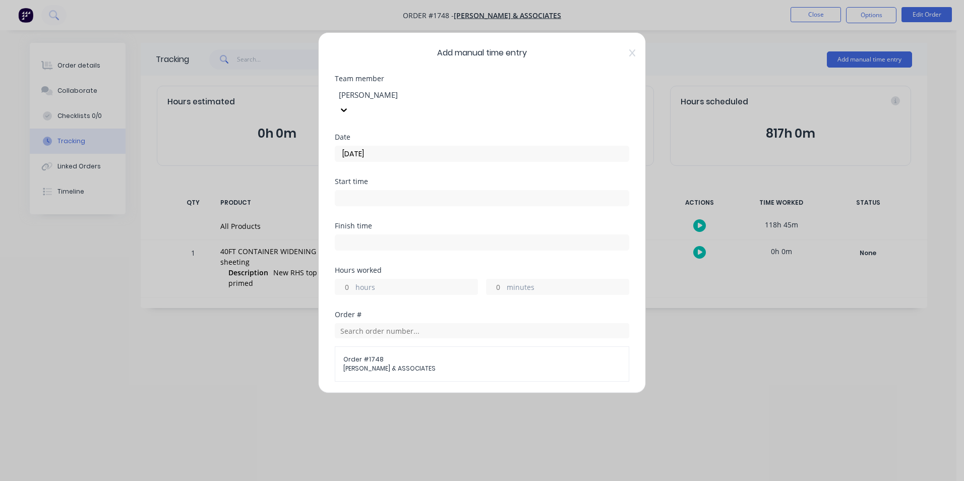
click at [350, 279] on input "hours" at bounding box center [344, 286] width 18 height 15
type input "1"
click at [507, 282] on label "minutes" at bounding box center [568, 288] width 122 height 13
click at [504, 279] on input "minutes" at bounding box center [496, 286] width 18 height 15
click at [501, 279] on div "minutes" at bounding box center [557, 287] width 143 height 16
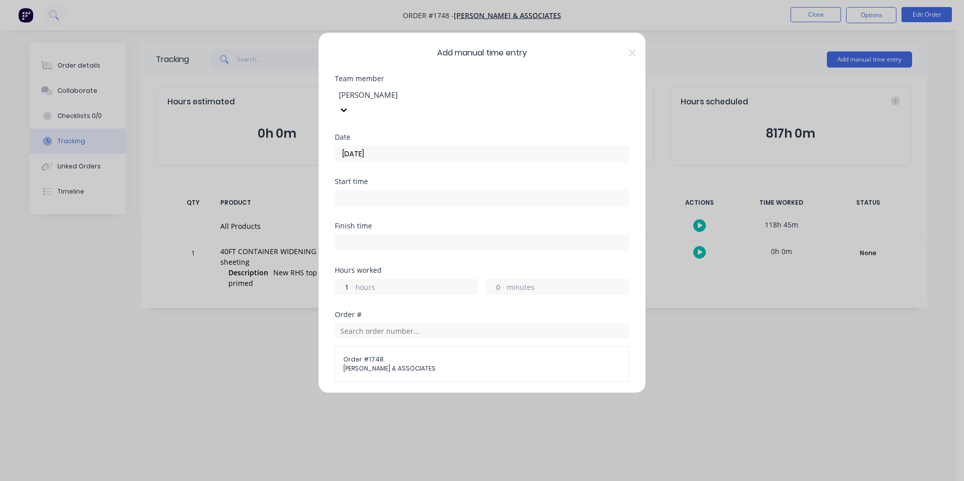
click at [495, 279] on input "minutes" at bounding box center [496, 286] width 18 height 15
type input "40"
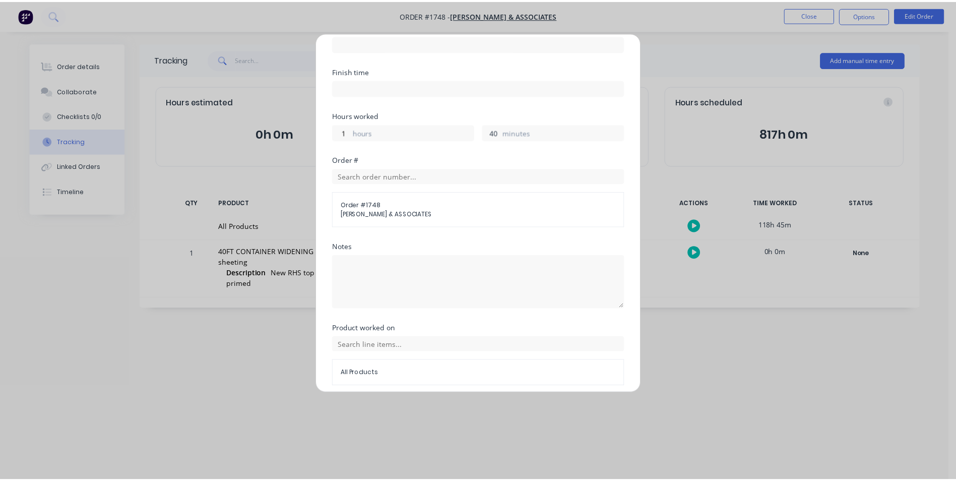
scroll to position [179, 0]
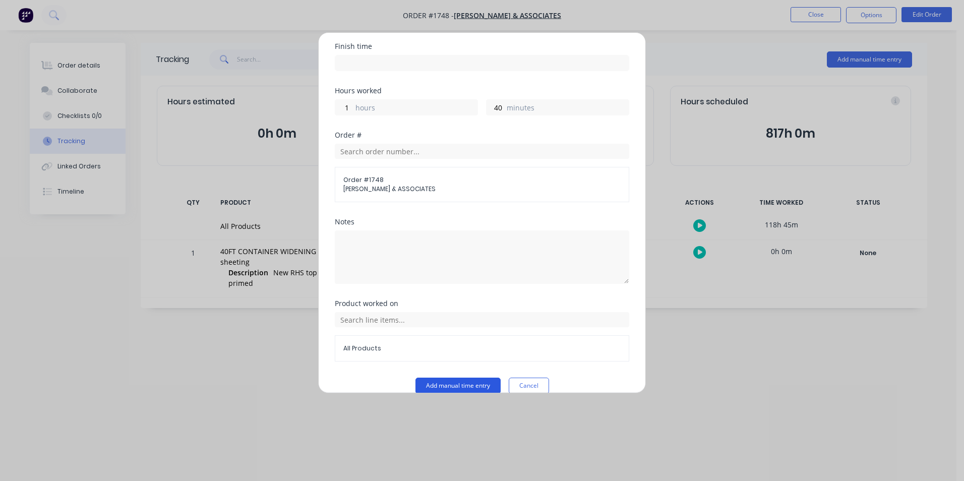
click at [449, 378] on button "Add manual time entry" at bounding box center [457, 386] width 85 height 16
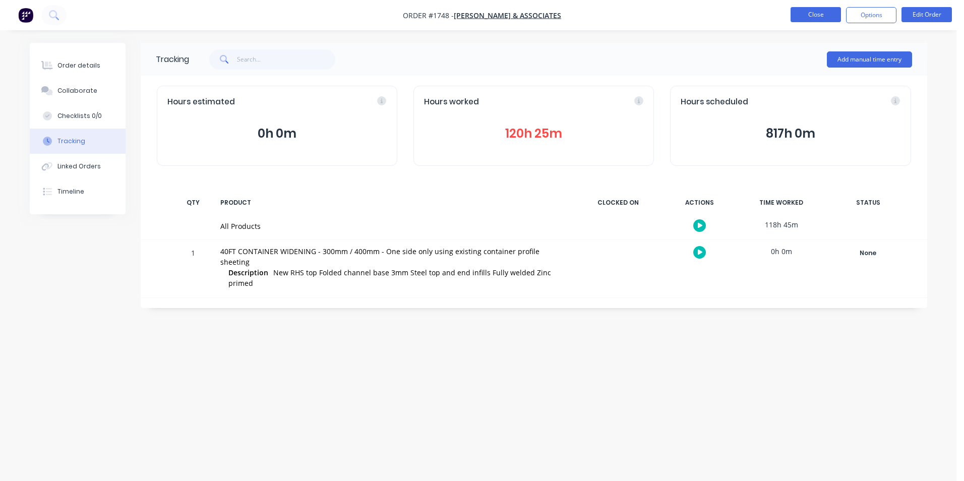
click at [814, 12] on button "Close" at bounding box center [816, 14] width 50 height 15
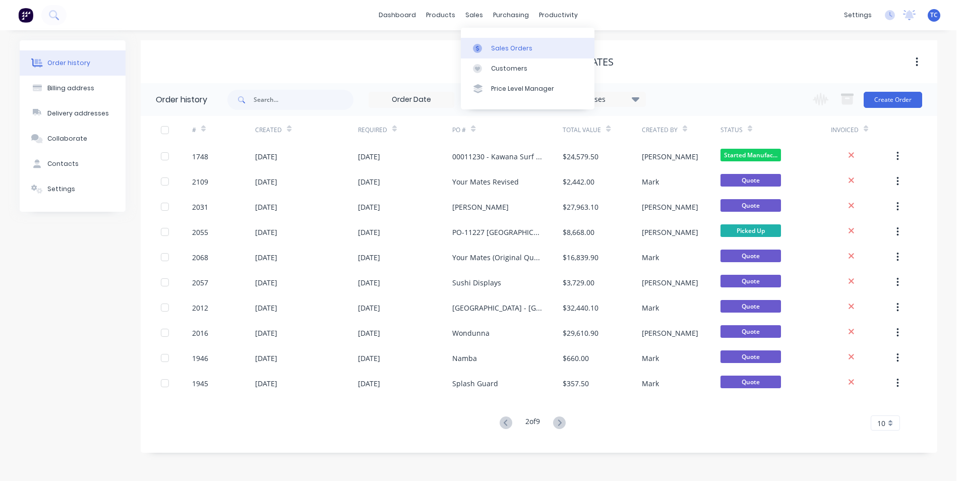
click at [497, 46] on div "Sales Orders" at bounding box center [511, 48] width 41 height 9
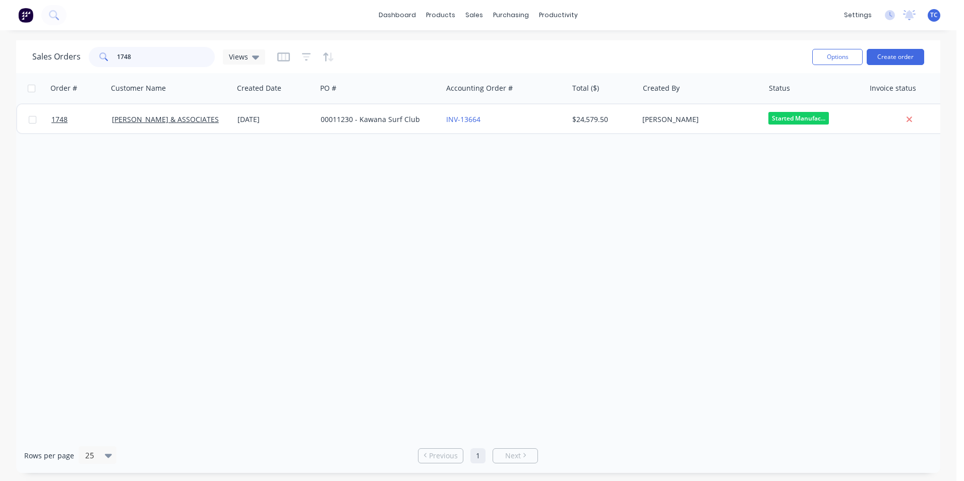
drag, startPoint x: 130, startPoint y: 56, endPoint x: 114, endPoint y: 56, distance: 16.1
click at [114, 56] on div "1748" at bounding box center [152, 57] width 126 height 20
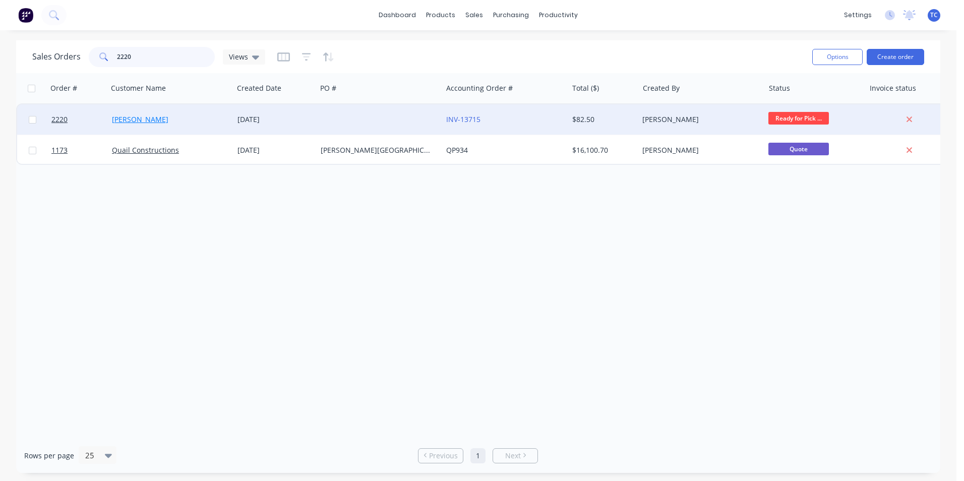
type input "2220"
click at [135, 118] on link "[PERSON_NAME]" at bounding box center [140, 119] width 56 height 10
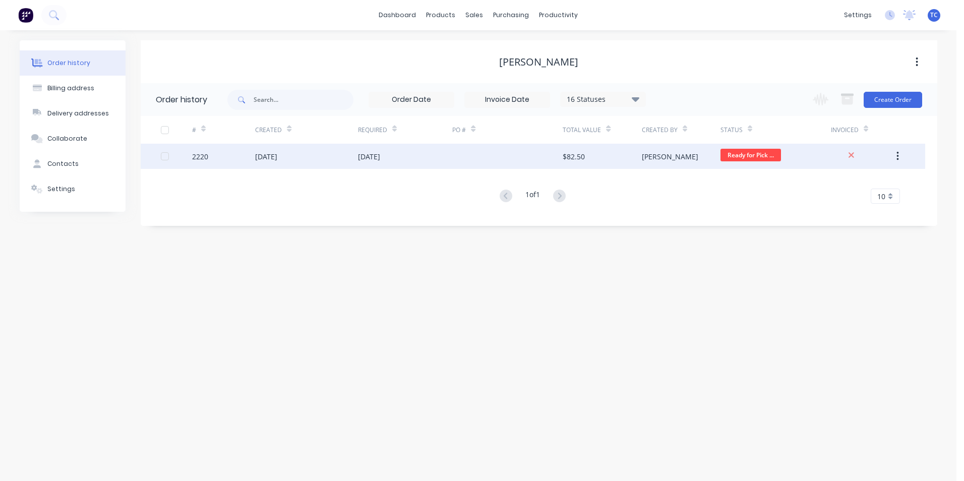
click at [277, 157] on div "[DATE]" at bounding box center [266, 156] width 22 height 11
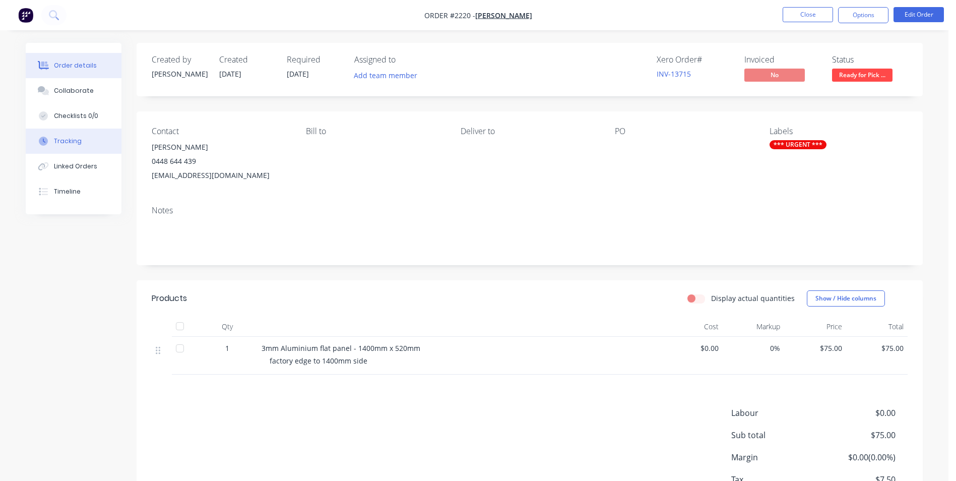
click at [68, 142] on div "Tracking" at bounding box center [68, 141] width 28 height 9
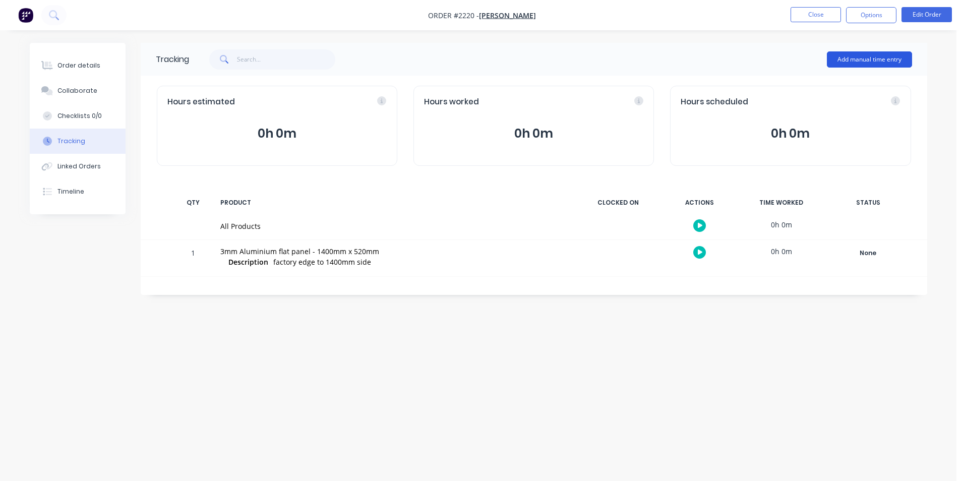
click at [859, 58] on button "Add manual time entry" at bounding box center [869, 59] width 85 height 16
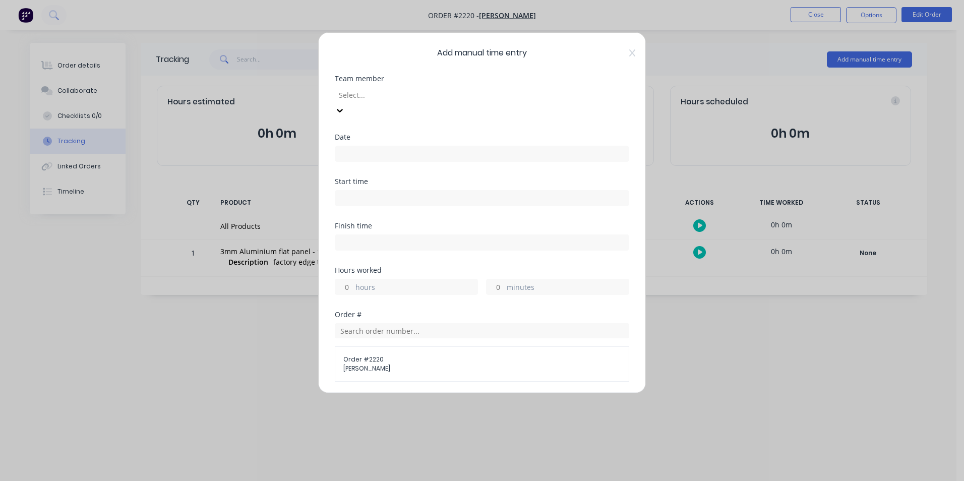
click at [362, 95] on div at bounding box center [410, 95] width 145 height 13
click at [365, 481] on div "[PERSON_NAME]" at bounding box center [478, 486] width 956 height 11
click at [355, 146] on input at bounding box center [481, 153] width 293 height 15
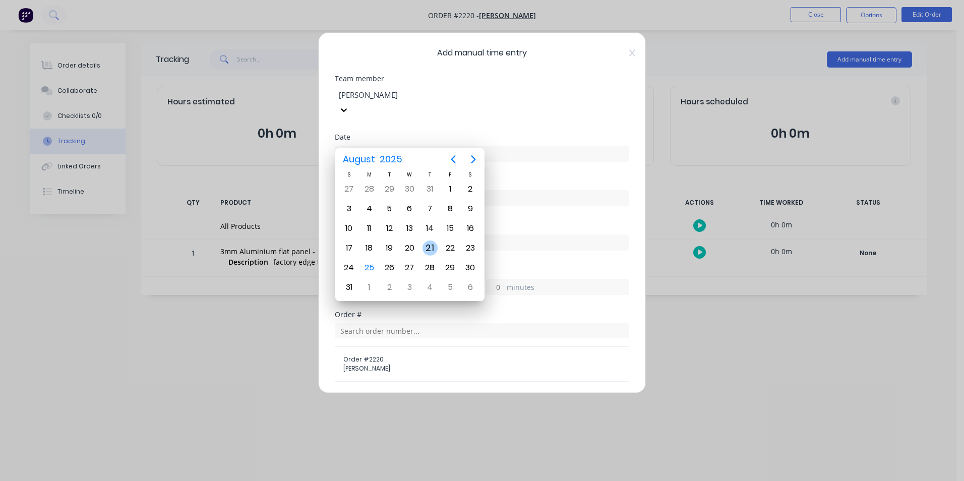
click at [432, 245] on div "21" at bounding box center [430, 248] width 15 height 15
type input "[DATE]"
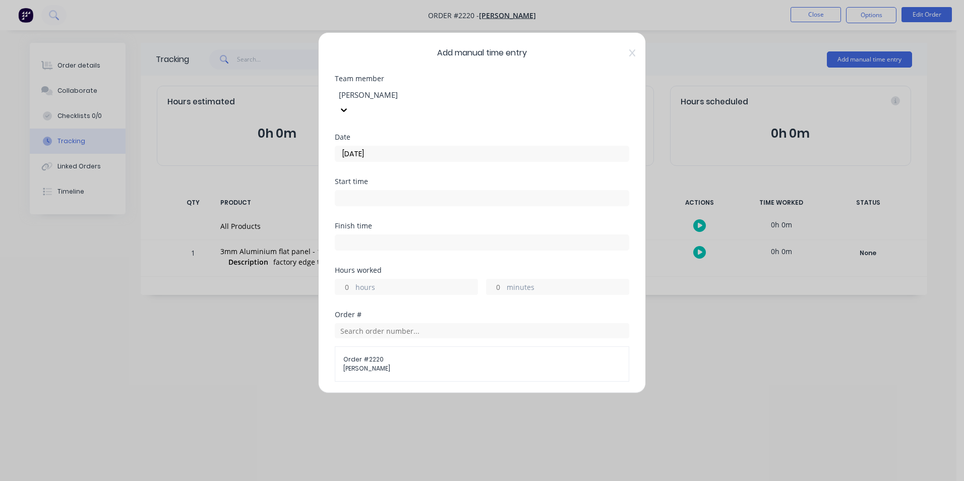
click at [360, 282] on label "hours" at bounding box center [416, 288] width 122 height 13
click at [353, 279] on input "hours" at bounding box center [344, 286] width 18 height 15
click at [496, 279] on input "minutes" at bounding box center [496, 286] width 18 height 15
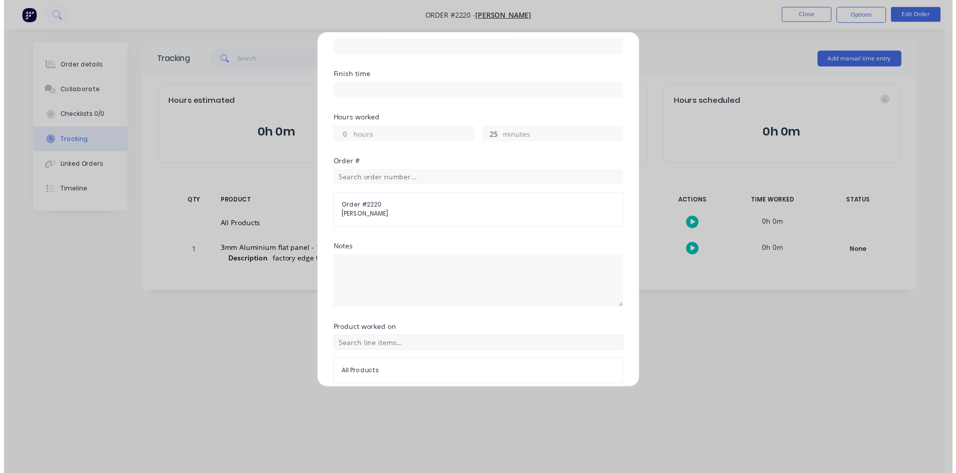
scroll to position [179, 0]
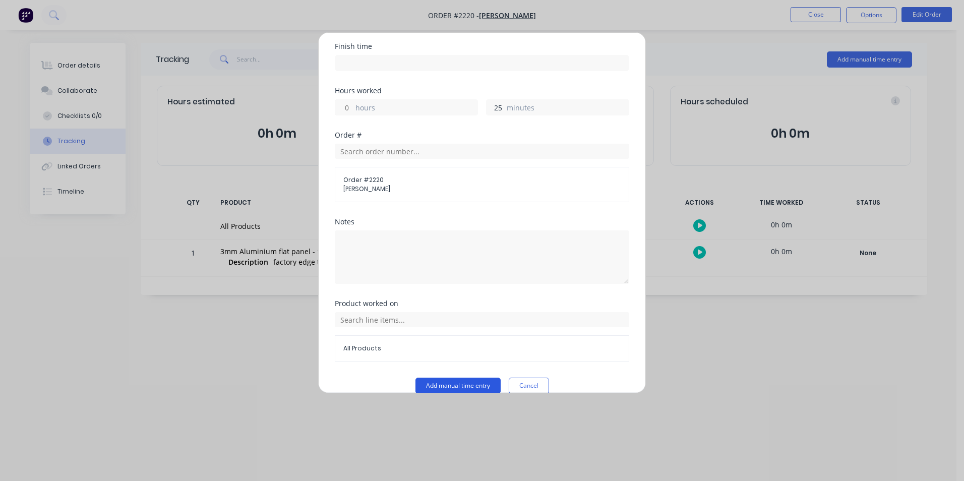
type input "25"
click at [439, 378] on button "Add manual time entry" at bounding box center [457, 386] width 85 height 16
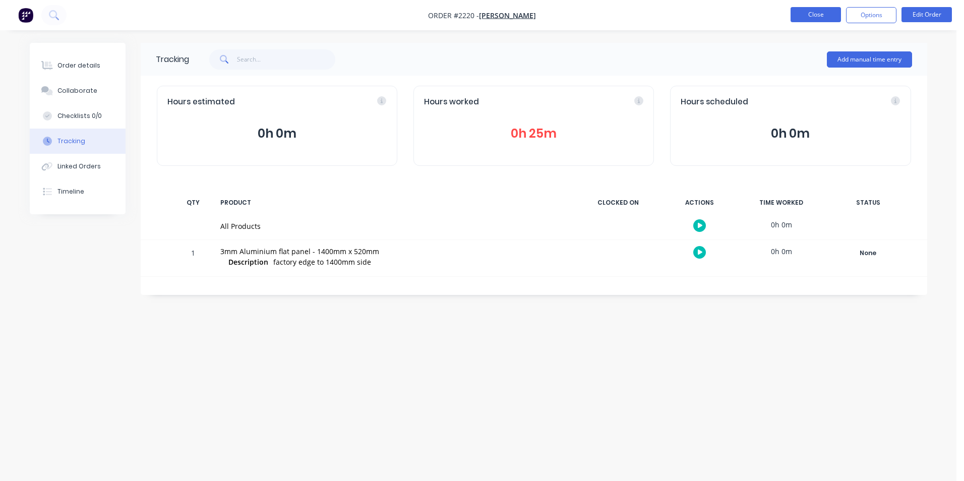
click at [810, 14] on button "Close" at bounding box center [816, 14] width 50 height 15
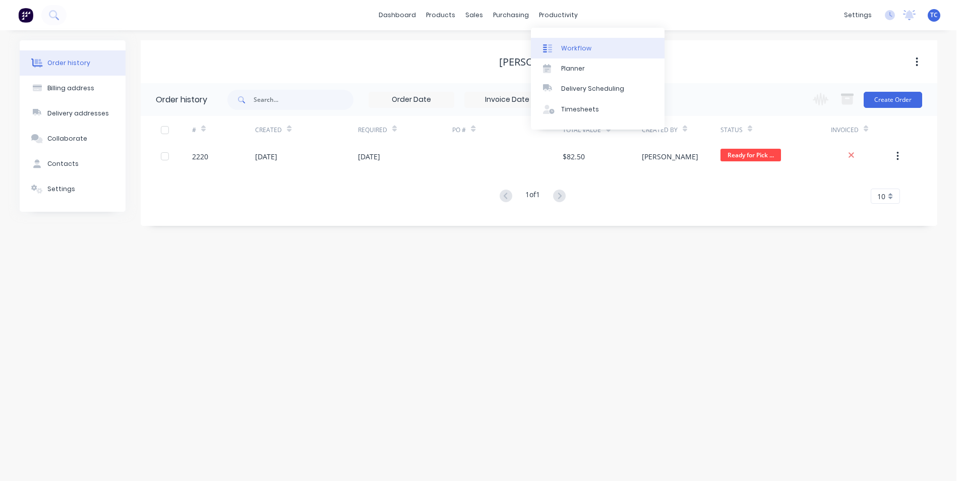
click at [572, 46] on div "Workflow" at bounding box center [576, 48] width 30 height 9
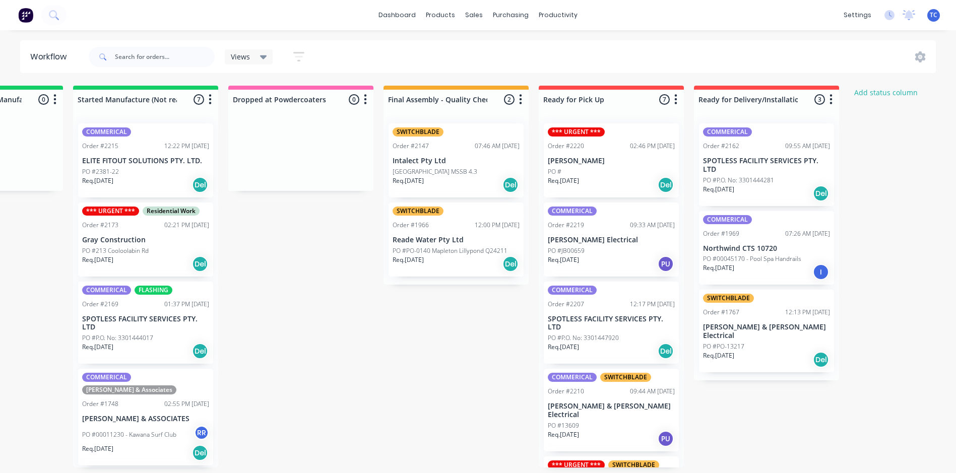
scroll to position [0, 572]
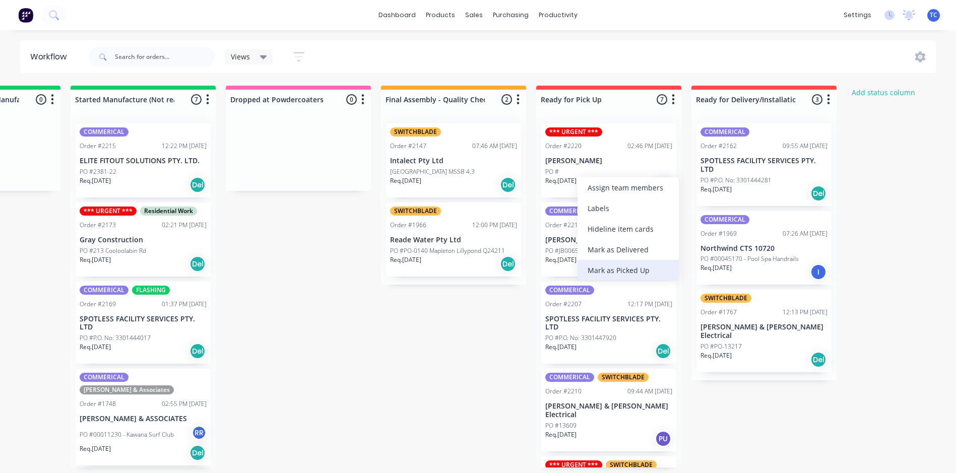
click at [616, 269] on div "Mark as Picked Up" at bounding box center [628, 270] width 101 height 21
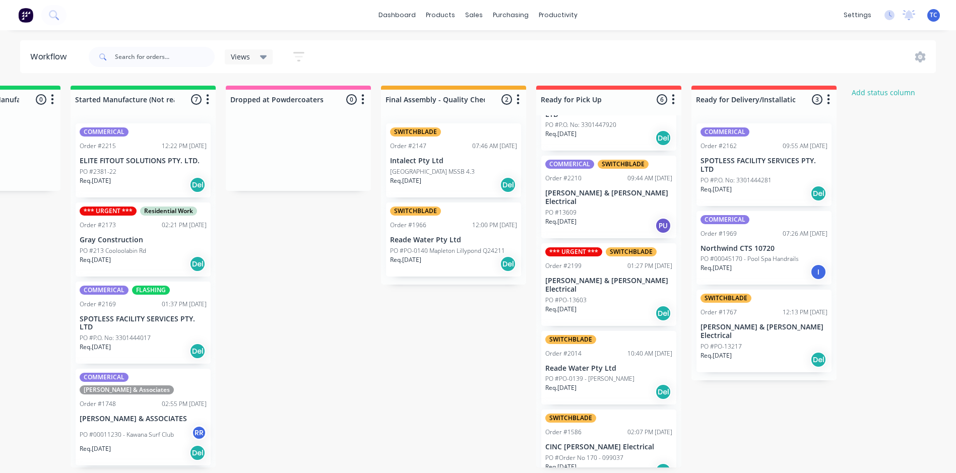
scroll to position [2, 572]
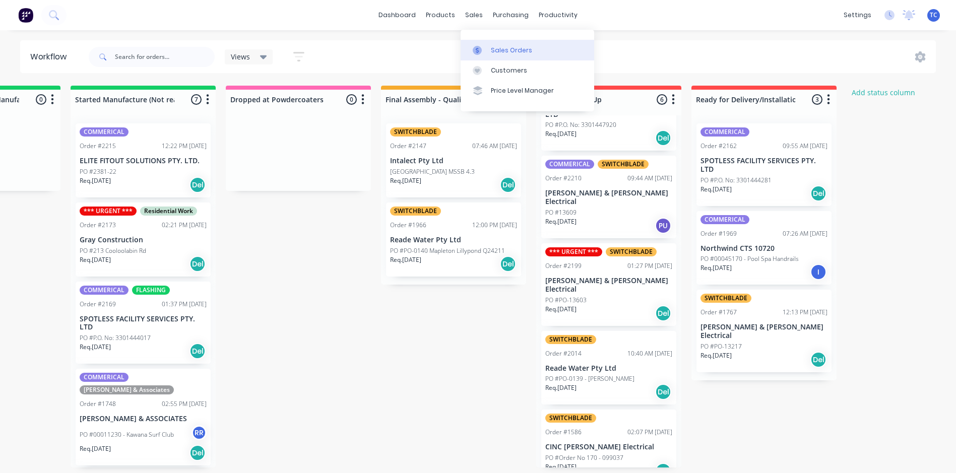
click at [499, 46] on div "Sales Orders" at bounding box center [511, 50] width 41 height 9
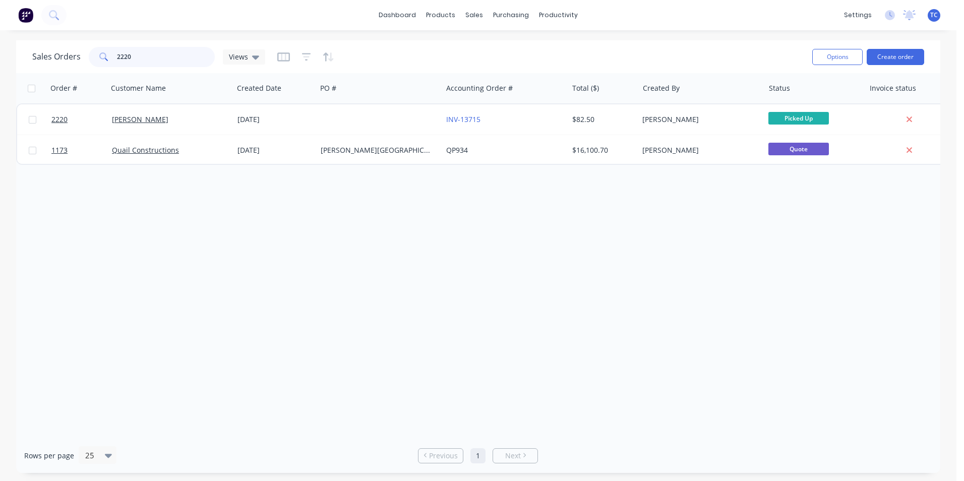
drag, startPoint x: 133, startPoint y: 54, endPoint x: 113, endPoint y: 53, distance: 19.7
click at [113, 53] on div "2220" at bounding box center [152, 57] width 126 height 20
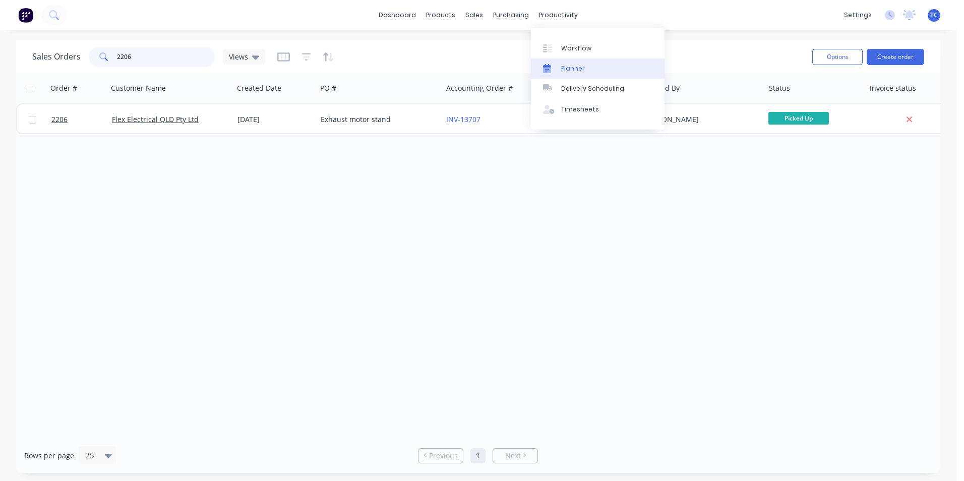
type input "2206"
click at [575, 67] on div "Planner" at bounding box center [573, 68] width 24 height 9
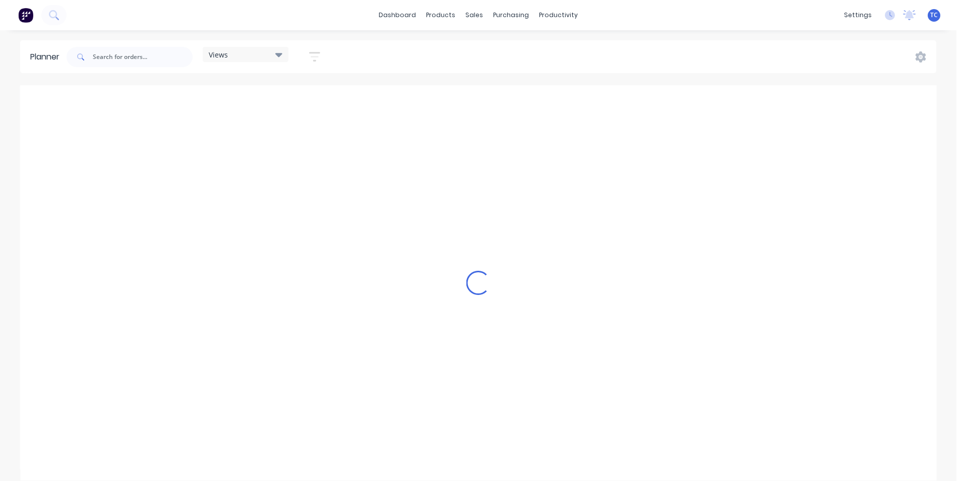
scroll to position [0, 646]
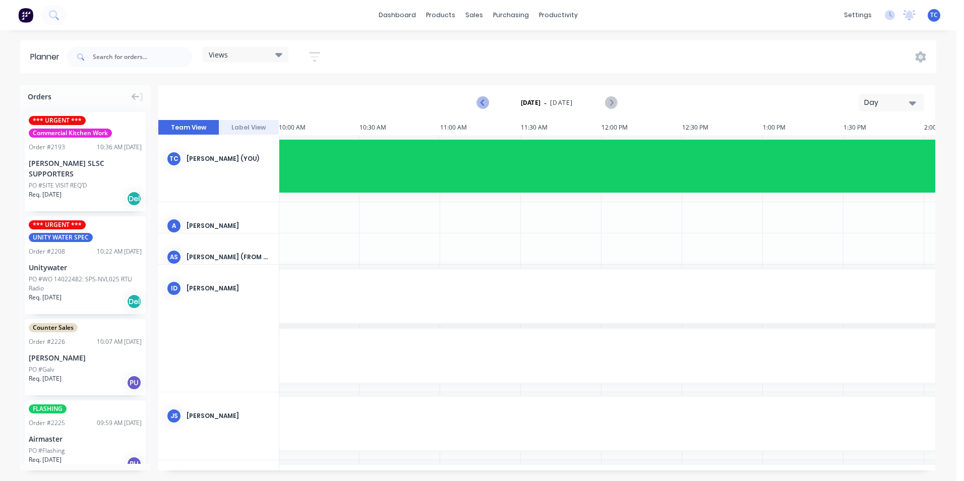
click at [482, 100] on icon "Previous page" at bounding box center [483, 103] width 12 height 12
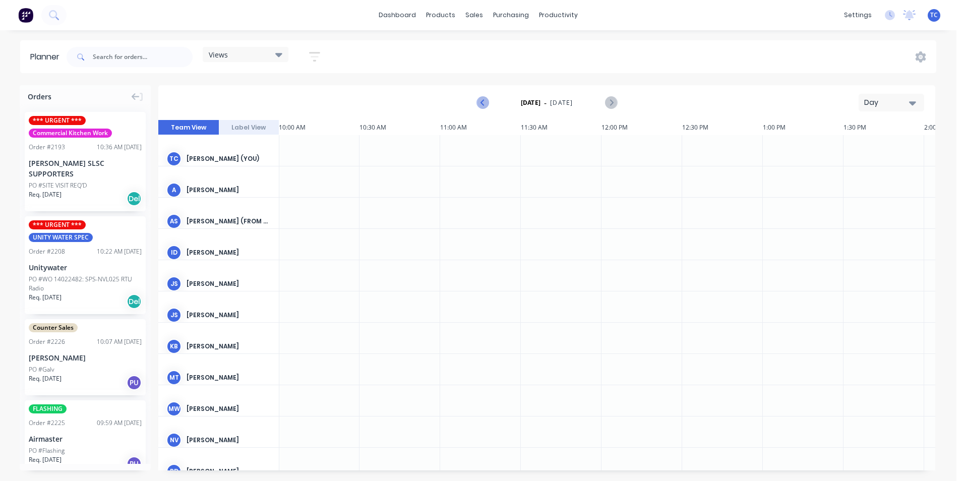
click at [482, 100] on icon "Previous page" at bounding box center [483, 103] width 12 height 12
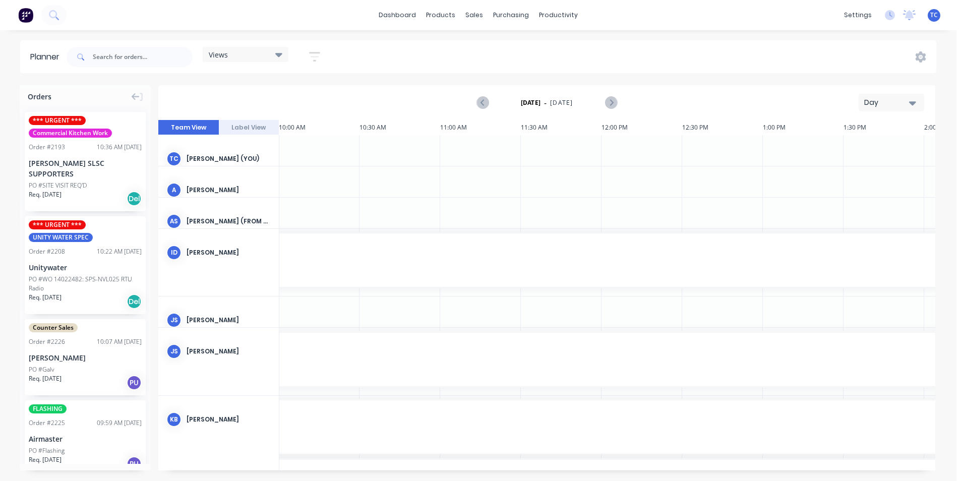
click at [913, 102] on icon "button" at bounding box center [912, 103] width 7 height 4
click at [858, 146] on div "Week" at bounding box center [873, 150] width 100 height 20
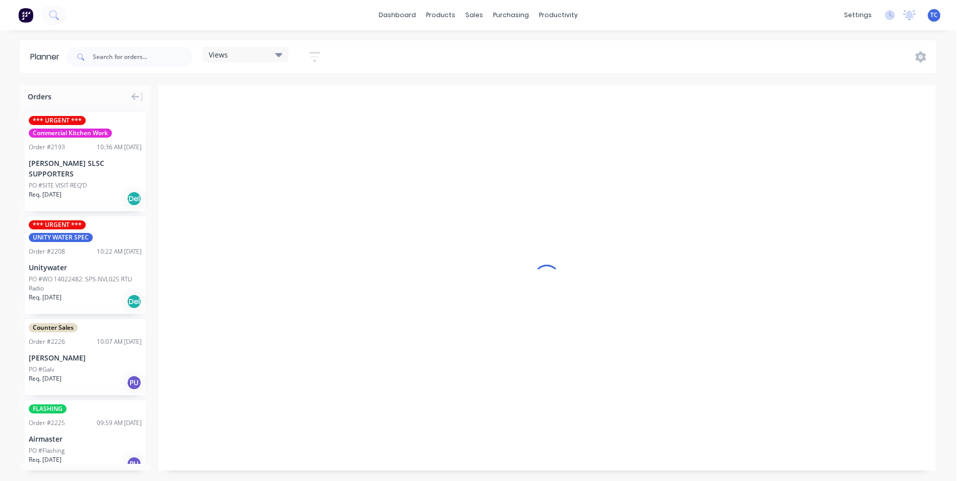
scroll to position [0, 1]
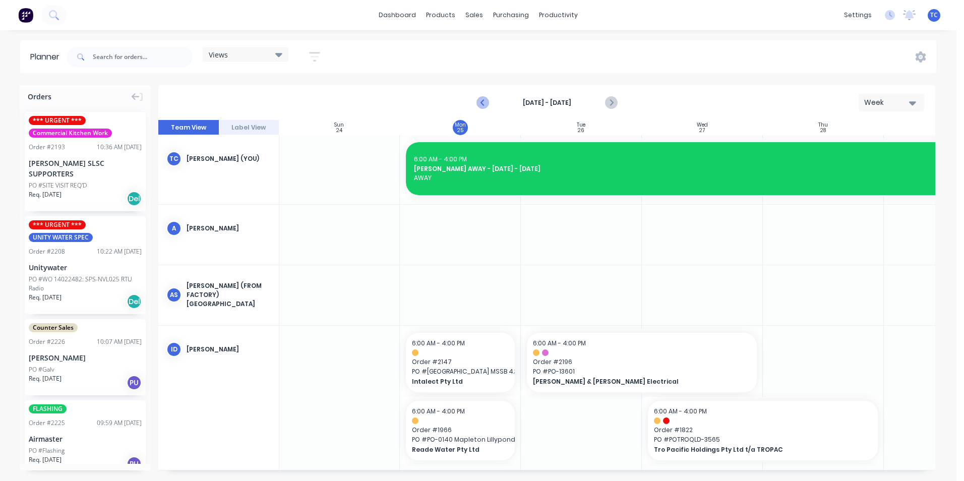
click at [483, 100] on icon "Previous page" at bounding box center [483, 103] width 12 height 12
